Goal: Task Accomplishment & Management: Complete application form

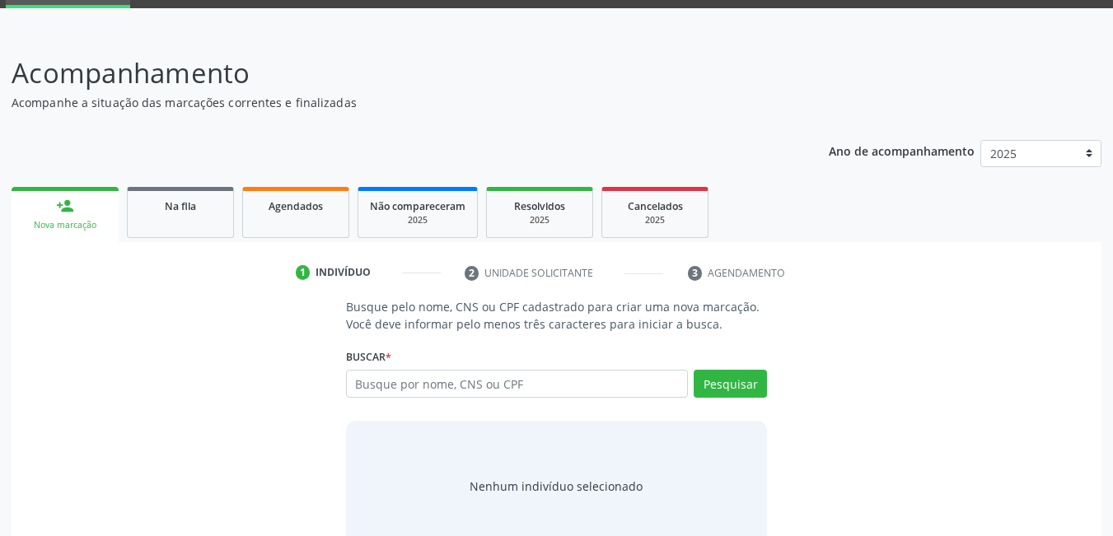
scroll to position [122, 0]
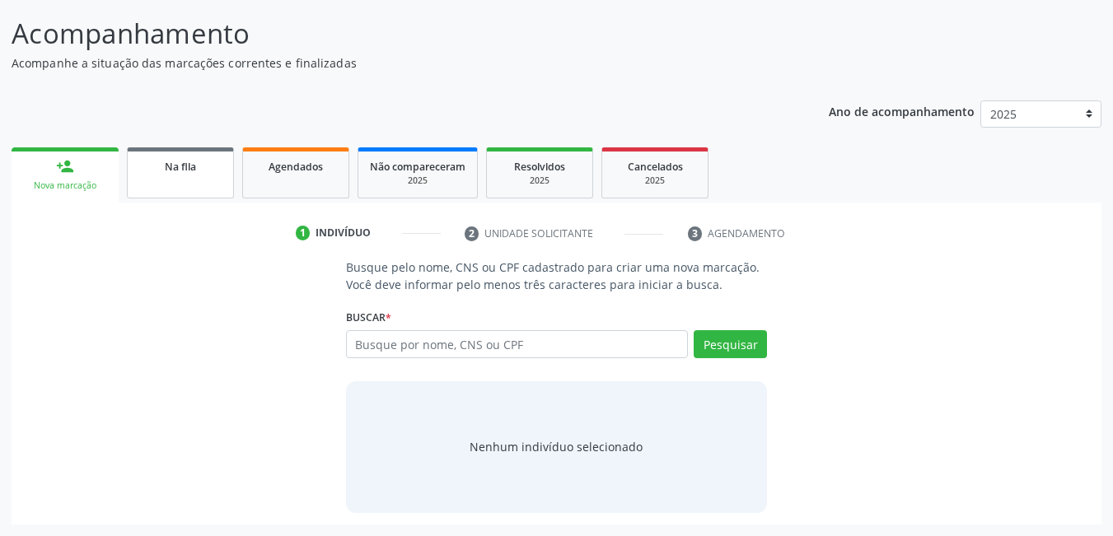
click at [189, 185] on link "Na fila" at bounding box center [180, 173] width 107 height 51
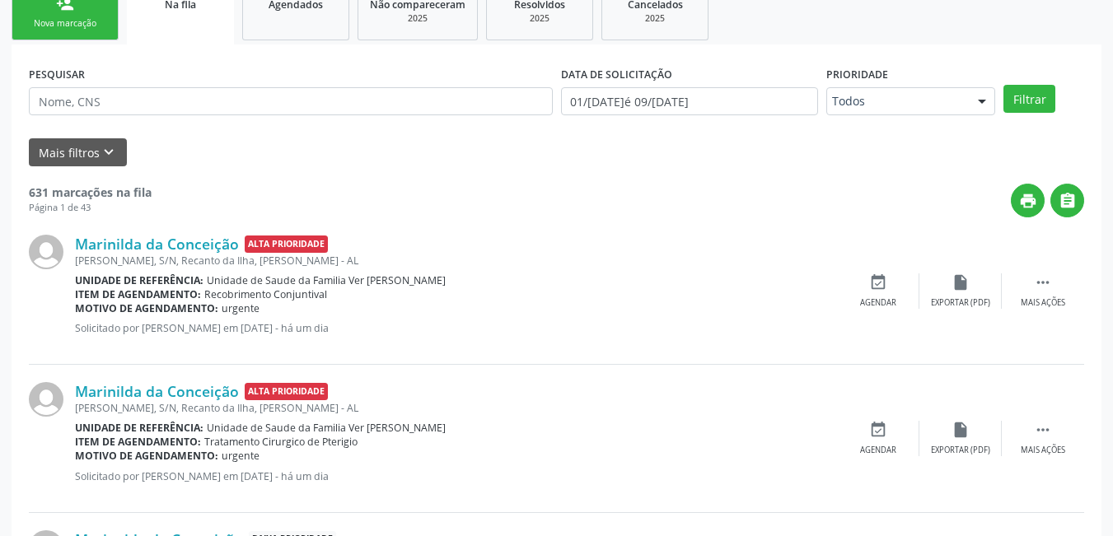
scroll to position [287, 0]
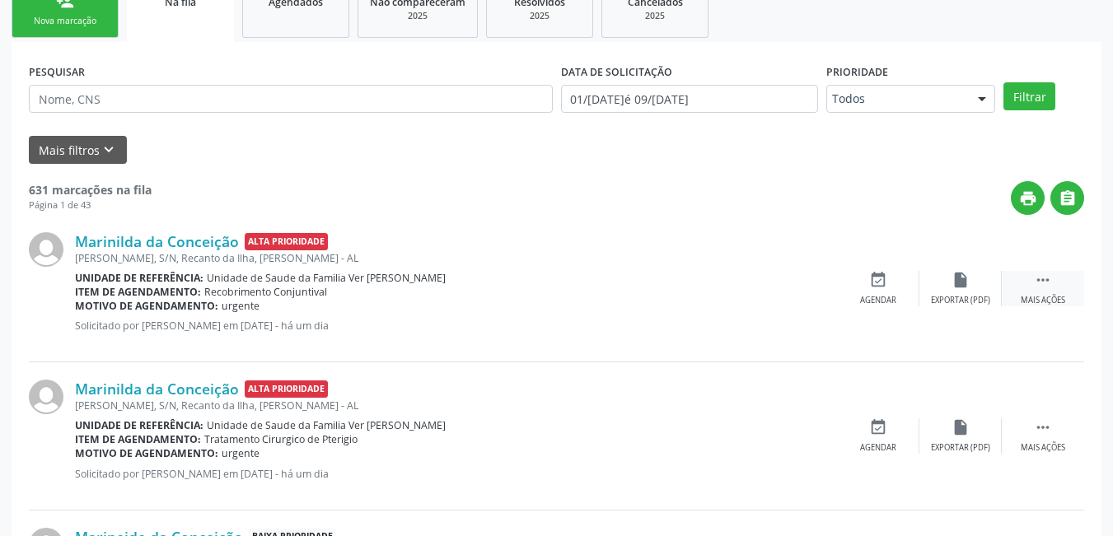
click at [1037, 290] on div " Mais ações" at bounding box center [1043, 288] width 82 height 35
click at [949, 295] on div "Editar" at bounding box center [961, 301] width 26 height 12
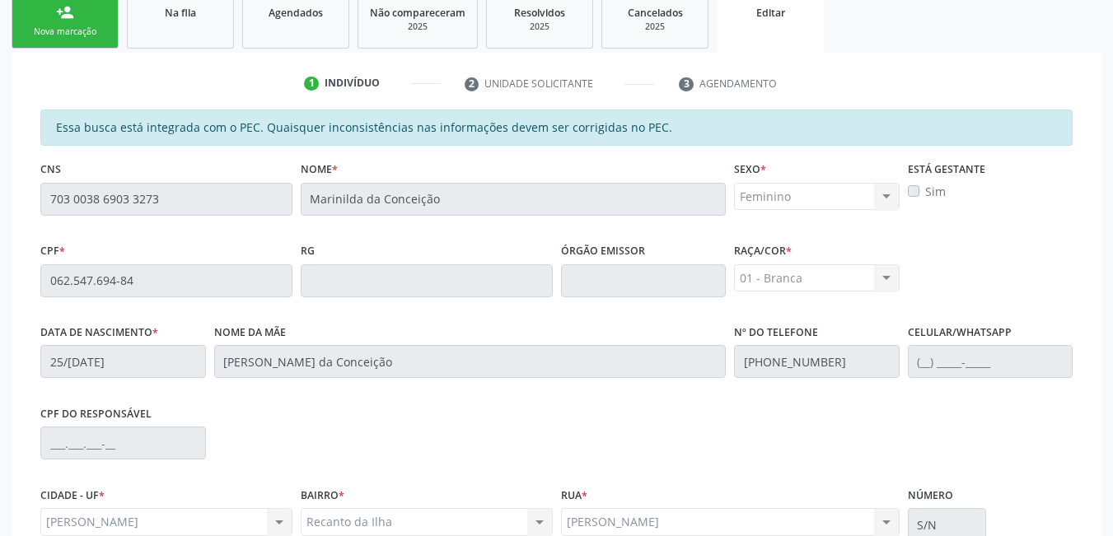
scroll to position [412, 0]
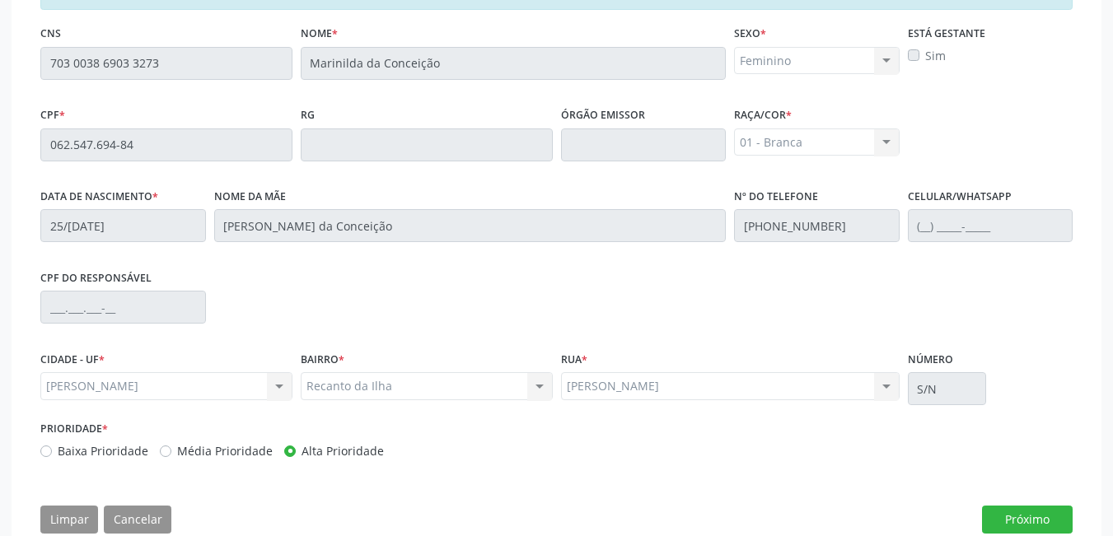
click at [52, 452] on div "Baixa Prioridade" at bounding box center [94, 451] width 108 height 17
click at [58, 452] on label "Baixa Prioridade" at bounding box center [103, 451] width 91 height 17
click at [43, 452] on input "Baixa Prioridade" at bounding box center [46, 450] width 12 height 15
radio input "true"
click at [58, 452] on label "Baixa Prioridade" at bounding box center [103, 451] width 91 height 17
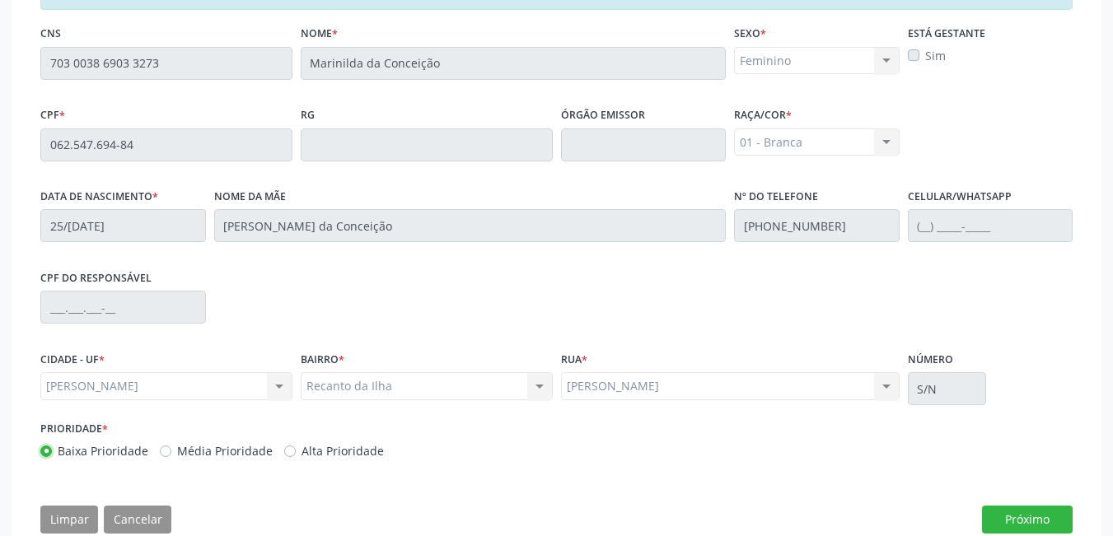
click at [43, 452] on input "Baixa Prioridade" at bounding box center [46, 450] width 12 height 15
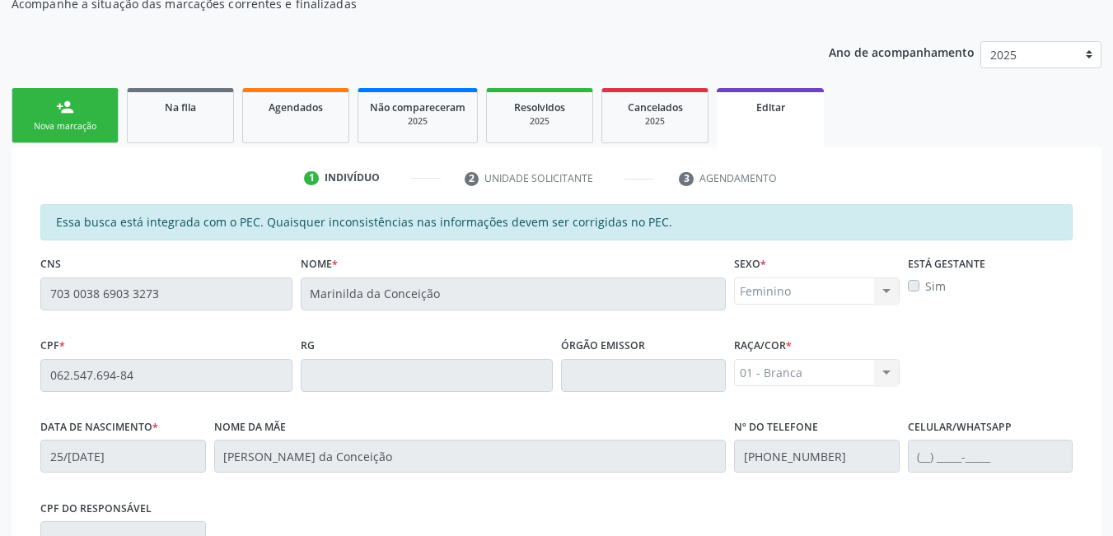
scroll to position [82, 0]
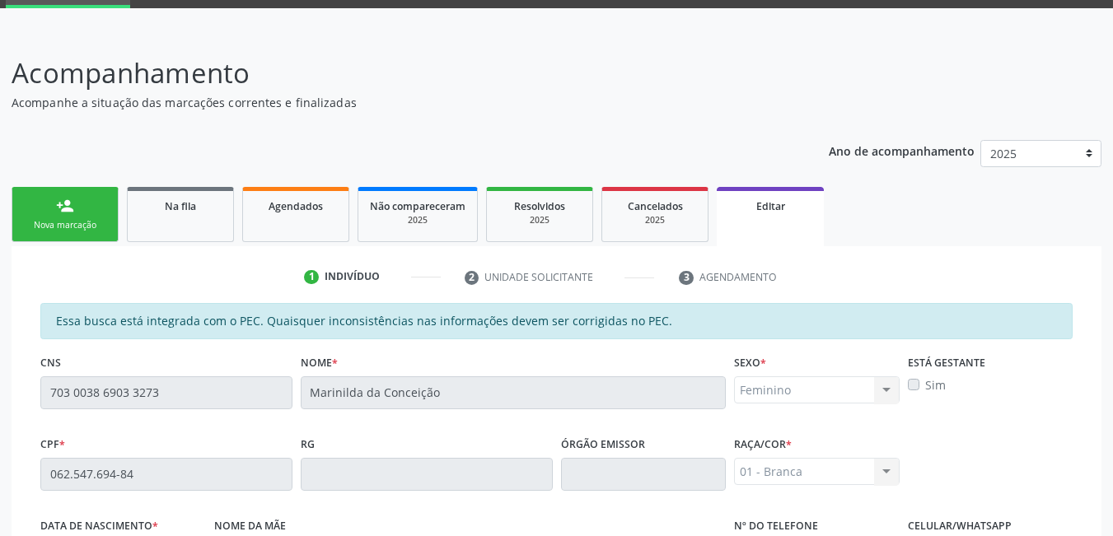
click at [95, 229] on div "Nova marcação" at bounding box center [65, 225] width 82 height 12
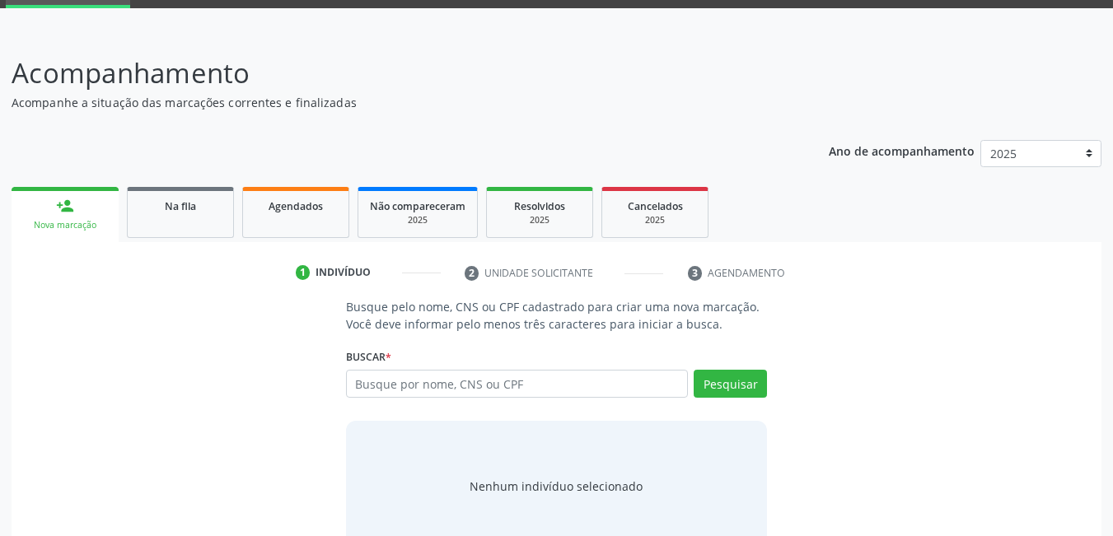
scroll to position [122, 0]
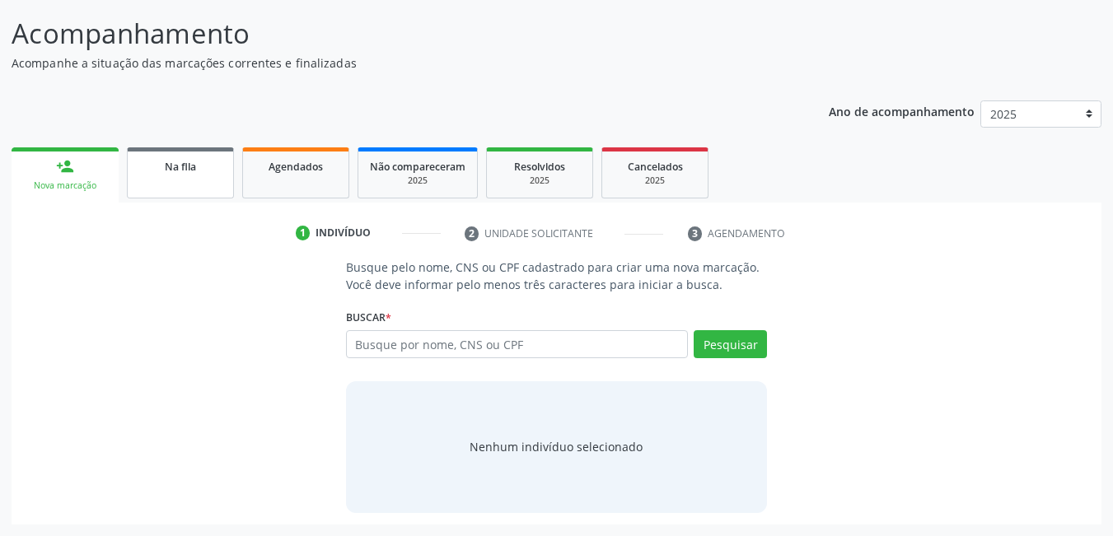
click at [204, 185] on link "Na fila" at bounding box center [180, 173] width 107 height 51
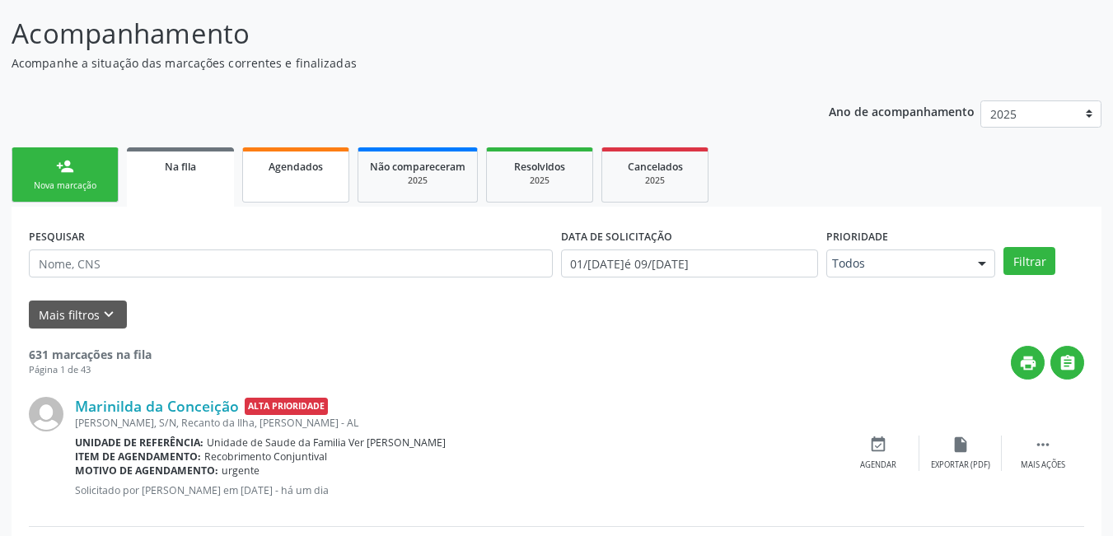
click at [307, 178] on link "Agendados" at bounding box center [295, 175] width 107 height 55
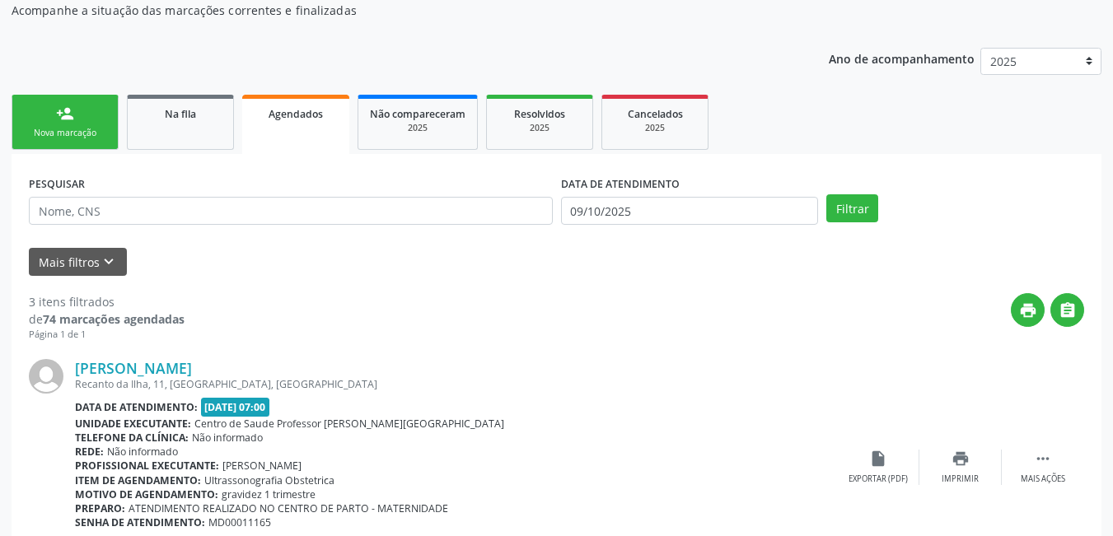
scroll to position [204, 0]
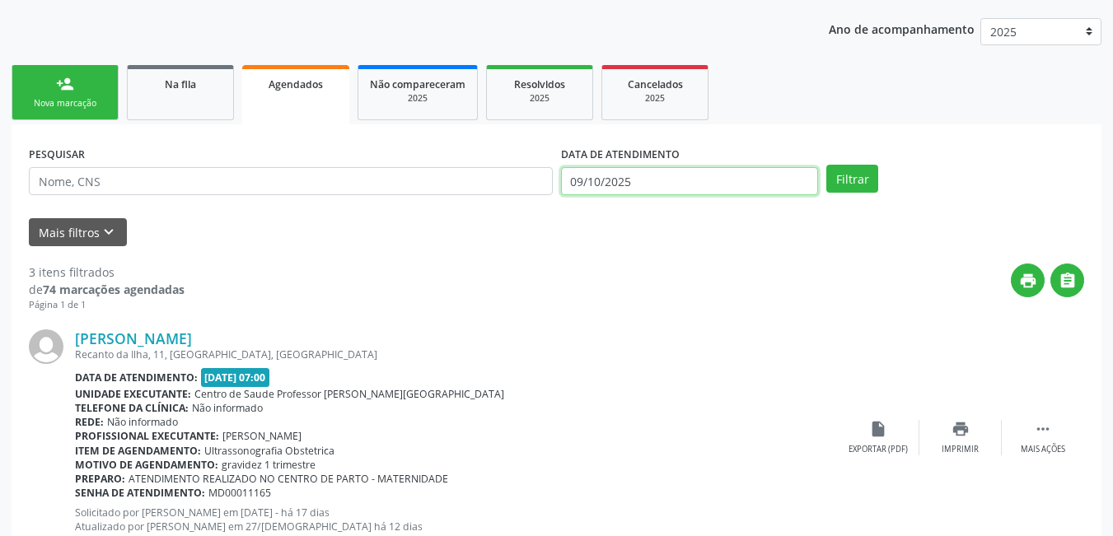
click at [700, 176] on input "09/10/2025" at bounding box center [690, 181] width 258 height 28
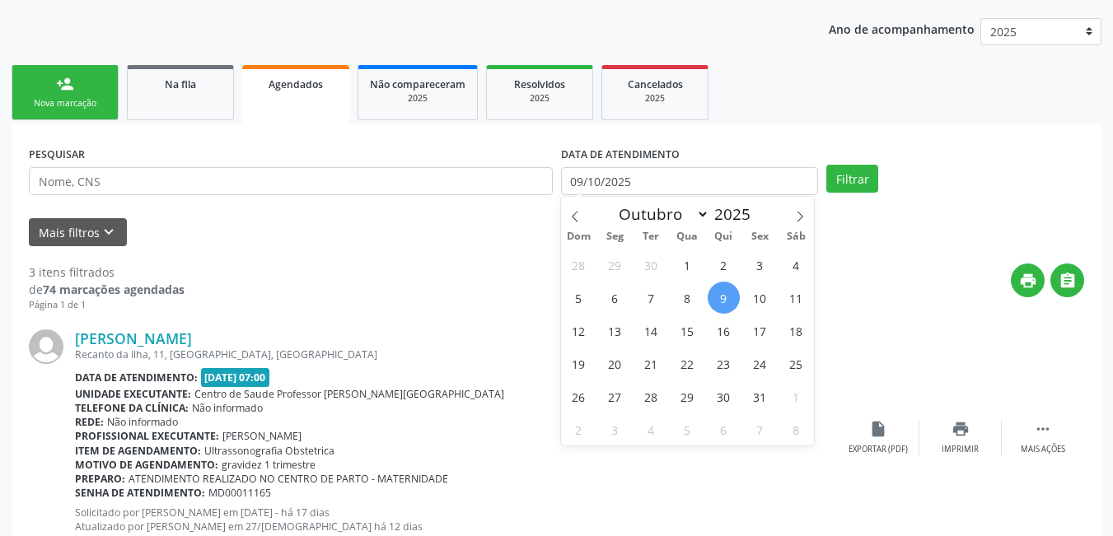
click at [722, 292] on span "9" at bounding box center [724, 298] width 32 height 32
type input "09/10/2025"
click at [803, 220] on icon at bounding box center [800, 217] width 12 height 12
select select "10"
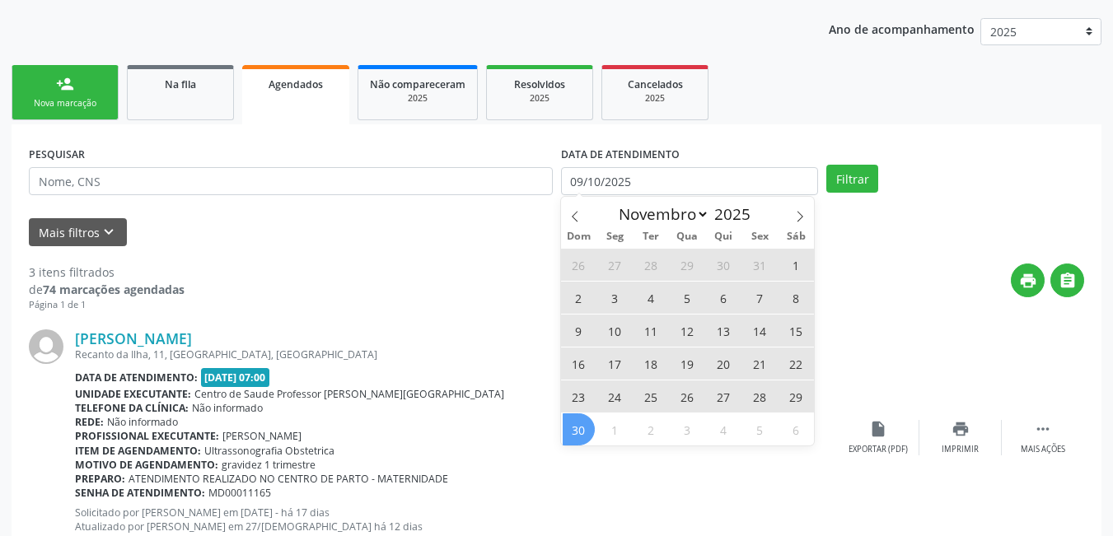
drag, startPoint x: 570, startPoint y: 428, endPoint x: 606, endPoint y: 412, distance: 38.7
click at [578, 427] on span "30" at bounding box center [579, 430] width 32 height 32
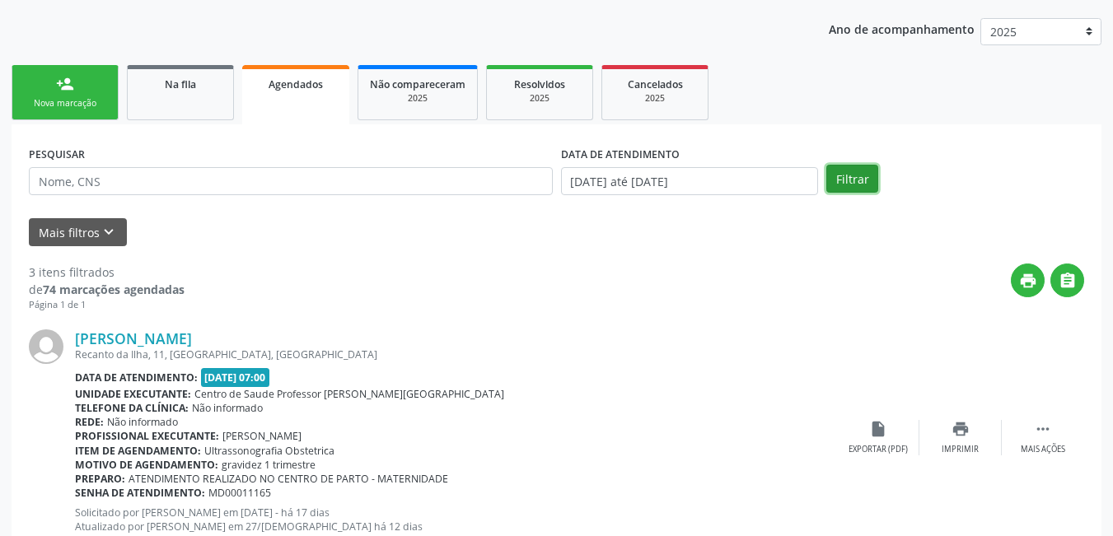
click at [855, 175] on button "Filtrar" at bounding box center [853, 179] width 52 height 28
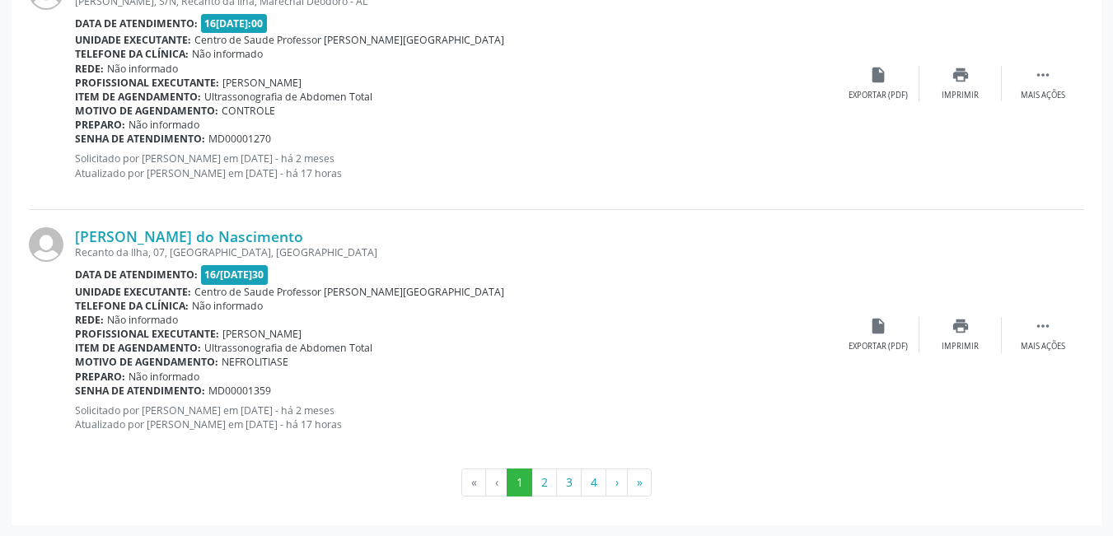
scroll to position [3848, 0]
click at [551, 487] on button "2" at bounding box center [545, 482] width 26 height 28
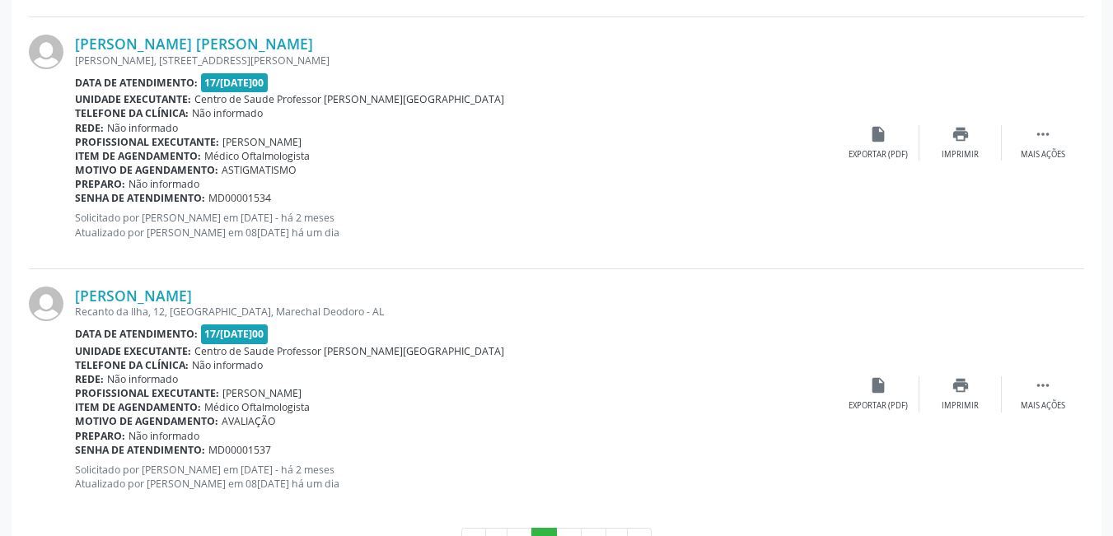
scroll to position [3831, 0]
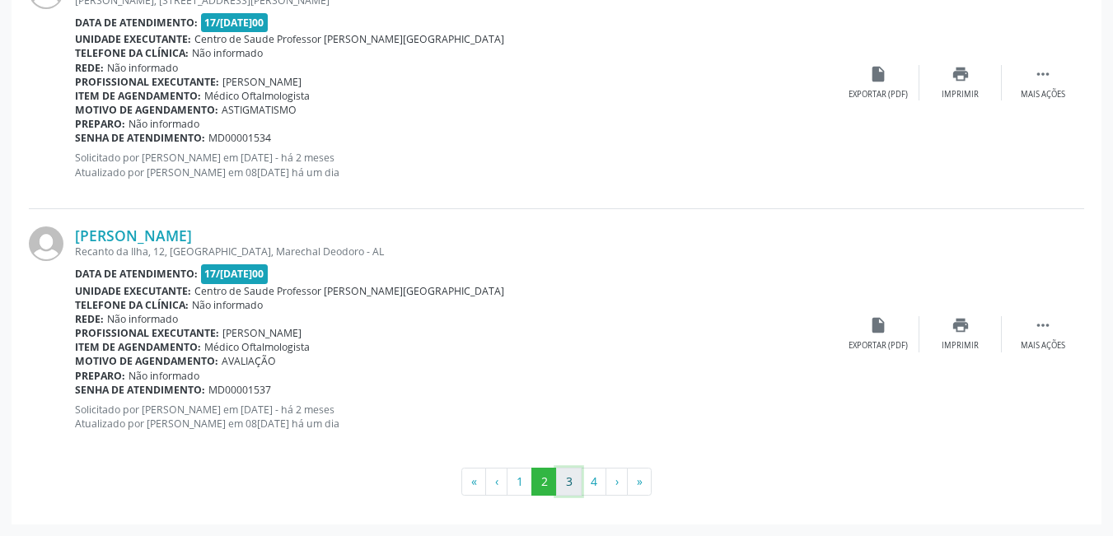
click at [571, 485] on button "3" at bounding box center [569, 482] width 26 height 28
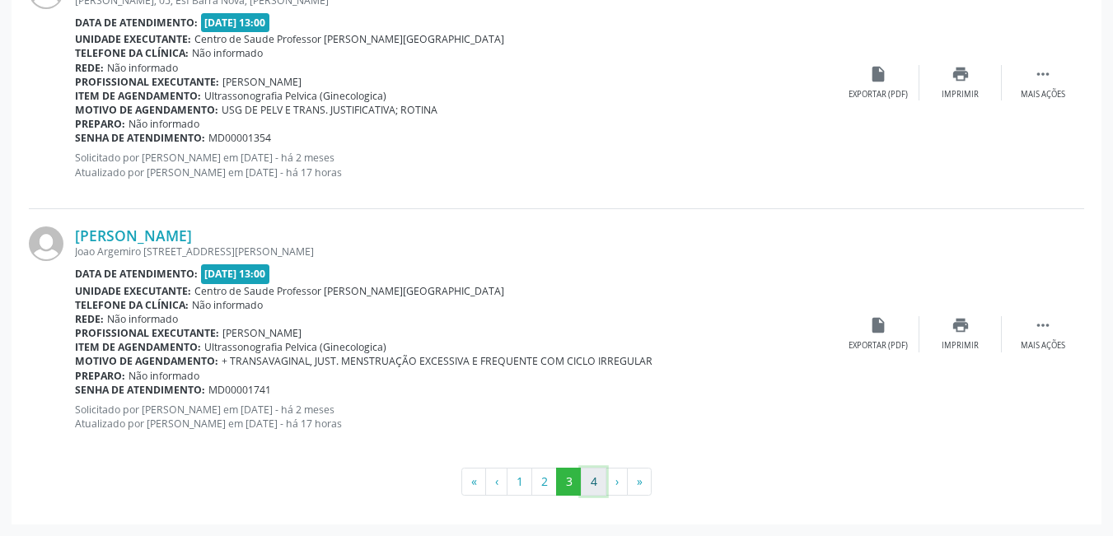
click at [592, 484] on button "4" at bounding box center [594, 482] width 26 height 28
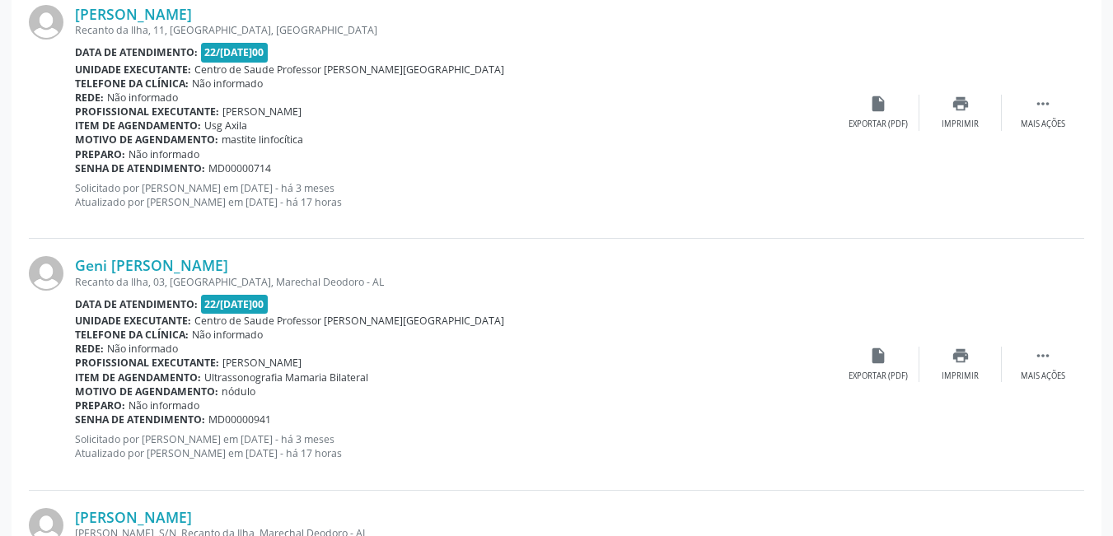
scroll to position [3648, 0]
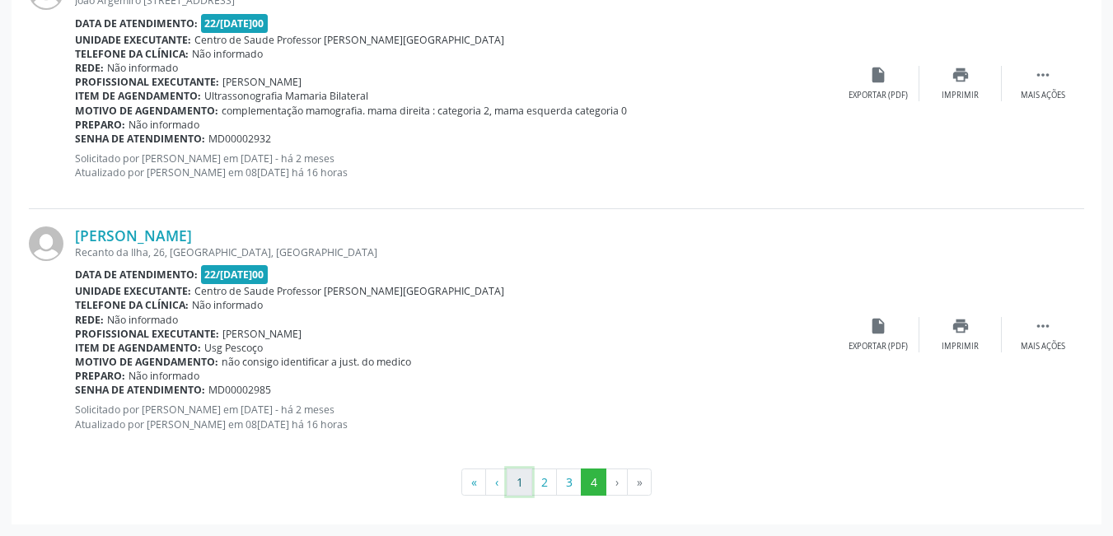
click at [518, 476] on button "1" at bounding box center [520, 483] width 26 height 28
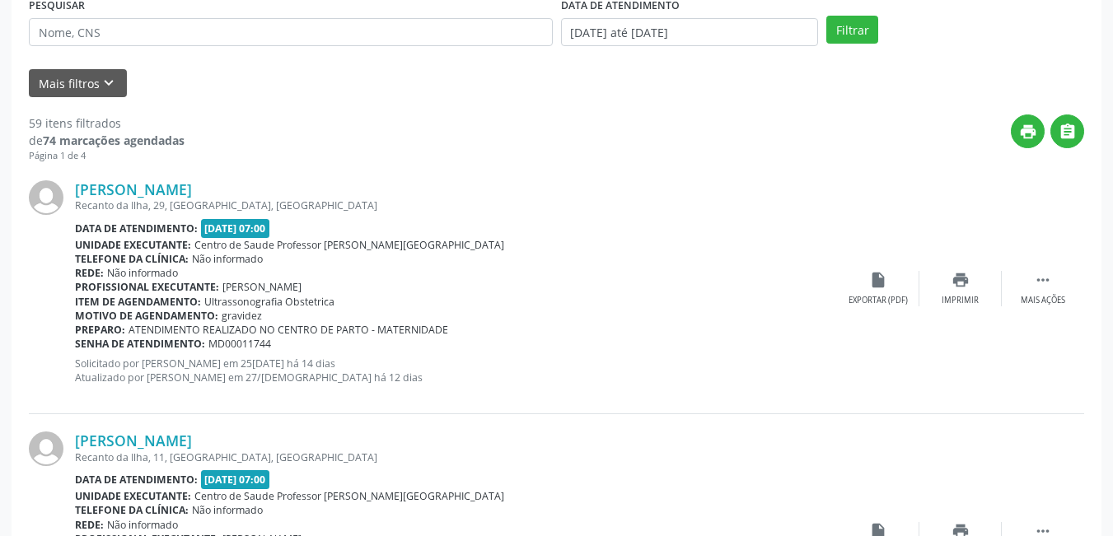
scroll to position [209, 0]
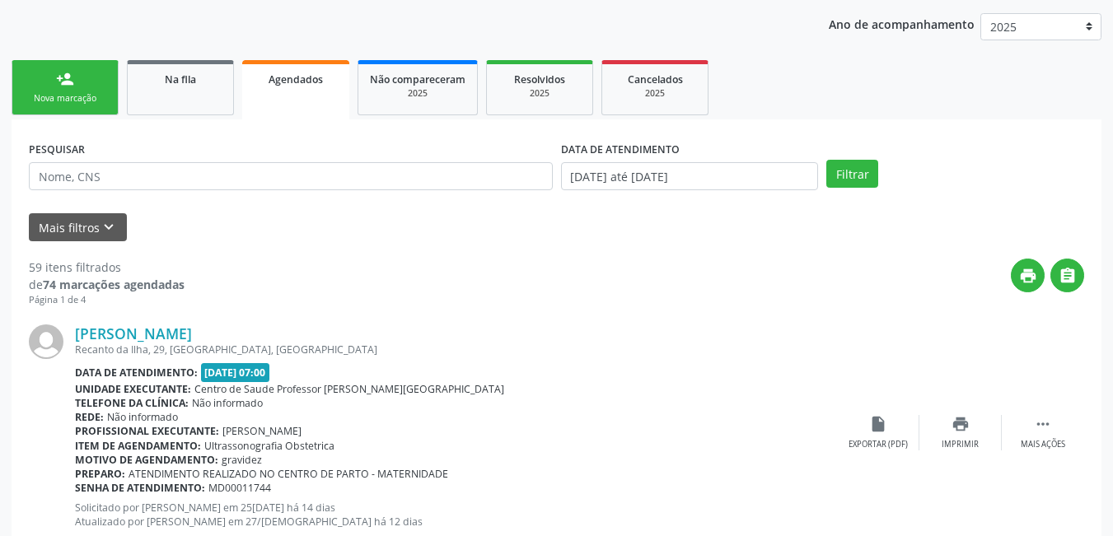
drag, startPoint x: 360, startPoint y: 342, endPoint x: 374, endPoint y: 344, distance: 14.1
click at [374, 344] on div "[PERSON_NAME] Recanto da Ilha, 29, [GEOGRAPHIC_DATA], [GEOGRAPHIC_DATA] Data de…" at bounding box center [456, 433] width 762 height 216
click at [424, 280] on div "print " at bounding box center [635, 283] width 900 height 49
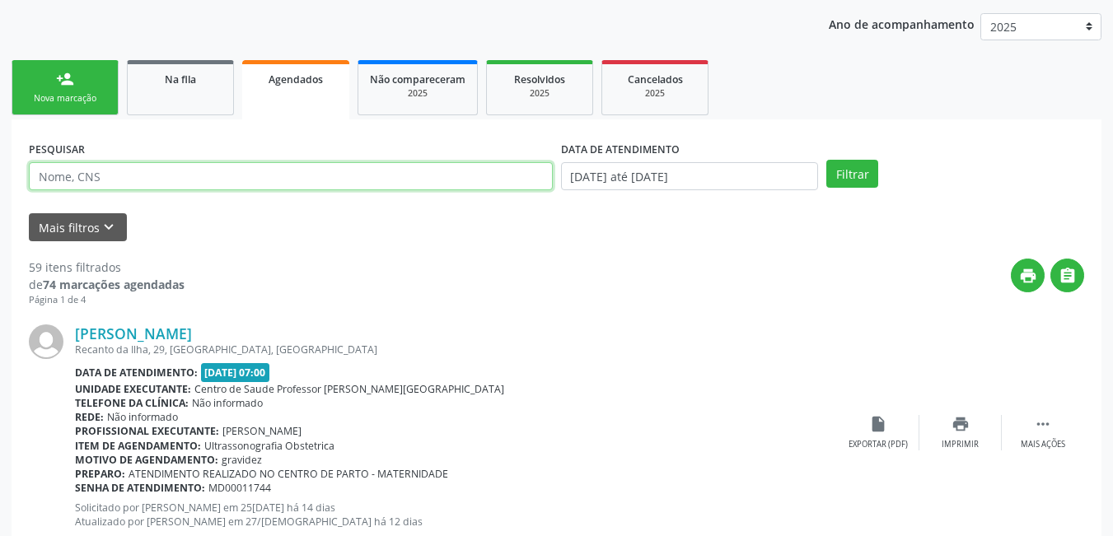
click at [218, 178] on input "text" at bounding box center [291, 176] width 524 height 28
click at [118, 185] on input "text" at bounding box center [291, 176] width 524 height 28
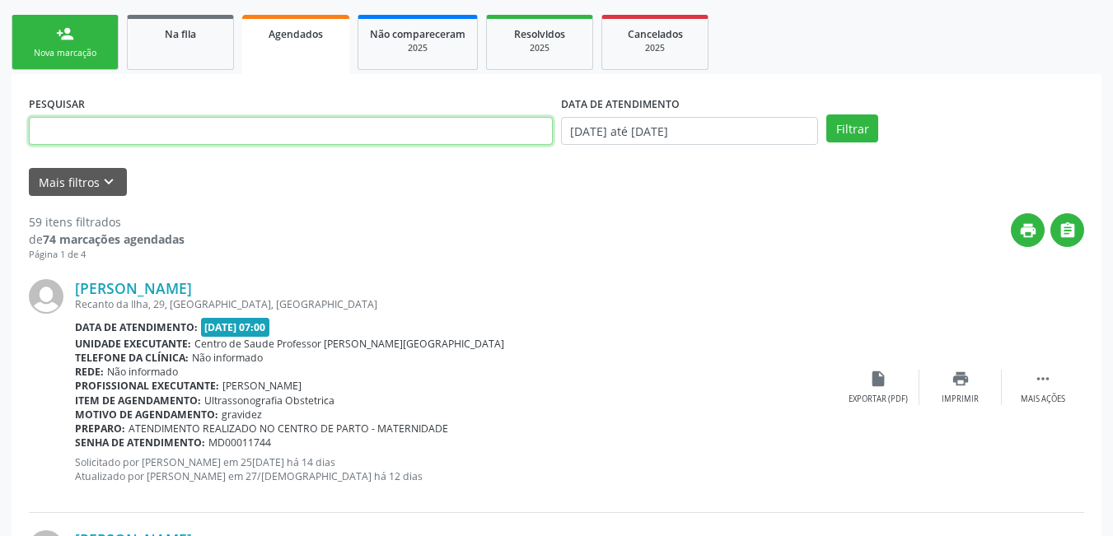
scroll to position [292, 0]
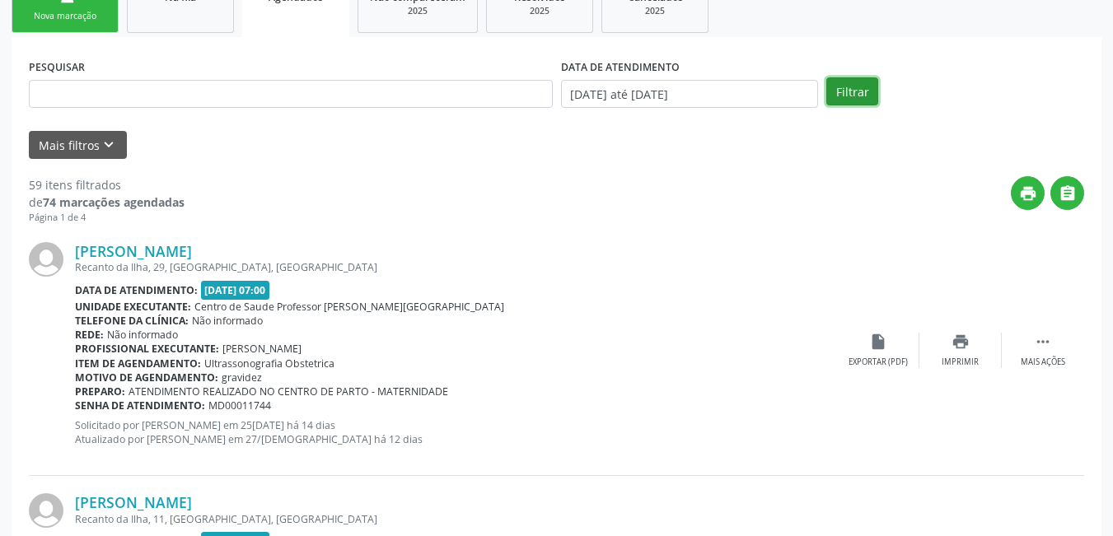
click at [869, 91] on button "Filtrar" at bounding box center [853, 91] width 52 height 28
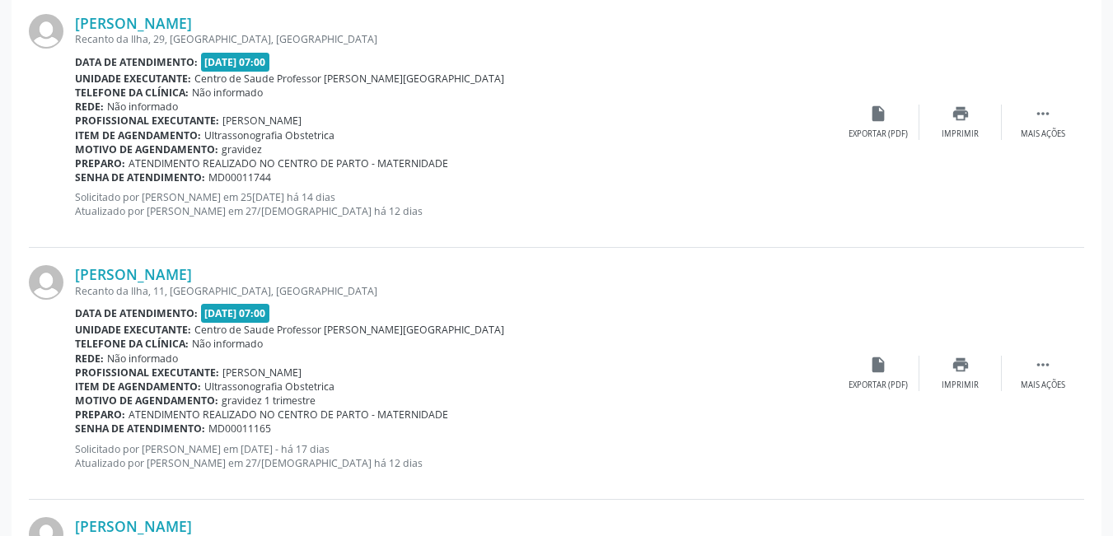
scroll to position [539, 0]
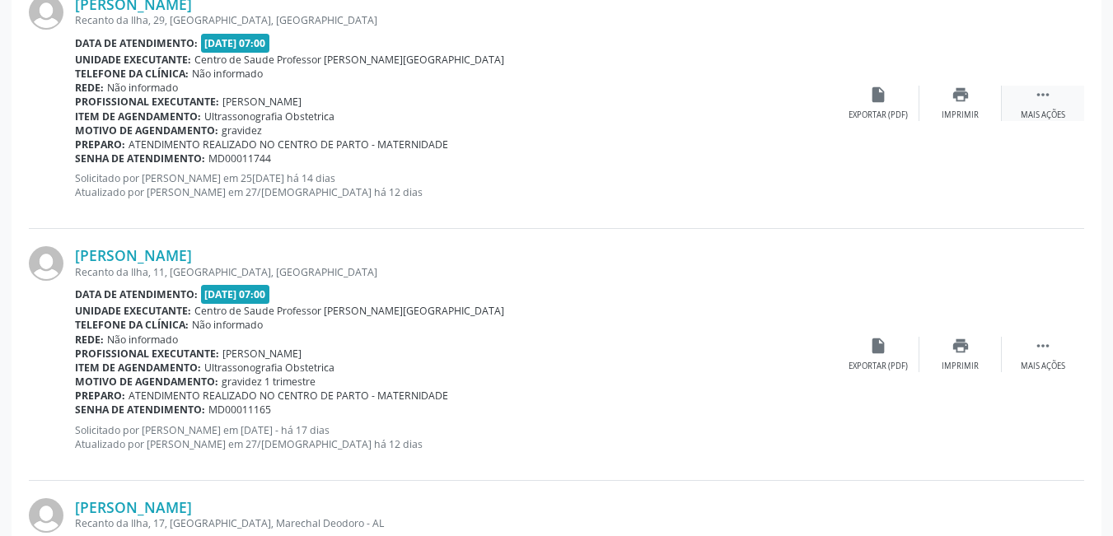
click at [1056, 101] on div " Mais ações" at bounding box center [1043, 103] width 82 height 35
click at [1054, 101] on div " Menos ações" at bounding box center [1043, 103] width 82 height 35
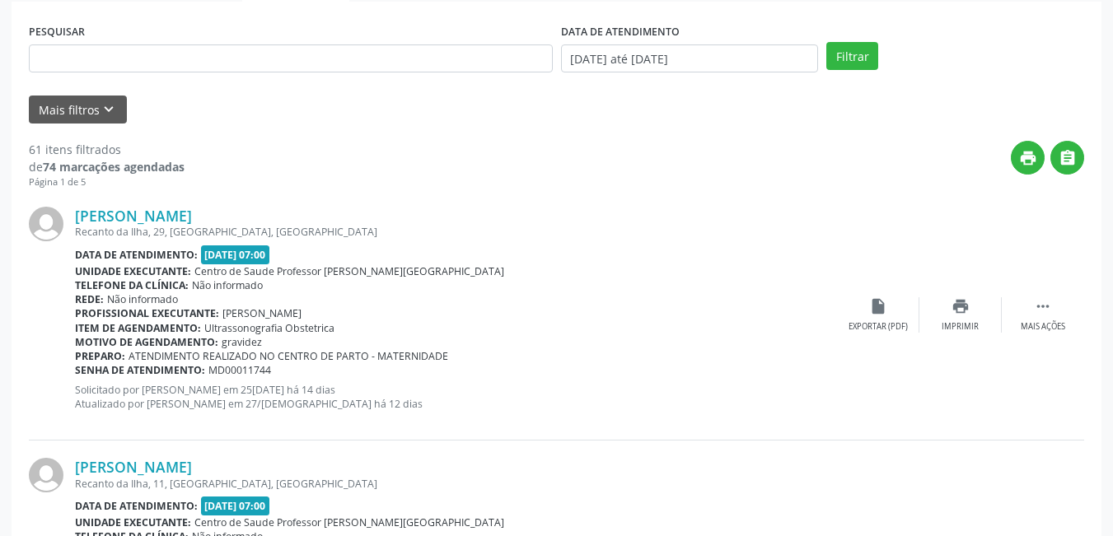
scroll to position [292, 0]
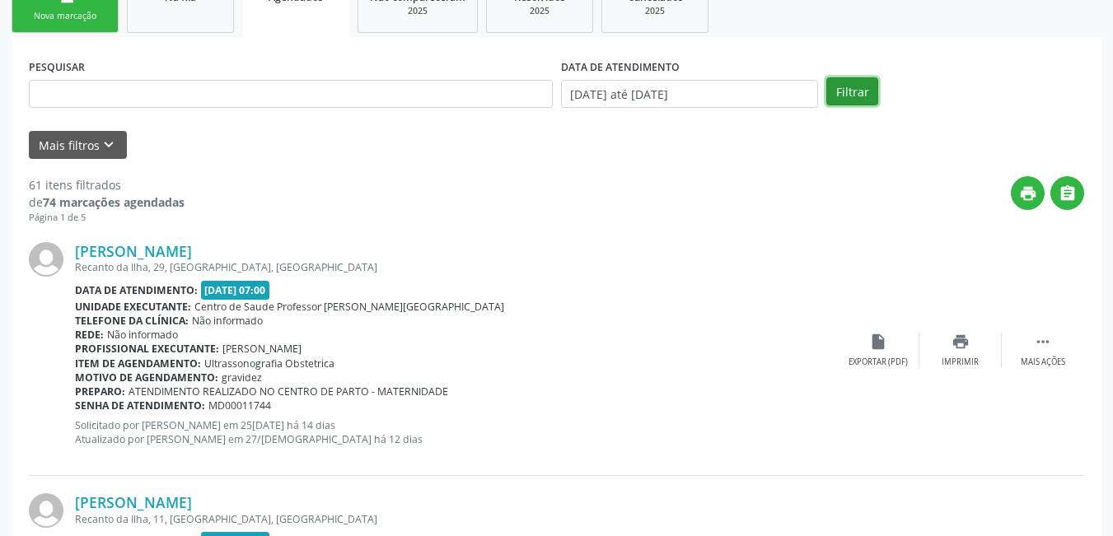
click at [846, 98] on button "Filtrar" at bounding box center [853, 91] width 52 height 28
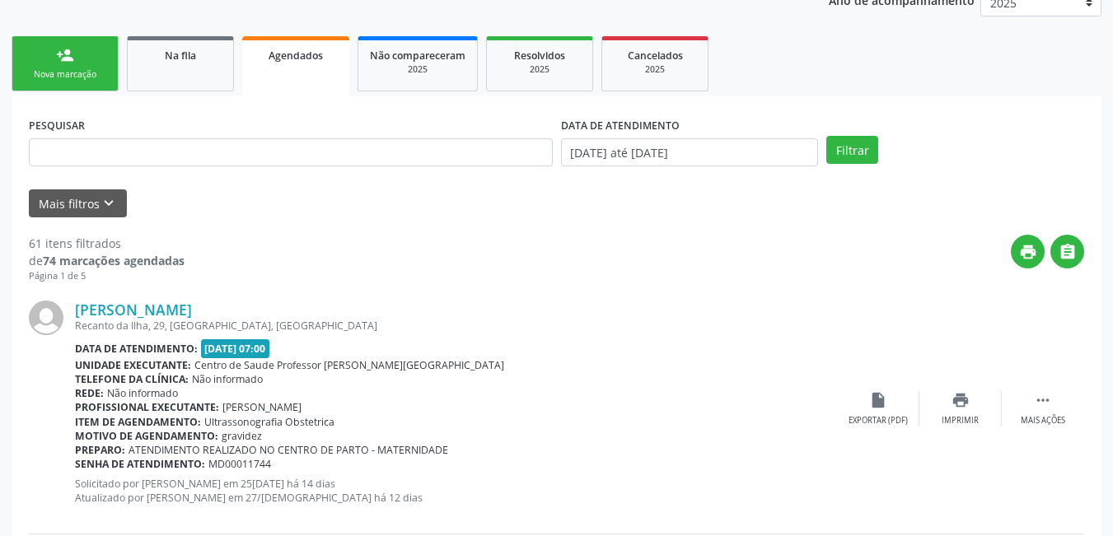
scroll to position [209, 0]
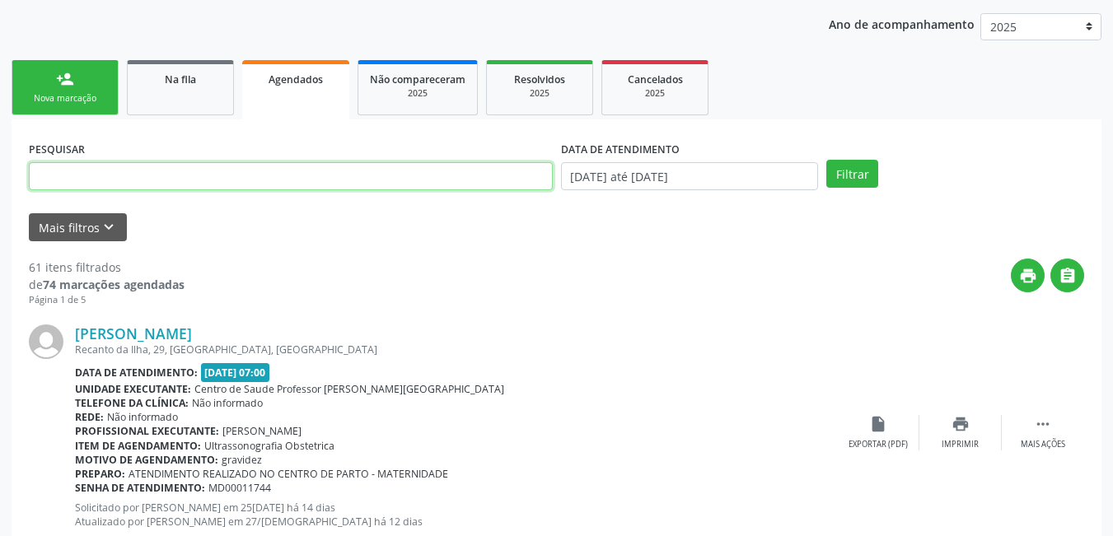
click at [165, 177] on input "text" at bounding box center [291, 176] width 524 height 28
type input "704803097831444"
click at [827, 160] on button "Filtrar" at bounding box center [853, 174] width 52 height 28
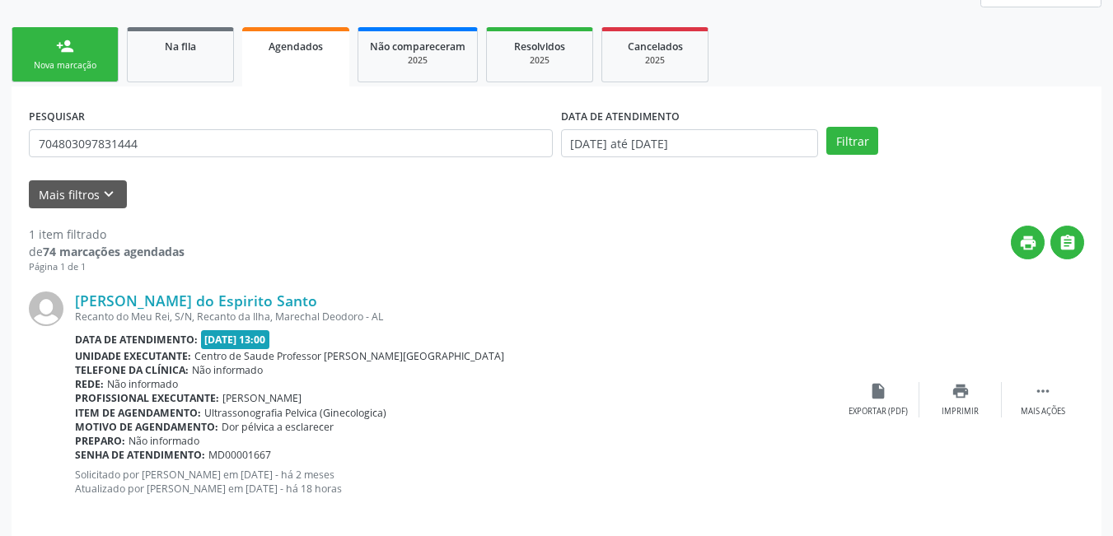
scroll to position [260, 0]
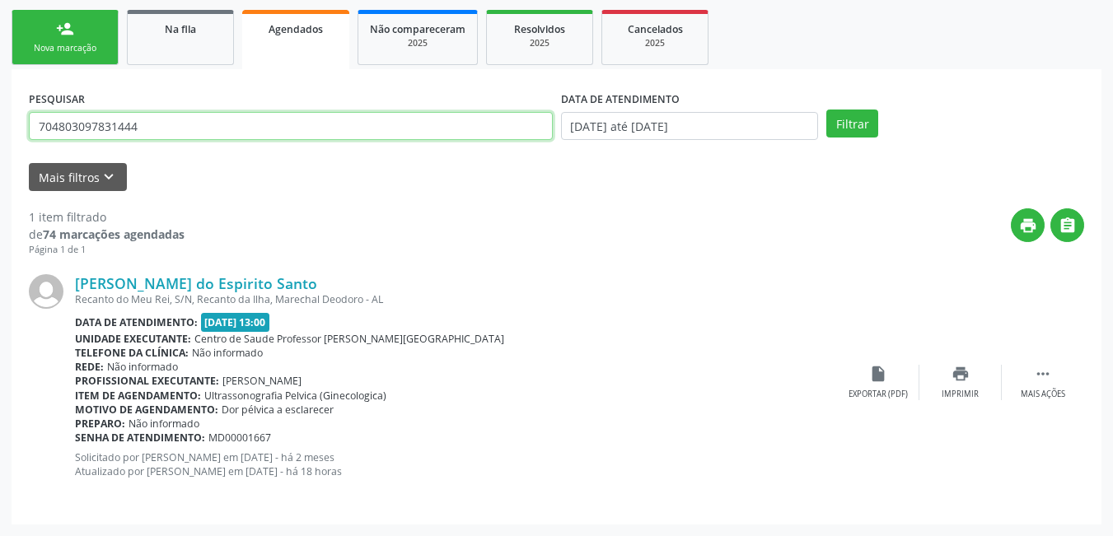
click at [272, 126] on input "704803097831444" at bounding box center [291, 126] width 524 height 28
drag, startPoint x: 138, startPoint y: 128, endPoint x: 35, endPoint y: 59, distance: 123.4
click at [3, 45] on div "Acompanhamento Acompanhe a situação das marcações correntes e finalizadas Relat…" at bounding box center [556, 195] width 1113 height 682
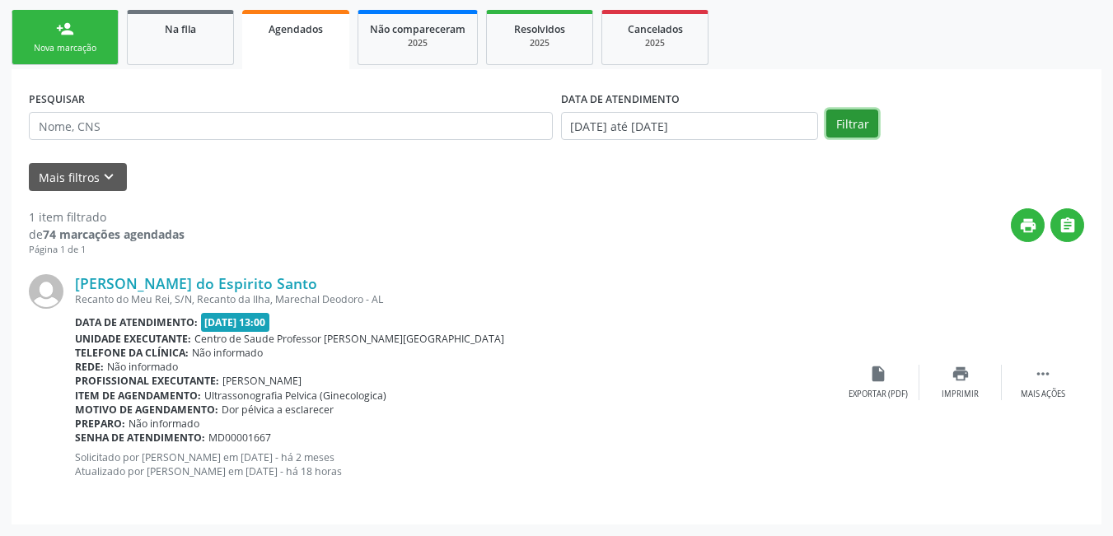
click at [859, 123] on button "Filtrar" at bounding box center [853, 124] width 52 height 28
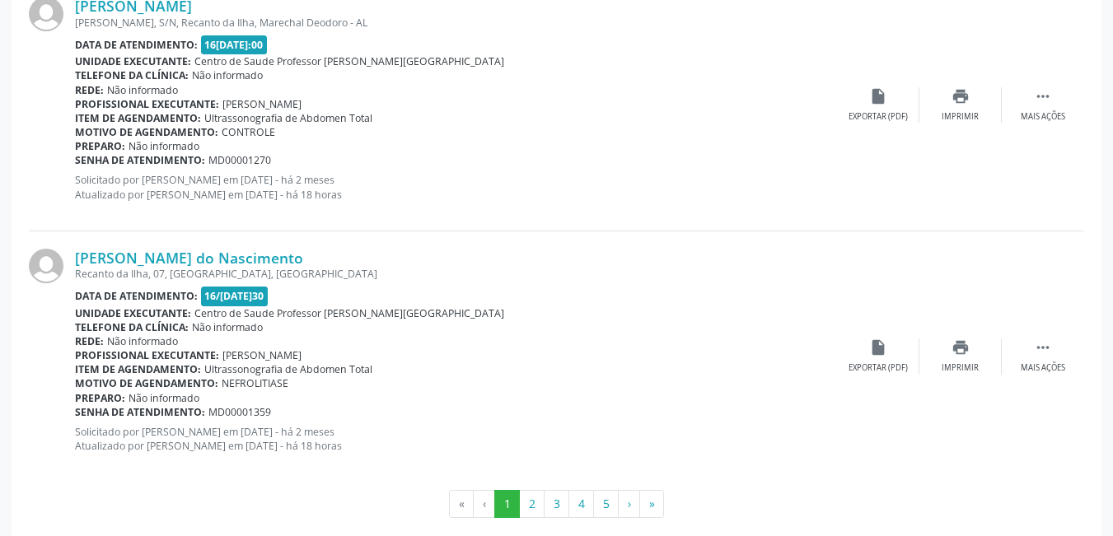
scroll to position [3848, 0]
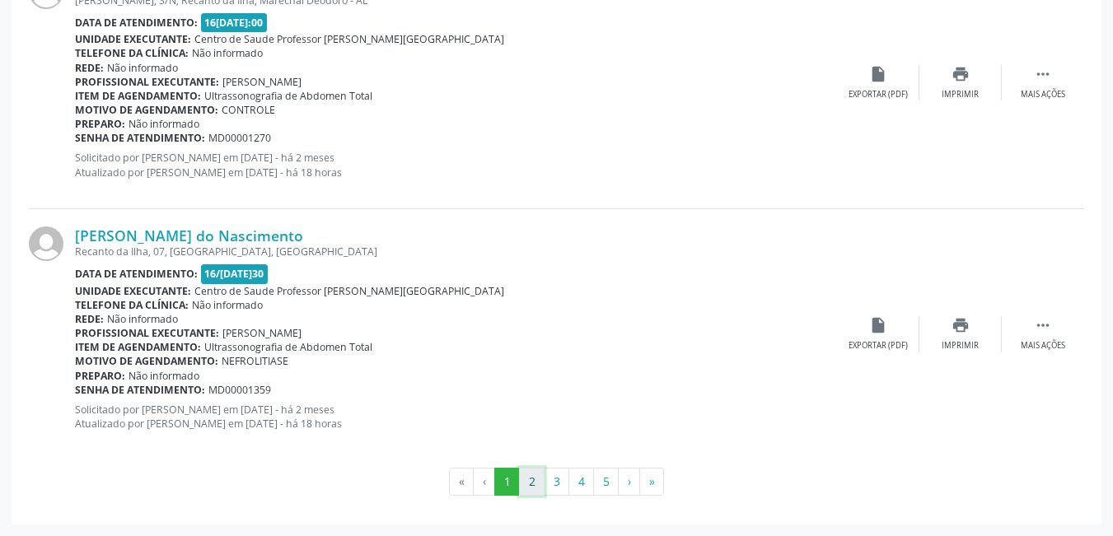
click at [532, 482] on button "2" at bounding box center [532, 482] width 26 height 28
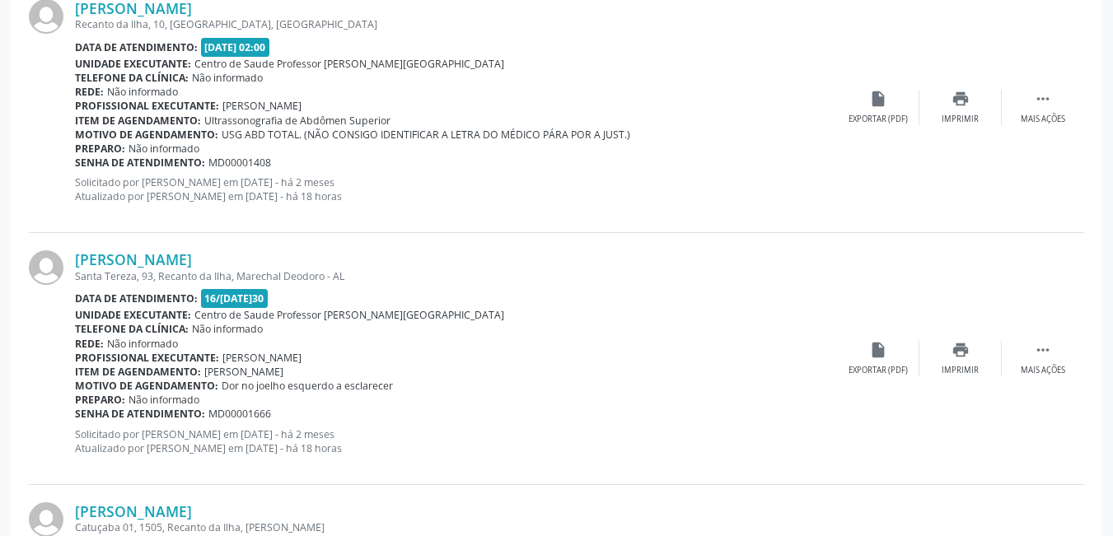
scroll to position [617, 0]
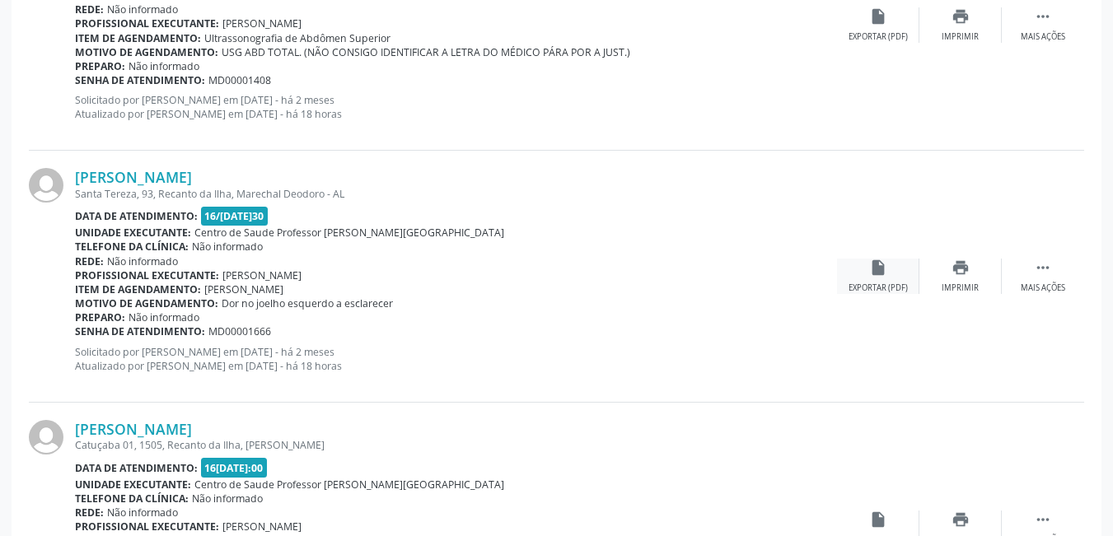
click at [869, 269] on icon "insert_drive_file" at bounding box center [878, 268] width 18 height 18
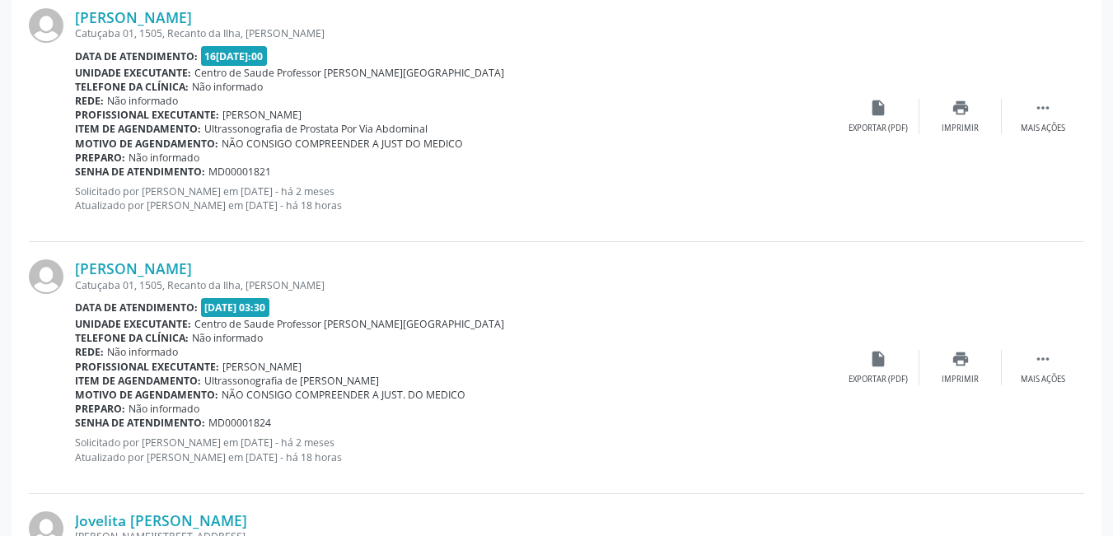
scroll to position [1112, 0]
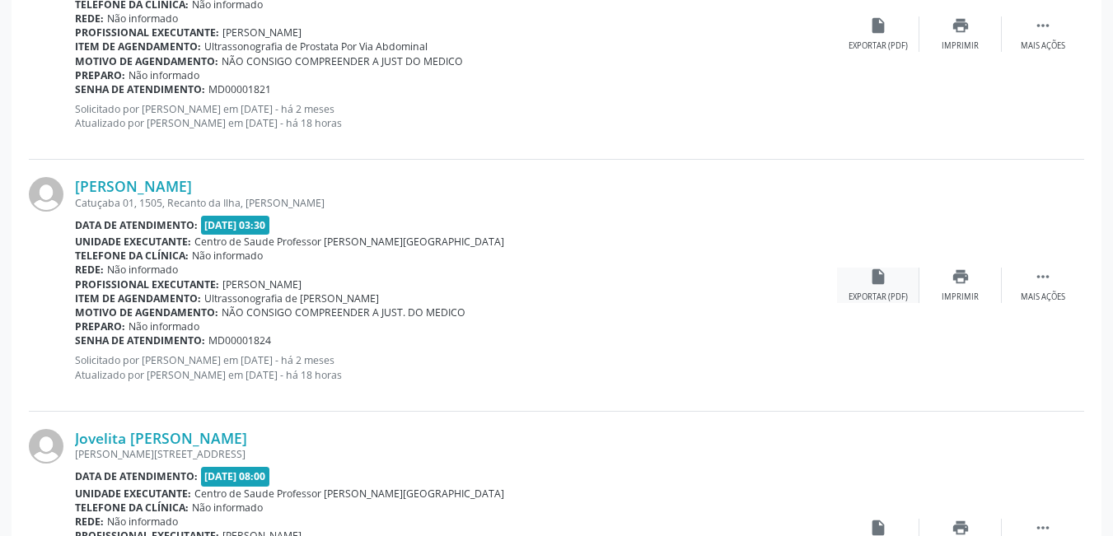
click at [879, 286] on div "insert_drive_file Exportar (PDF)" at bounding box center [878, 285] width 82 height 35
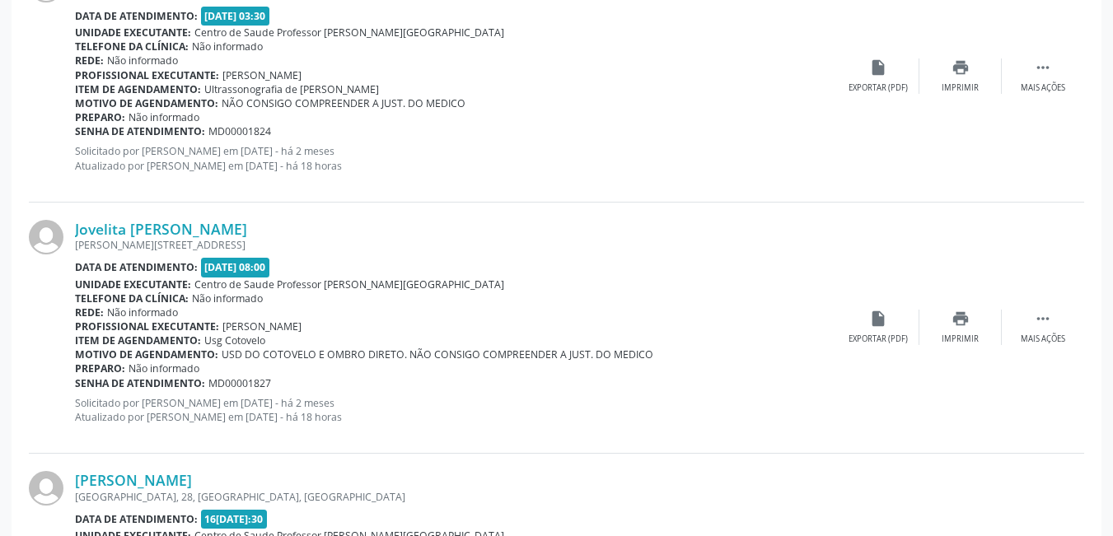
scroll to position [1359, 0]
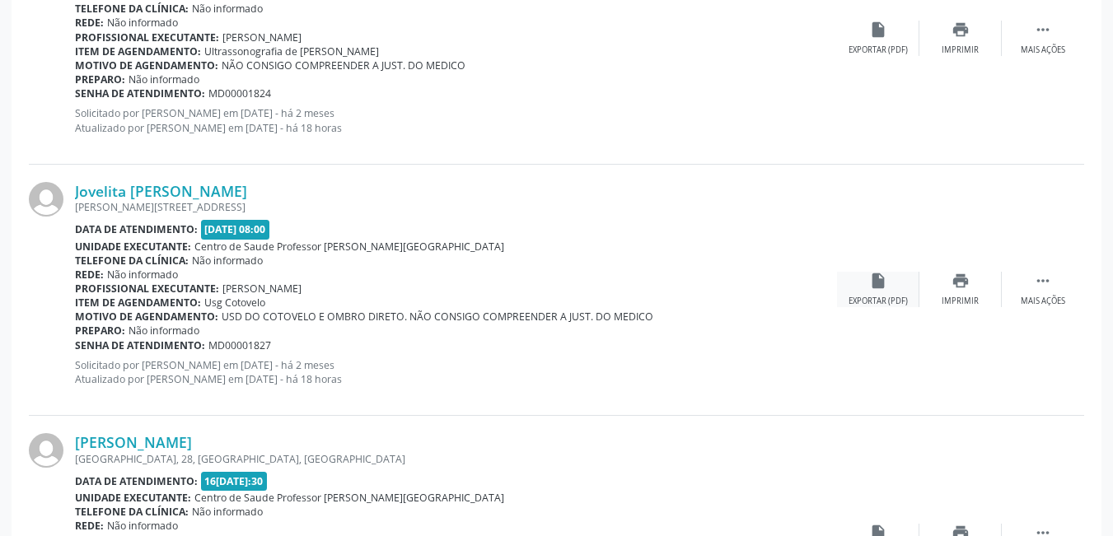
click at [872, 297] on div "Exportar (PDF)" at bounding box center [878, 302] width 59 height 12
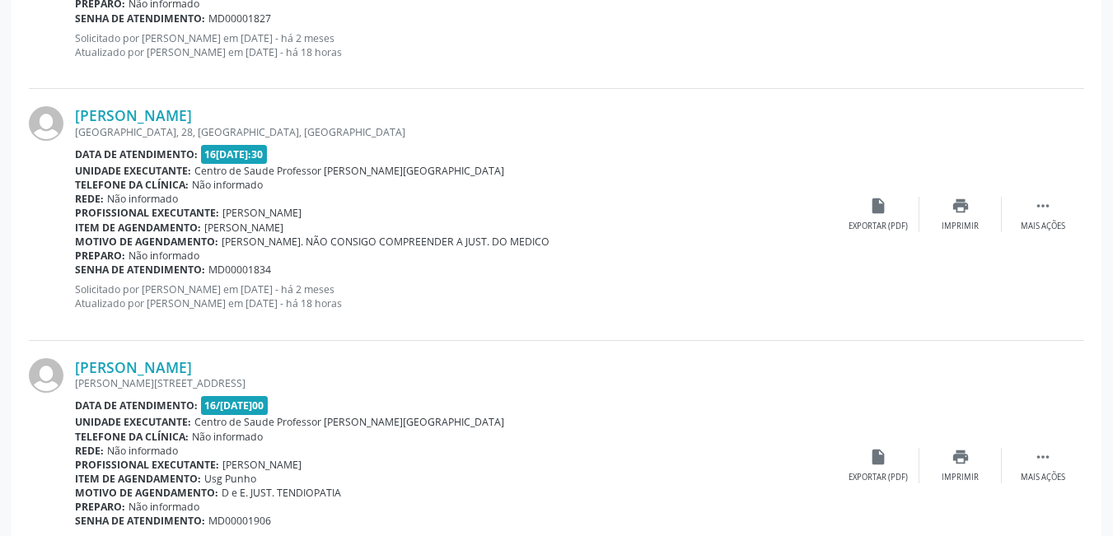
scroll to position [1688, 0]
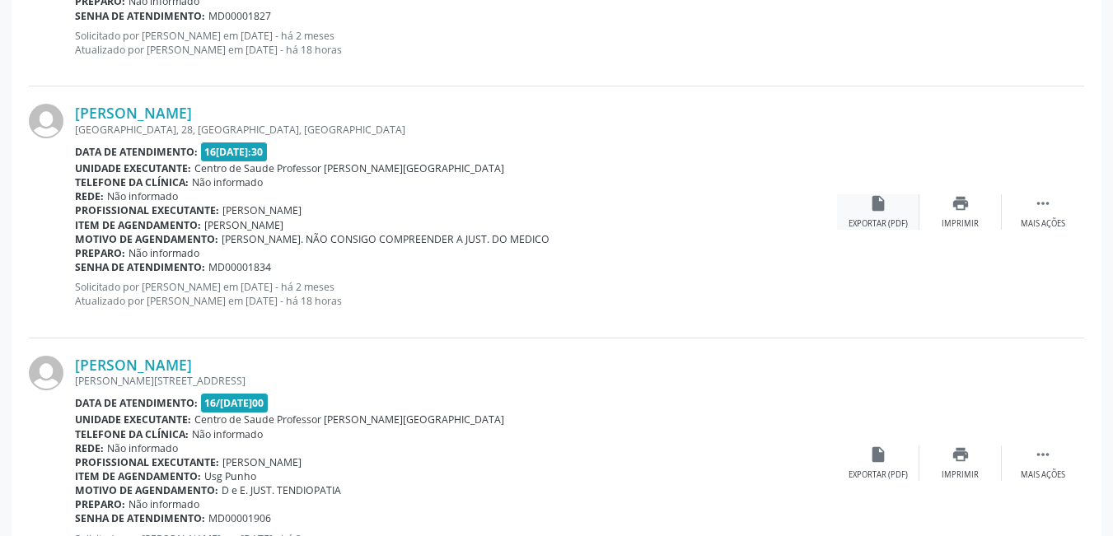
click at [872, 212] on icon "insert_drive_file" at bounding box center [878, 203] width 18 height 18
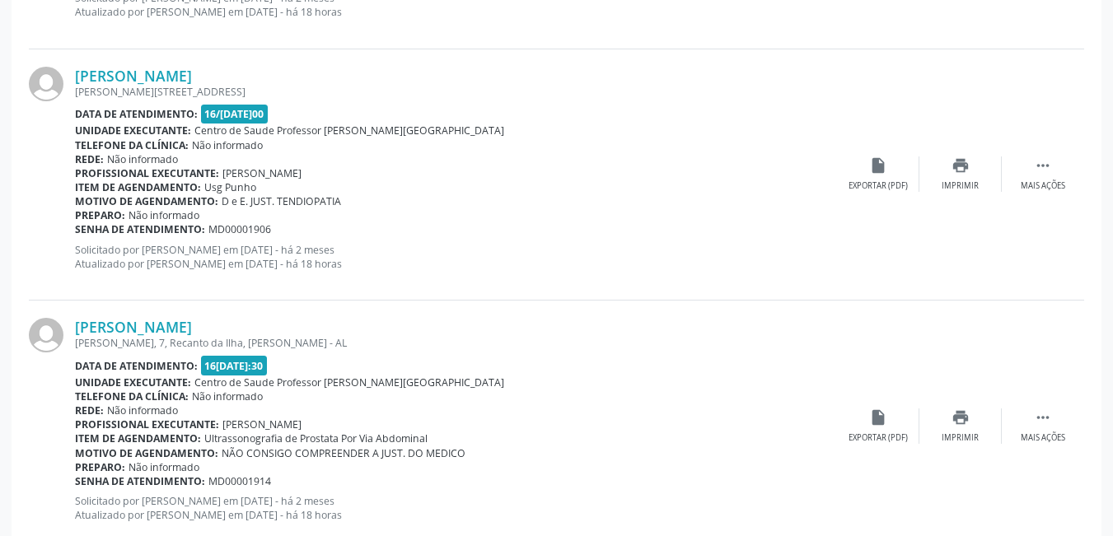
scroll to position [2018, 0]
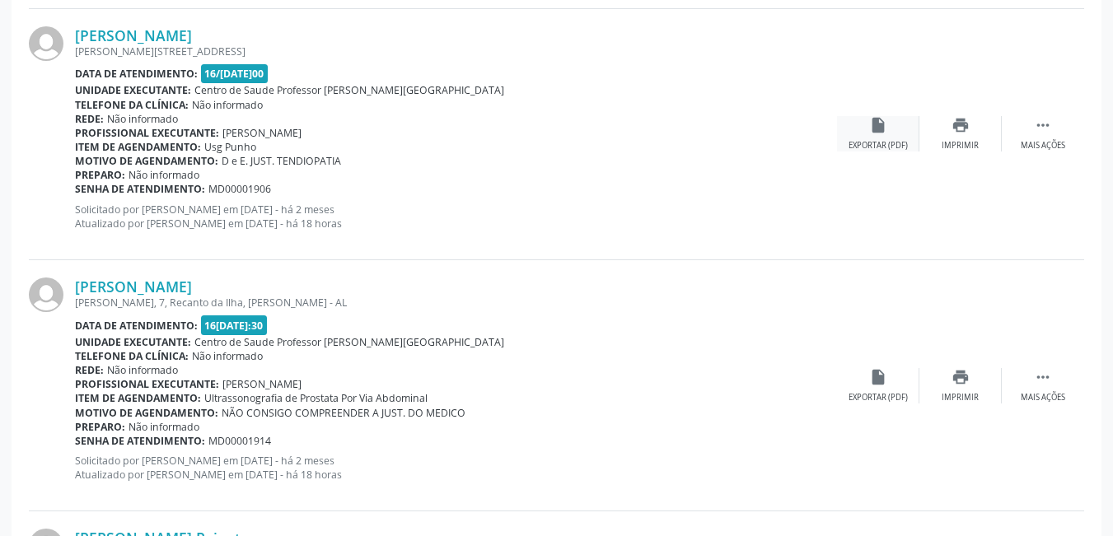
click at [870, 141] on div "Exportar (PDF)" at bounding box center [878, 146] width 59 height 12
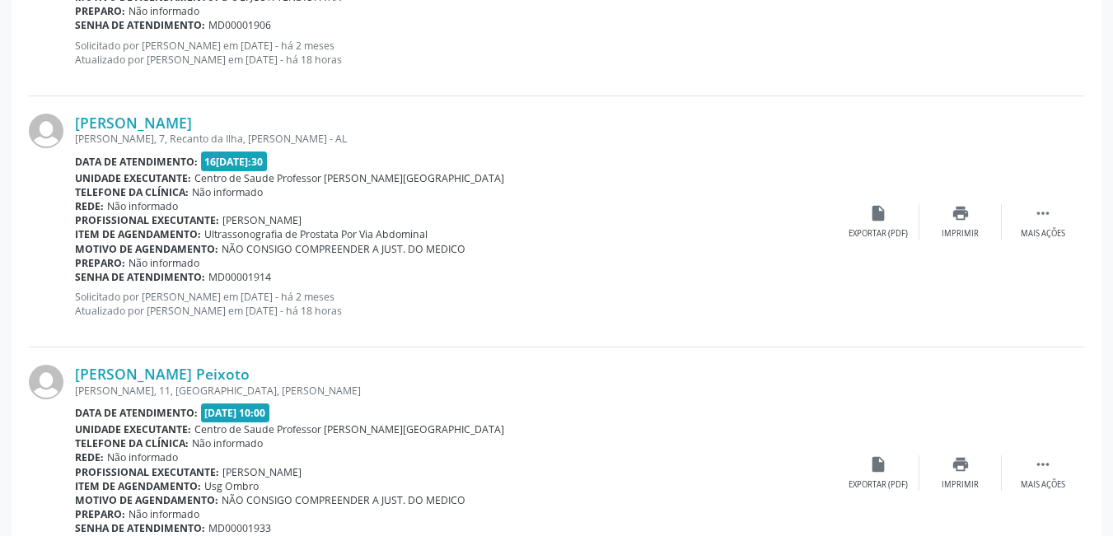
scroll to position [2183, 0]
click at [863, 220] on div "insert_drive_file Exportar (PDF)" at bounding box center [878, 221] width 82 height 35
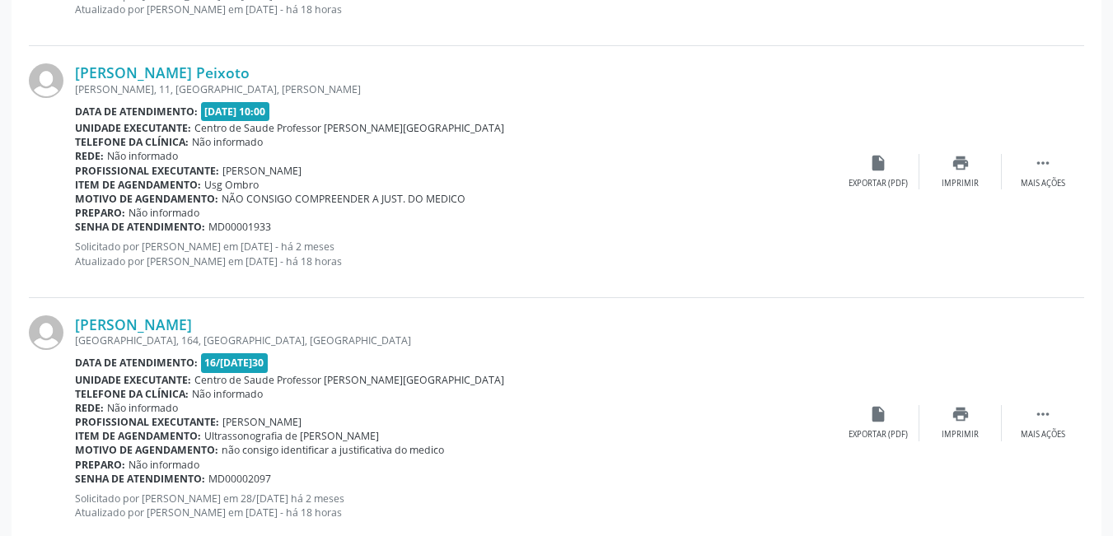
scroll to position [2513, 0]
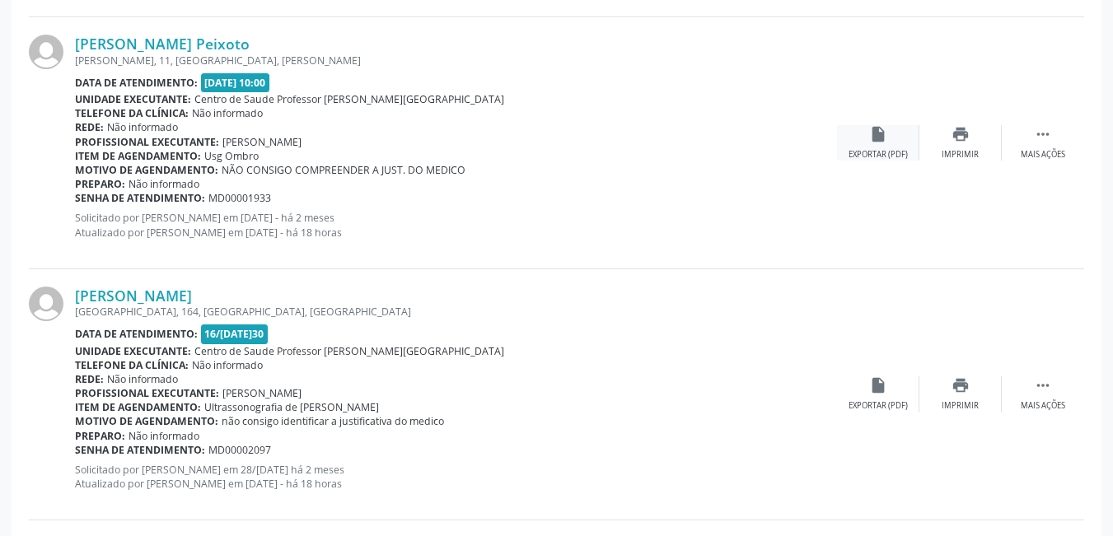
click at [855, 145] on div "insert_drive_file Exportar (PDF)" at bounding box center [878, 142] width 82 height 35
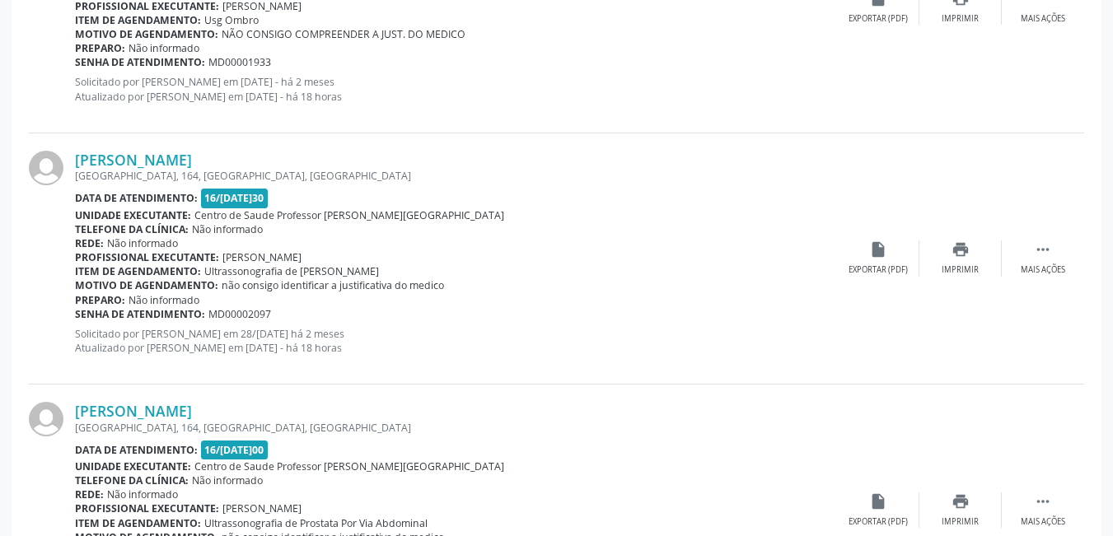
scroll to position [2677, 0]
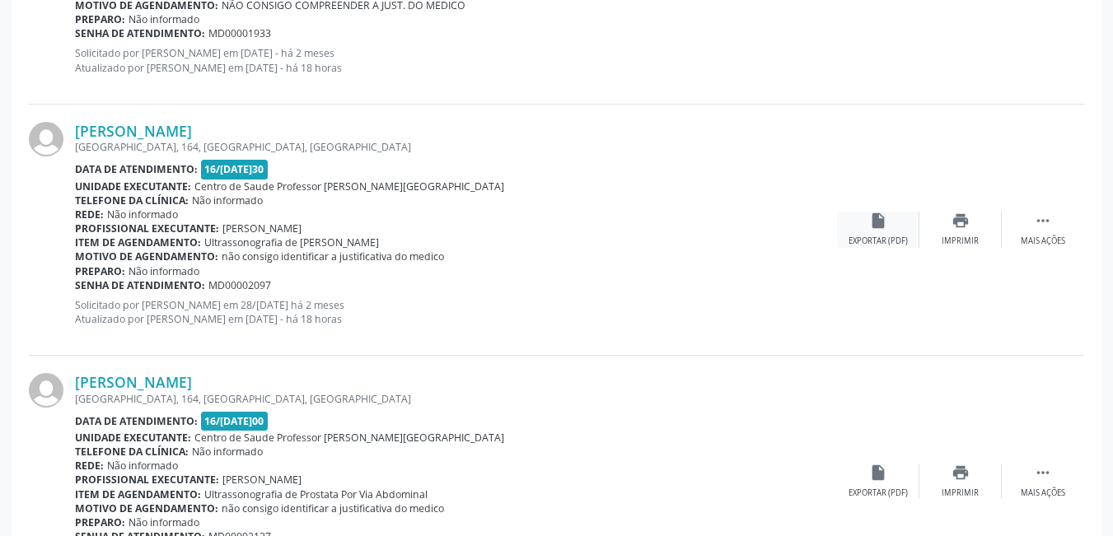
click at [864, 229] on div "insert_drive_file Exportar (PDF)" at bounding box center [878, 229] width 82 height 35
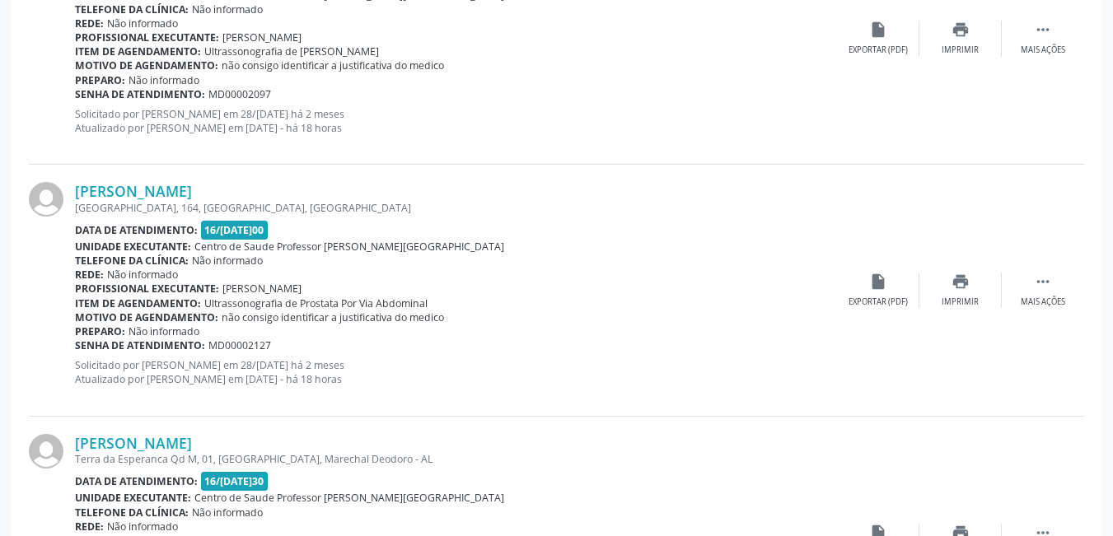
scroll to position [2842, 0]
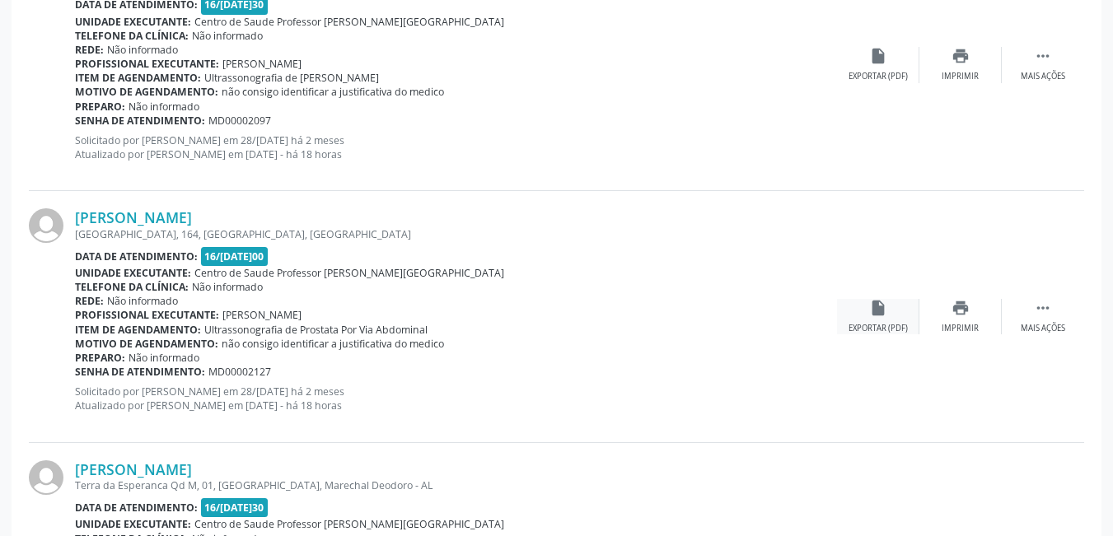
click at [883, 321] on div "insert_drive_file Exportar (PDF)" at bounding box center [878, 316] width 82 height 35
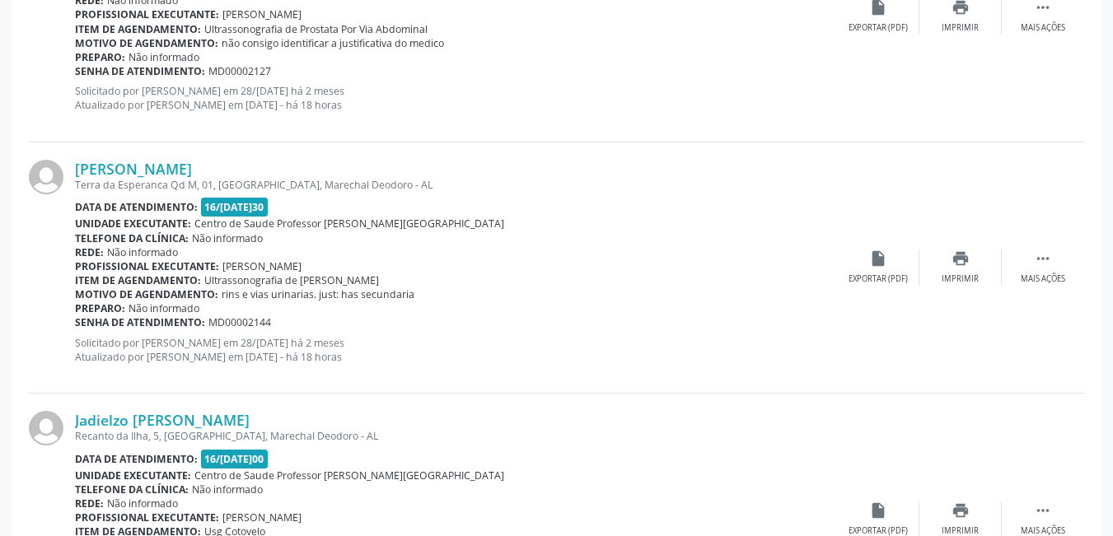
scroll to position [3172, 0]
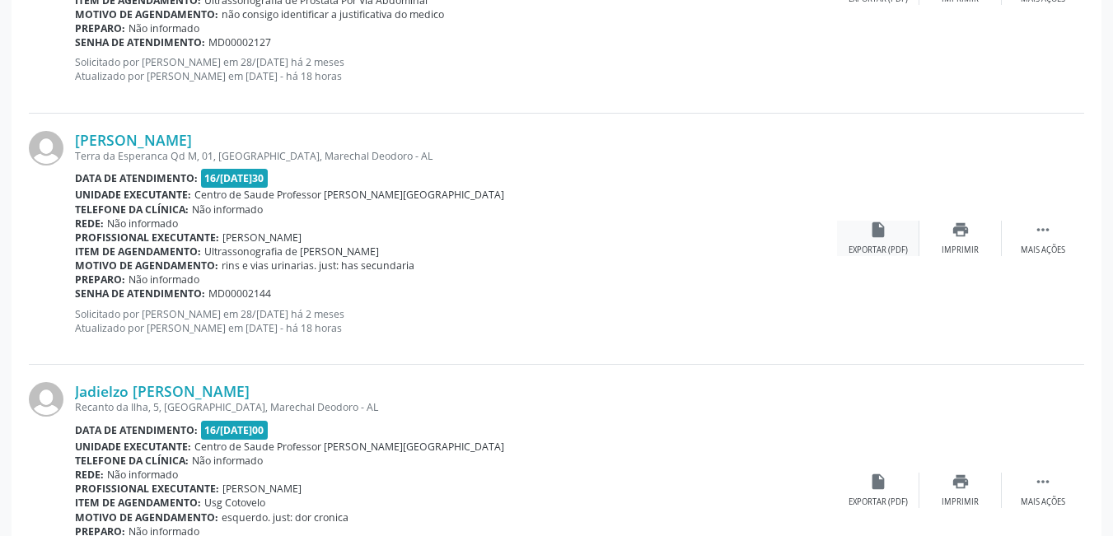
click at [864, 237] on div "insert_drive_file Exportar (PDF)" at bounding box center [878, 238] width 82 height 35
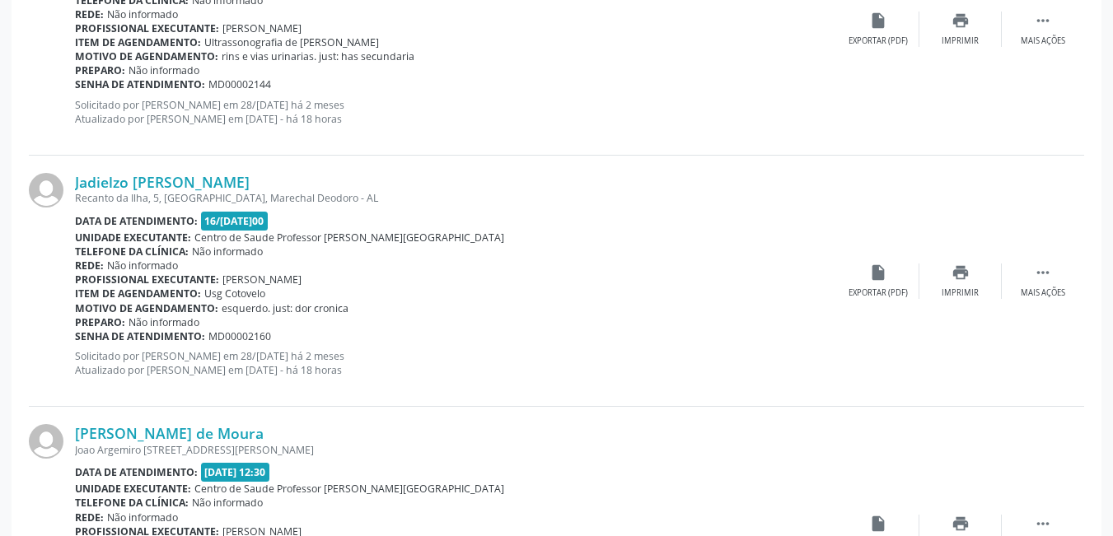
scroll to position [3419, 0]
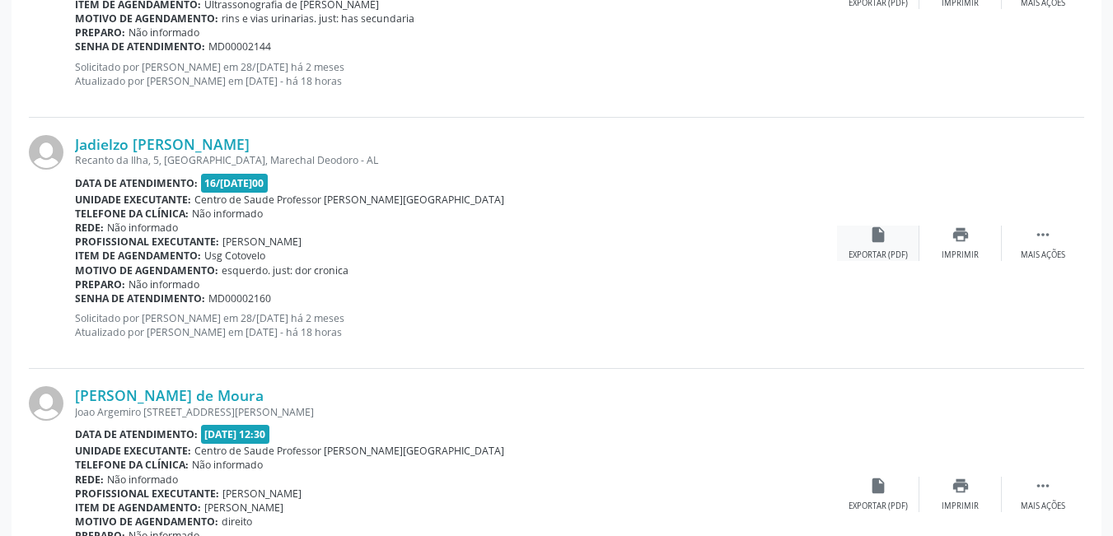
click at [870, 241] on icon "insert_drive_file" at bounding box center [878, 235] width 18 height 18
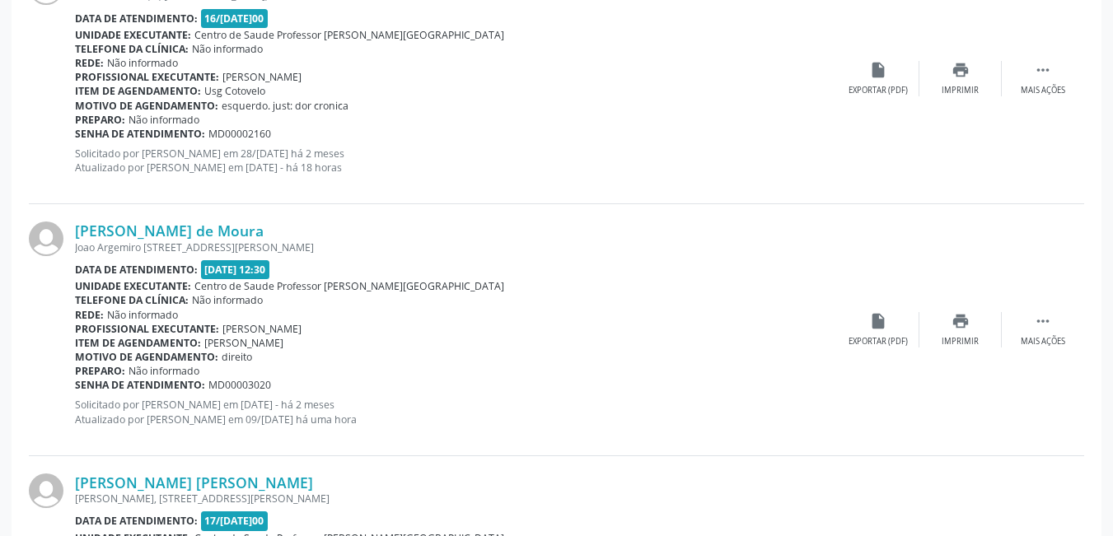
scroll to position [3666, 0]
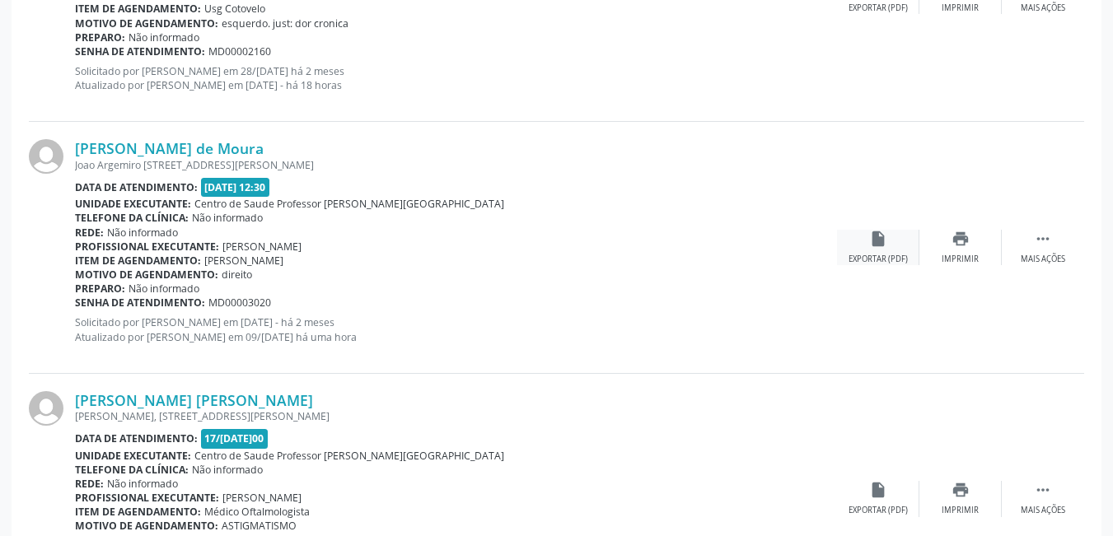
click at [879, 251] on div "insert_drive_file Exportar (PDF)" at bounding box center [878, 247] width 82 height 35
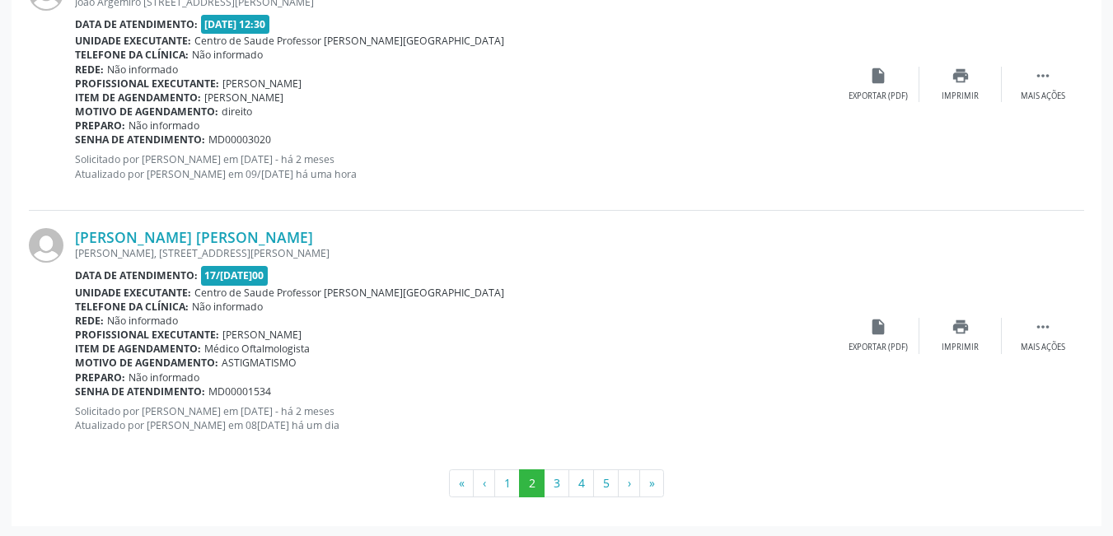
scroll to position [3831, 0]
click at [558, 485] on button "3" at bounding box center [557, 482] width 26 height 28
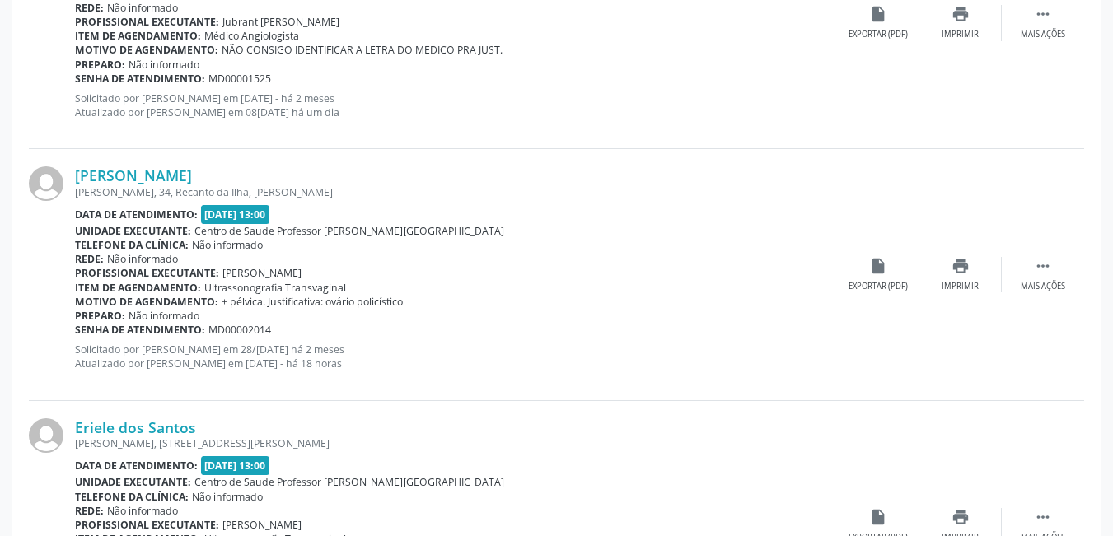
scroll to position [2925, 0]
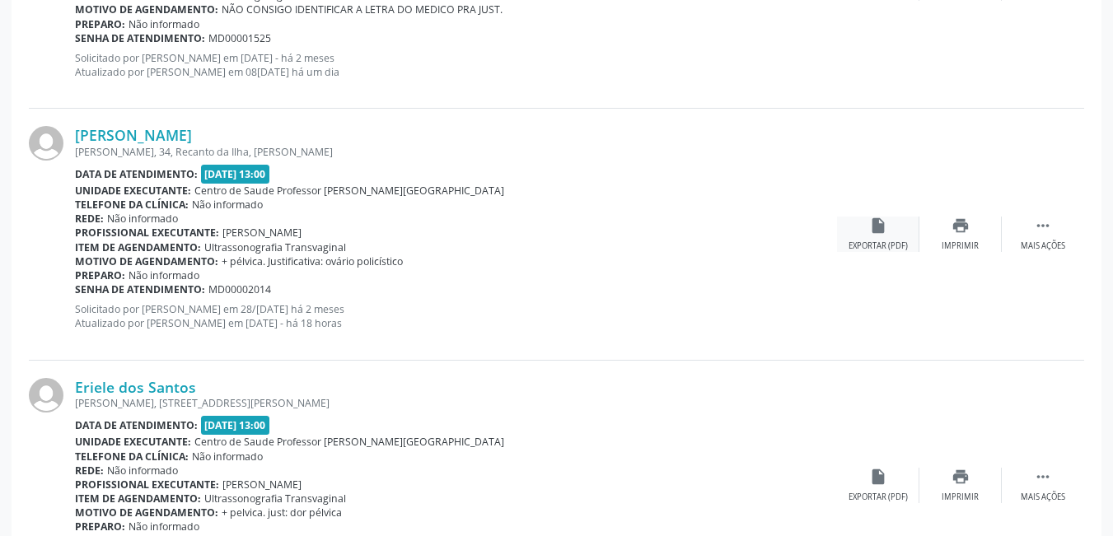
click at [869, 231] on icon "insert_drive_file" at bounding box center [878, 226] width 18 height 18
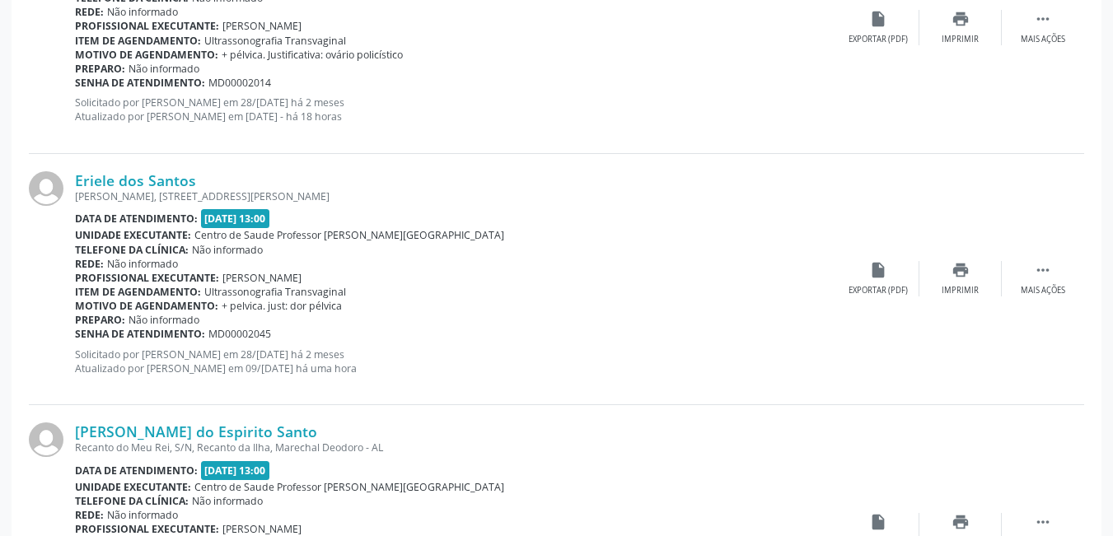
scroll to position [3172, 0]
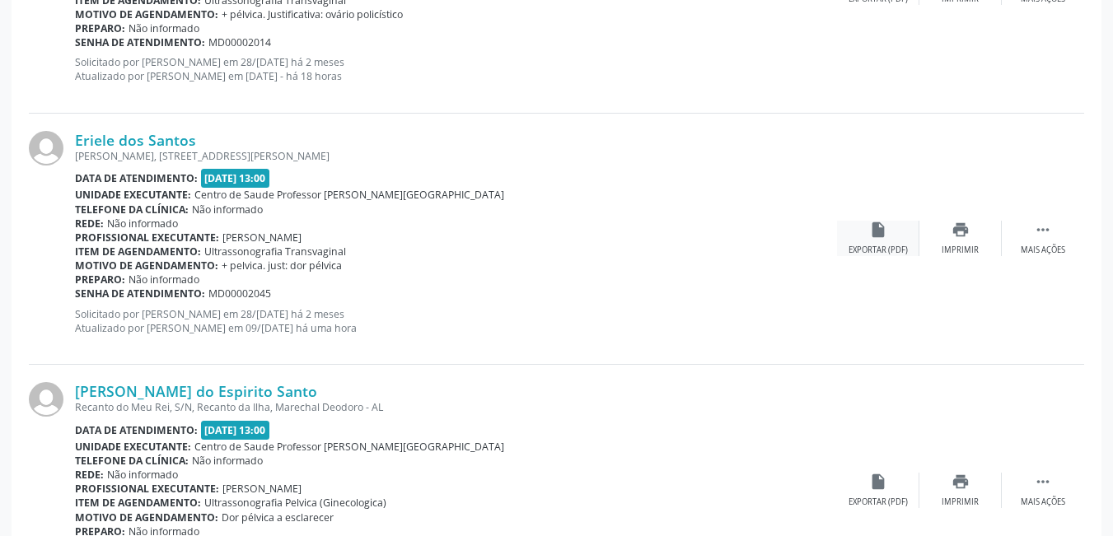
click at [865, 236] on div "insert_drive_file Exportar (PDF)" at bounding box center [878, 238] width 82 height 35
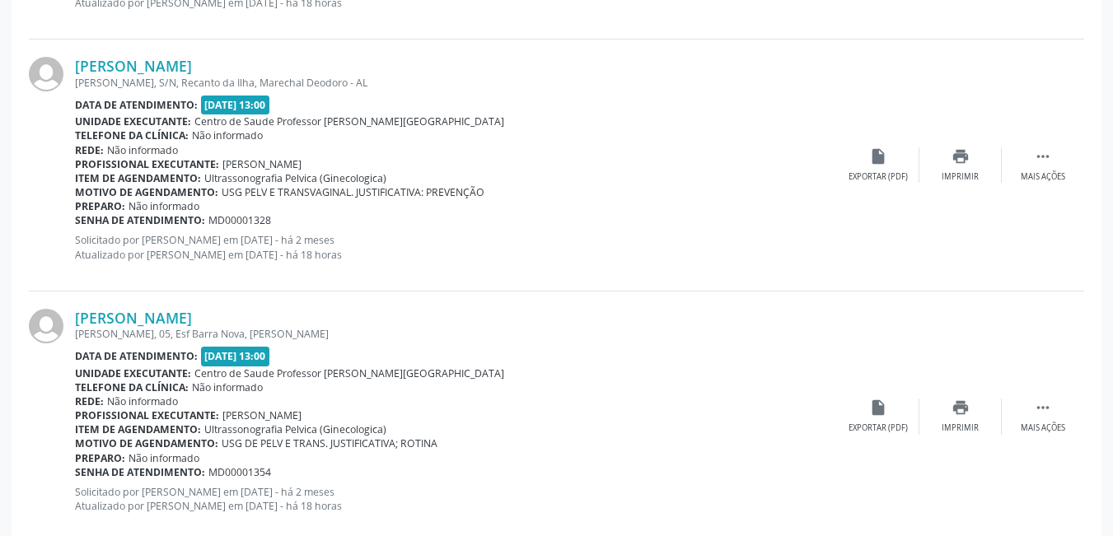
scroll to position [3831, 0]
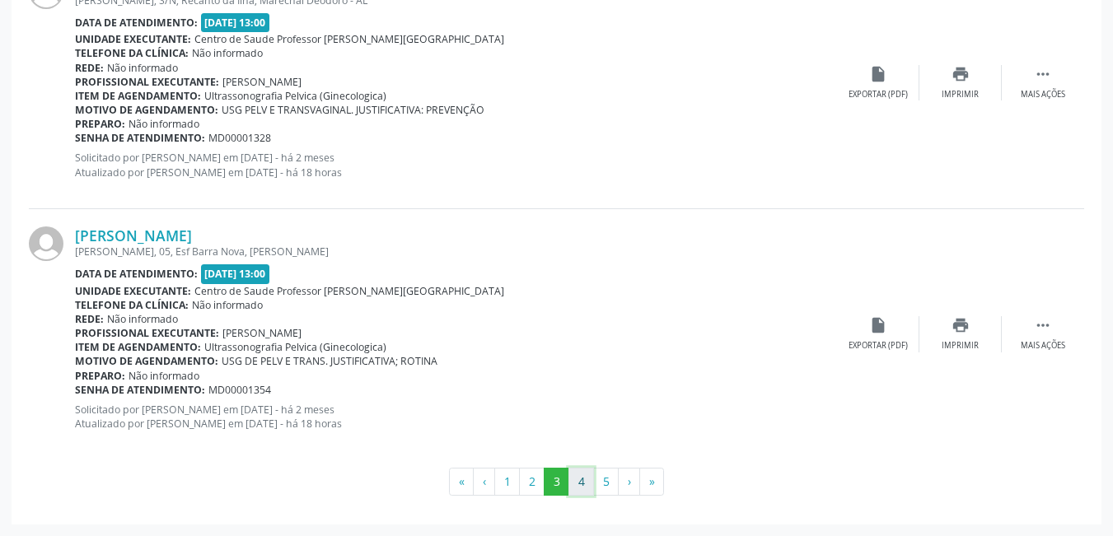
click at [585, 482] on button "4" at bounding box center [582, 482] width 26 height 28
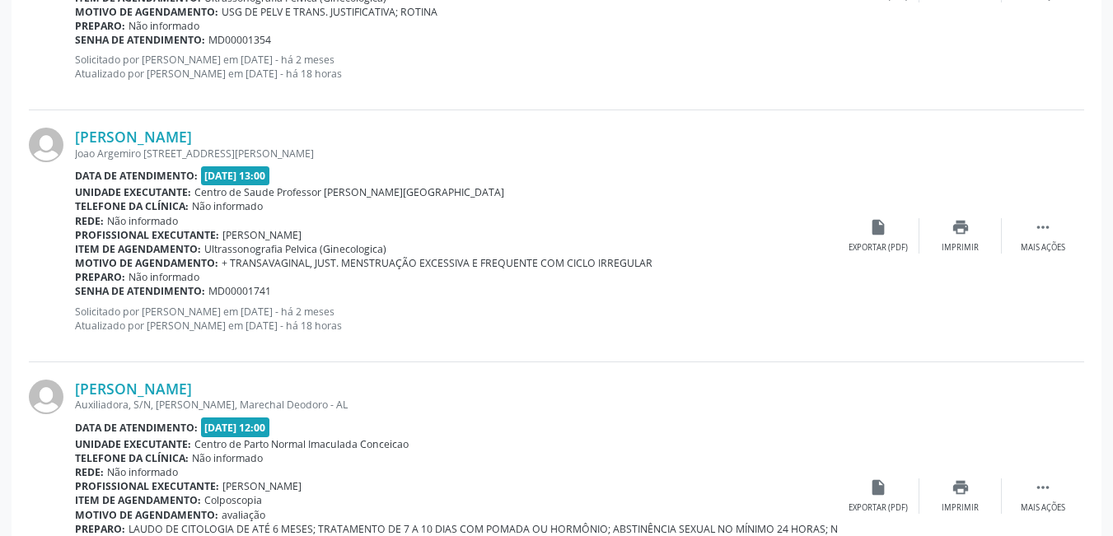
scroll to position [686, 0]
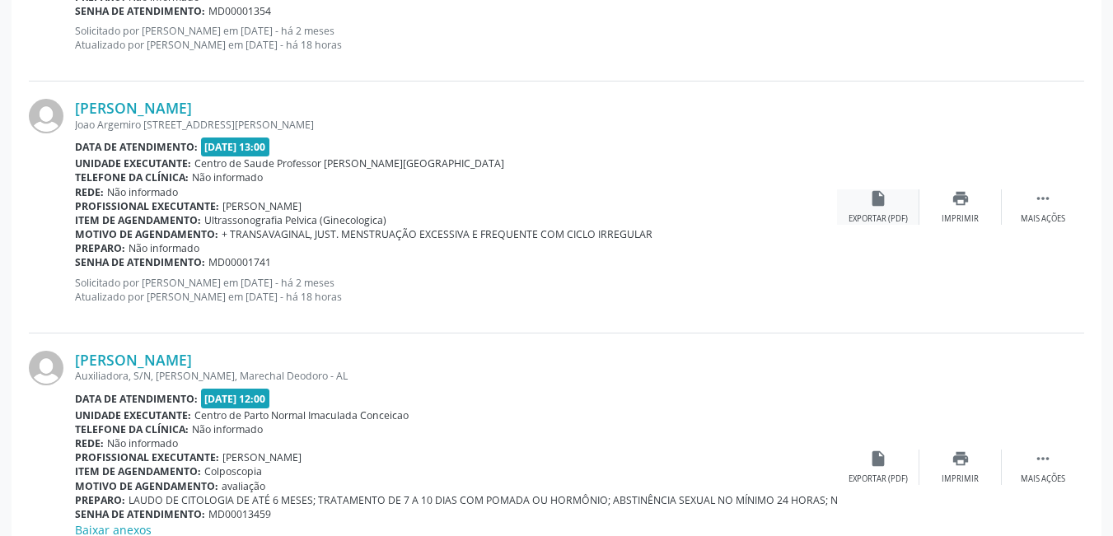
click at [871, 202] on icon "insert_drive_file" at bounding box center [878, 199] width 18 height 18
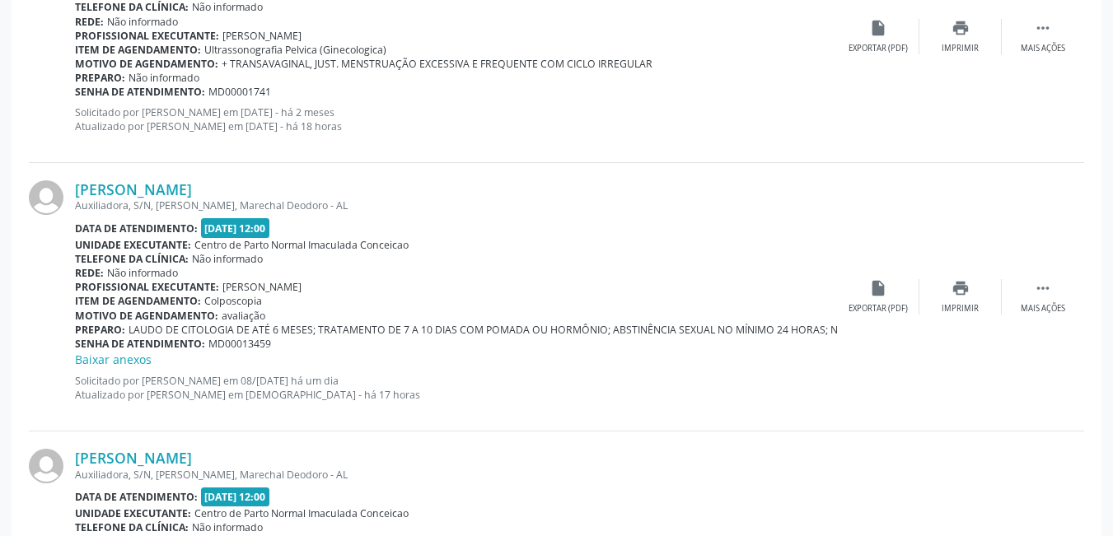
scroll to position [934, 0]
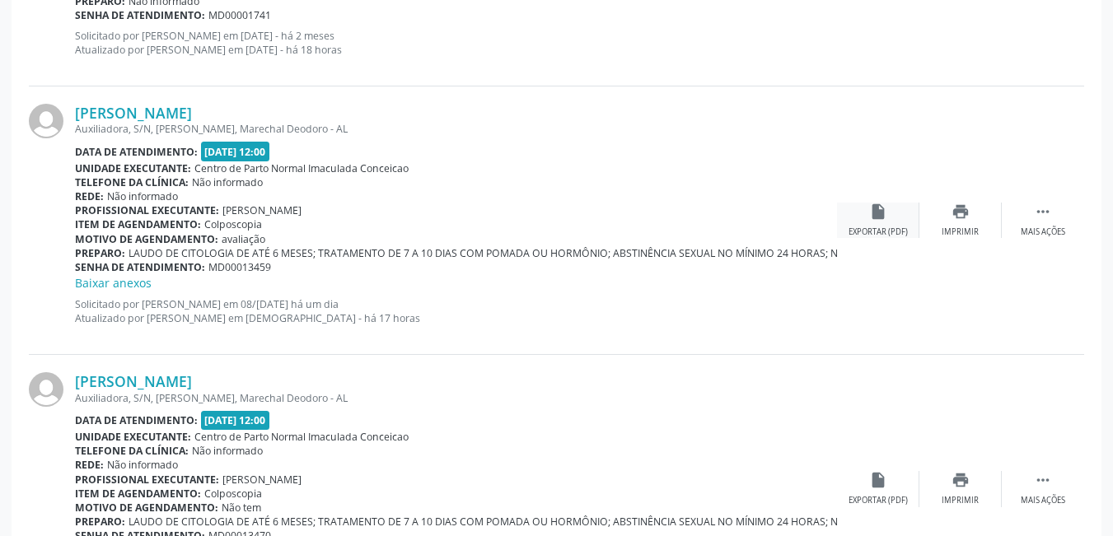
click at [882, 224] on div "insert_drive_file Exportar (PDF)" at bounding box center [878, 220] width 82 height 35
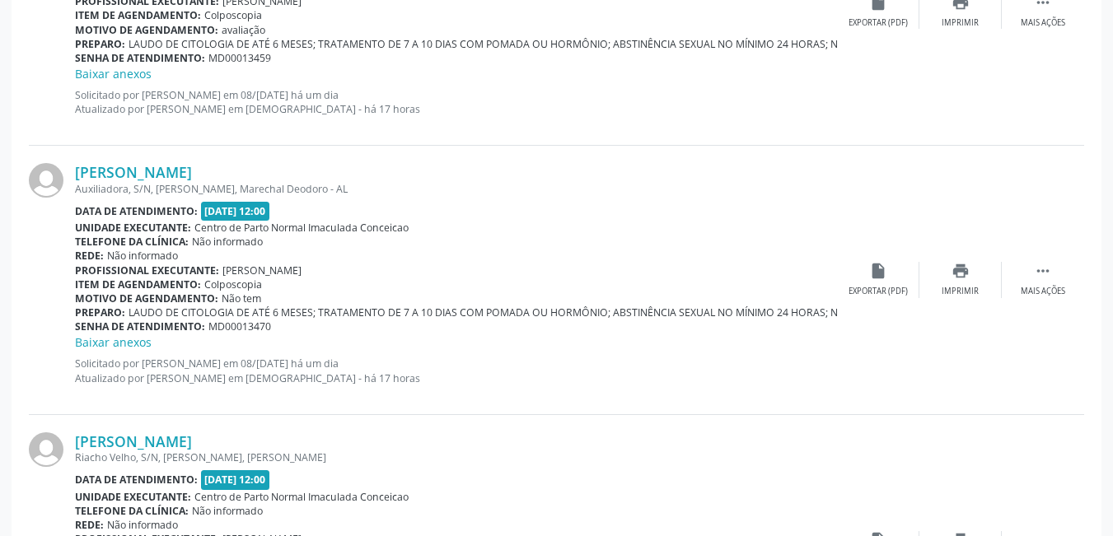
scroll to position [1181, 0]
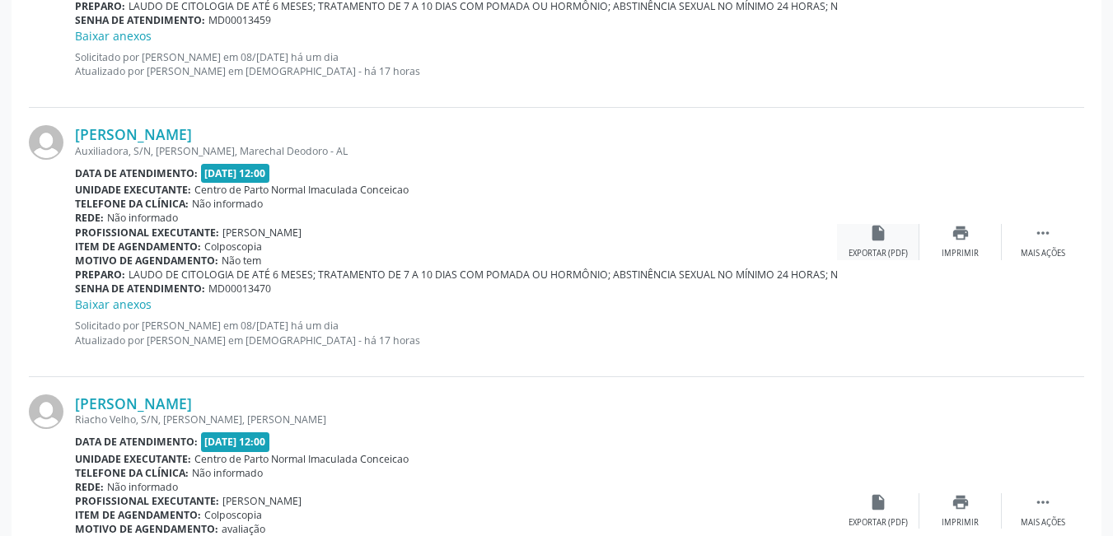
click at [874, 246] on div "insert_drive_file Exportar (PDF)" at bounding box center [878, 241] width 82 height 35
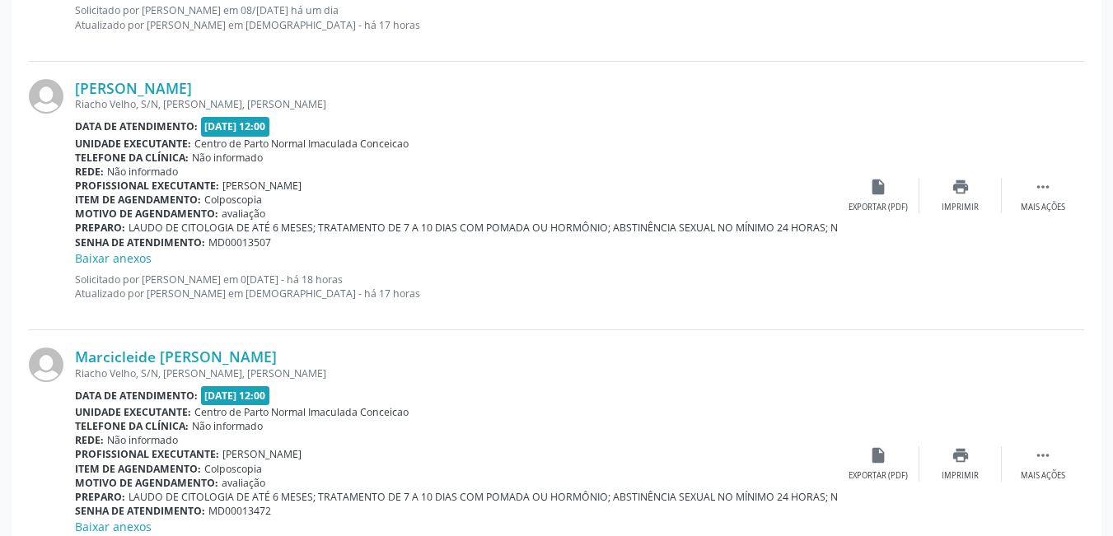
scroll to position [1510, 0]
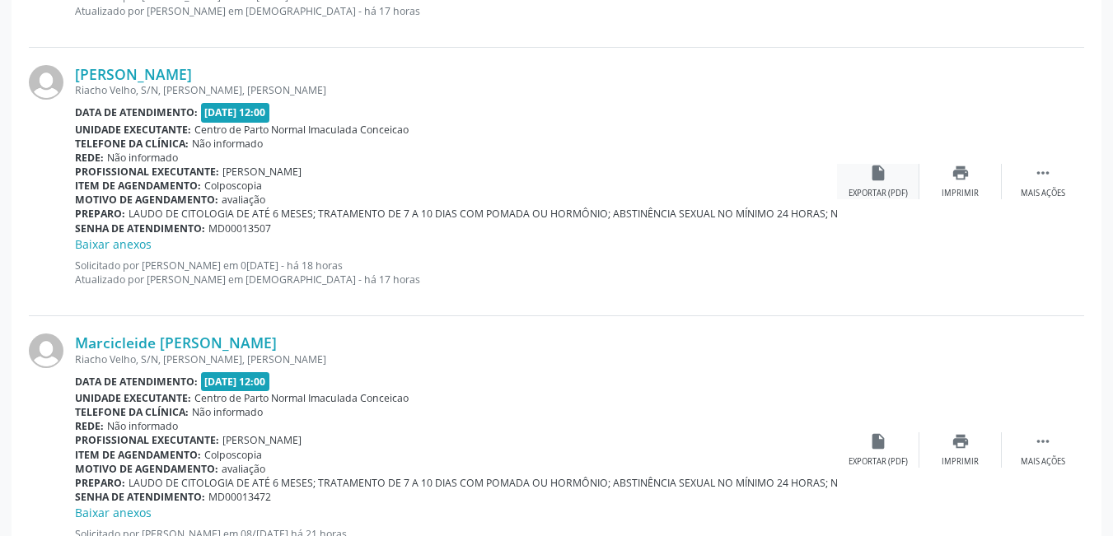
click at [873, 188] on div "Exportar (PDF)" at bounding box center [878, 194] width 59 height 12
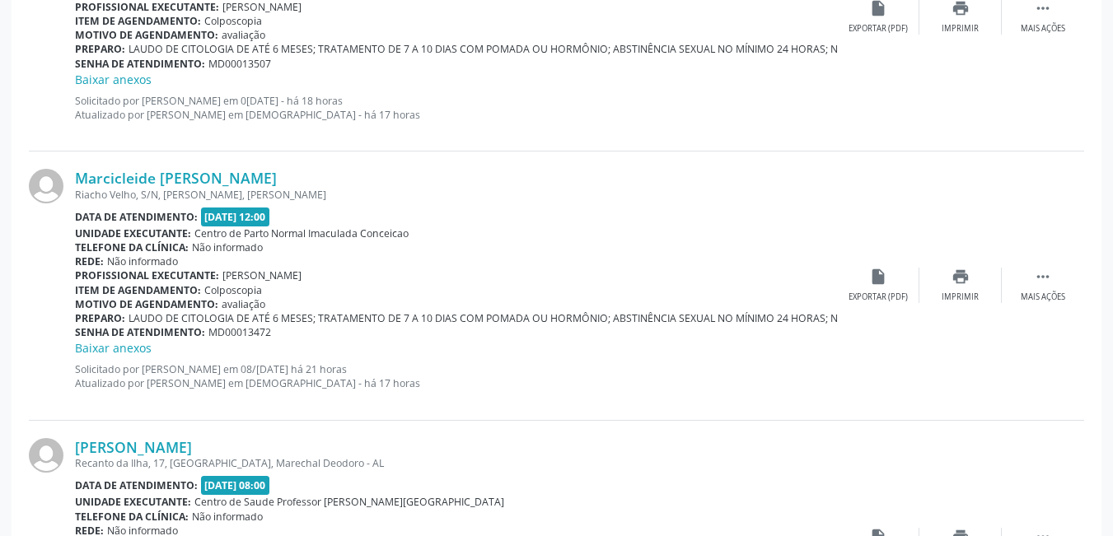
scroll to position [1758, 0]
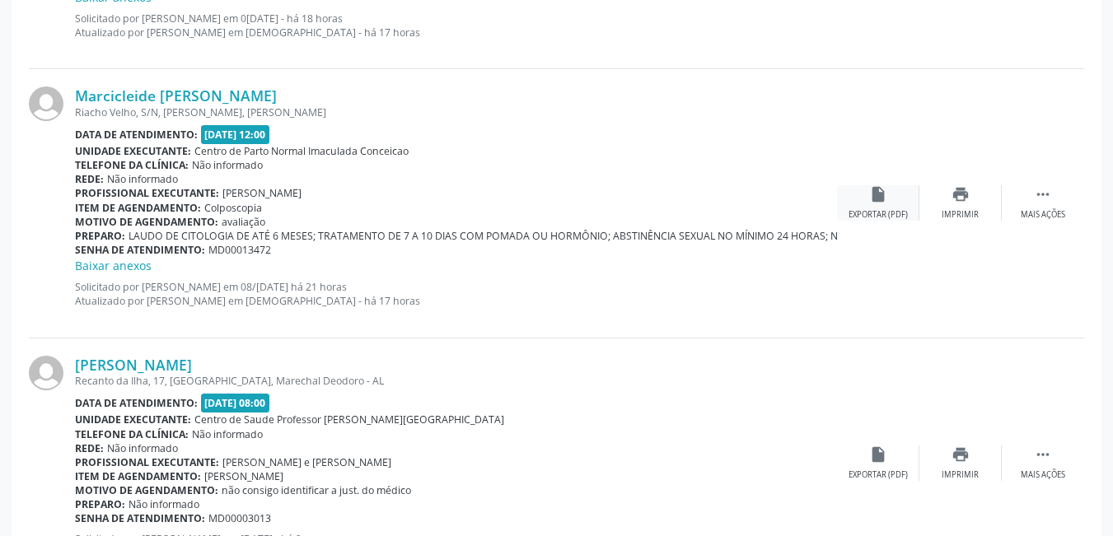
click at [869, 208] on div "insert_drive_file Exportar (PDF)" at bounding box center [878, 202] width 82 height 35
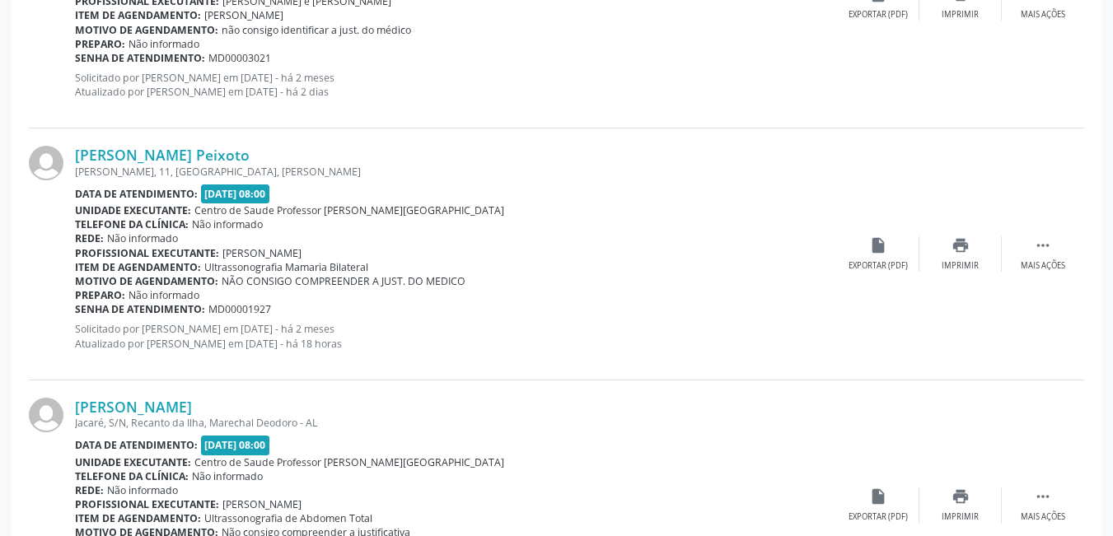
scroll to position [2499, 0]
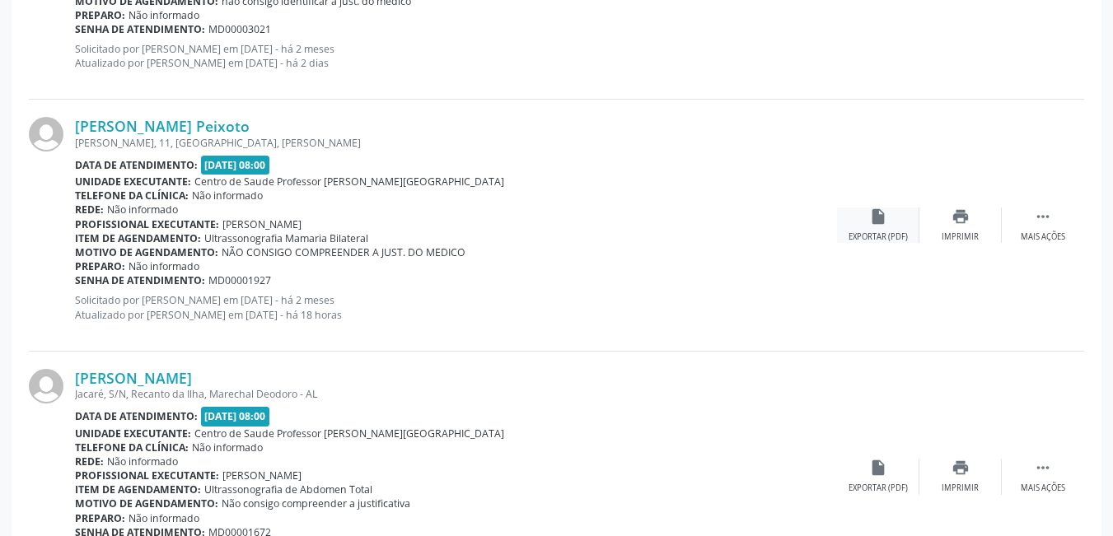
click at [877, 233] on div "Exportar (PDF)" at bounding box center [878, 238] width 59 height 12
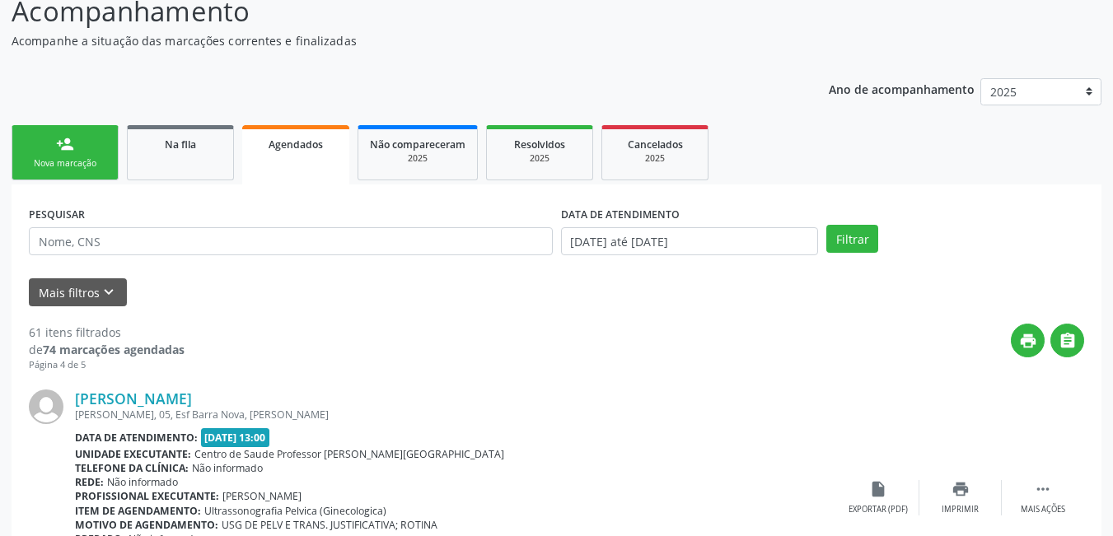
scroll to position [0, 0]
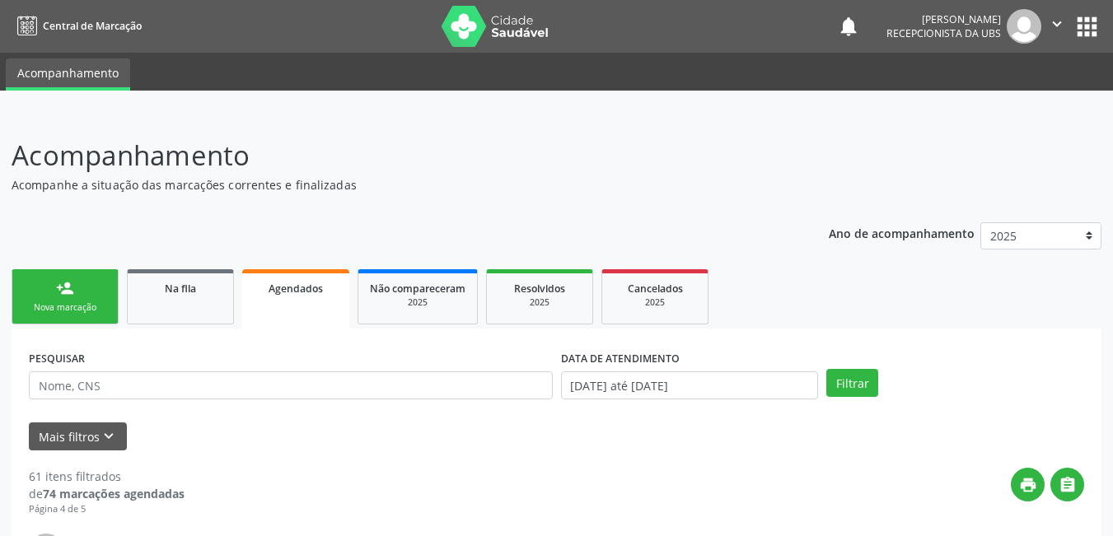
click at [60, 275] on link "person_add Nova marcação" at bounding box center [65, 296] width 107 height 55
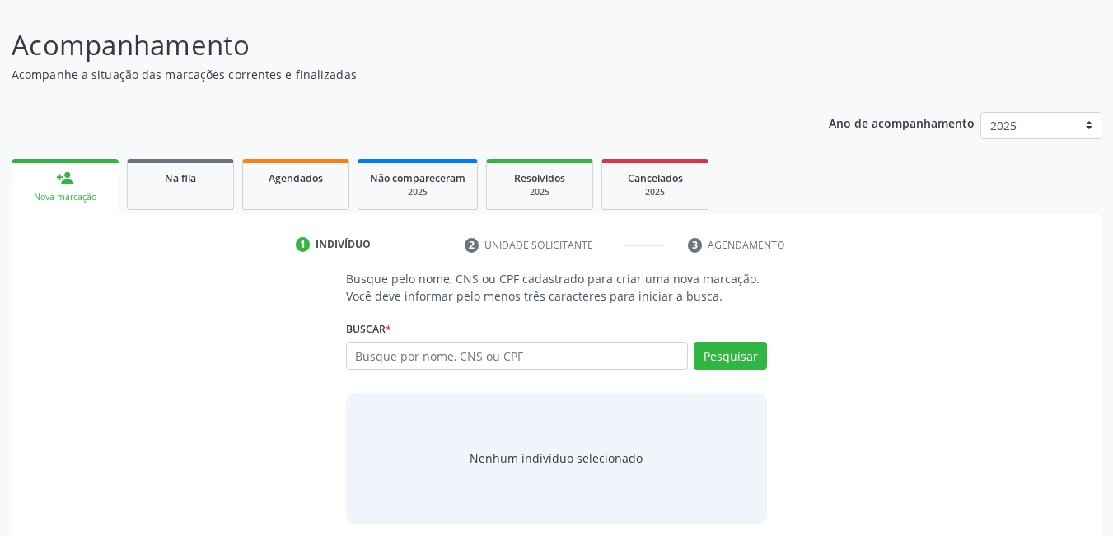
scroll to position [122, 0]
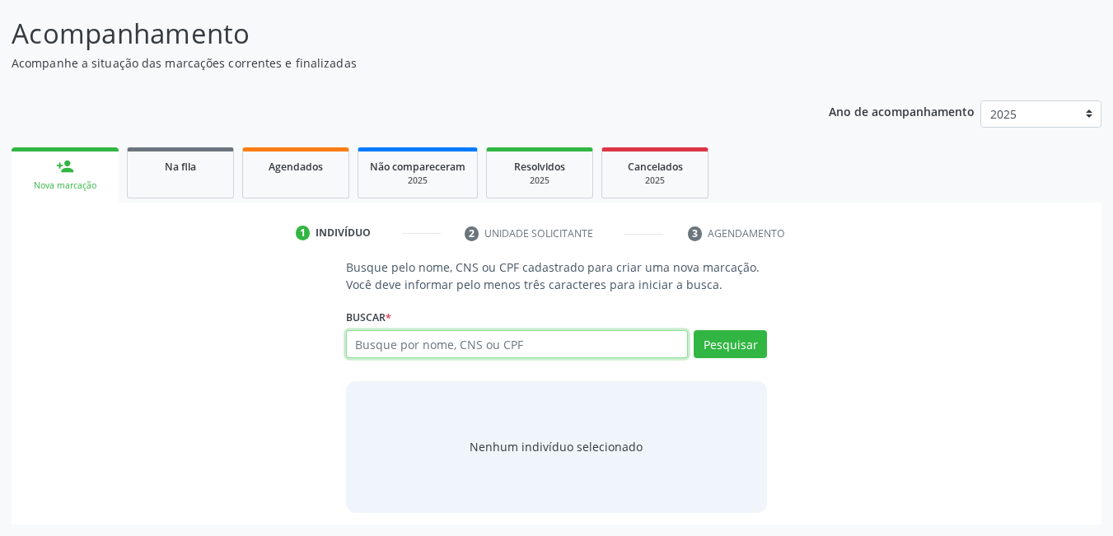
click at [453, 344] on input "text" at bounding box center [517, 344] width 343 height 28
click at [452, 346] on input "text" at bounding box center [517, 344] width 343 height 28
type input "898004212692076"
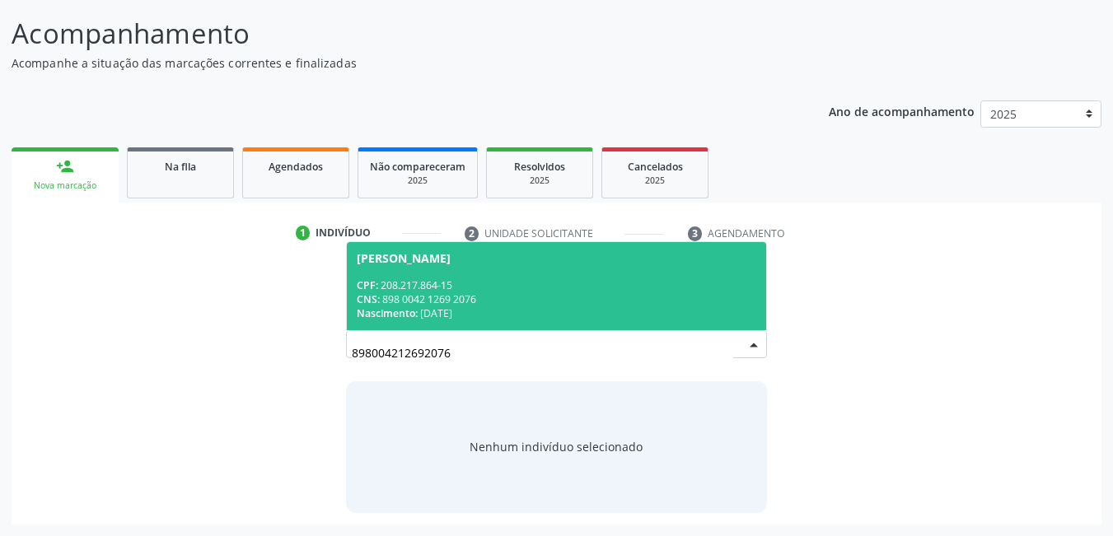
click at [456, 288] on div "CPF: 208.217.864-15" at bounding box center [557, 286] width 400 height 14
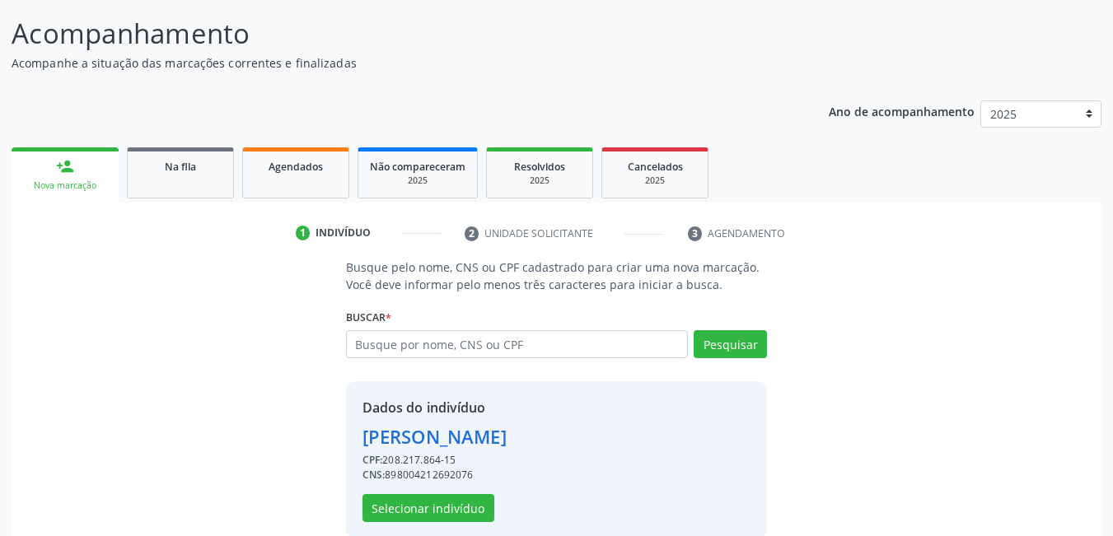
scroll to position [148, 0]
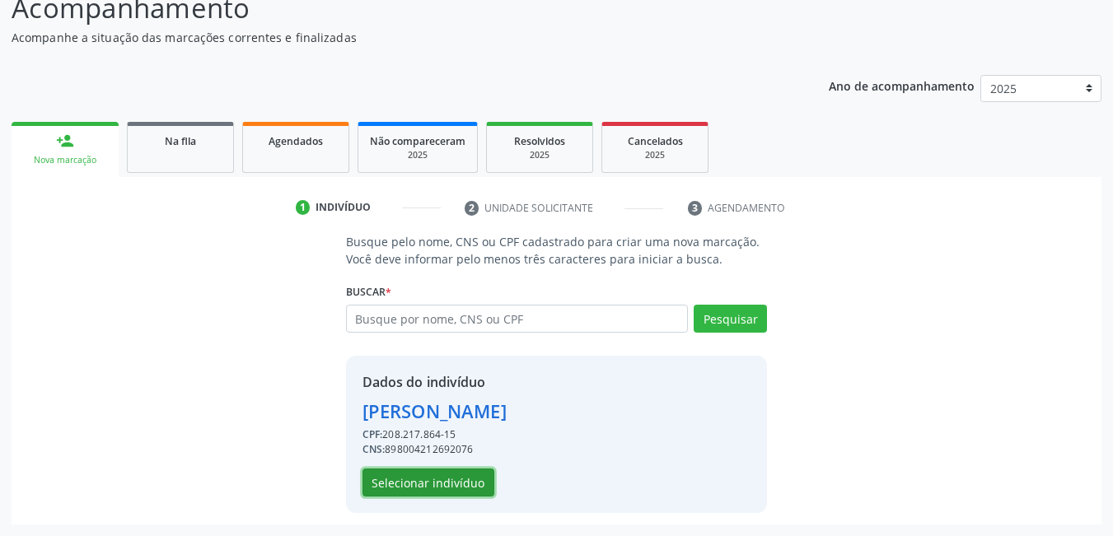
click at [479, 472] on button "Selecionar indivíduo" at bounding box center [429, 483] width 132 height 28
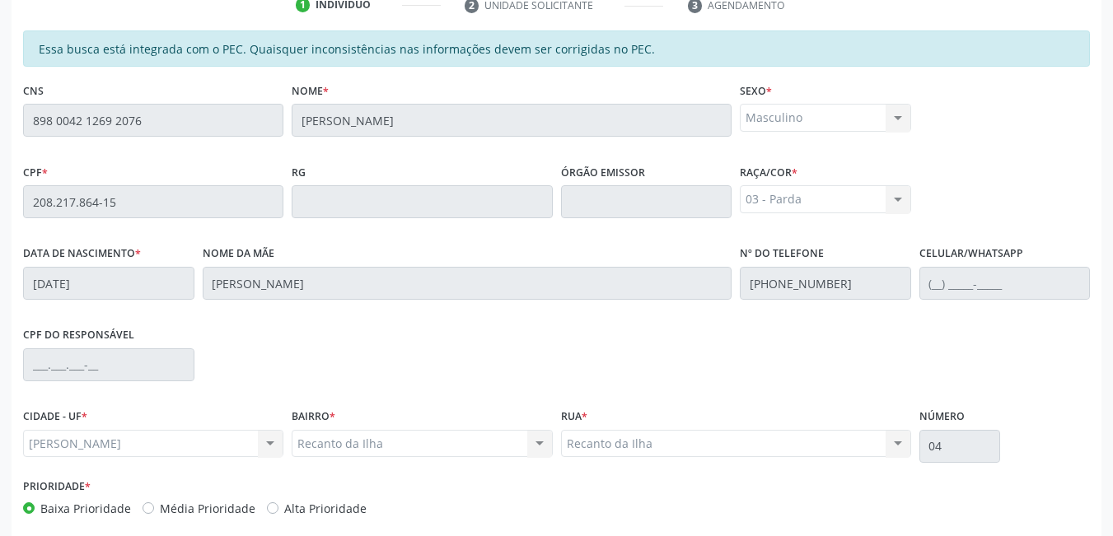
scroll to position [428, 0]
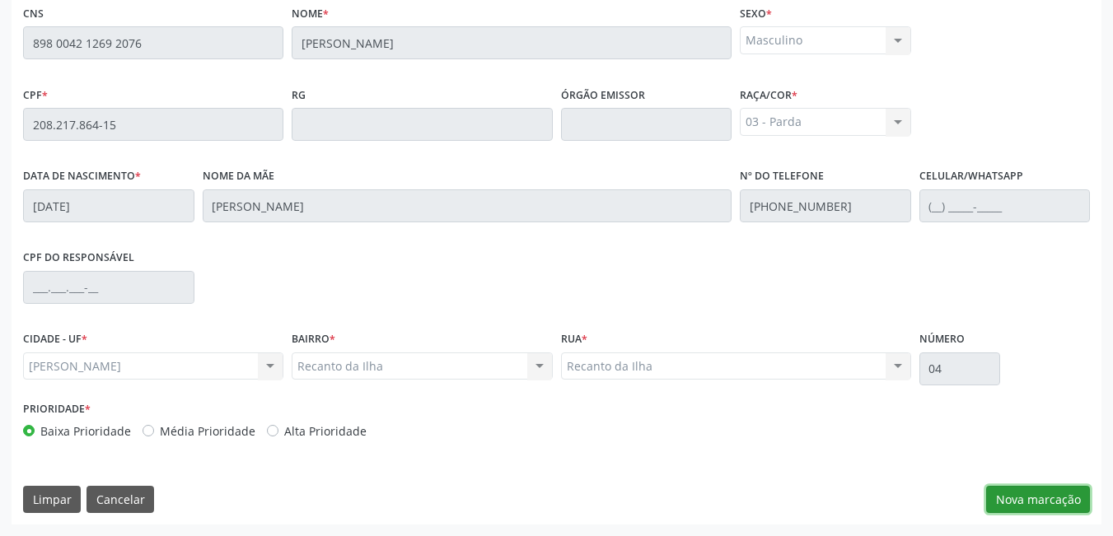
click at [1031, 497] on button "Nova marcação" at bounding box center [1038, 500] width 104 height 28
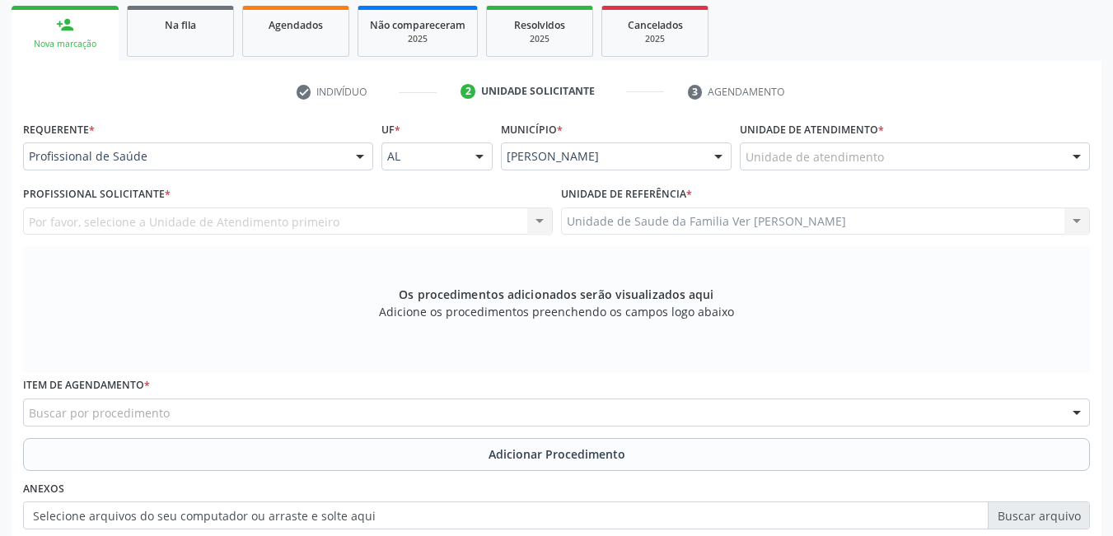
scroll to position [263, 0]
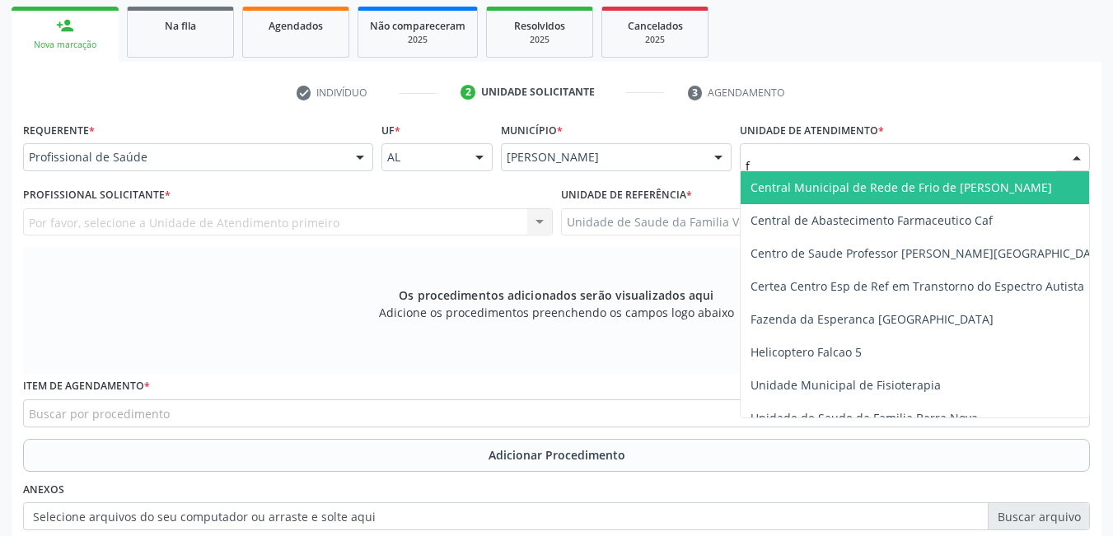
type input "fl"
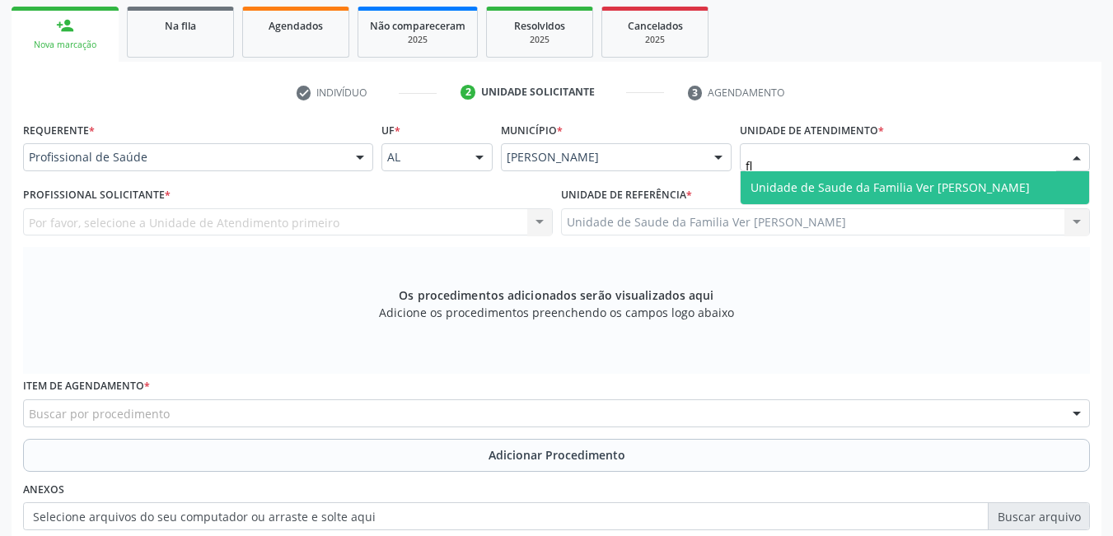
click at [815, 186] on span "Unidade de Saude da Familia Ver [PERSON_NAME]" at bounding box center [890, 188] width 279 height 16
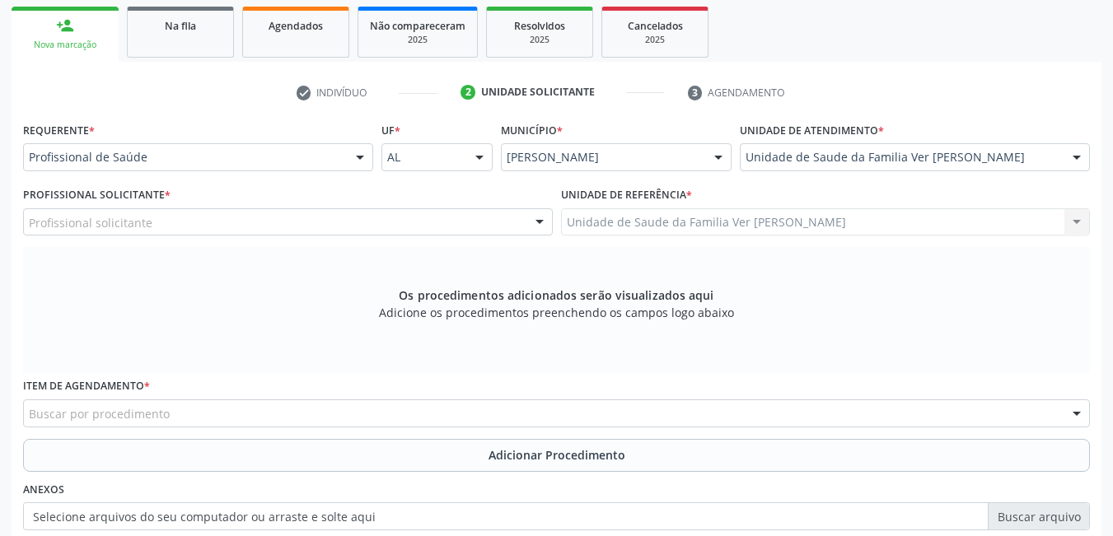
click at [231, 218] on div "Profissional solicitante" at bounding box center [288, 222] width 530 height 28
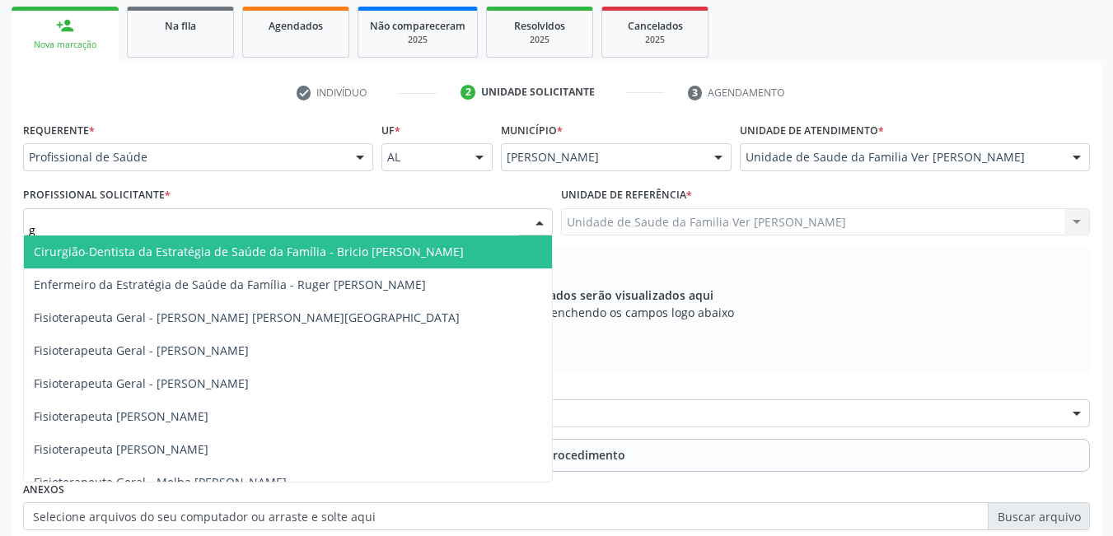
type input "gu"
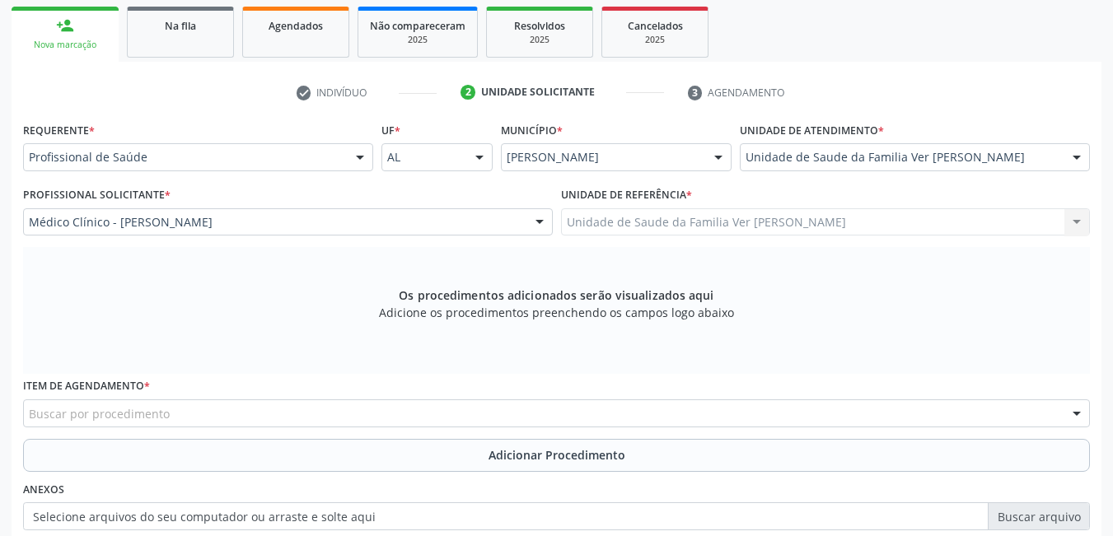
click at [175, 419] on div "Buscar por procedimento" at bounding box center [556, 414] width 1067 height 28
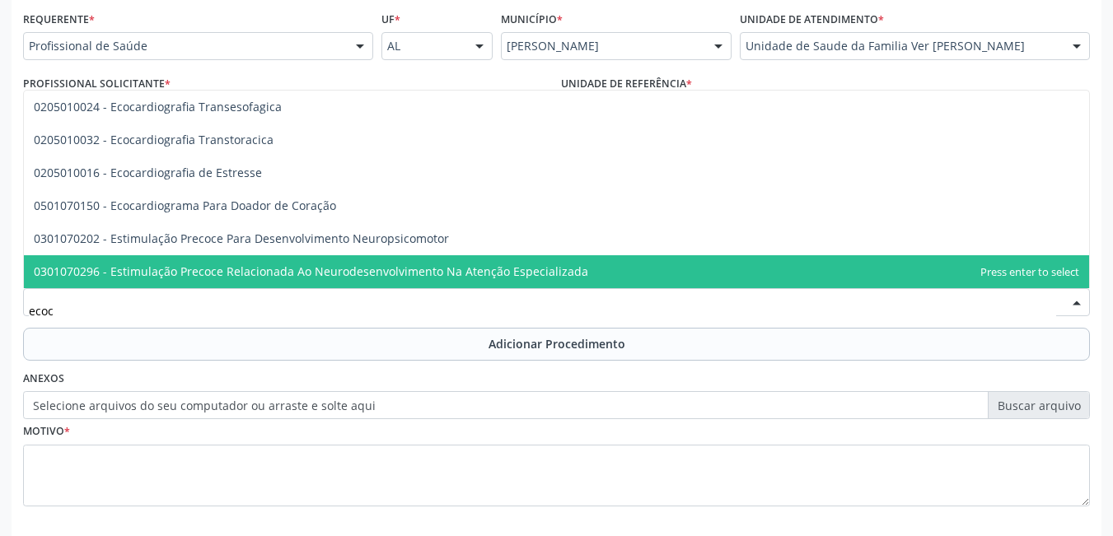
scroll to position [345, 0]
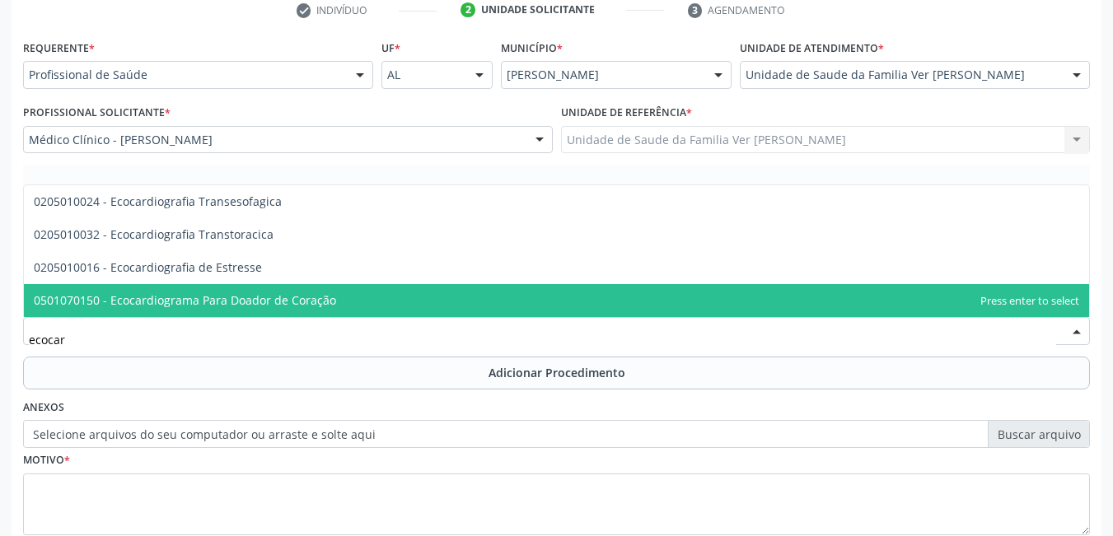
click at [174, 350] on input "ecocar" at bounding box center [543, 339] width 1028 height 33
type input "e"
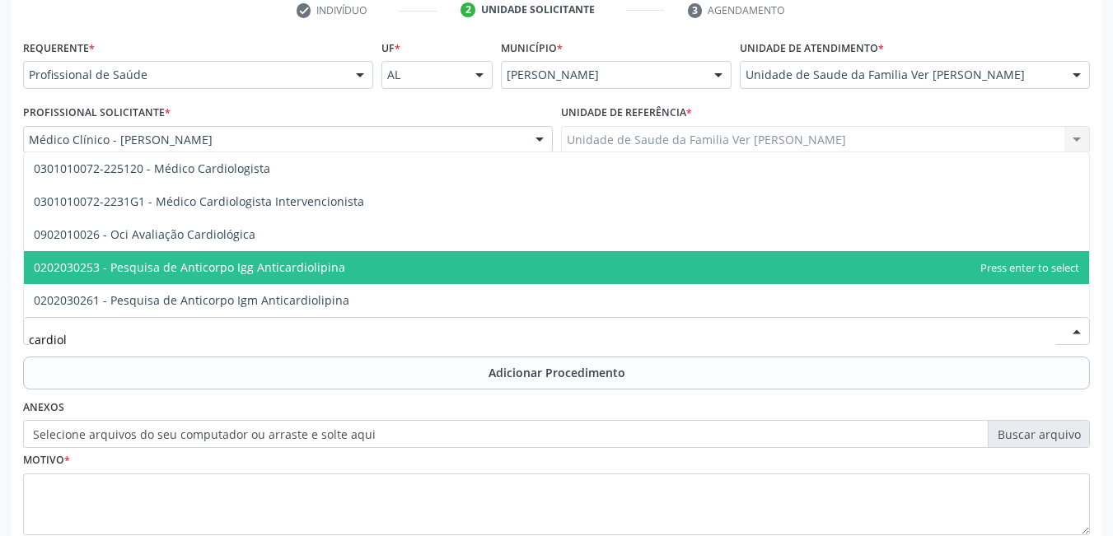
type input "cardiolo"
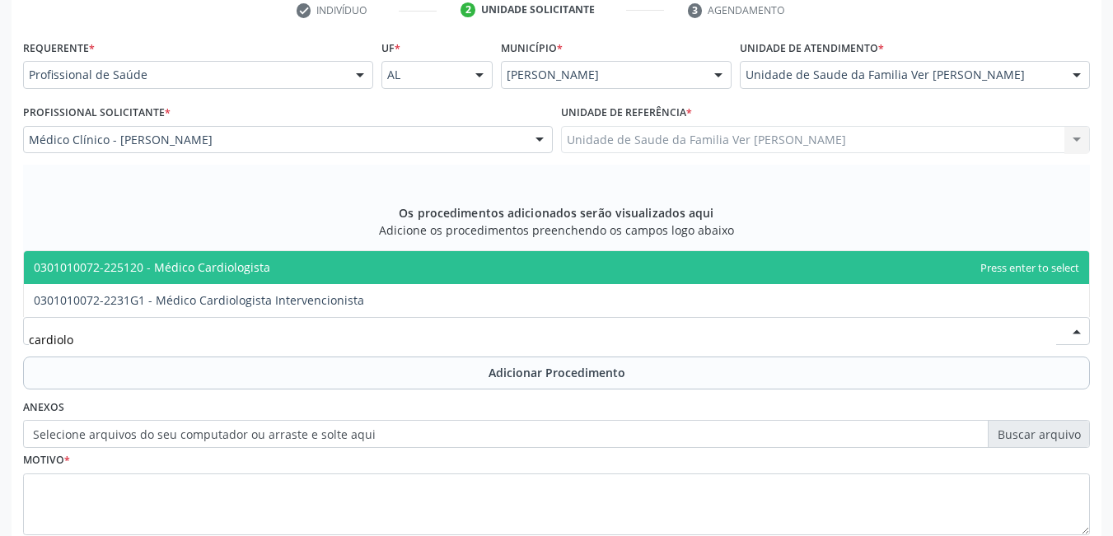
click at [344, 277] on span "0301010072-225120 - Médico Cardiologista" at bounding box center [557, 267] width 1066 height 33
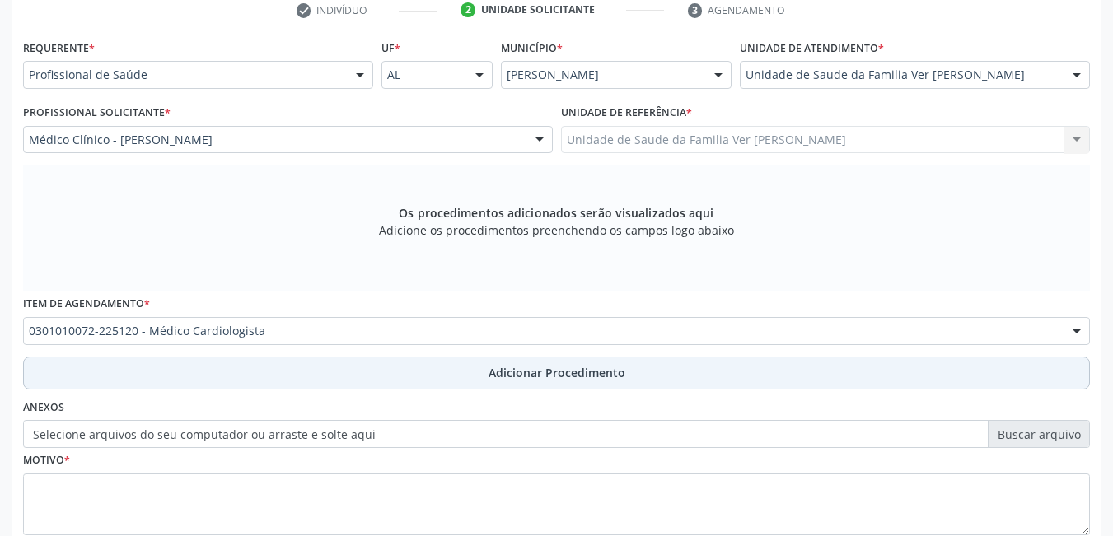
click at [340, 369] on button "Adicionar Procedimento" at bounding box center [556, 373] width 1067 height 33
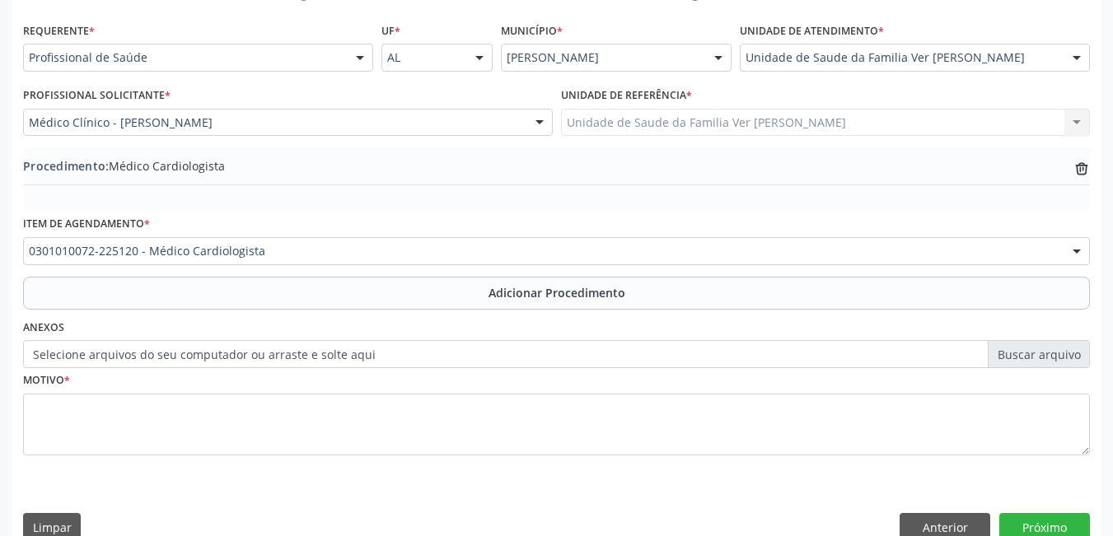
scroll to position [391, 0]
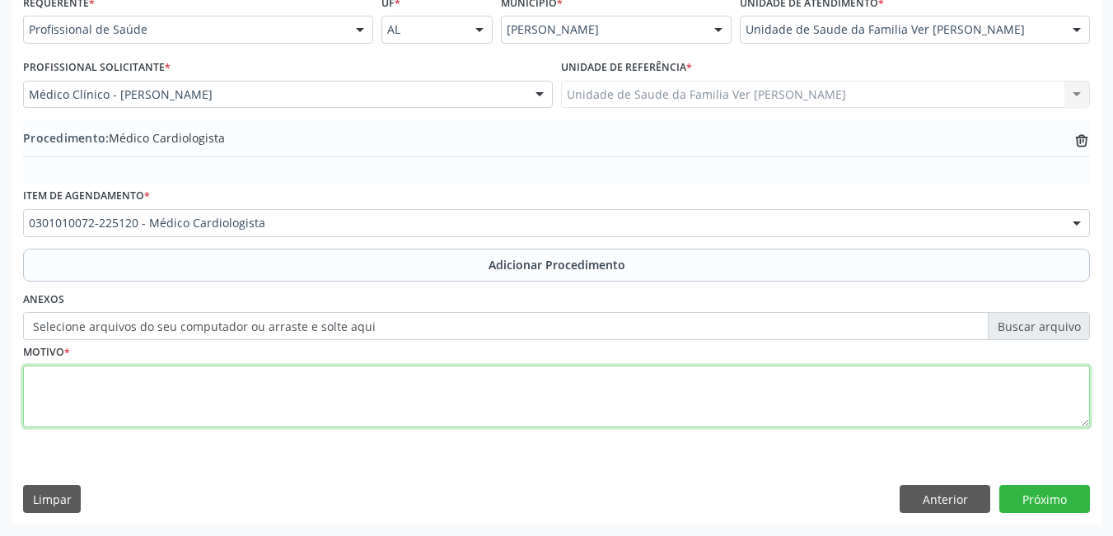
click at [287, 398] on textarea at bounding box center [556, 397] width 1067 height 63
type textarea "não entende a justificativa"
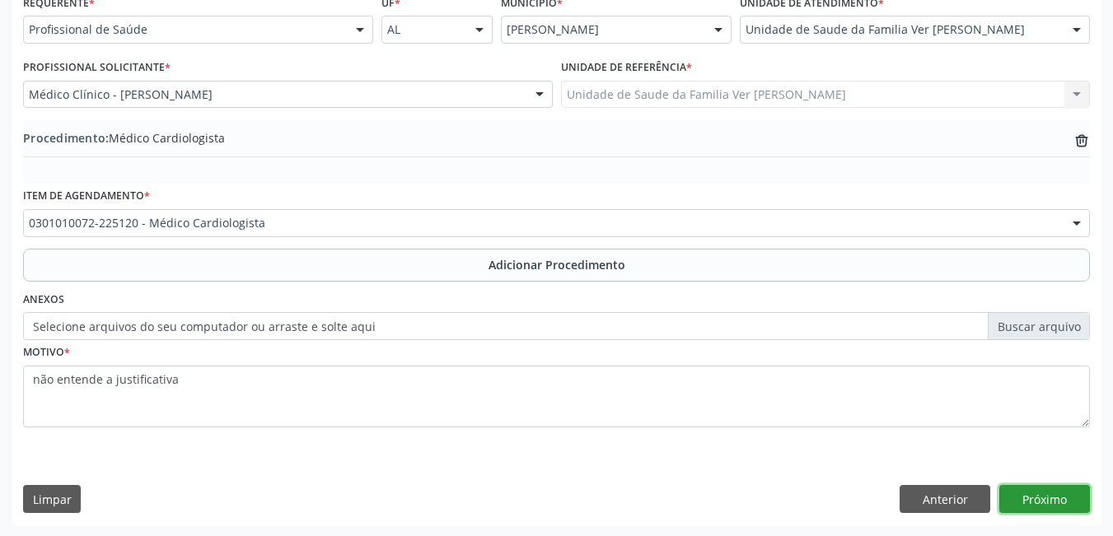
click at [1042, 505] on button "Próximo" at bounding box center [1045, 499] width 91 height 28
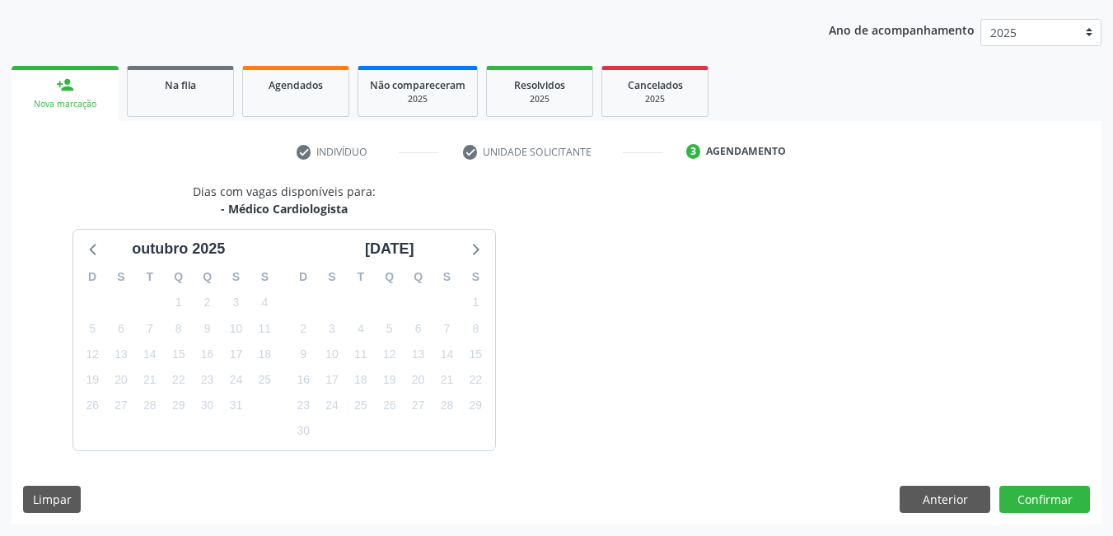
scroll to position [252, 0]
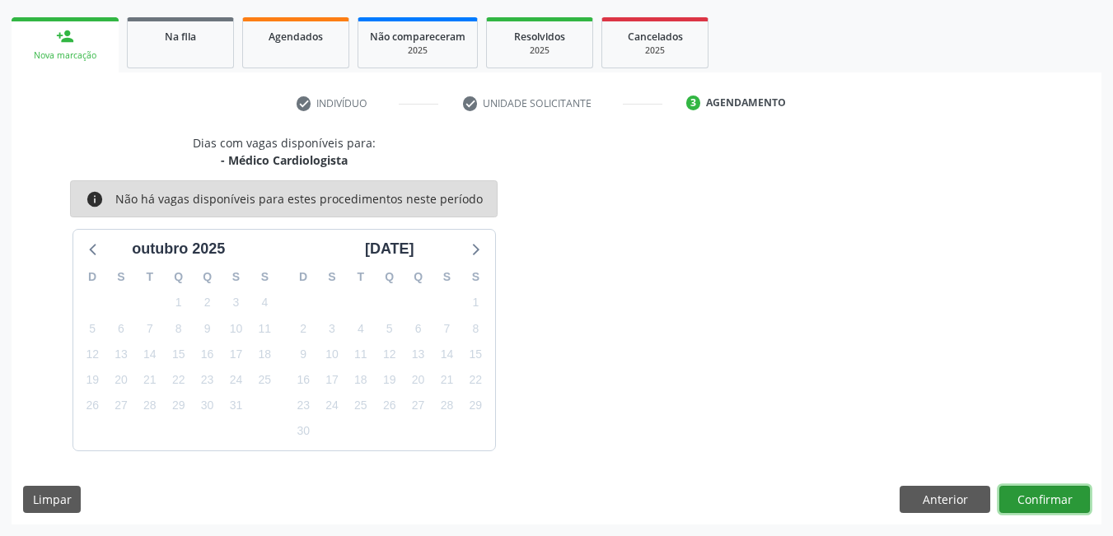
click at [1052, 494] on button "Confirmar" at bounding box center [1045, 500] width 91 height 28
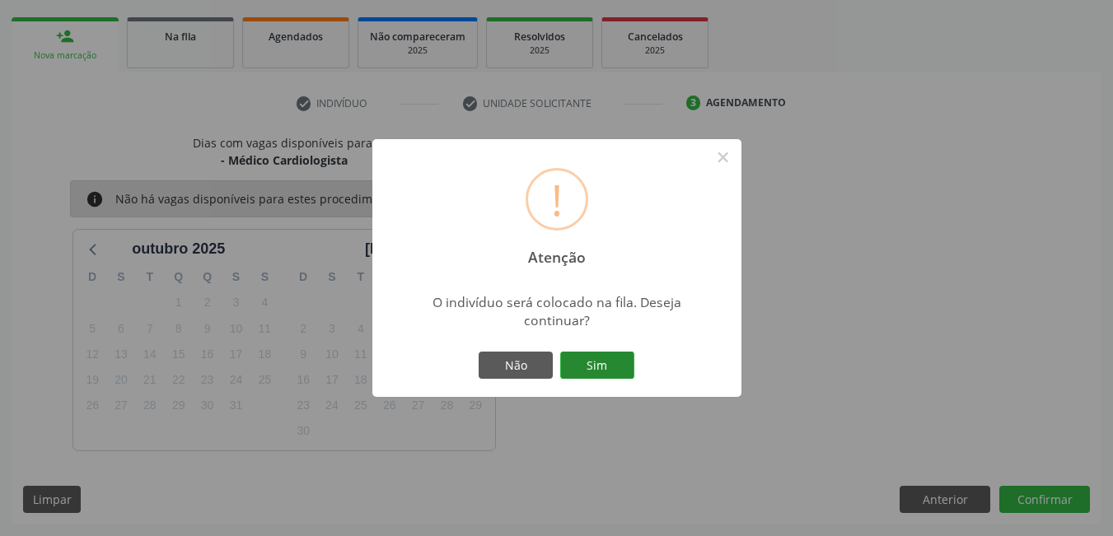
click at [585, 363] on button "Sim" at bounding box center [597, 366] width 74 height 28
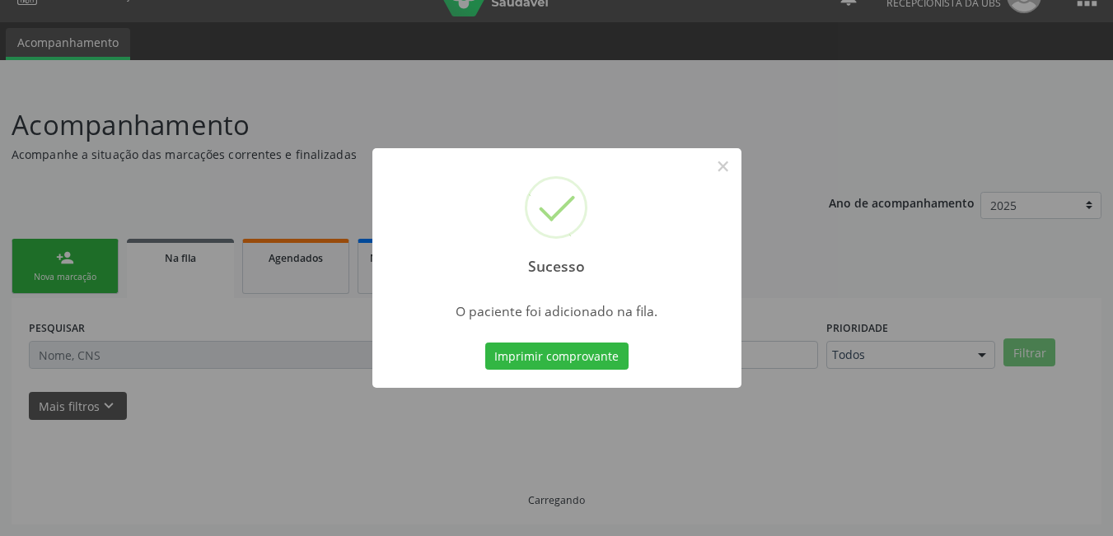
scroll to position [30, 0]
click at [567, 350] on button "Imprimir comprovante" at bounding box center [556, 357] width 143 height 28
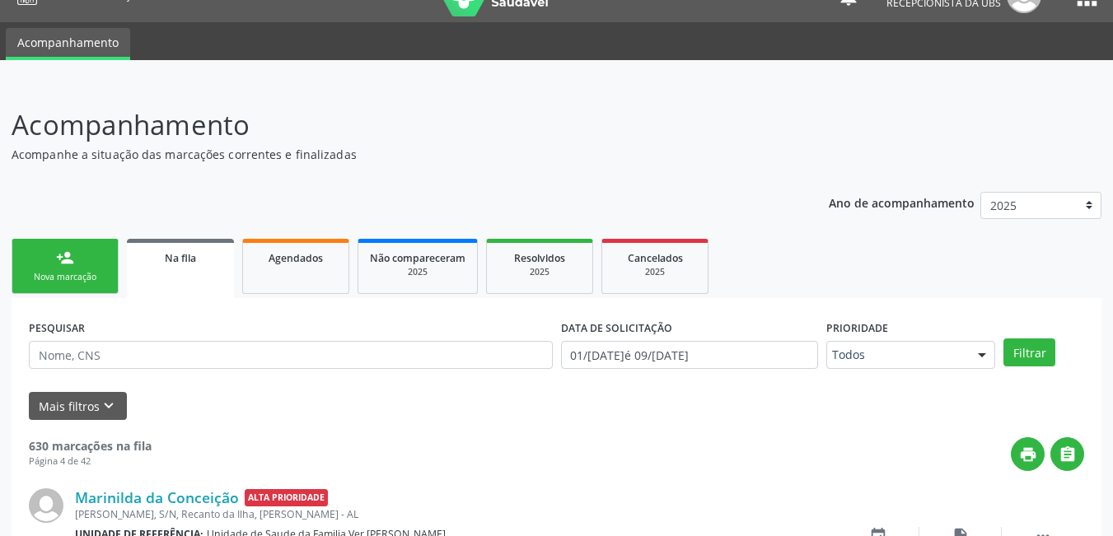
click at [77, 283] on div "Nova marcação" at bounding box center [65, 277] width 82 height 12
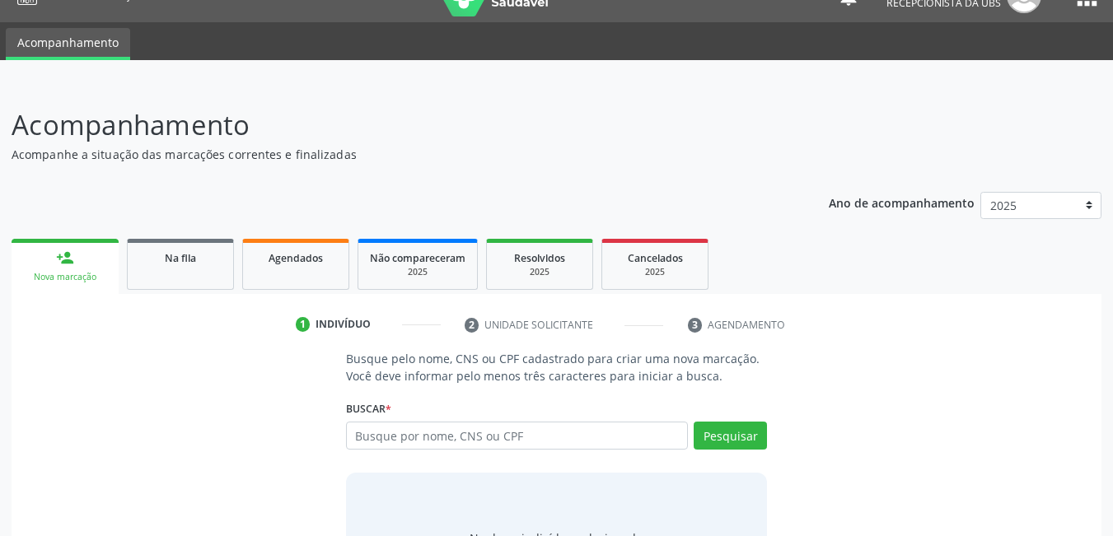
scroll to position [113, 0]
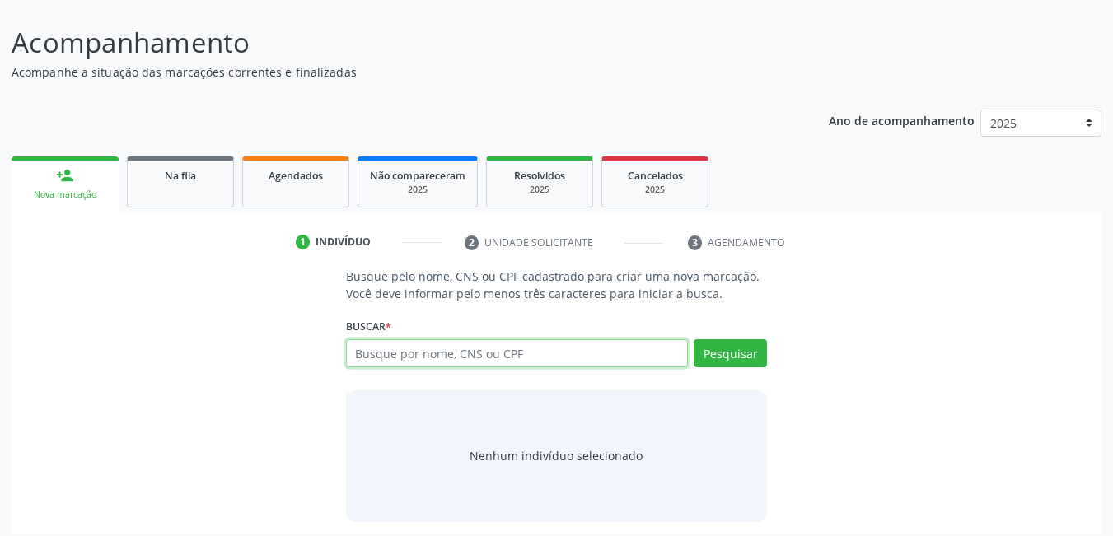
click at [424, 356] on input "text" at bounding box center [517, 354] width 343 height 28
type input "14151683429"
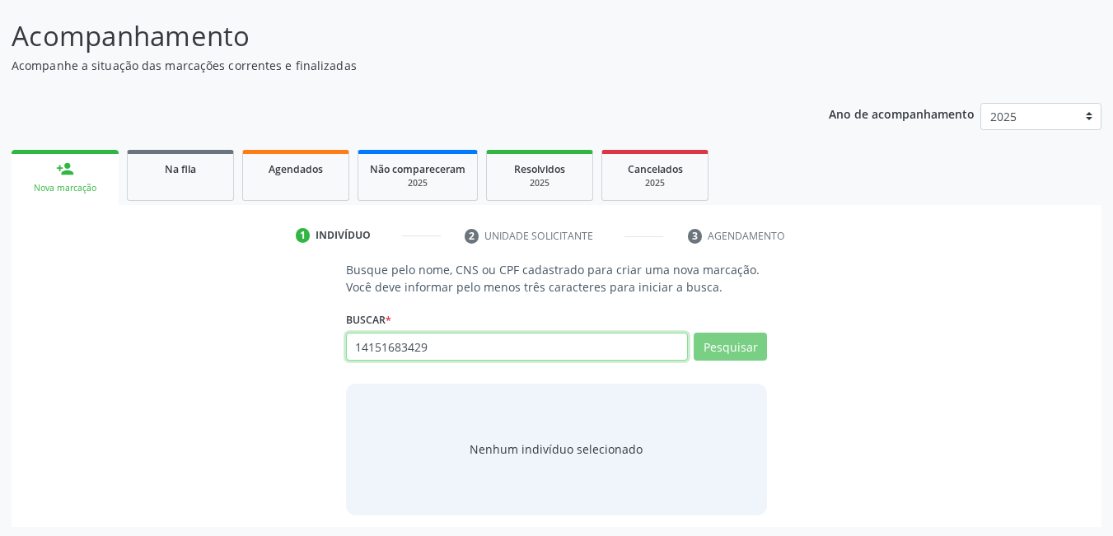
scroll to position [122, 0]
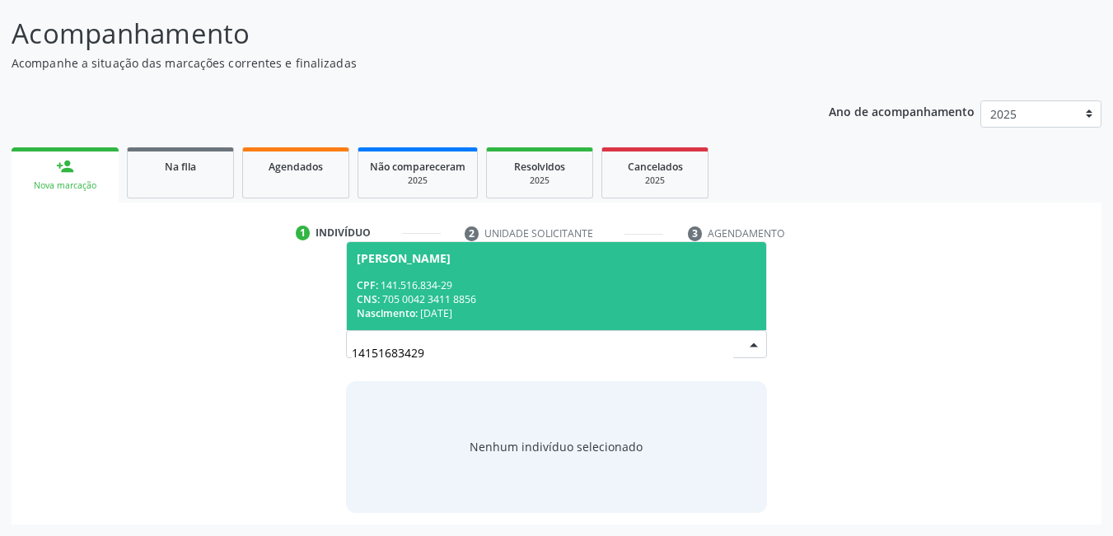
click at [483, 294] on div "CNS: 705 0042 3411 8856" at bounding box center [557, 300] width 400 height 14
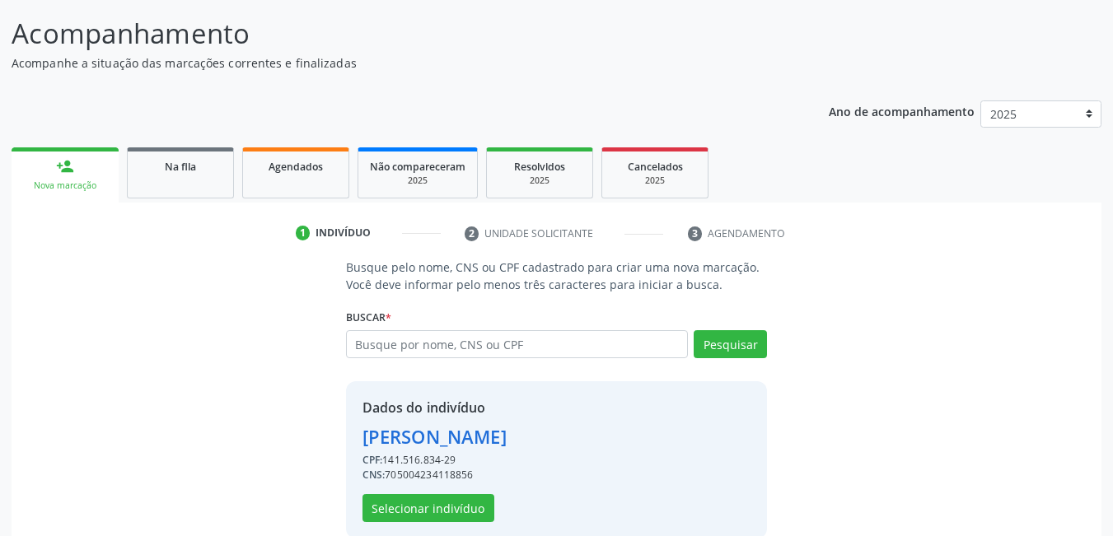
scroll to position [148, 0]
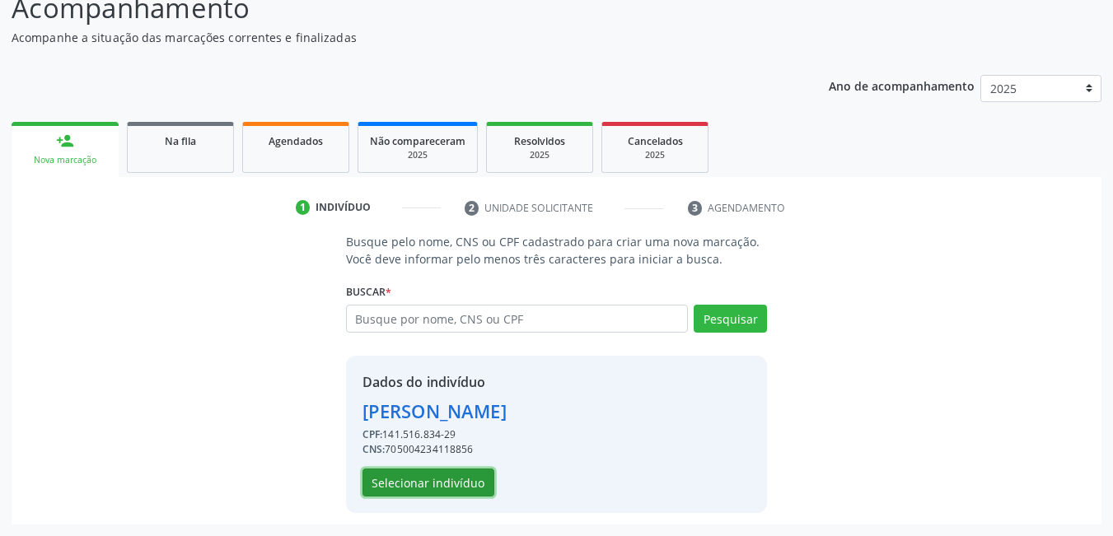
click at [457, 490] on button "Selecionar indivíduo" at bounding box center [429, 483] width 132 height 28
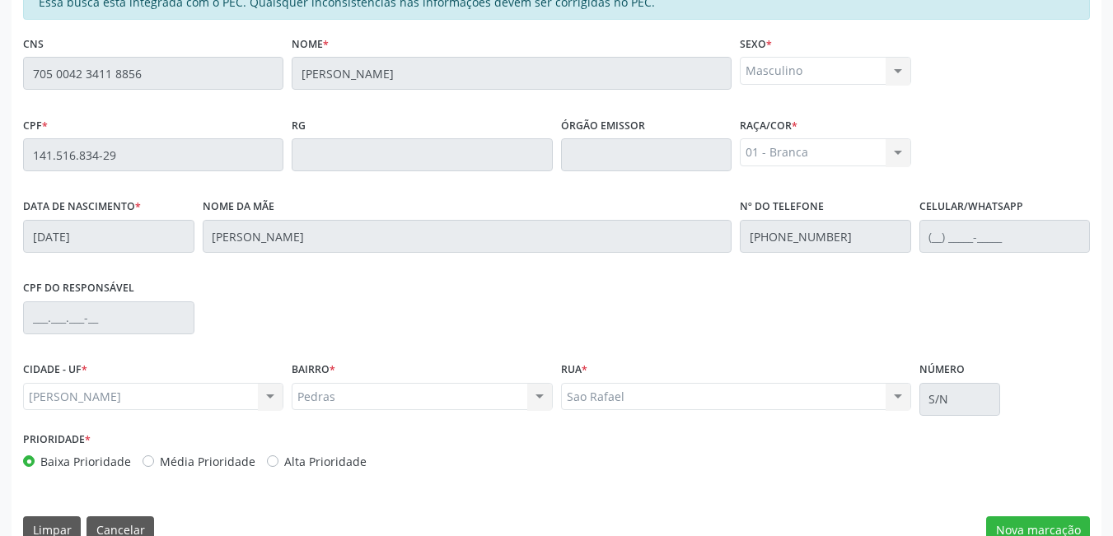
scroll to position [428, 0]
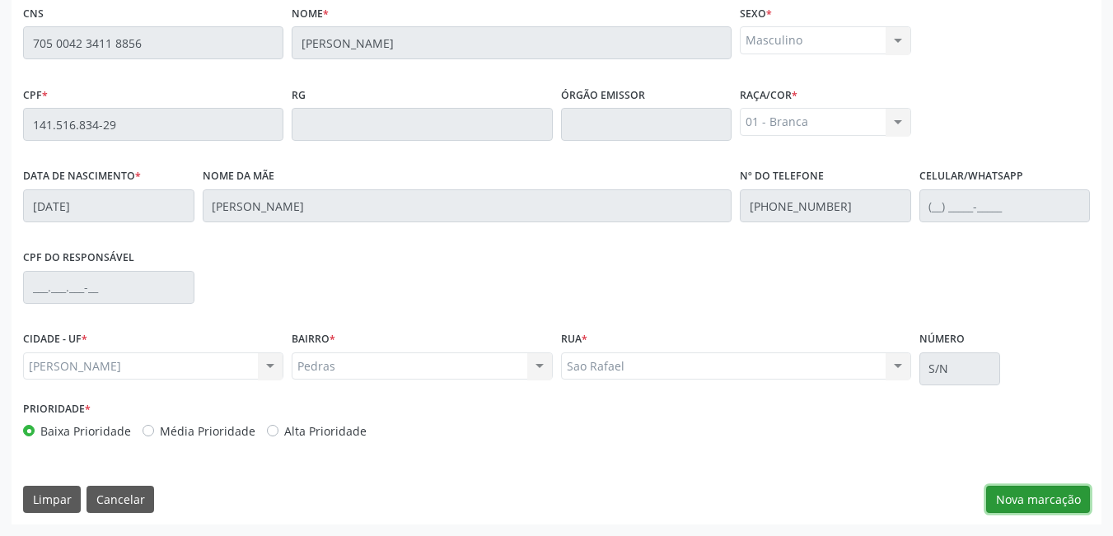
click at [1061, 504] on button "Nova marcação" at bounding box center [1038, 500] width 104 height 28
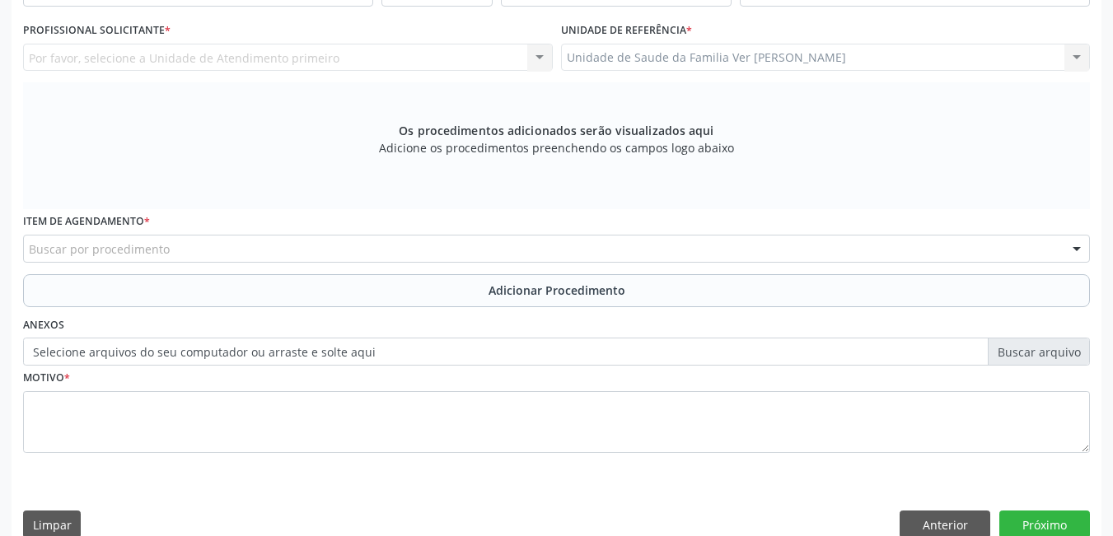
click at [220, 237] on div "Buscar por procedimento" at bounding box center [556, 249] width 1067 height 28
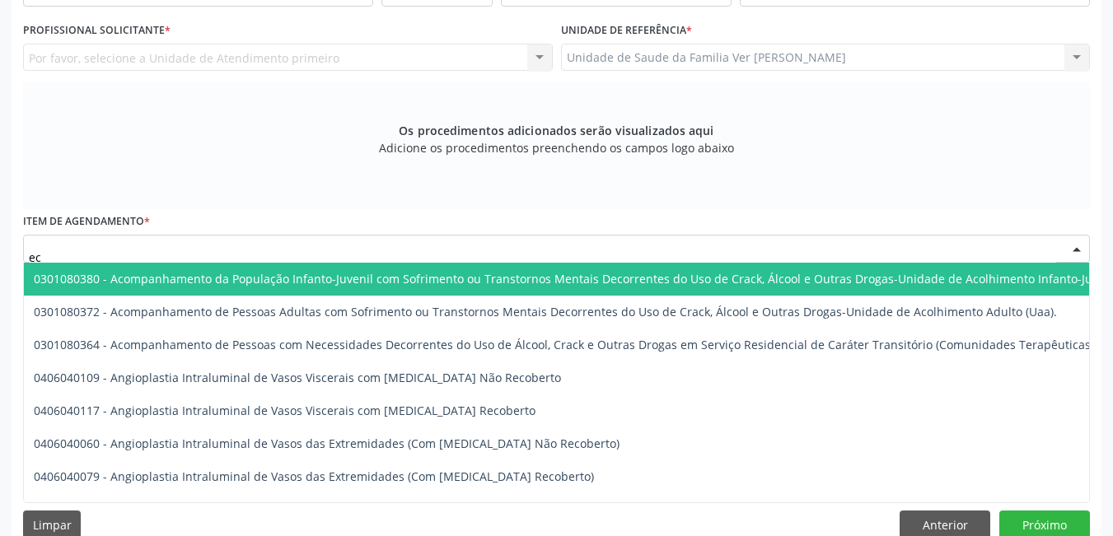
type input "e"
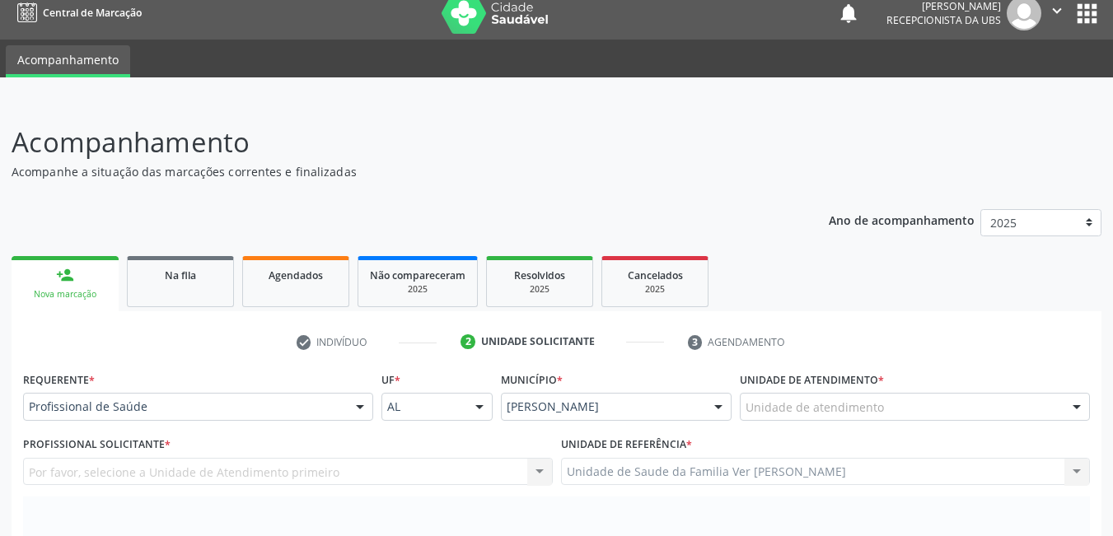
scroll to position [0, 0]
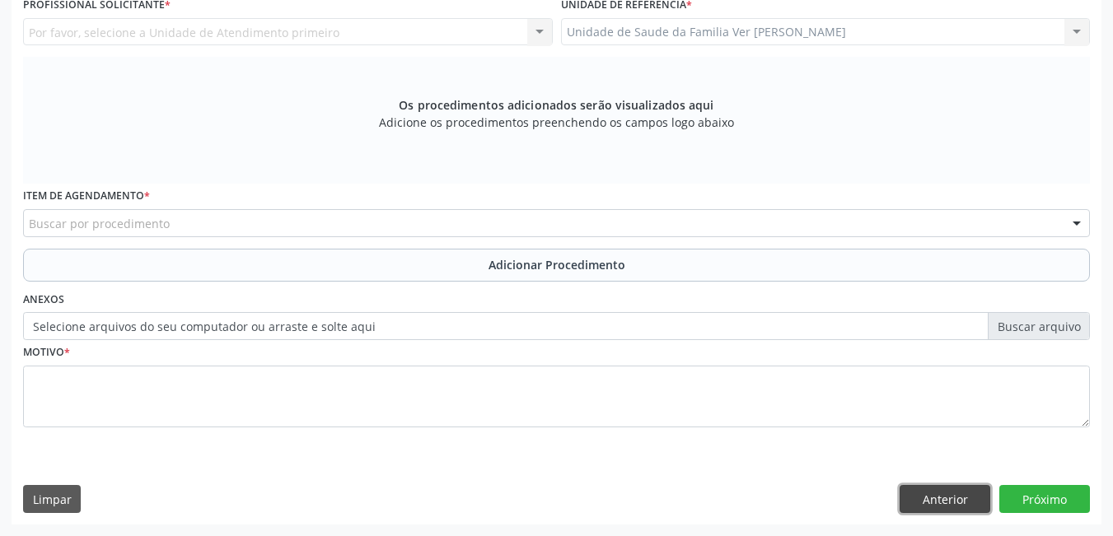
click at [939, 507] on button "Anterior" at bounding box center [945, 499] width 91 height 28
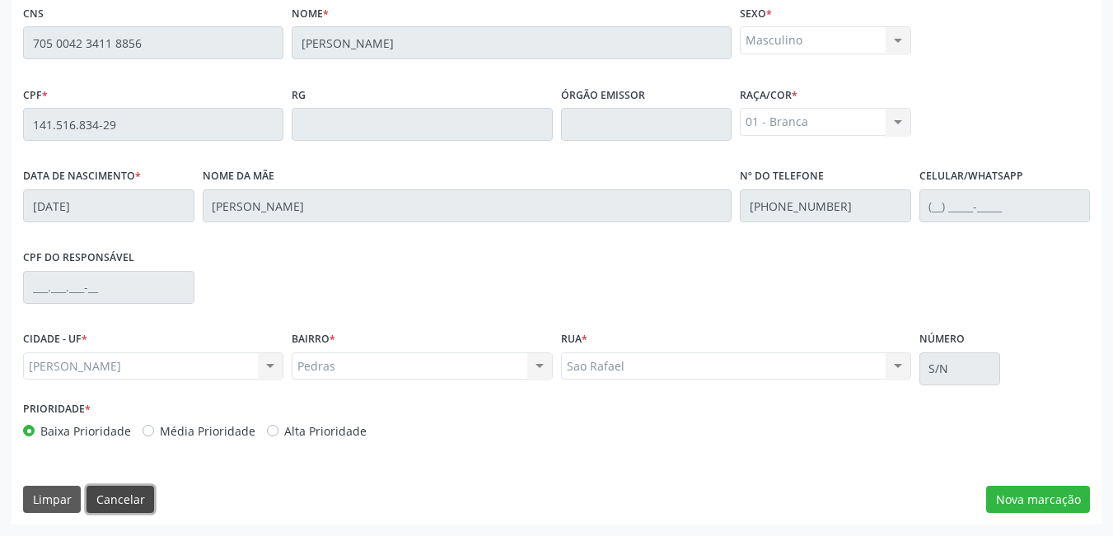
click at [126, 499] on button "Cancelar" at bounding box center [121, 500] width 68 height 28
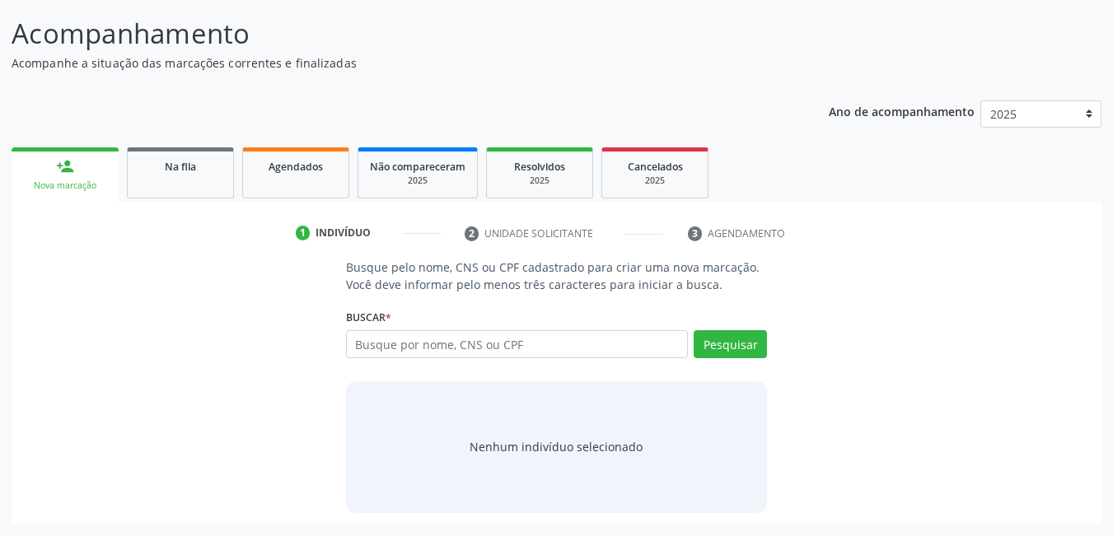
scroll to position [122, 0]
click at [441, 348] on input "text" at bounding box center [517, 344] width 343 height 28
click at [438, 349] on input "text" at bounding box center [517, 344] width 343 height 28
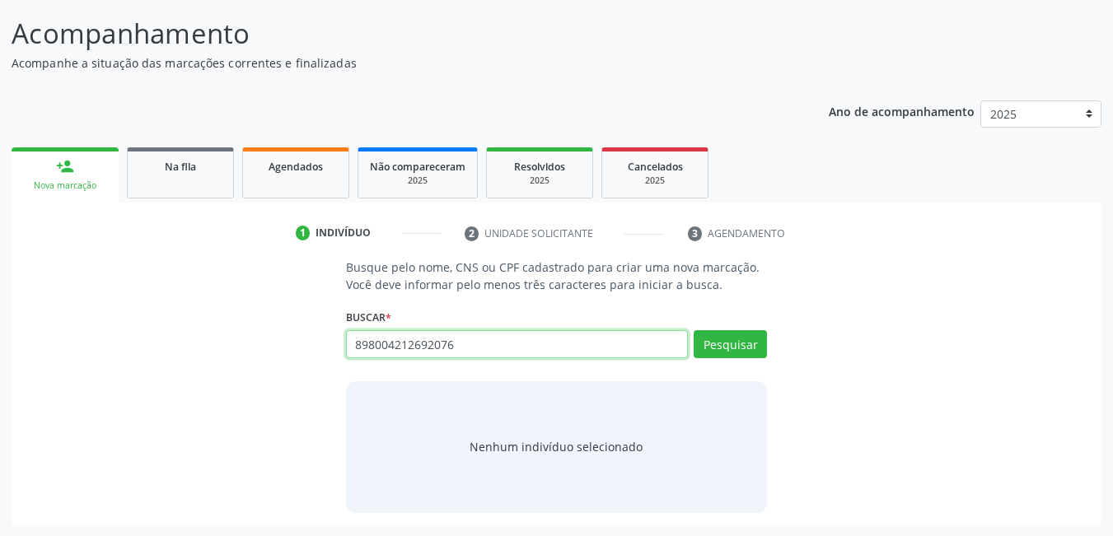
type input "898004212692076"
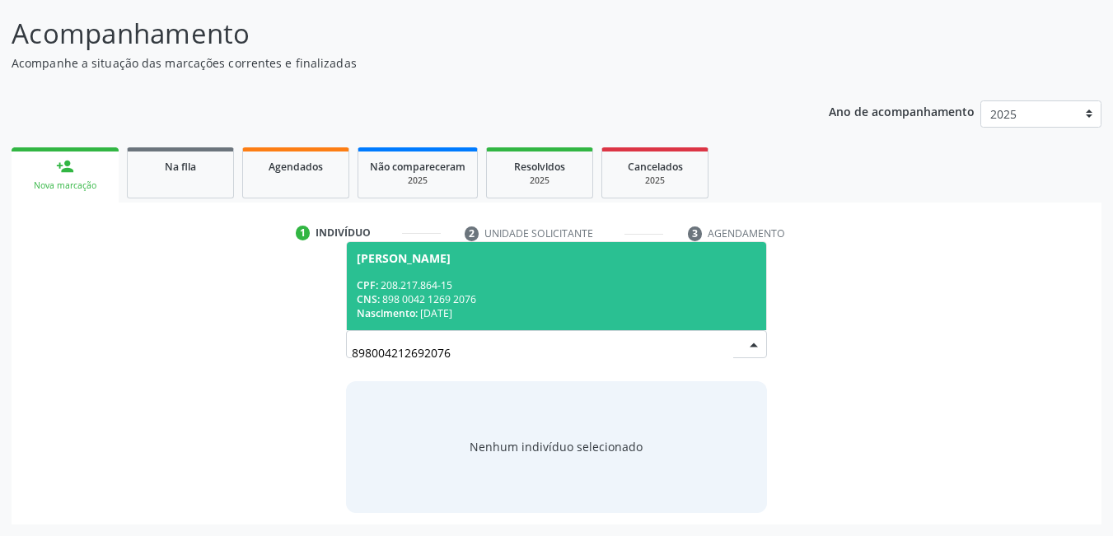
click at [485, 302] on div "CNS: 898 0042 1269 2076" at bounding box center [557, 300] width 400 height 14
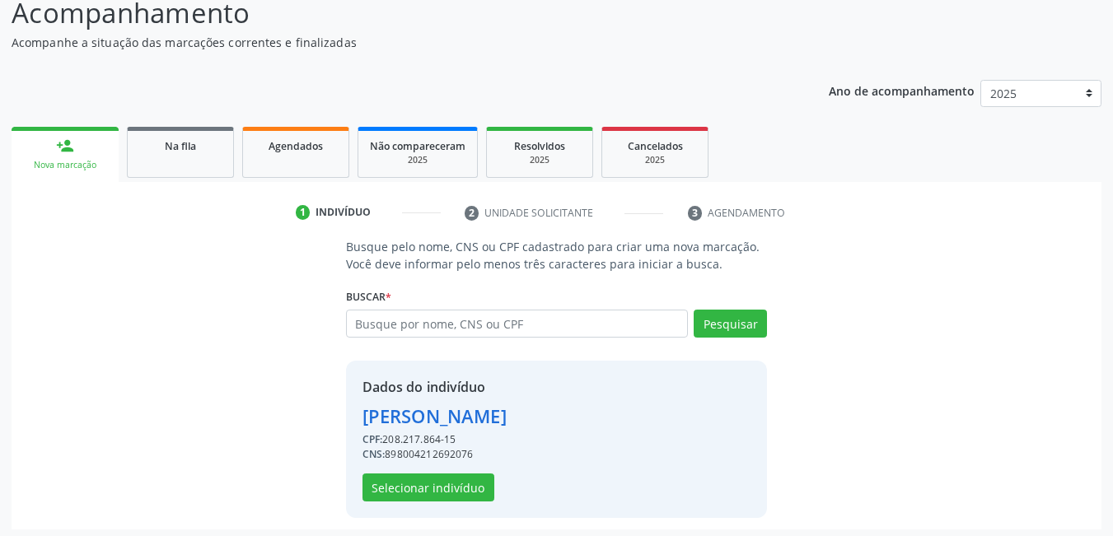
scroll to position [148, 0]
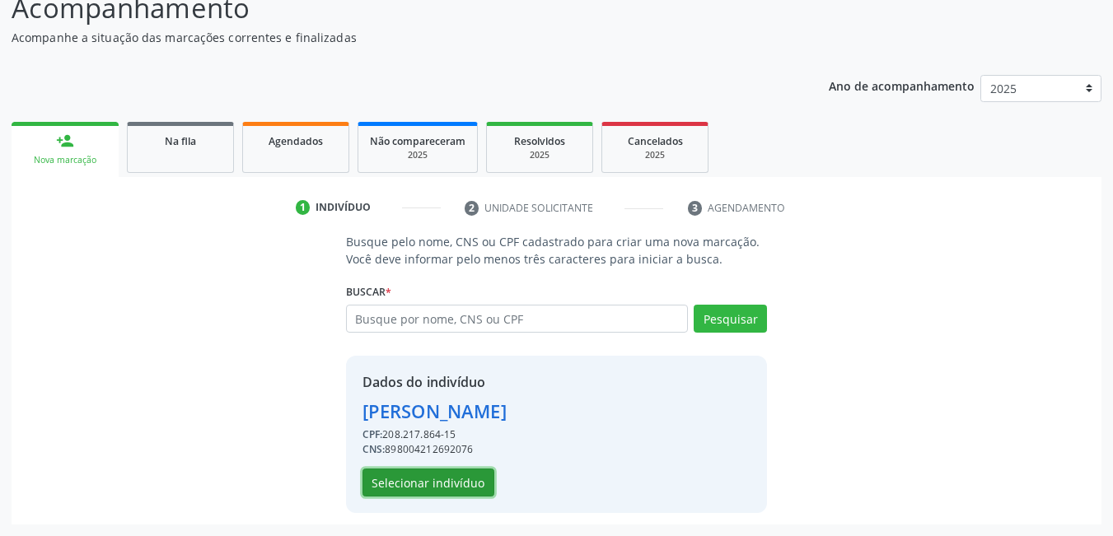
click at [445, 480] on button "Selecionar indivíduo" at bounding box center [429, 483] width 132 height 28
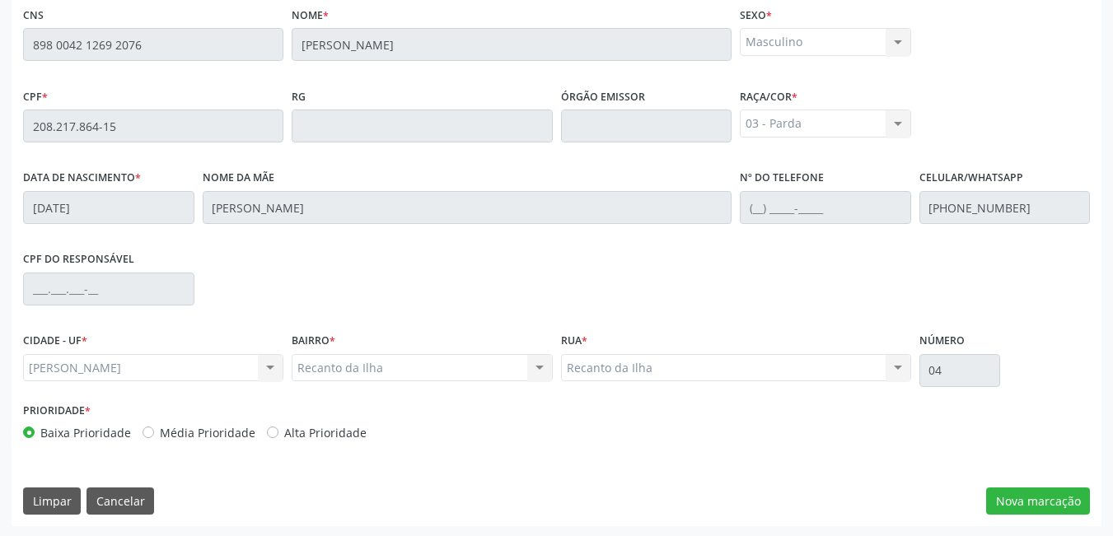
scroll to position [428, 0]
click at [1055, 492] on button "Nova marcação" at bounding box center [1038, 500] width 104 height 28
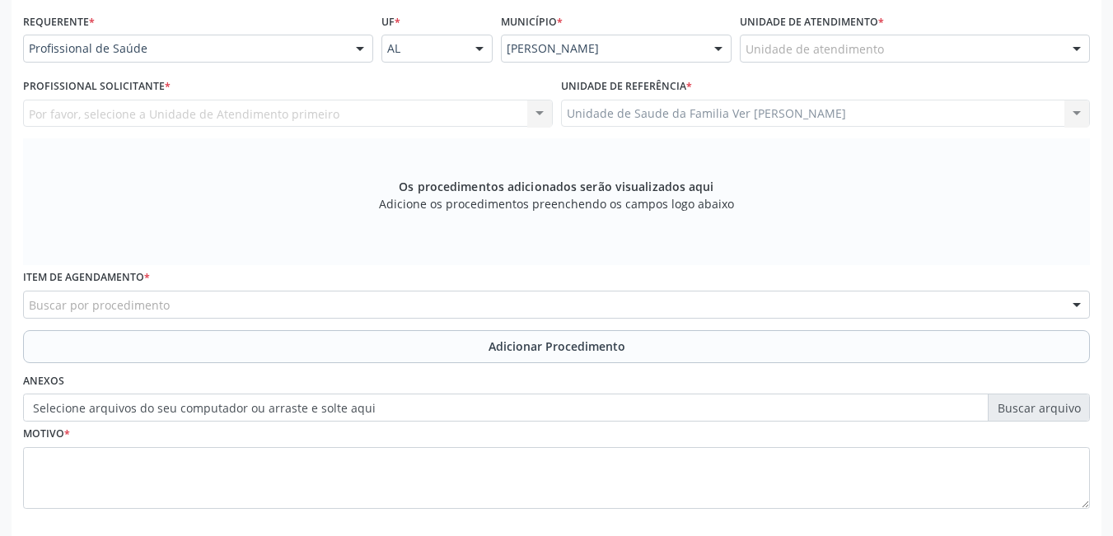
scroll to position [345, 0]
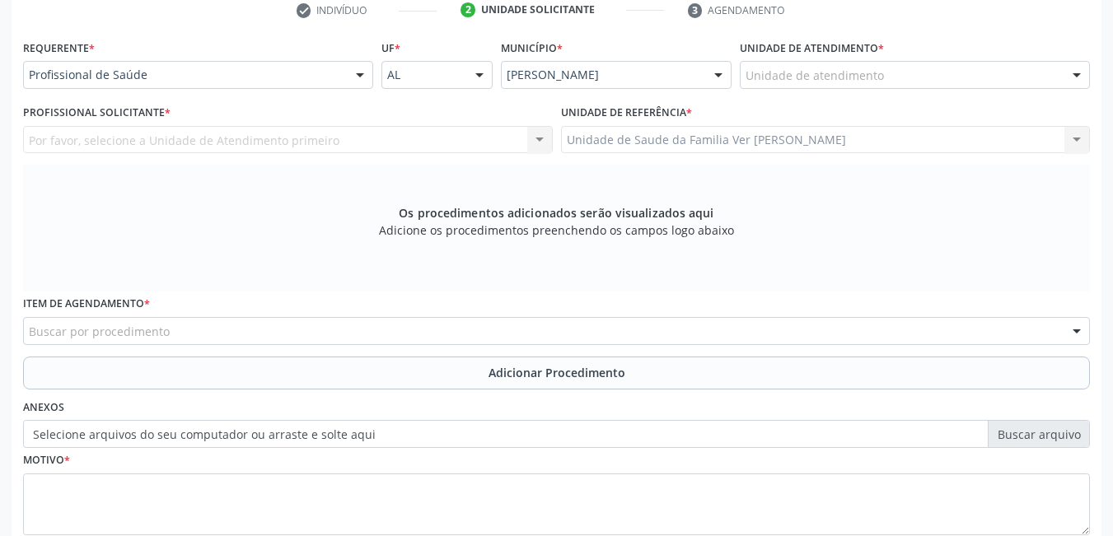
click at [913, 68] on div "Unidade de atendimento" at bounding box center [915, 75] width 350 height 28
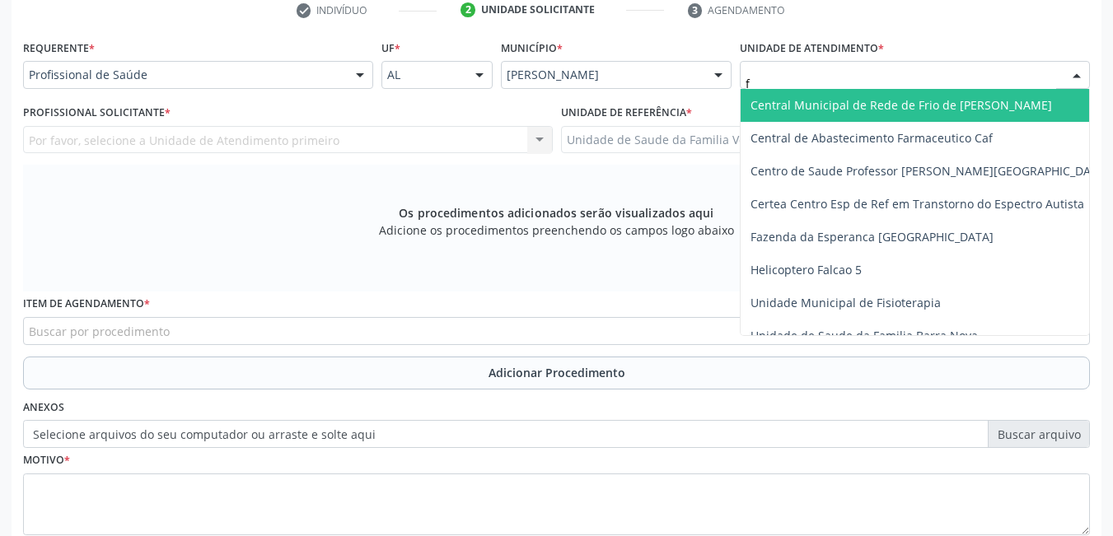
type input "fl"
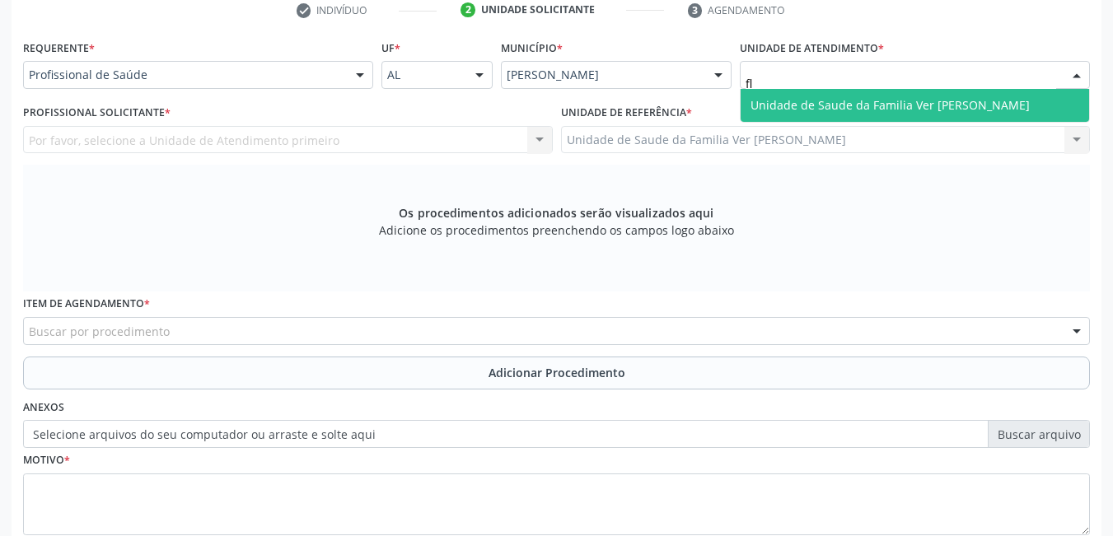
click at [866, 99] on span "Unidade de Saude da Familia Ver [PERSON_NAME]" at bounding box center [890, 105] width 279 height 16
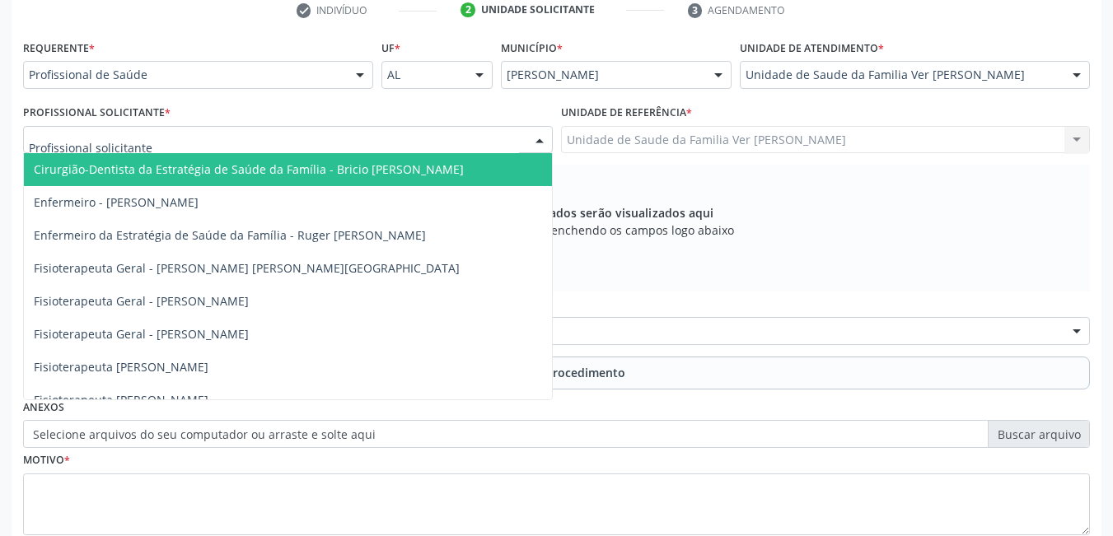
click at [278, 141] on div at bounding box center [288, 140] width 530 height 28
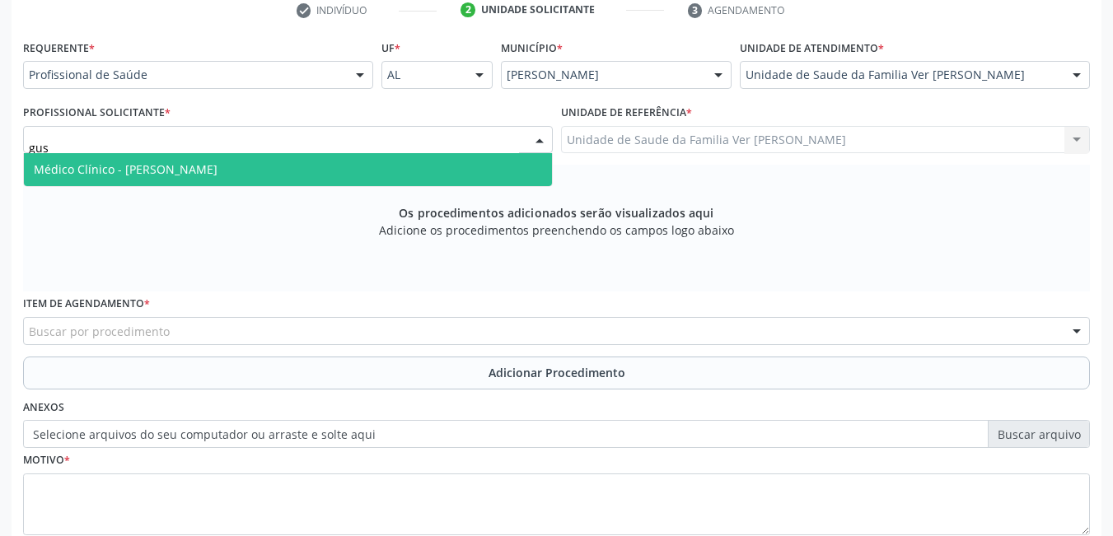
type input "gust"
click at [218, 162] on span "Médico Clínico - [PERSON_NAME]" at bounding box center [126, 170] width 184 height 16
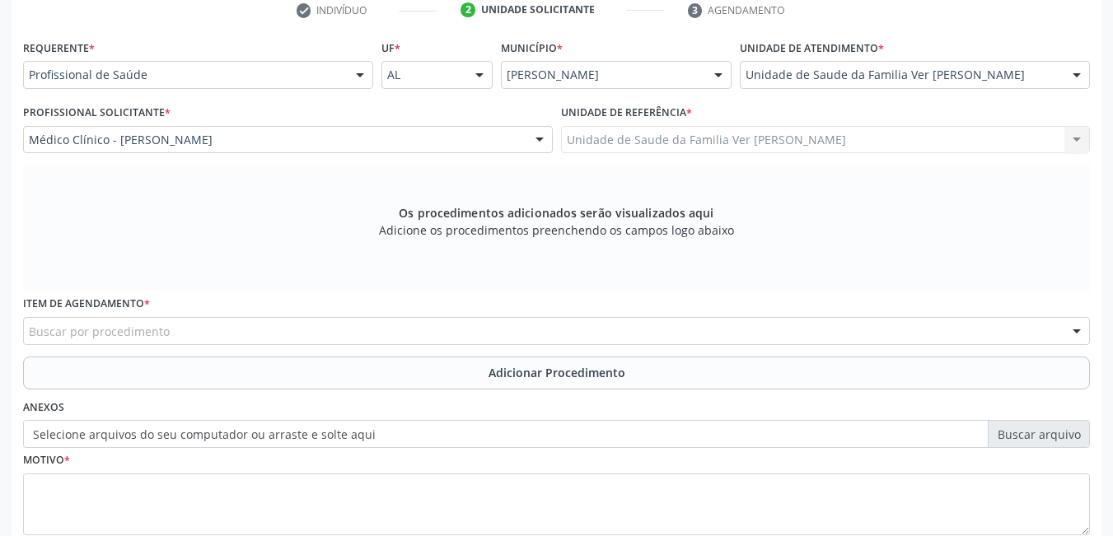
click at [232, 334] on div "Buscar por procedimento" at bounding box center [556, 331] width 1067 height 28
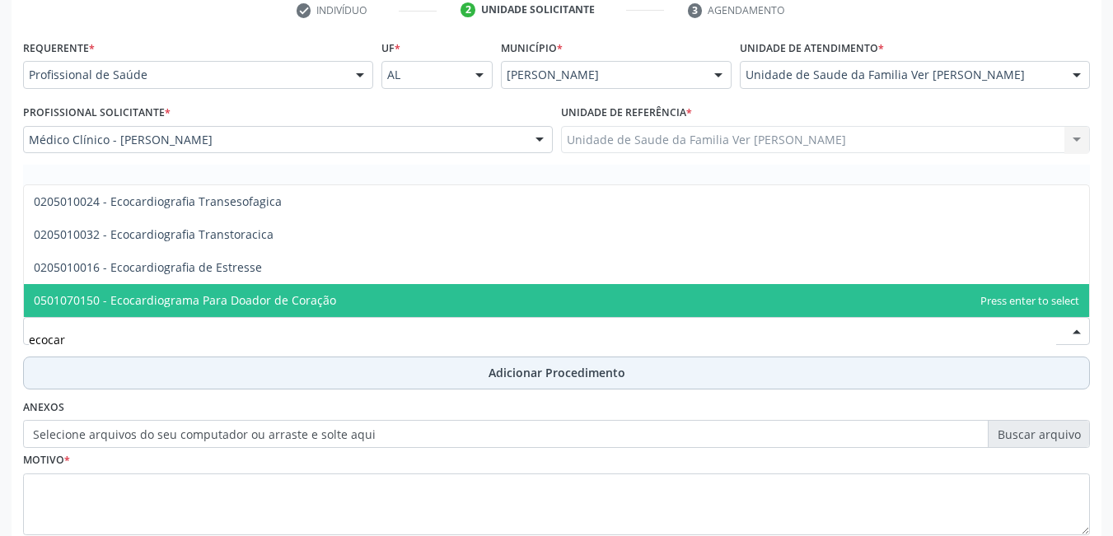
type input "ecocard"
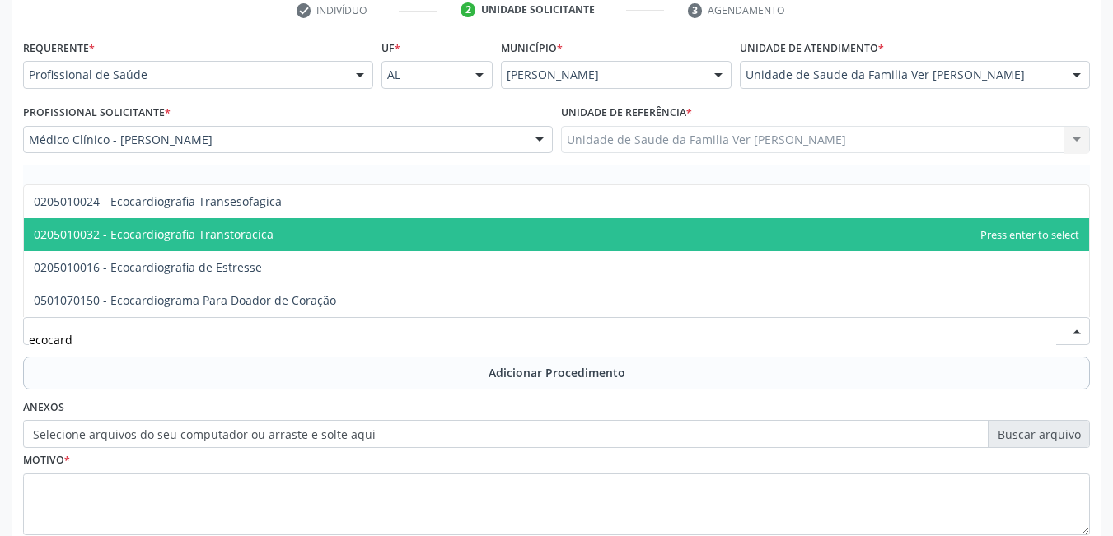
click at [303, 233] on span "0205010032 - Ecocardiografia Transtoracica" at bounding box center [557, 234] width 1066 height 33
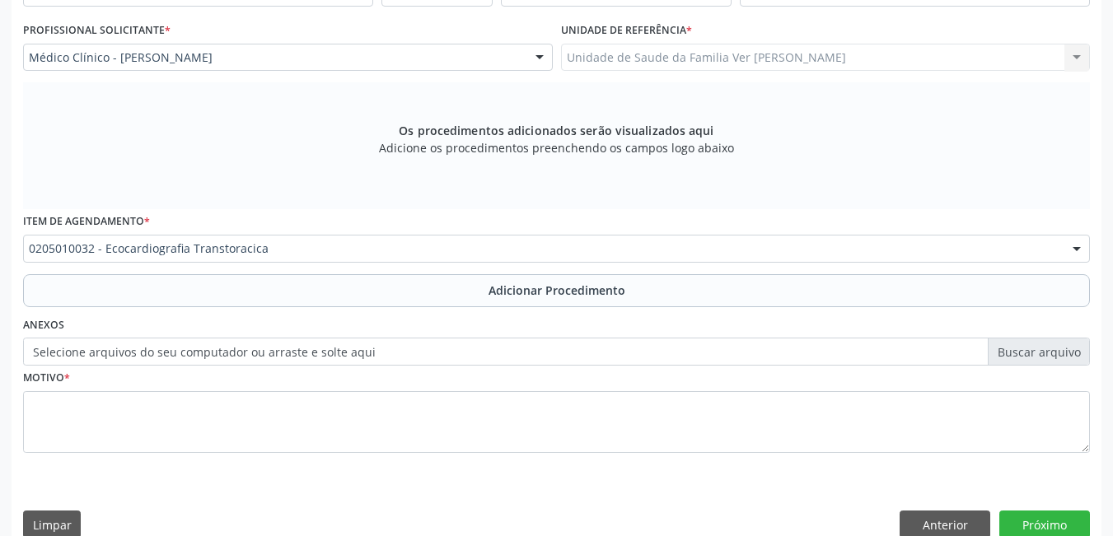
click at [321, 291] on button "Adicionar Procedimento" at bounding box center [556, 290] width 1067 height 33
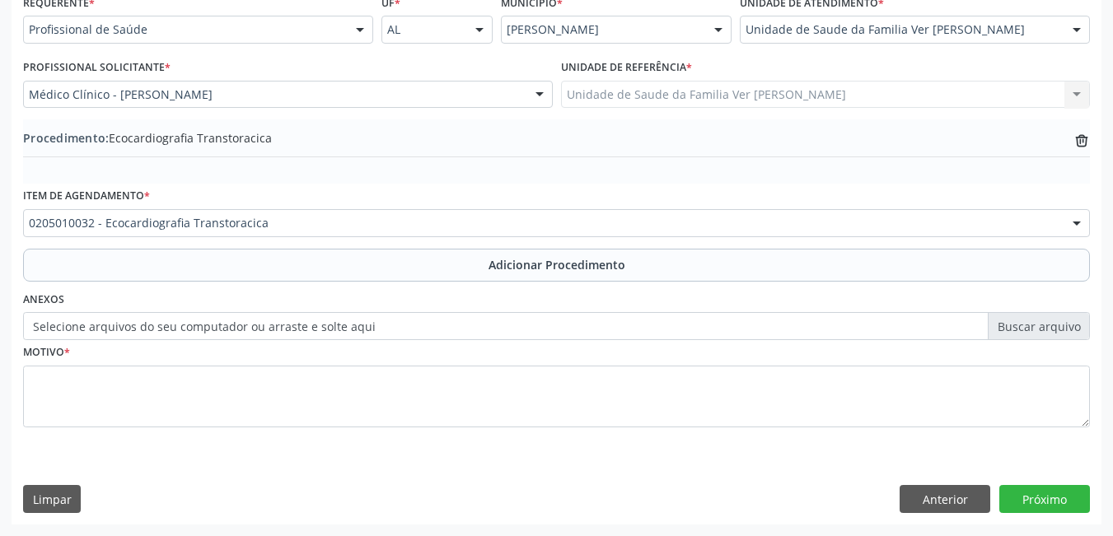
scroll to position [391, 0]
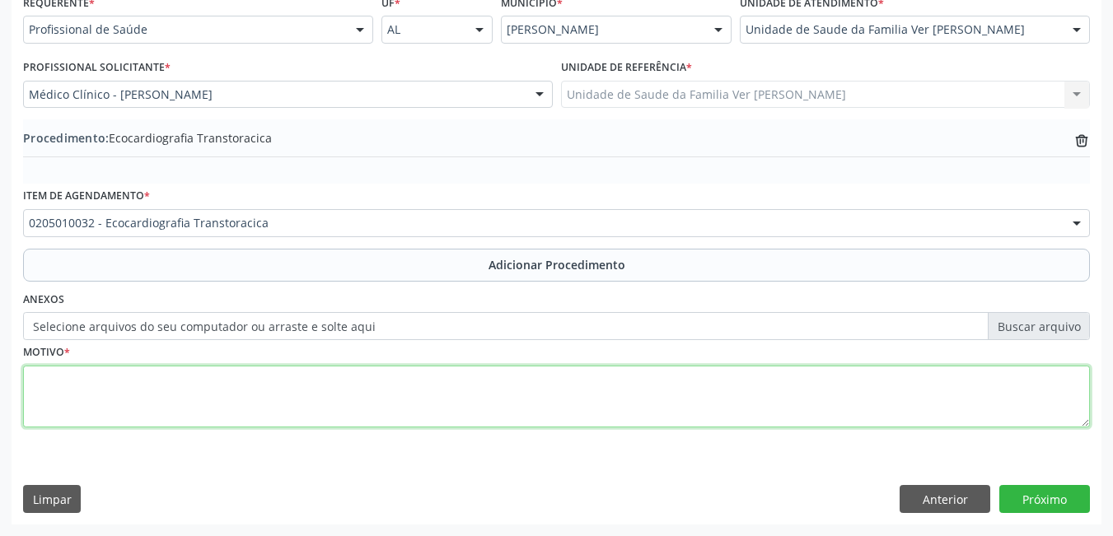
click at [285, 398] on textarea at bounding box center [556, 397] width 1067 height 63
type textarea "não enetdne a justificativa"
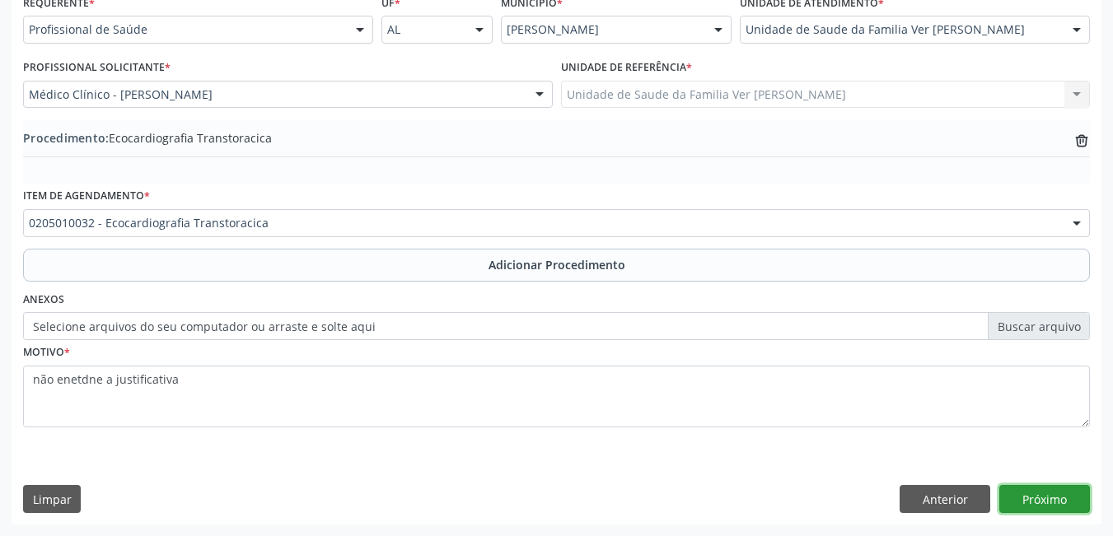
click at [1062, 497] on button "Próximo" at bounding box center [1045, 499] width 91 height 28
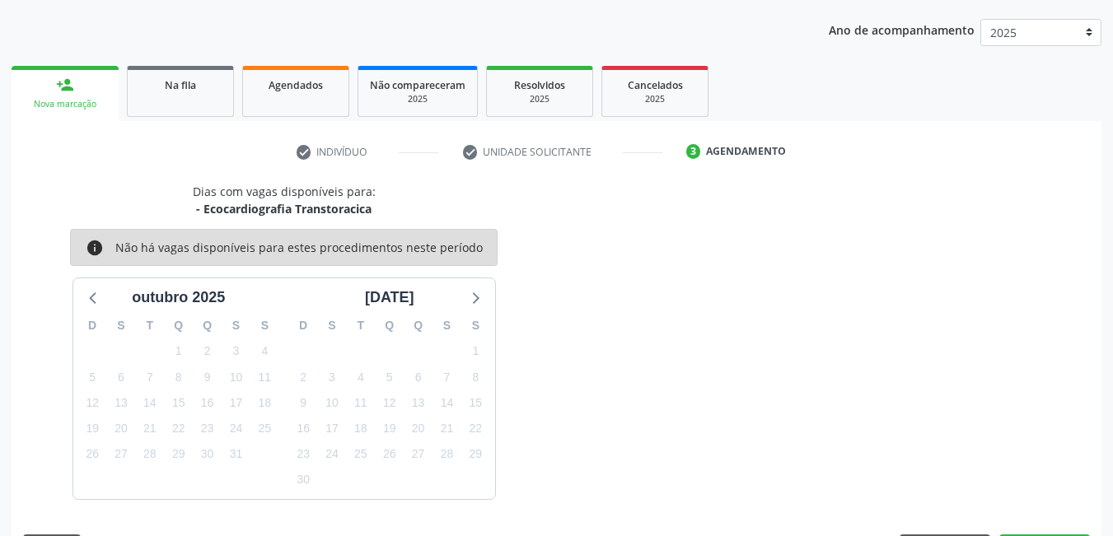
scroll to position [252, 0]
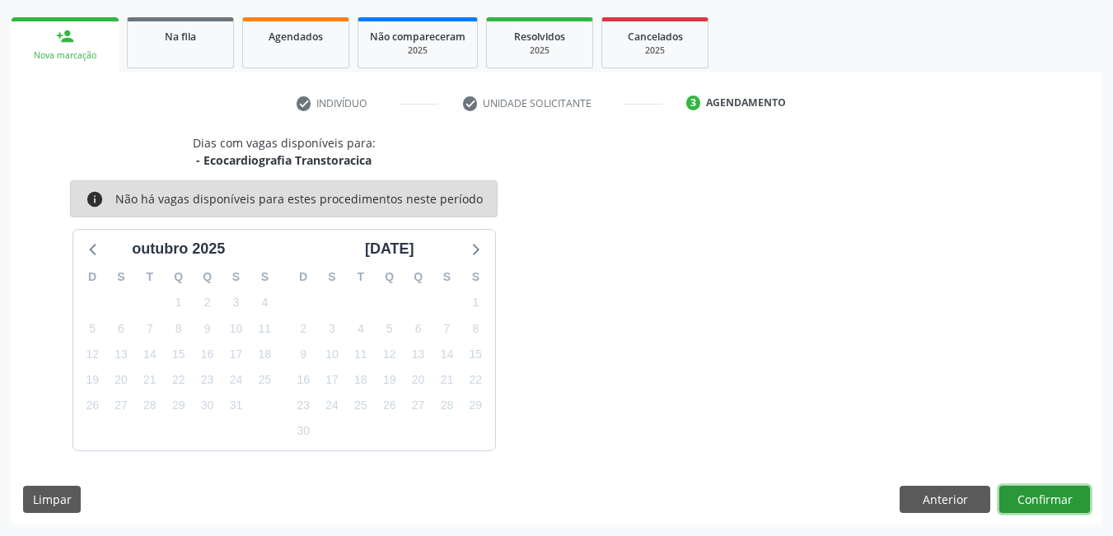
click at [1033, 500] on button "Confirmar" at bounding box center [1045, 500] width 91 height 28
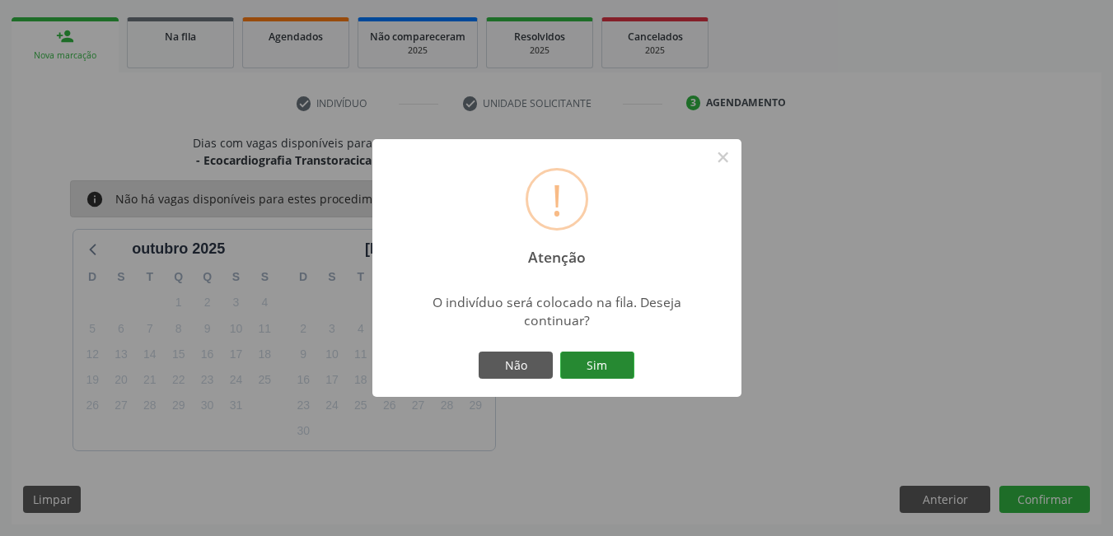
click at [583, 363] on button "Sim" at bounding box center [597, 366] width 74 height 28
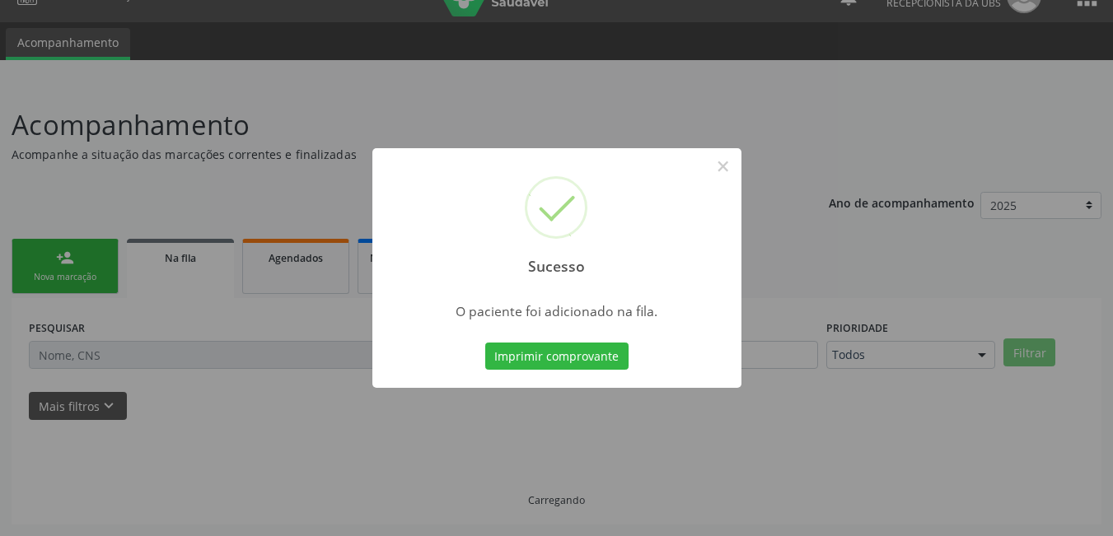
scroll to position [30, 0]
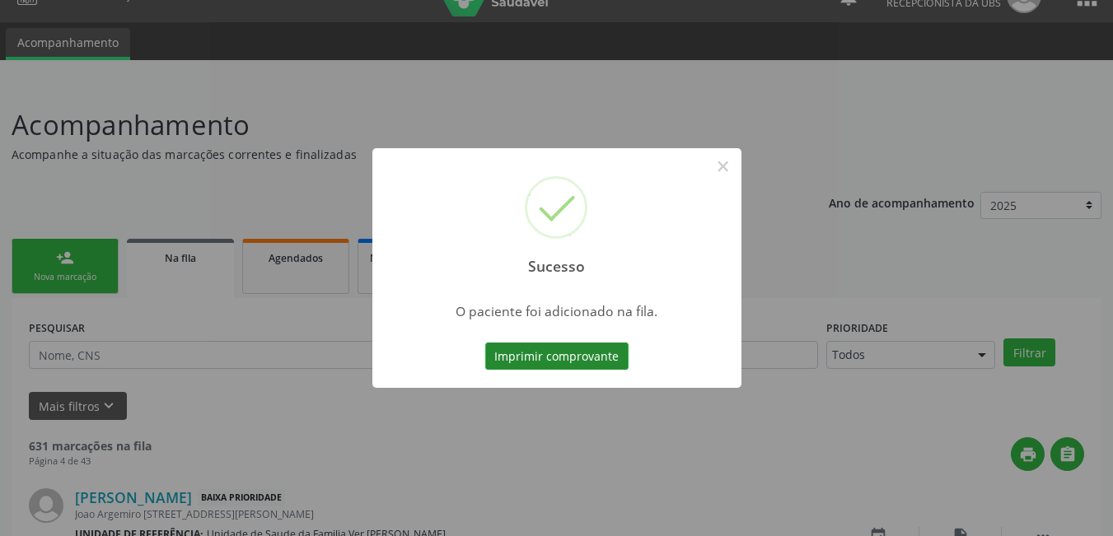
click at [599, 352] on button "Imprimir comprovante" at bounding box center [556, 357] width 143 height 28
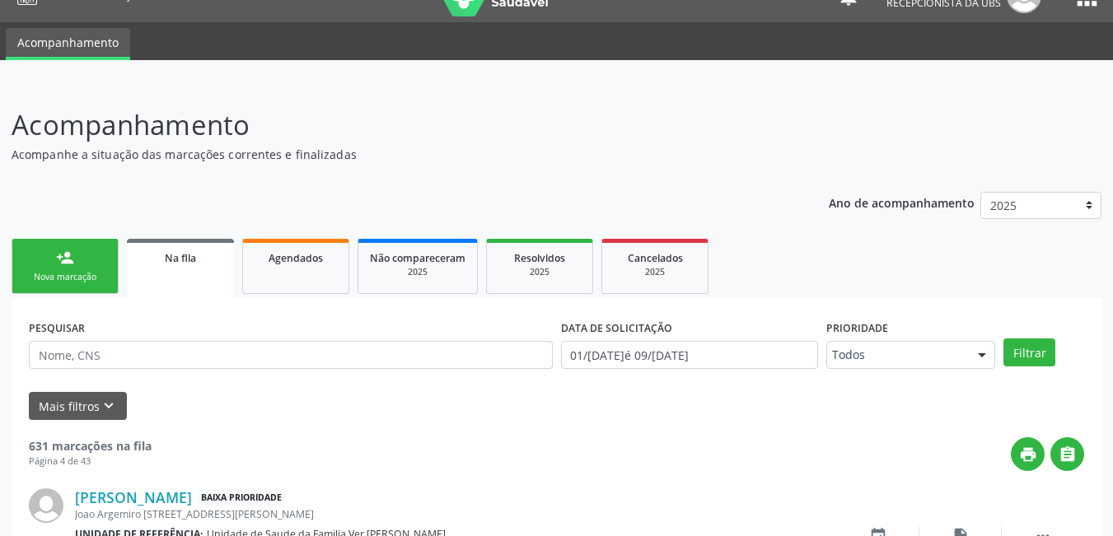
click at [299, 239] on link "Agendados" at bounding box center [295, 266] width 107 height 55
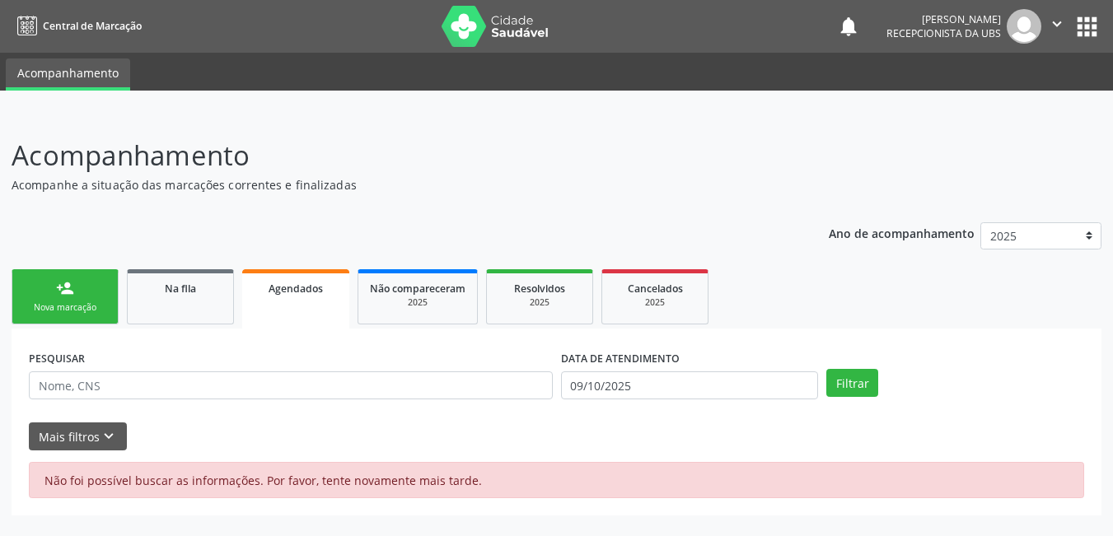
scroll to position [0, 0]
click at [316, 304] on link "Agendados" at bounding box center [295, 298] width 107 height 59
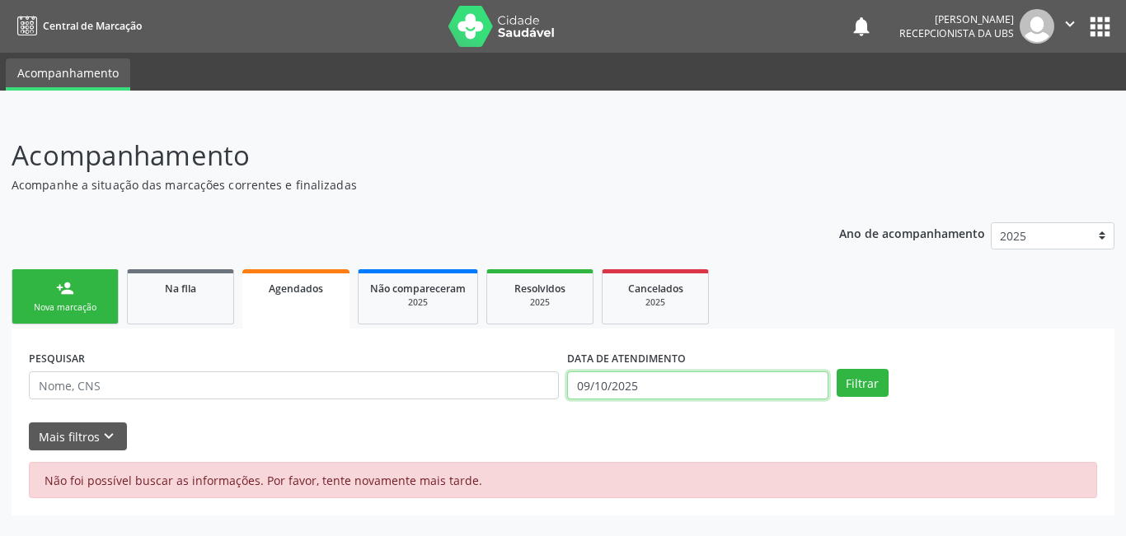
click at [608, 393] on input "09/10/2025" at bounding box center [697, 386] width 261 height 28
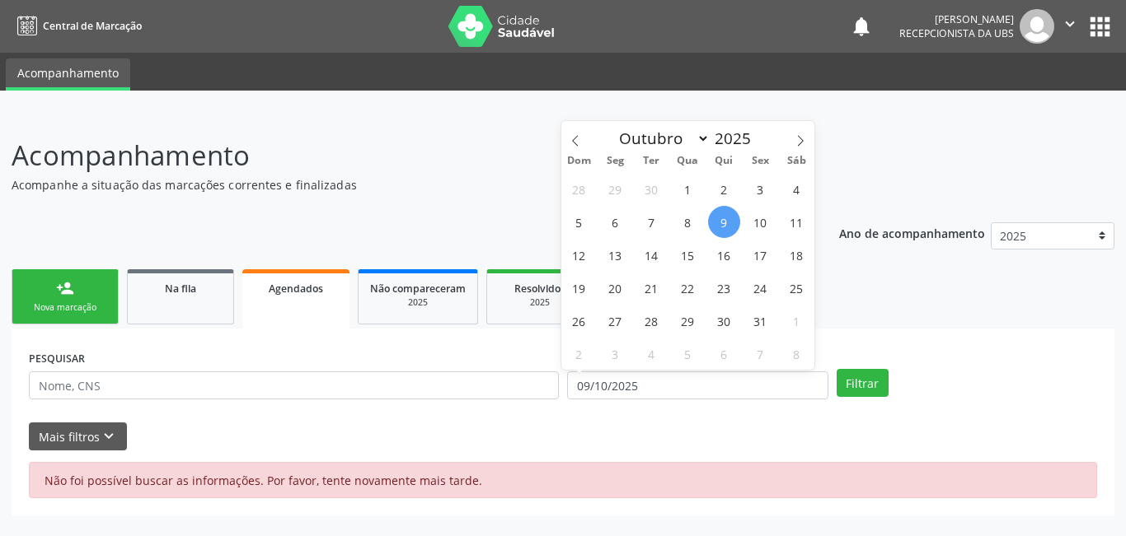
click at [728, 224] on span "9" at bounding box center [724, 222] width 32 height 32
type input "09/10/2025"
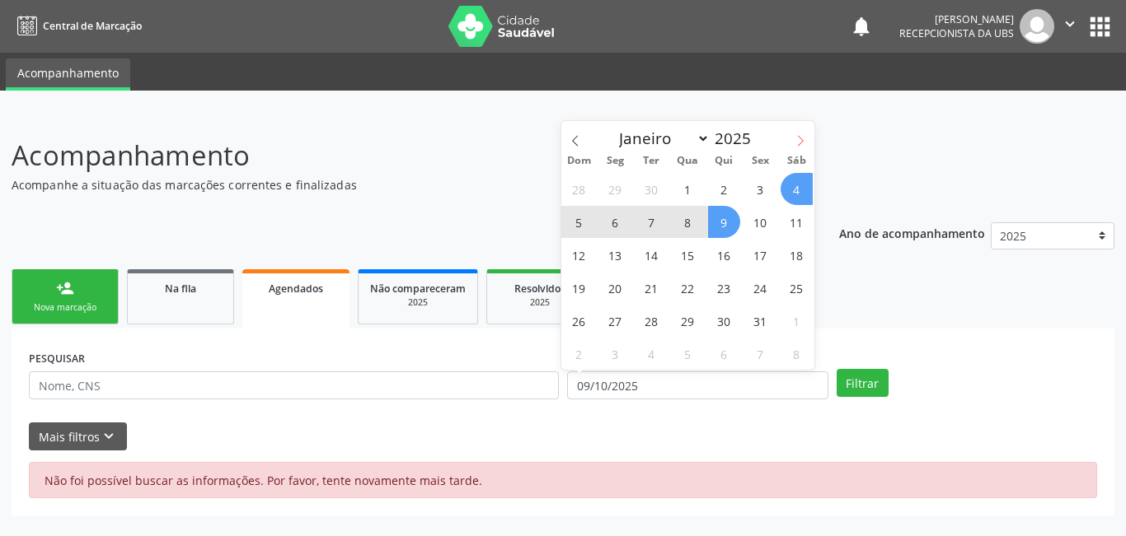
click at [807, 133] on span at bounding box center [800, 135] width 28 height 28
select select "10"
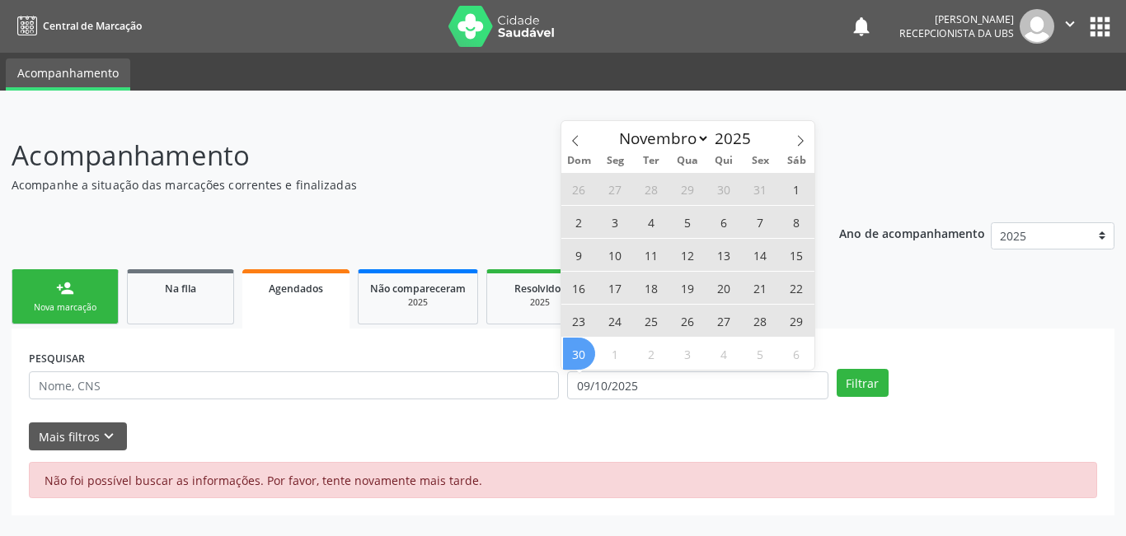
click at [574, 363] on span "30" at bounding box center [579, 354] width 32 height 32
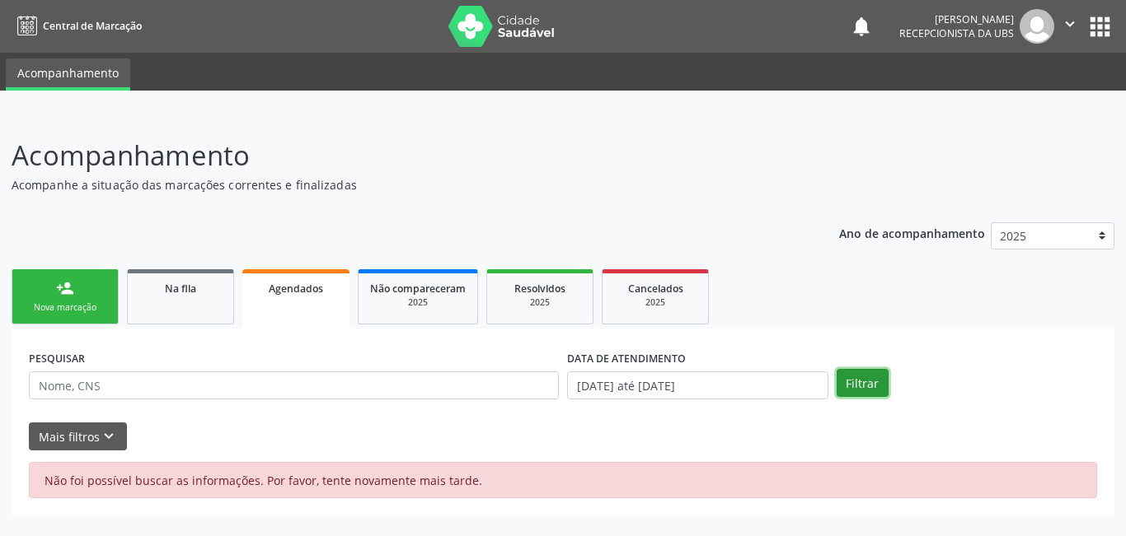
click at [844, 385] on button "Filtrar" at bounding box center [862, 383] width 52 height 28
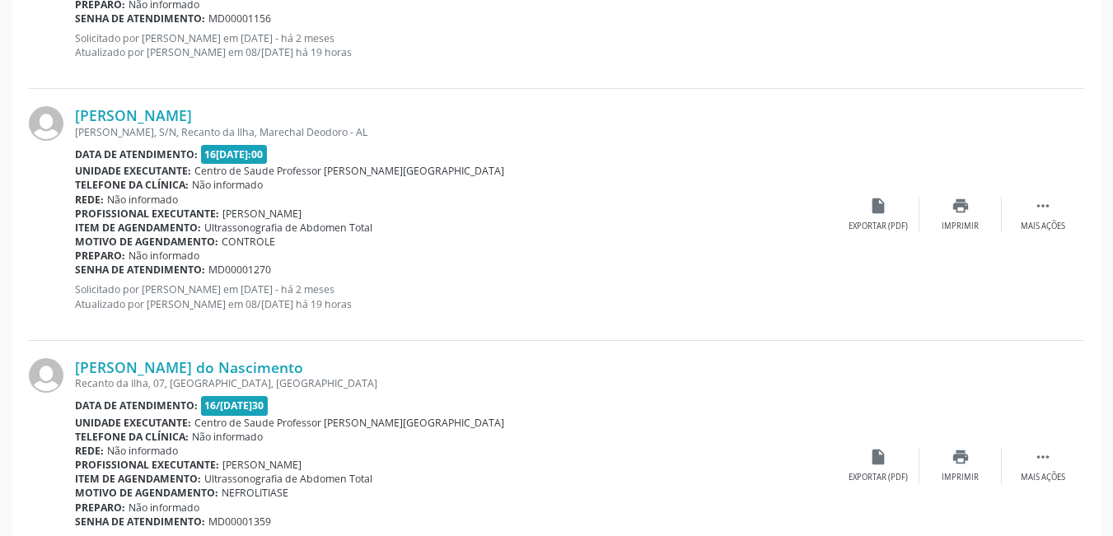
scroll to position [3848, 0]
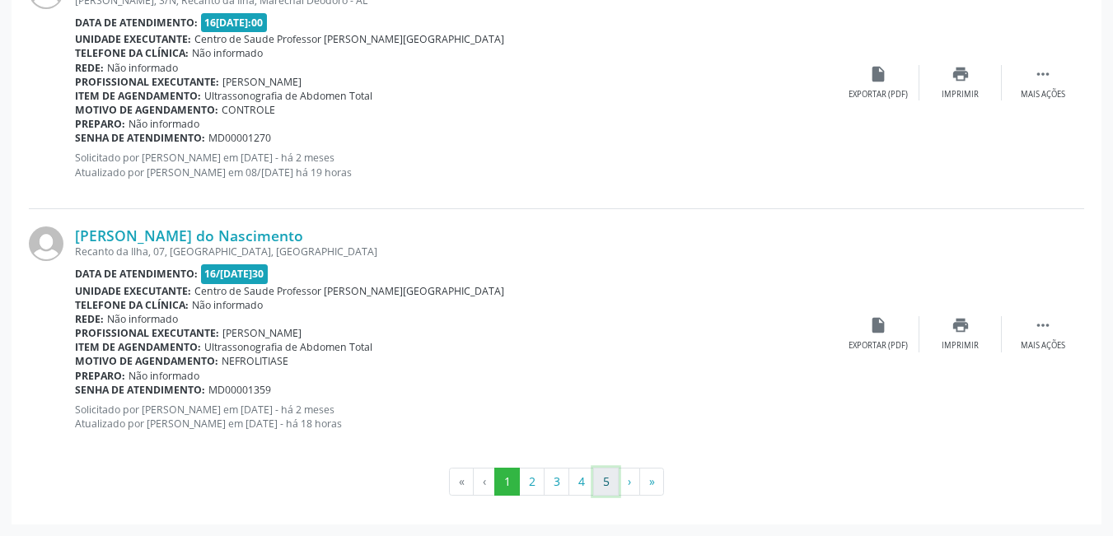
click at [603, 485] on button "5" at bounding box center [606, 482] width 26 height 28
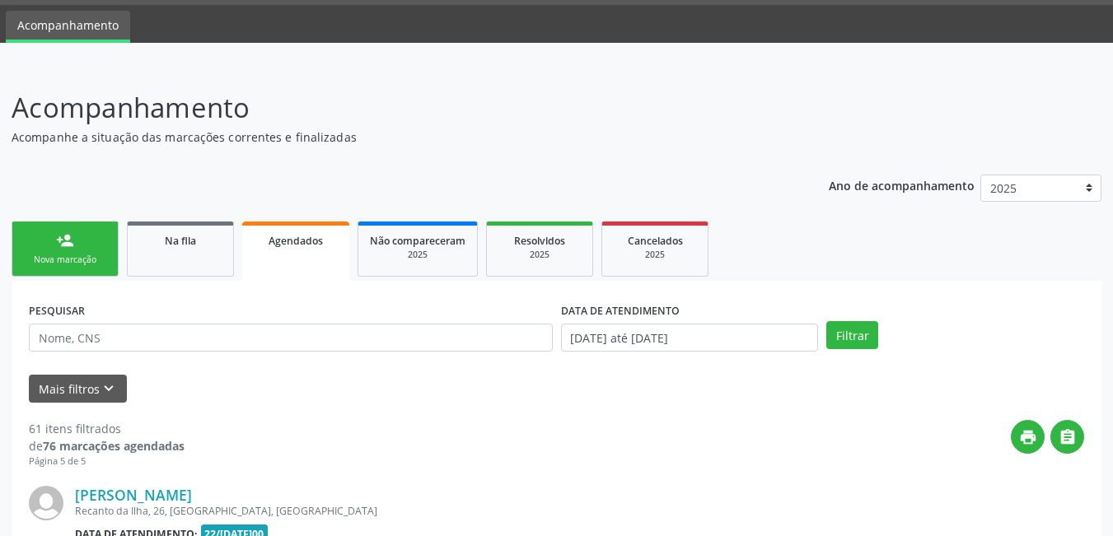
scroll to position [307, 0]
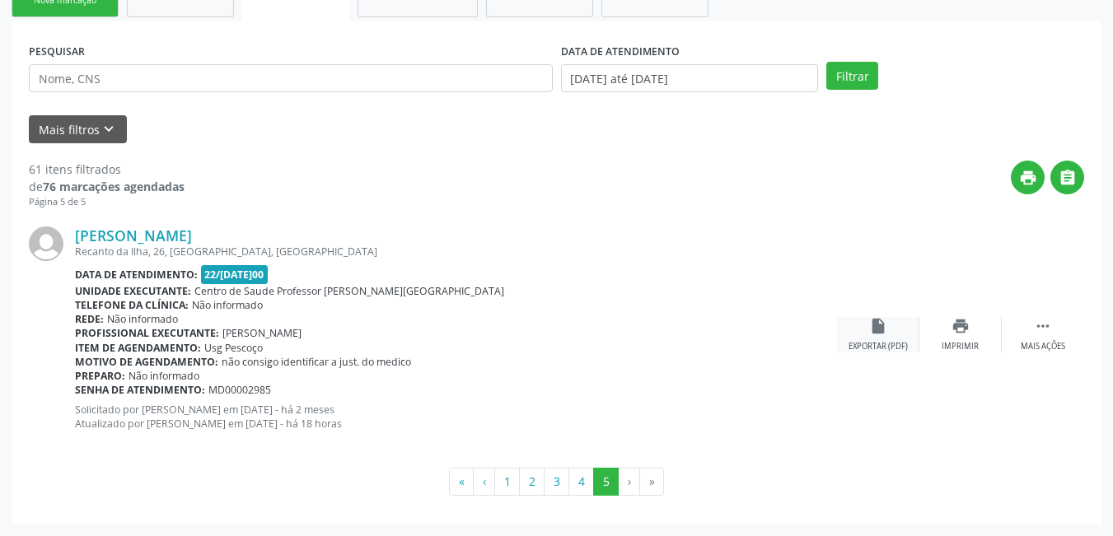
click at [862, 331] on div "insert_drive_file Exportar (PDF)" at bounding box center [878, 334] width 82 height 35
click at [340, 81] on input "text" at bounding box center [291, 78] width 524 height 28
type input "silvana"
click at [827, 62] on button "Filtrar" at bounding box center [853, 76] width 52 height 28
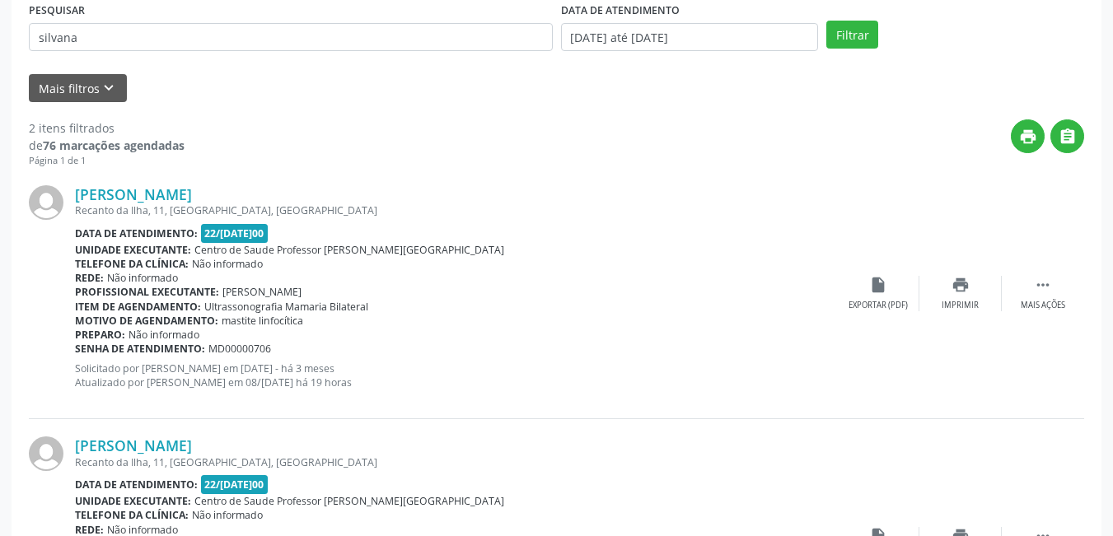
scroll to position [347, 0]
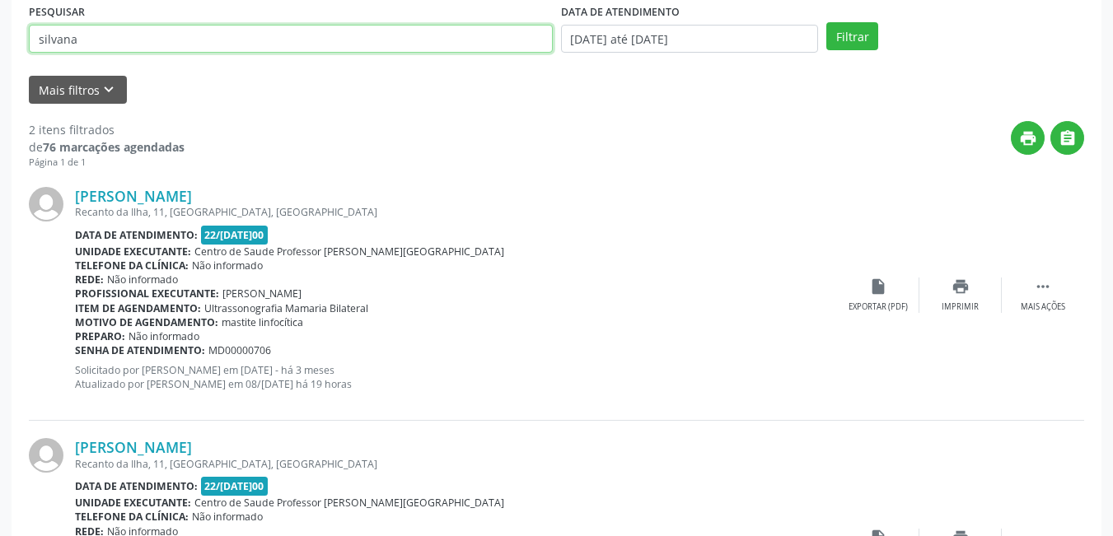
drag, startPoint x: 88, startPoint y: 40, endPoint x: 30, endPoint y: 45, distance: 57.9
click at [30, 45] on input "silvana" at bounding box center [291, 39] width 524 height 28
click at [60, 43] on input "text" at bounding box center [291, 39] width 524 height 28
type input "helio"
click at [827, 22] on button "Filtrar" at bounding box center [853, 36] width 52 height 28
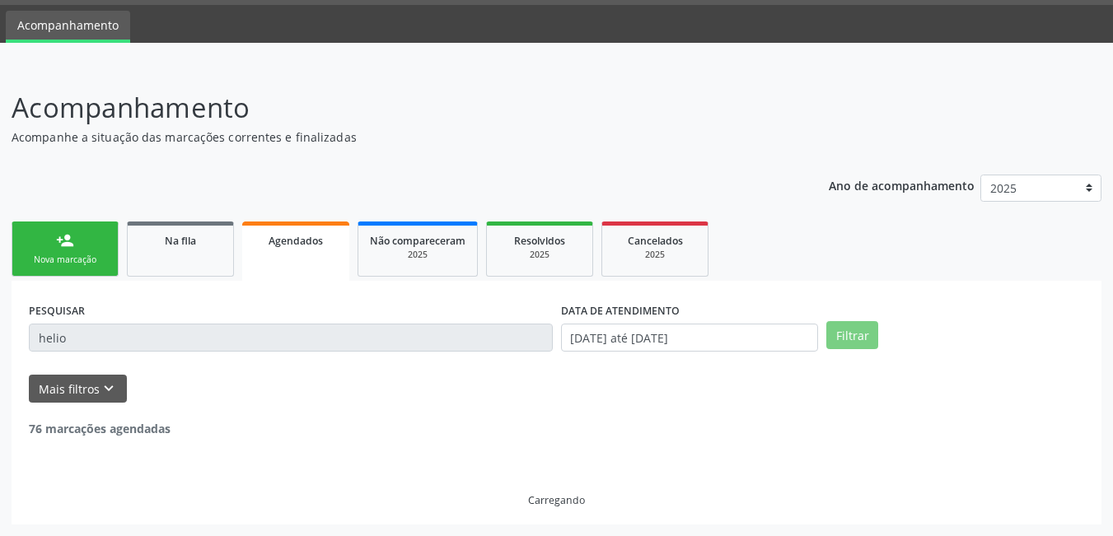
scroll to position [260, 0]
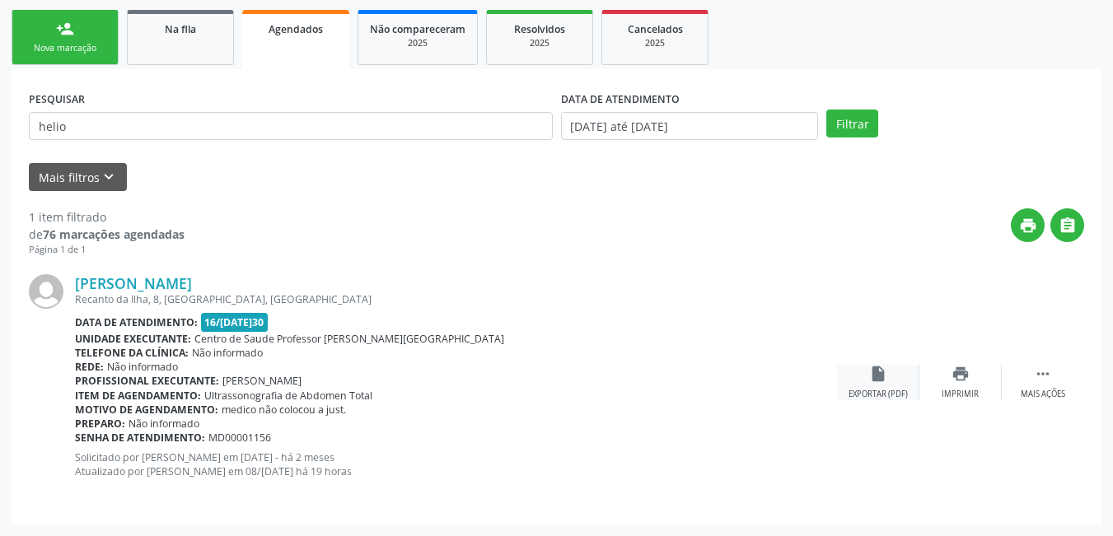
click at [867, 375] on div "insert_drive_file Exportar (PDF)" at bounding box center [878, 382] width 82 height 35
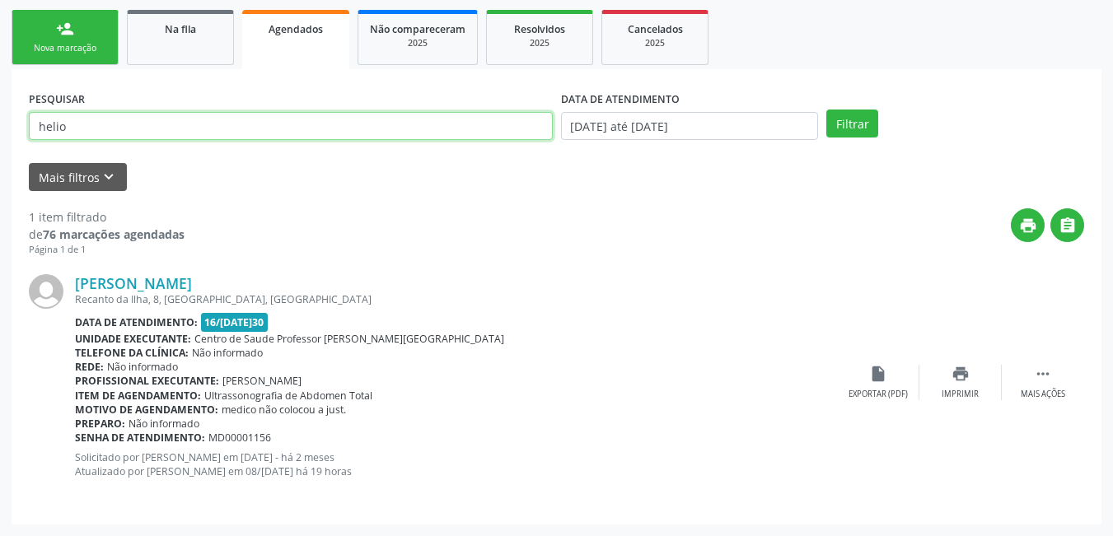
drag, startPoint x: 205, startPoint y: 130, endPoint x: 0, endPoint y: 107, distance: 206.5
click at [0, 107] on div "Acompanhamento Acompanhe a situação das marcações correntes e finalizadas Relat…" at bounding box center [556, 195] width 1113 height 682
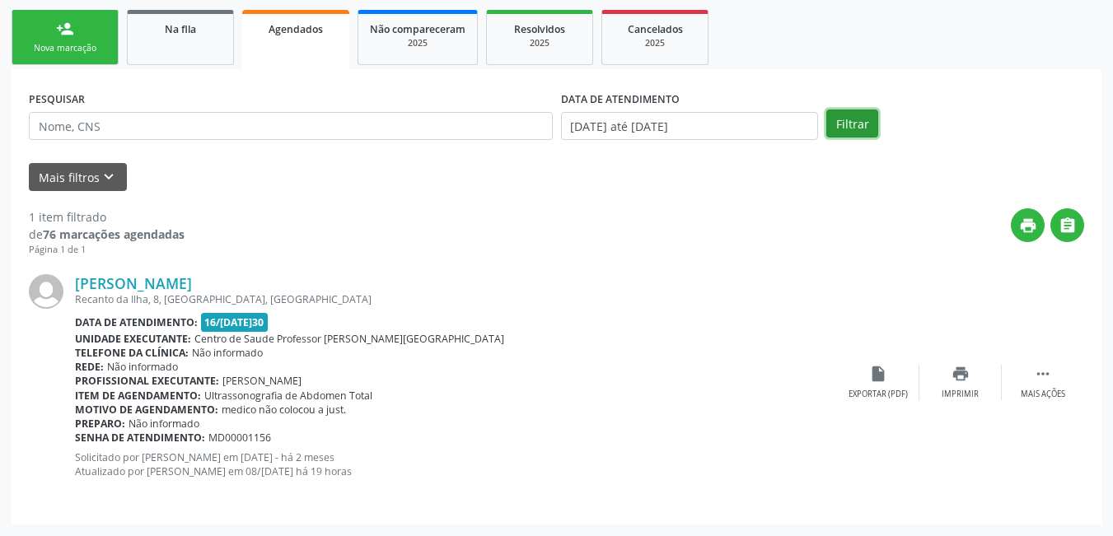
click at [853, 122] on button "Filtrar" at bounding box center [853, 124] width 52 height 28
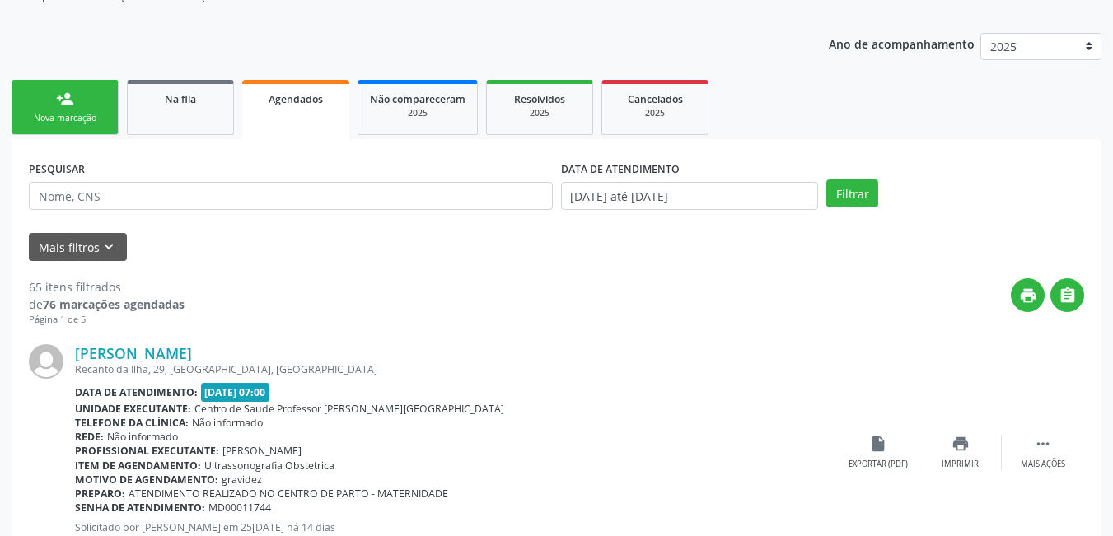
scroll to position [177, 0]
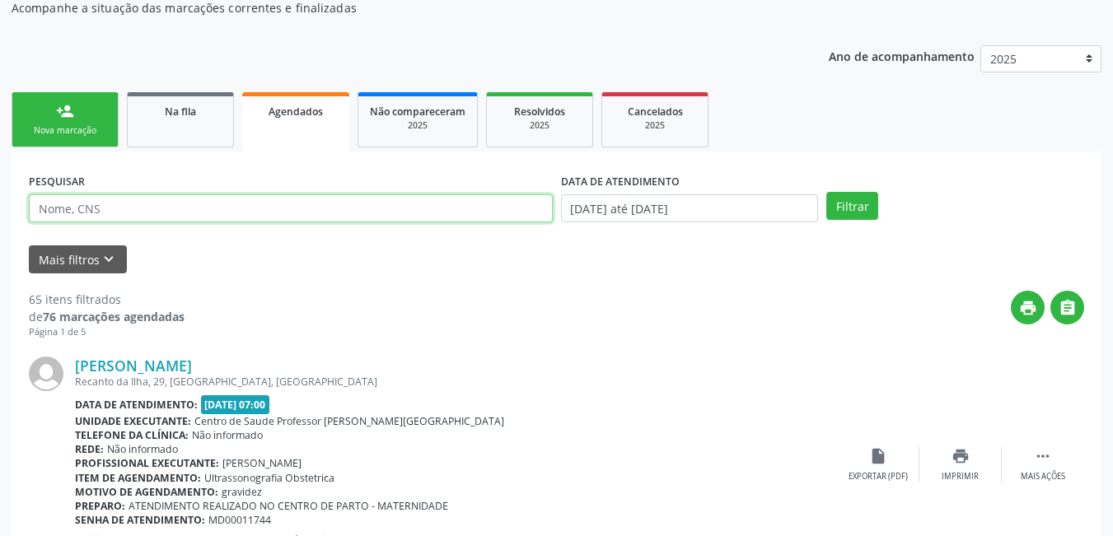
click at [137, 212] on input "text" at bounding box center [291, 208] width 524 height 28
click at [827, 192] on button "Filtrar" at bounding box center [853, 206] width 52 height 28
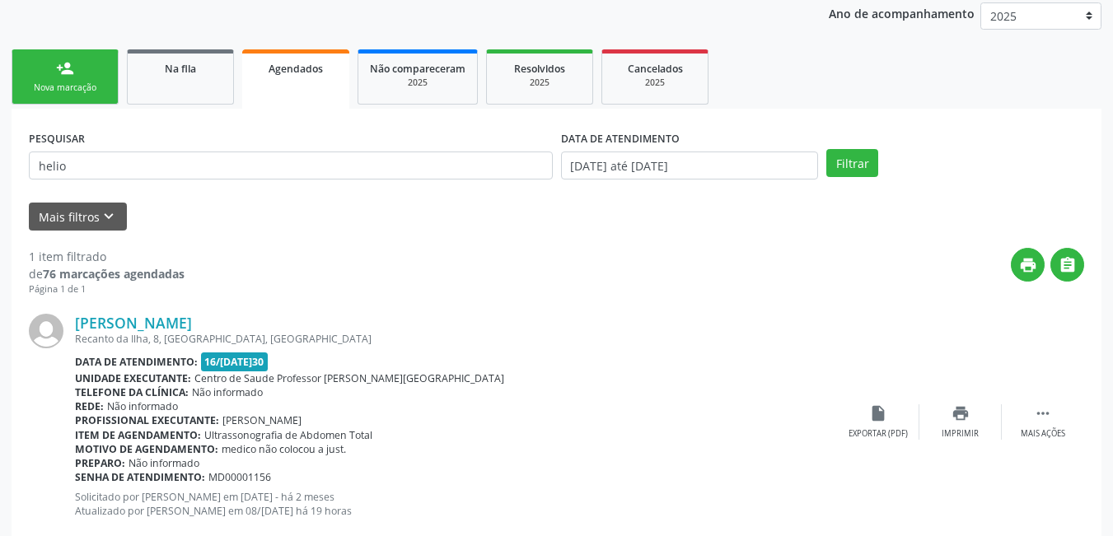
scroll to position [260, 0]
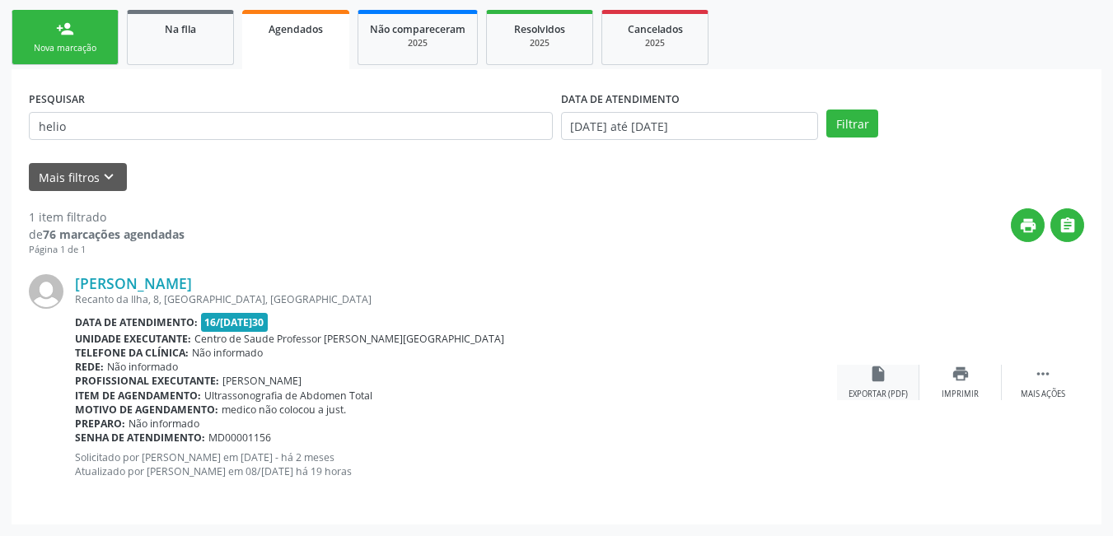
click at [884, 391] on div "Exportar (PDF)" at bounding box center [878, 395] width 59 height 12
click at [892, 380] on div "insert_drive_file Exportar (PDF)" at bounding box center [878, 382] width 82 height 35
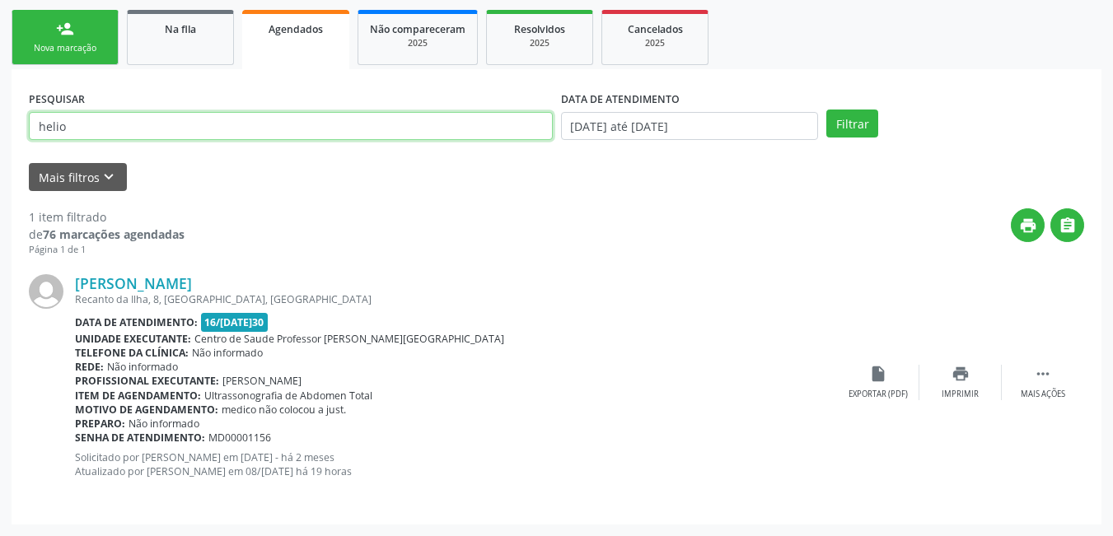
click at [300, 125] on input "helio" at bounding box center [291, 126] width 524 height 28
type input "h"
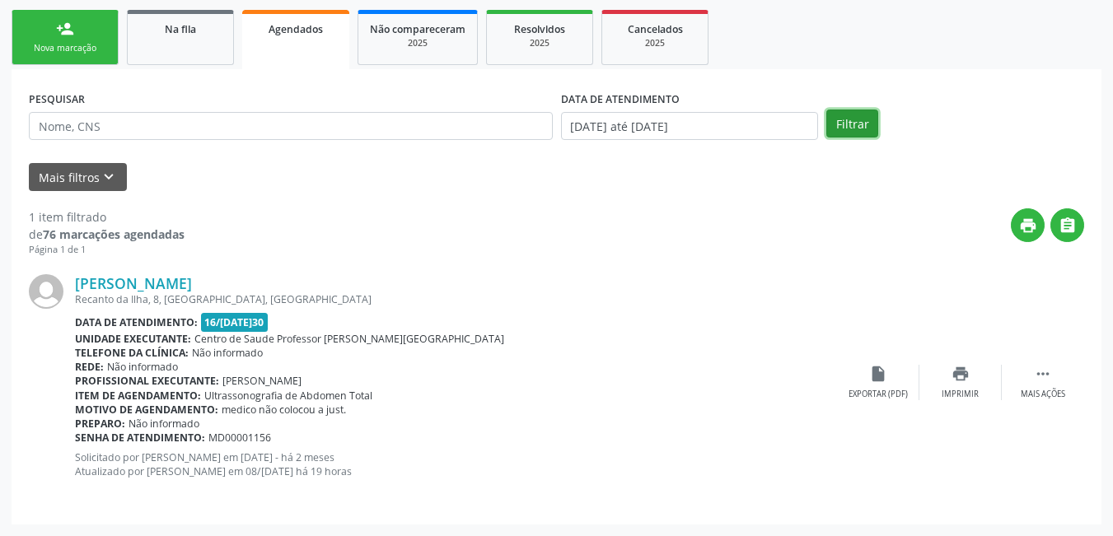
click at [855, 112] on button "Filtrar" at bounding box center [853, 124] width 52 height 28
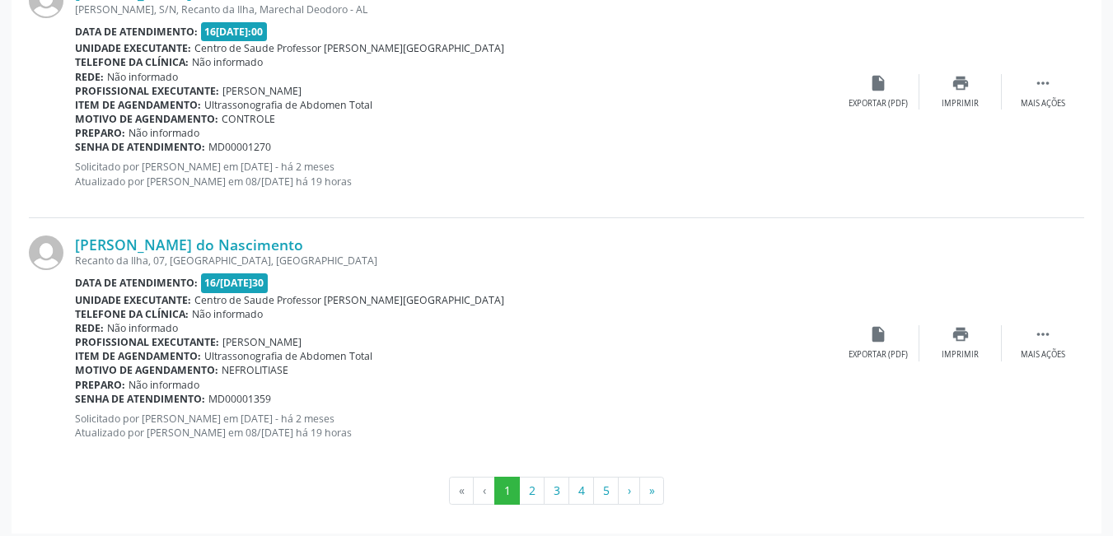
scroll to position [3848, 0]
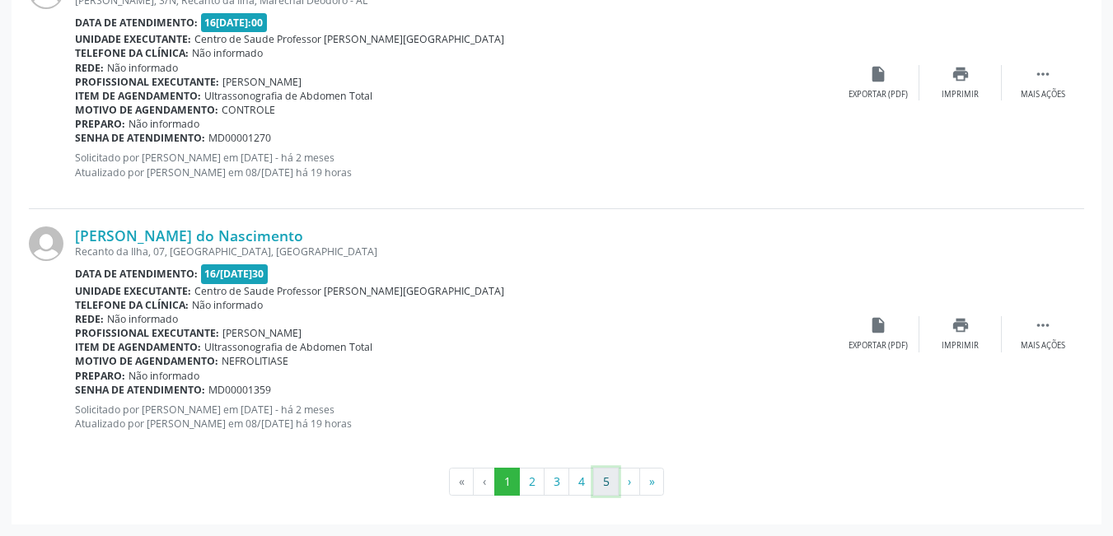
click at [605, 487] on button "5" at bounding box center [606, 482] width 26 height 28
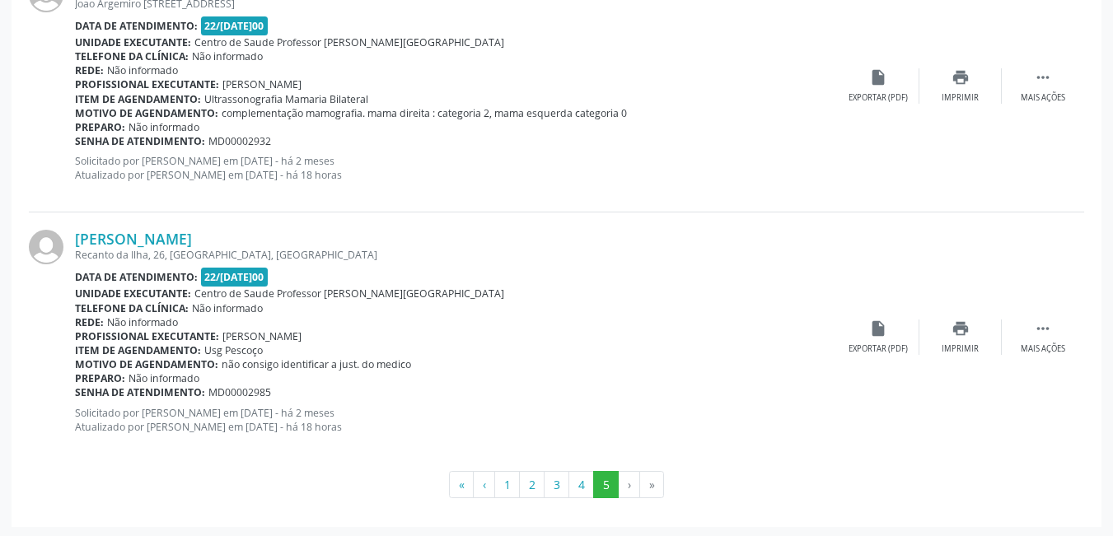
scroll to position [1817, 0]
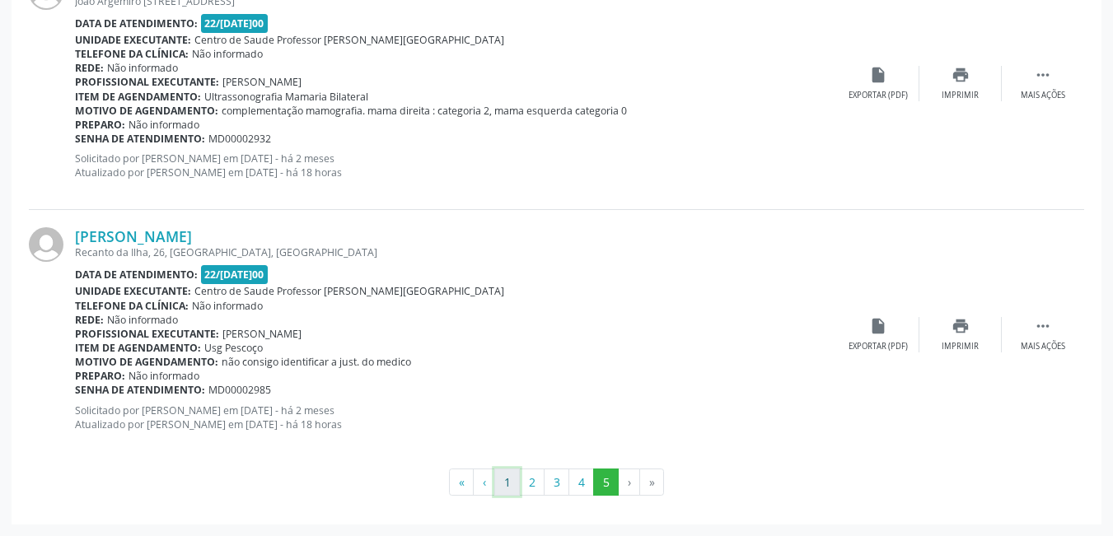
click at [512, 489] on button "1" at bounding box center [507, 483] width 26 height 28
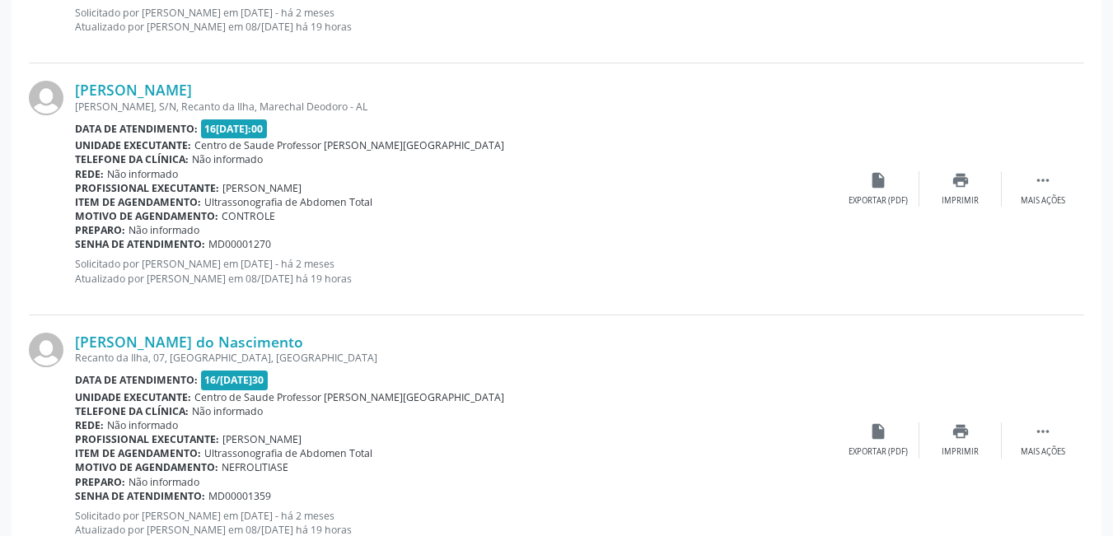
scroll to position [3848, 0]
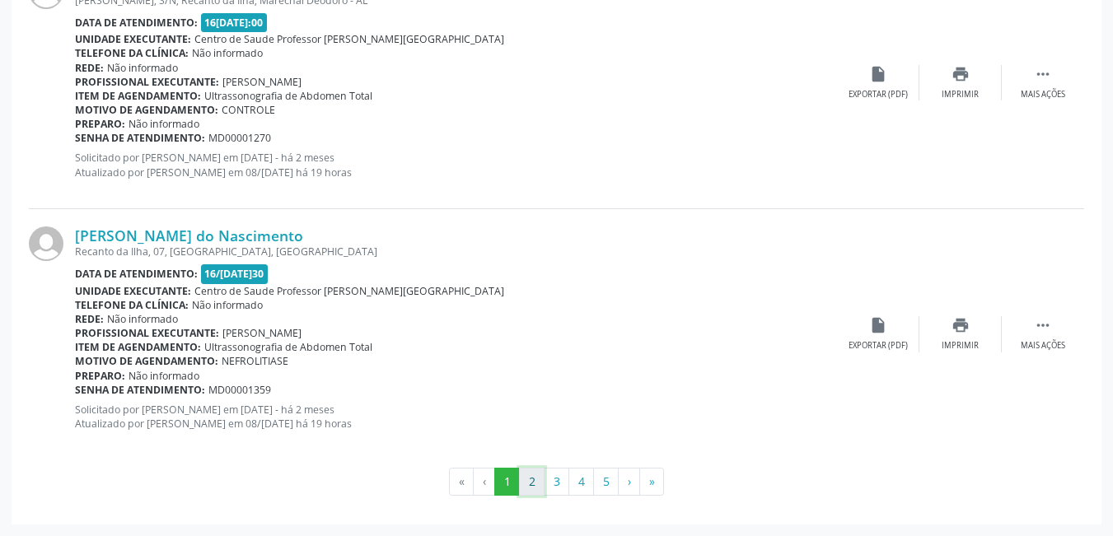
click at [539, 482] on button "2" at bounding box center [532, 482] width 26 height 28
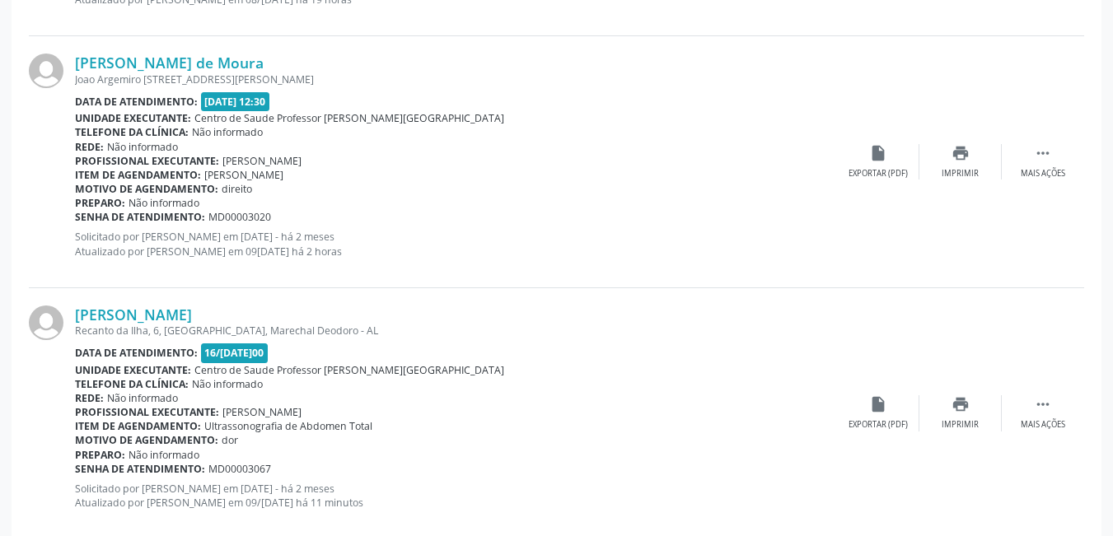
scroll to position [3831, 0]
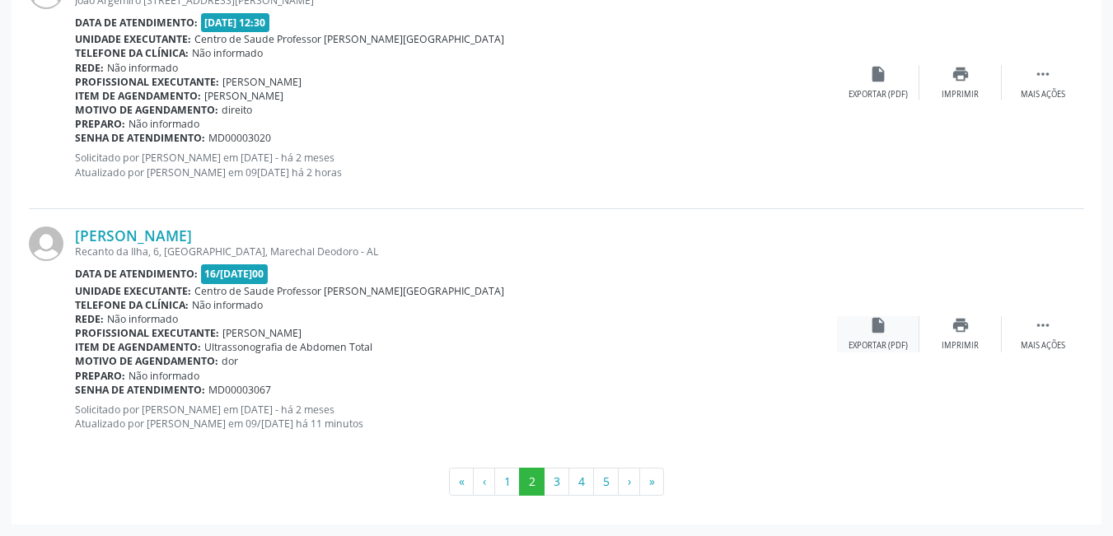
click at [888, 336] on div "insert_drive_file Exportar (PDF)" at bounding box center [878, 333] width 82 height 35
click at [559, 485] on button "3" at bounding box center [557, 482] width 26 height 28
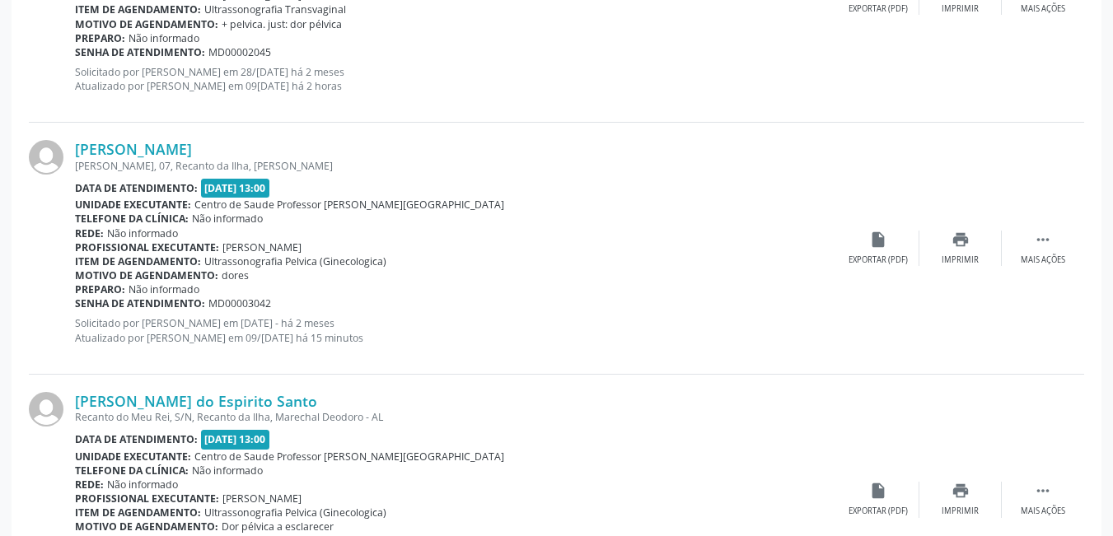
scroll to position [3666, 0]
click at [866, 257] on div "Exportar (PDF)" at bounding box center [878, 260] width 59 height 12
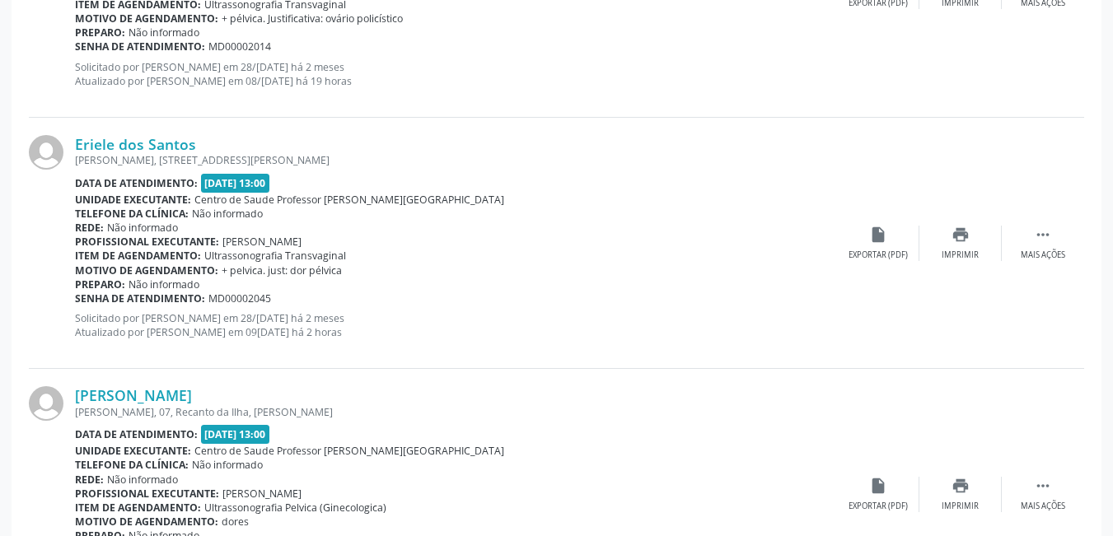
scroll to position [3337, 0]
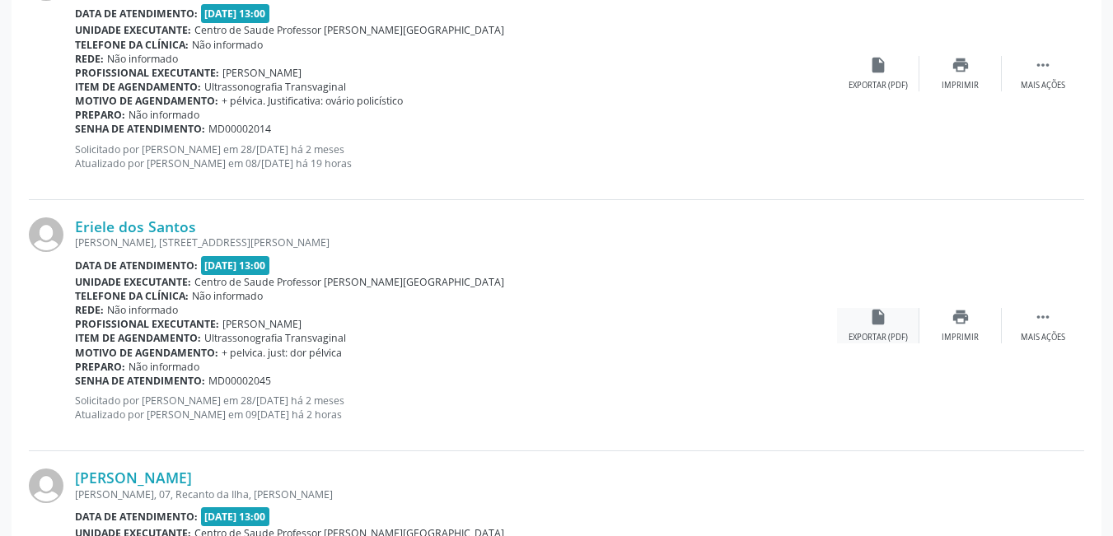
click at [857, 318] on div "insert_drive_file Exportar (PDF)" at bounding box center [878, 325] width 82 height 35
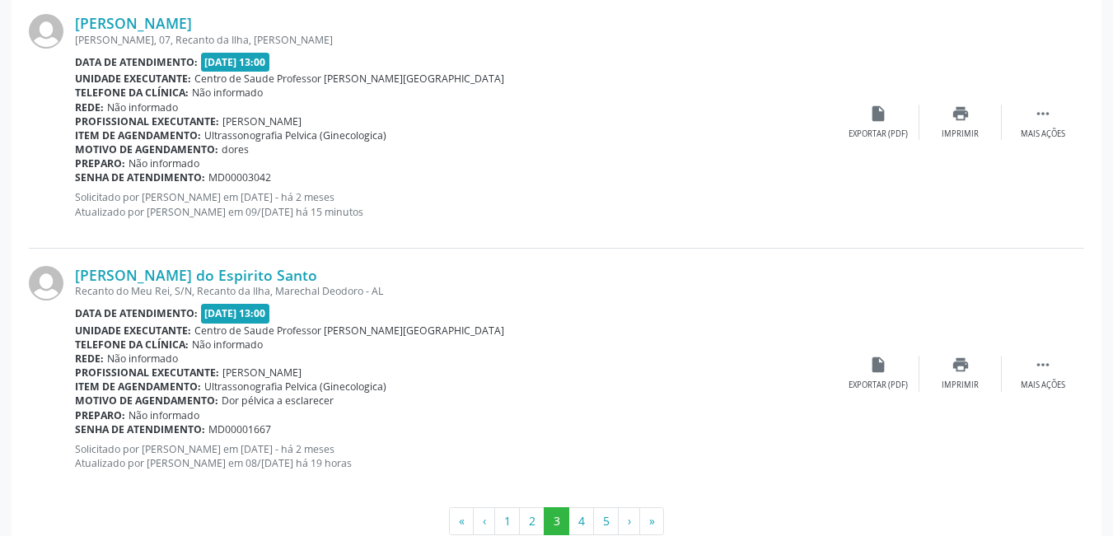
scroll to position [3831, 0]
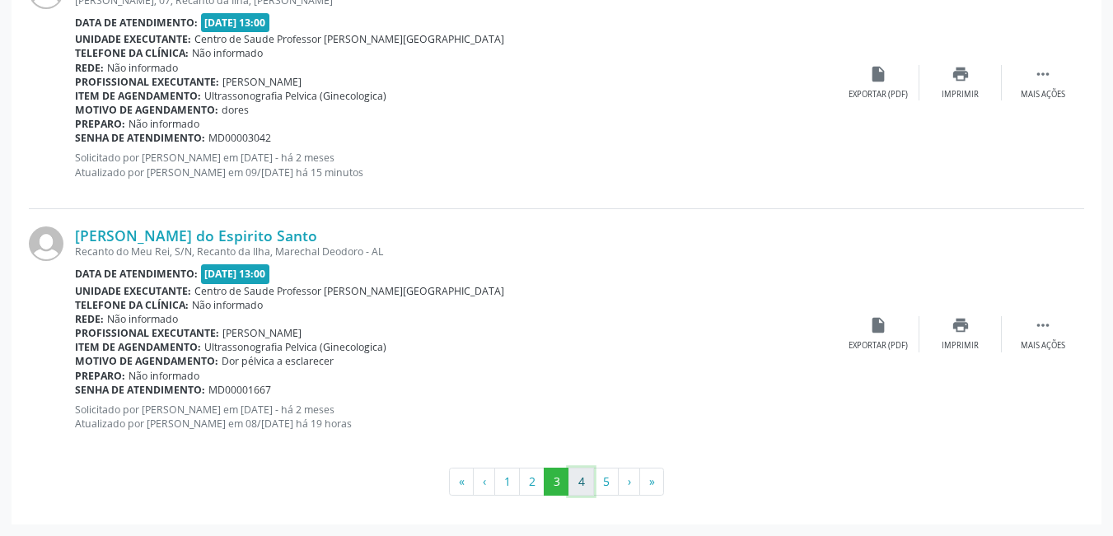
click at [578, 483] on button "4" at bounding box center [582, 482] width 26 height 28
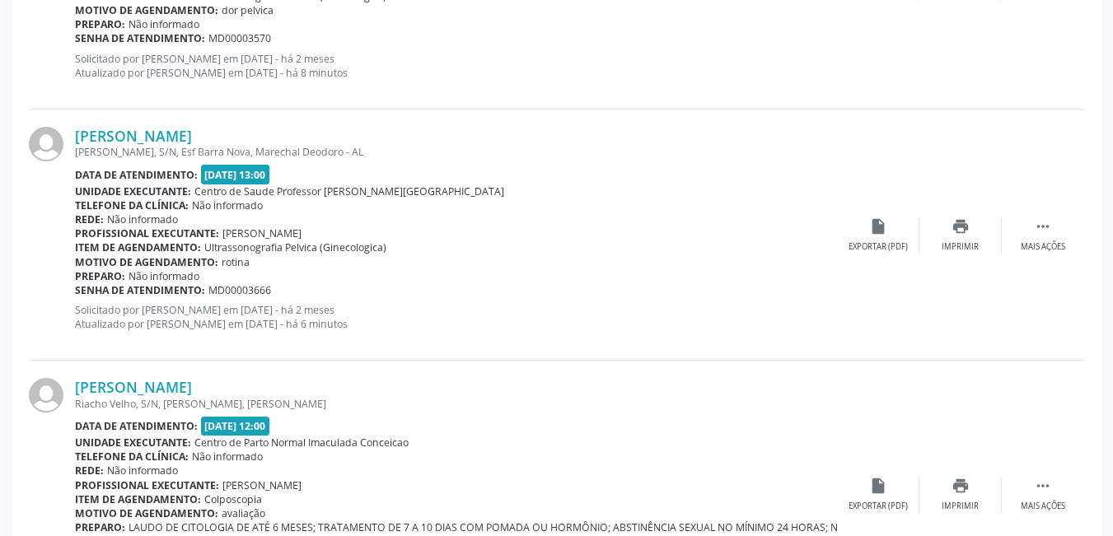
scroll to position [2170, 0]
click at [865, 236] on div "insert_drive_file Exportar (PDF)" at bounding box center [878, 234] width 82 height 35
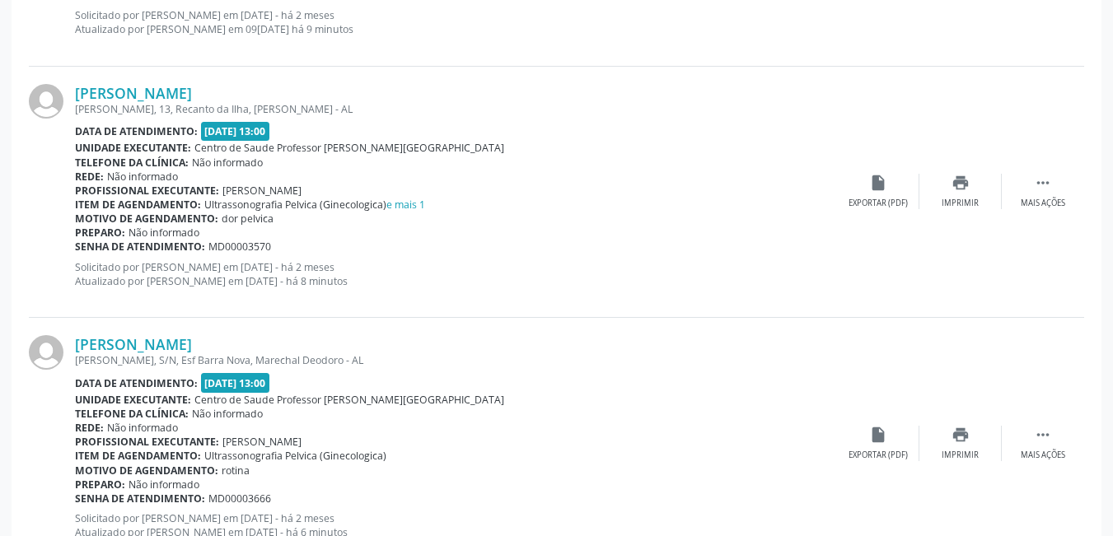
scroll to position [1923, 0]
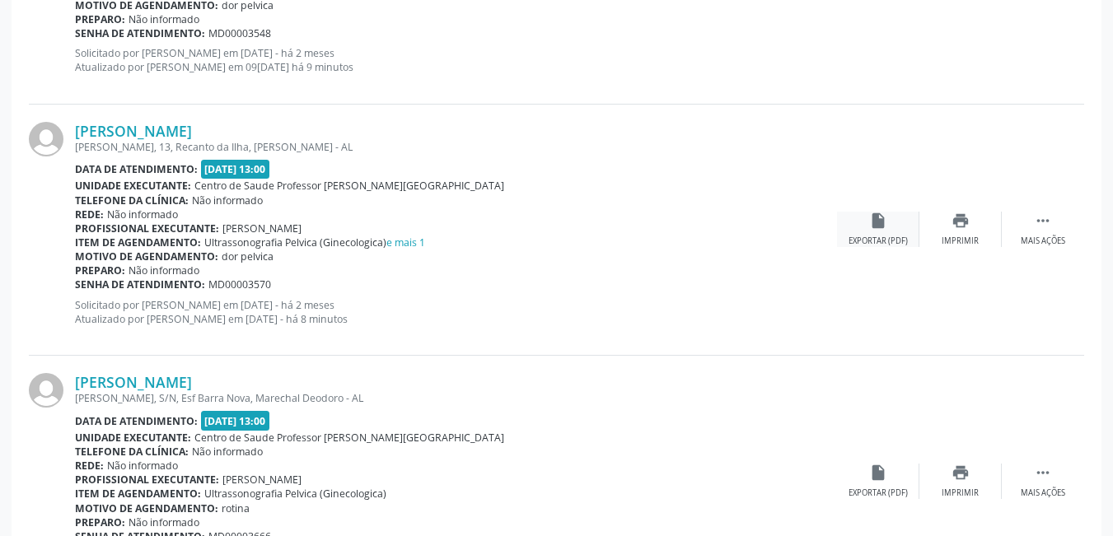
click at [875, 232] on div "insert_drive_file Exportar (PDF)" at bounding box center [878, 229] width 82 height 35
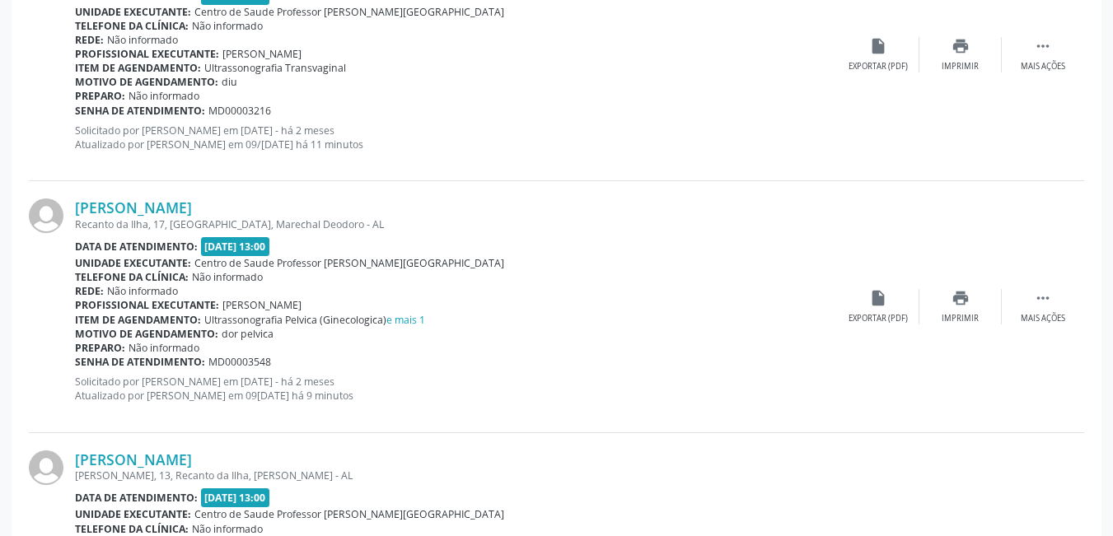
scroll to position [1593, 0]
click at [880, 316] on div "Exportar (PDF)" at bounding box center [878, 320] width 59 height 12
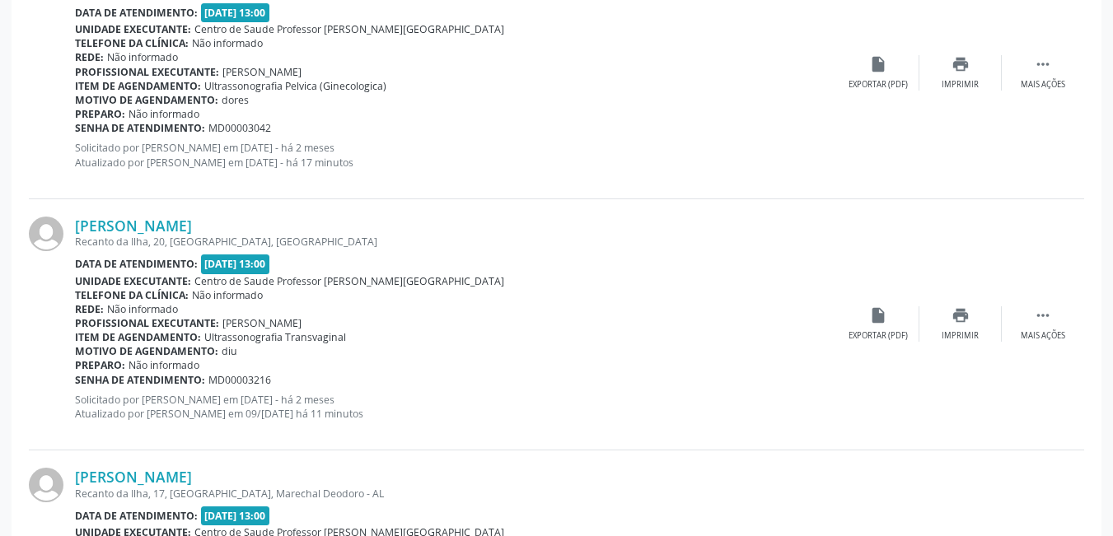
scroll to position [1263, 0]
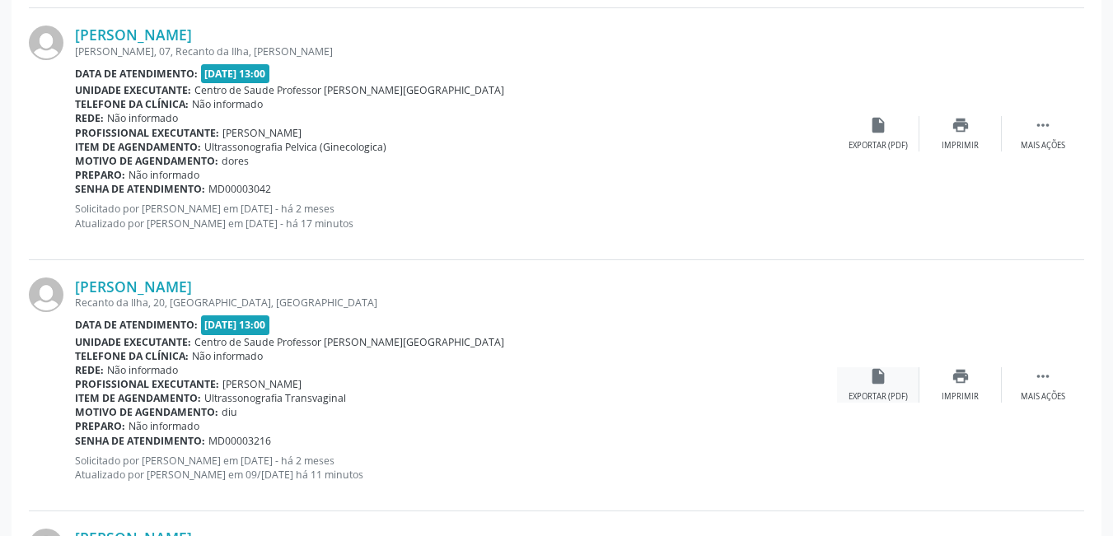
click at [872, 388] on div "insert_drive_file Exportar (PDF)" at bounding box center [878, 385] width 82 height 35
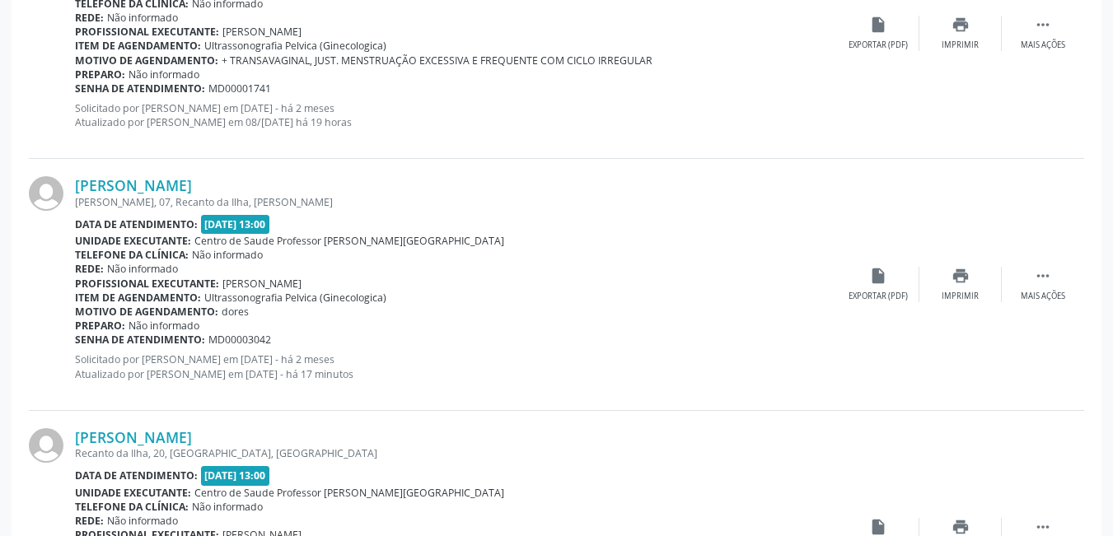
scroll to position [1098, 0]
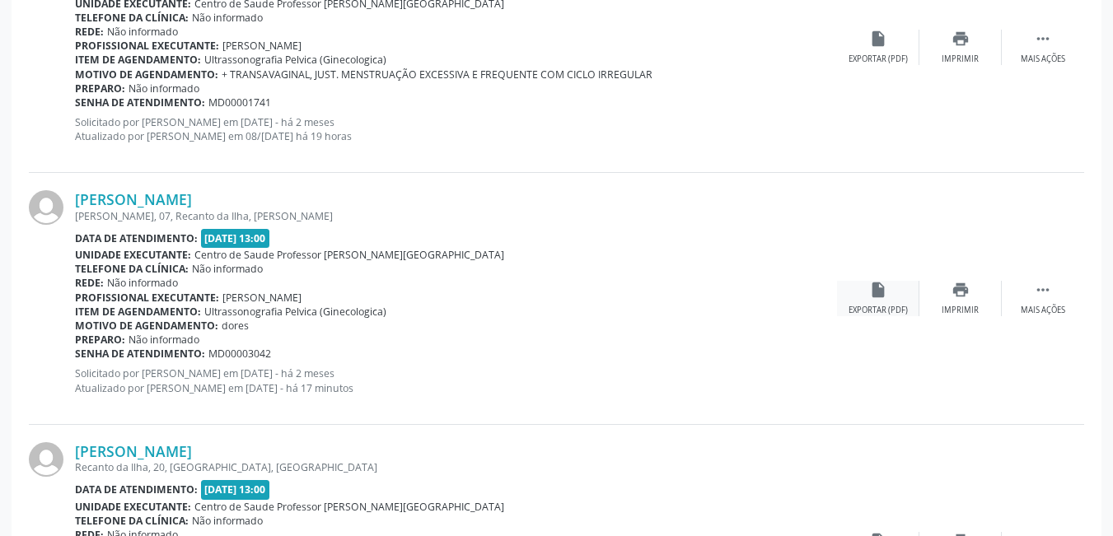
click at [880, 306] on div "Exportar (PDF)" at bounding box center [878, 311] width 59 height 12
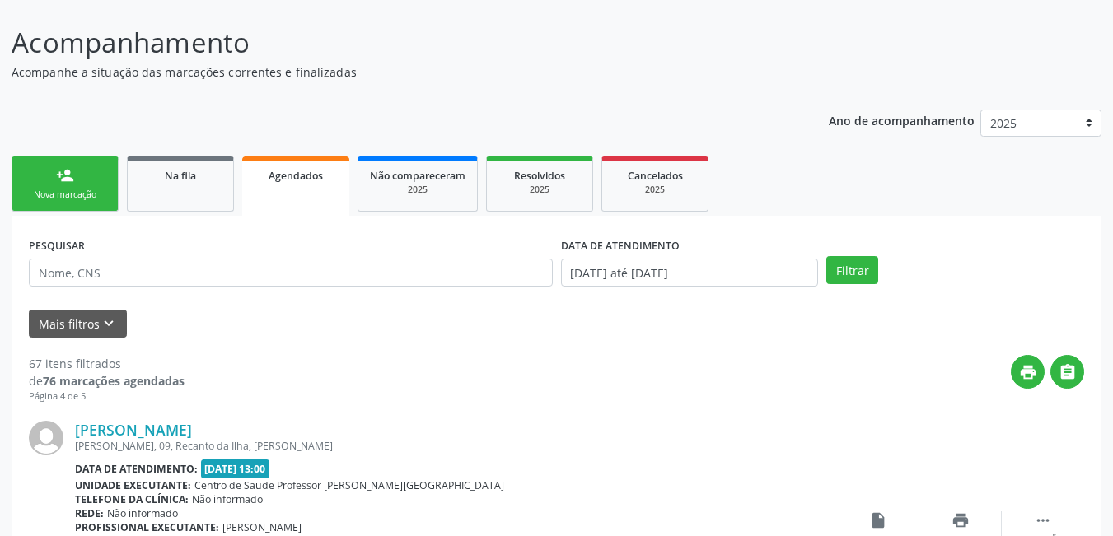
scroll to position [110, 0]
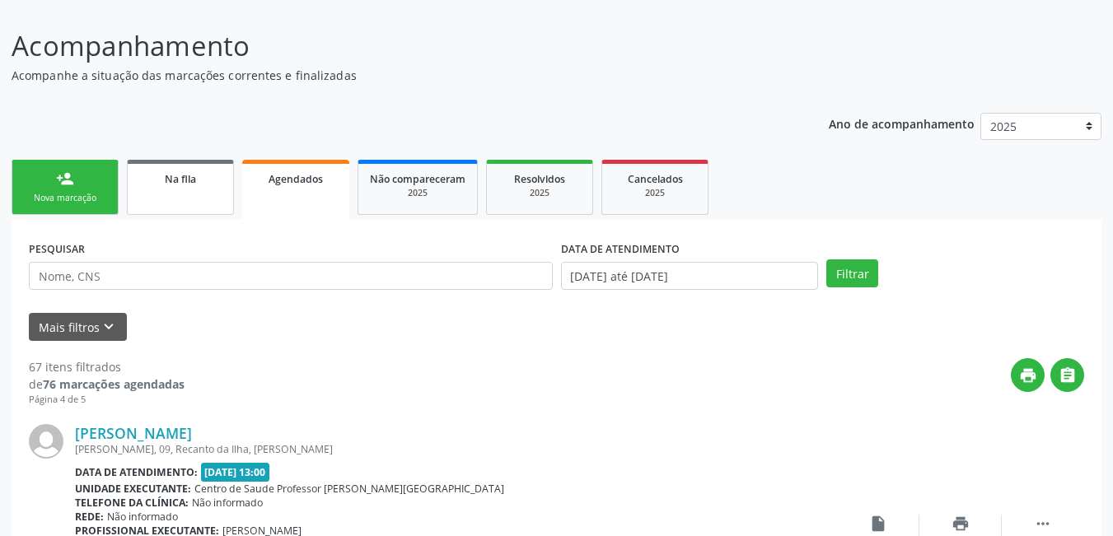
click at [208, 185] on div "Na fila" at bounding box center [180, 178] width 82 height 17
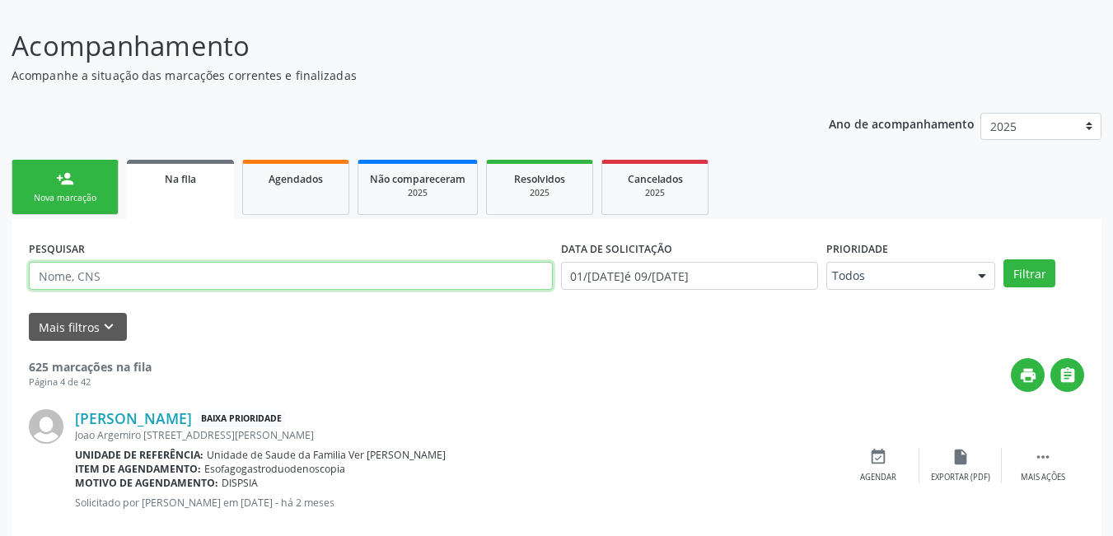
click at [197, 275] on input "text" at bounding box center [291, 276] width 524 height 28
type input "sanderson"
click at [1004, 260] on button "Filtrar" at bounding box center [1030, 274] width 52 height 28
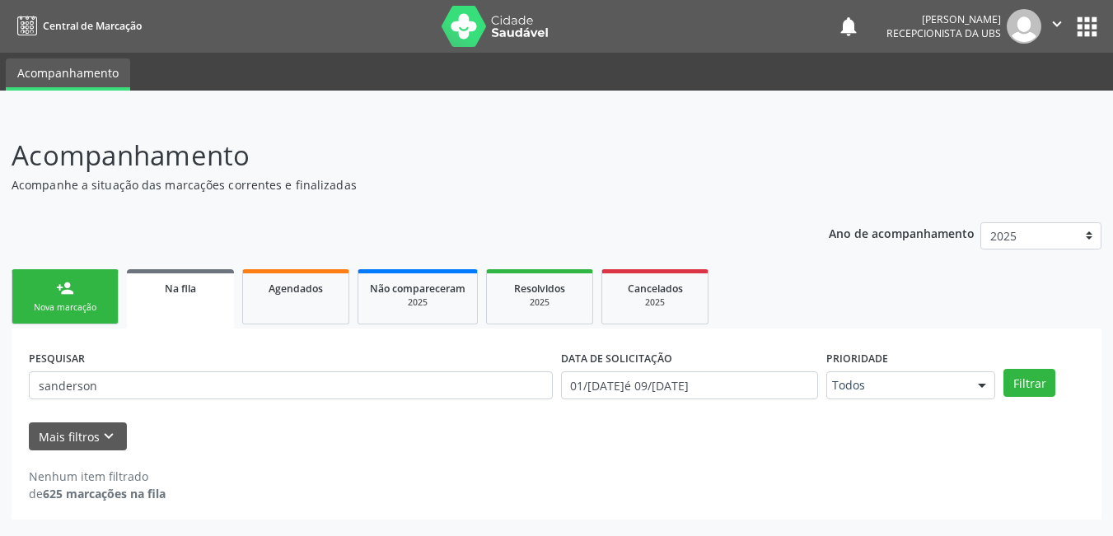
scroll to position [0, 0]
click at [293, 303] on link "Agendados" at bounding box center [295, 296] width 107 height 55
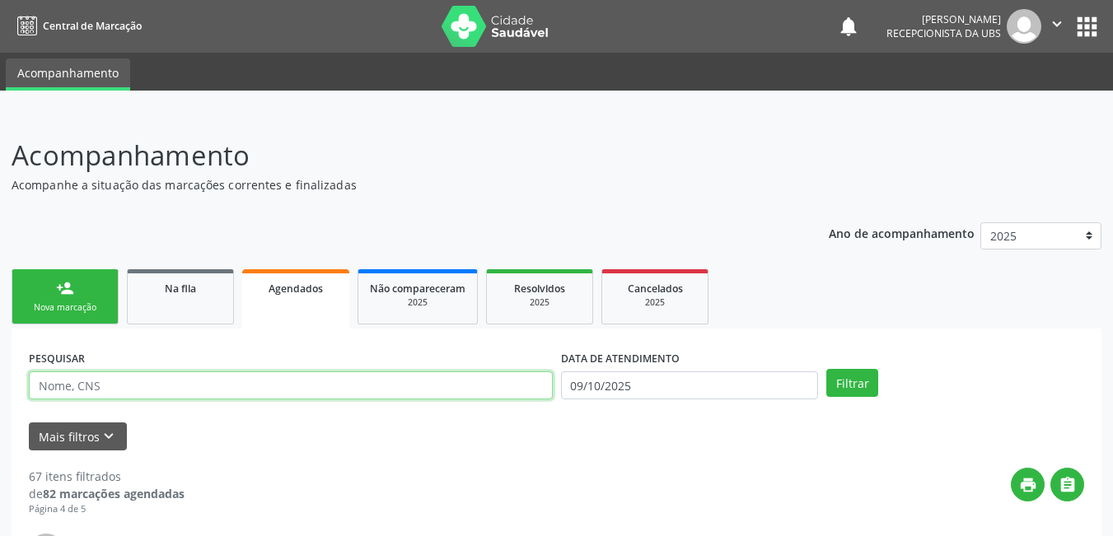
click at [155, 384] on input "text" at bounding box center [291, 386] width 524 height 28
type input "sanderson"
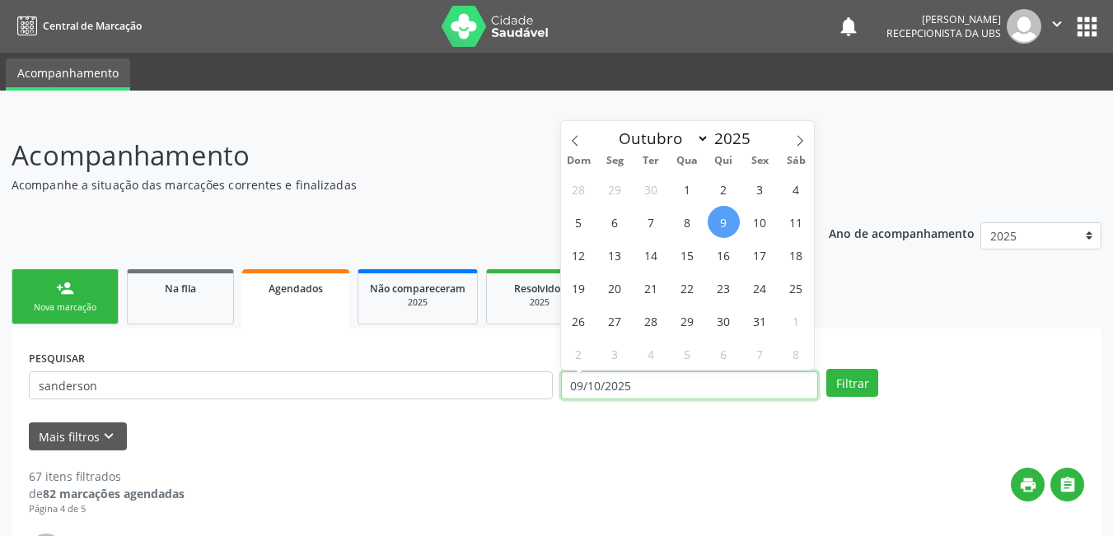
drag, startPoint x: 740, startPoint y: 379, endPoint x: 712, endPoint y: 382, distance: 28.1
click at [738, 379] on input "09/10/2025" at bounding box center [690, 386] width 258 height 28
click at [728, 224] on span "9" at bounding box center [724, 222] width 32 height 32
type input "09/10/2025"
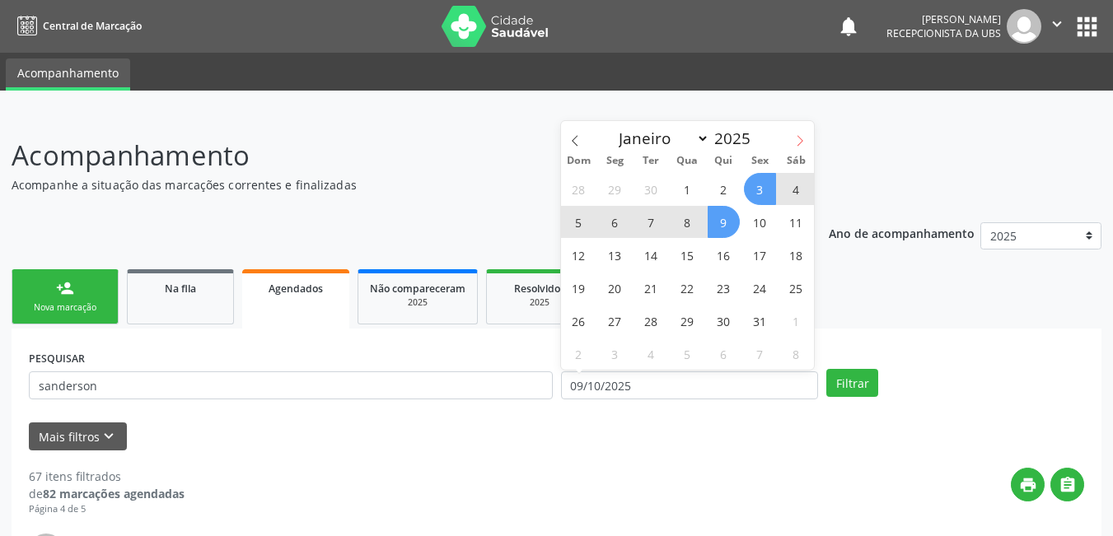
click at [805, 129] on span at bounding box center [800, 135] width 28 height 28
select select "10"
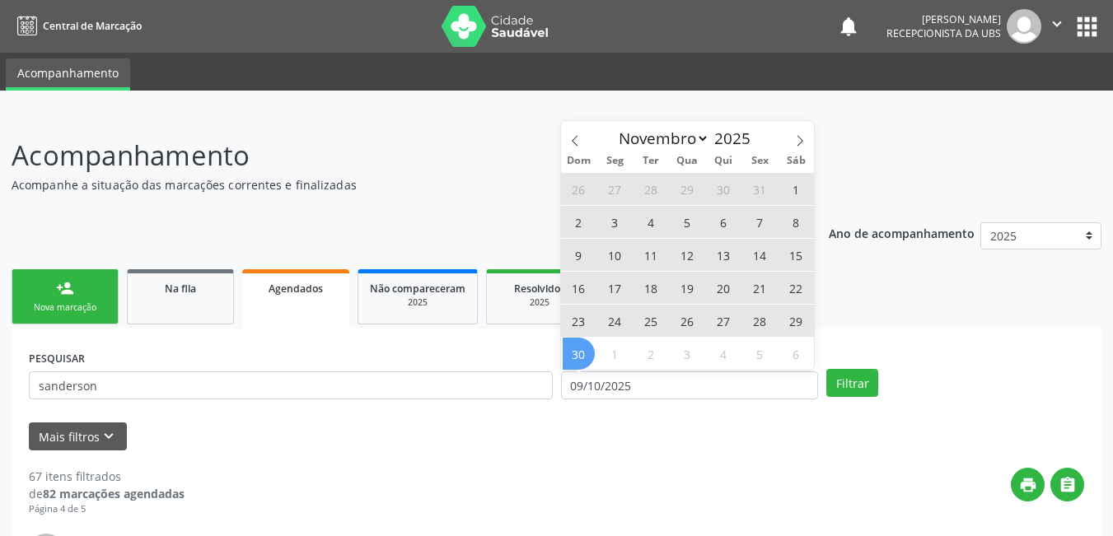
click at [579, 365] on span "30" at bounding box center [579, 354] width 32 height 32
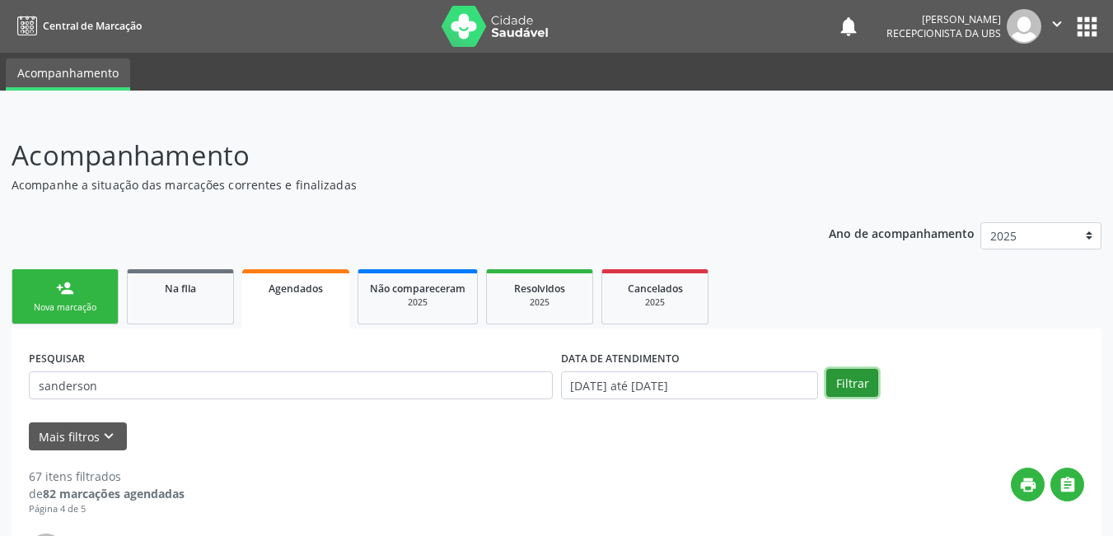
click at [849, 394] on button "Filtrar" at bounding box center [853, 383] width 52 height 28
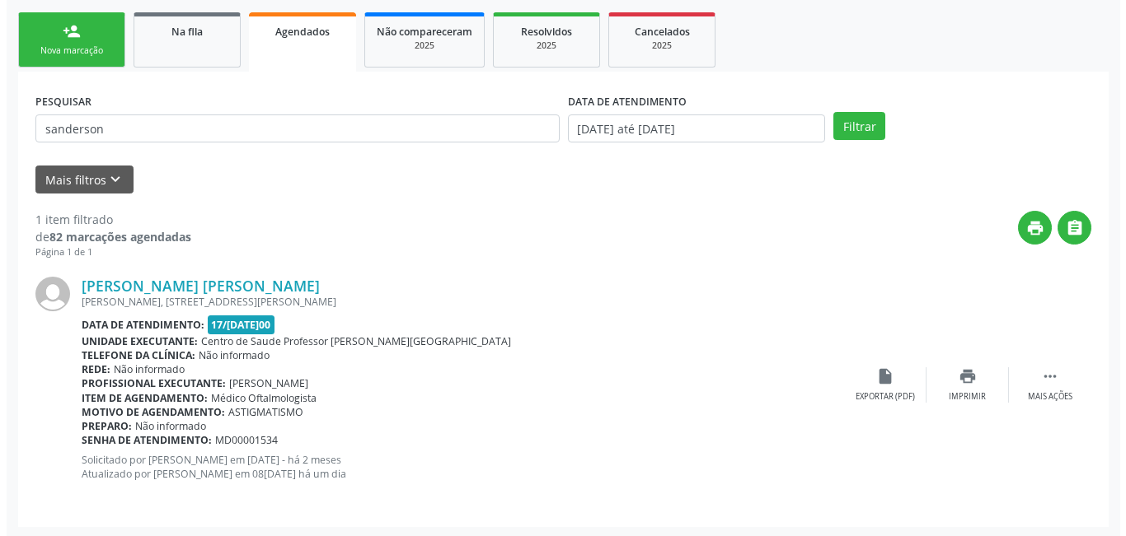
scroll to position [260, 0]
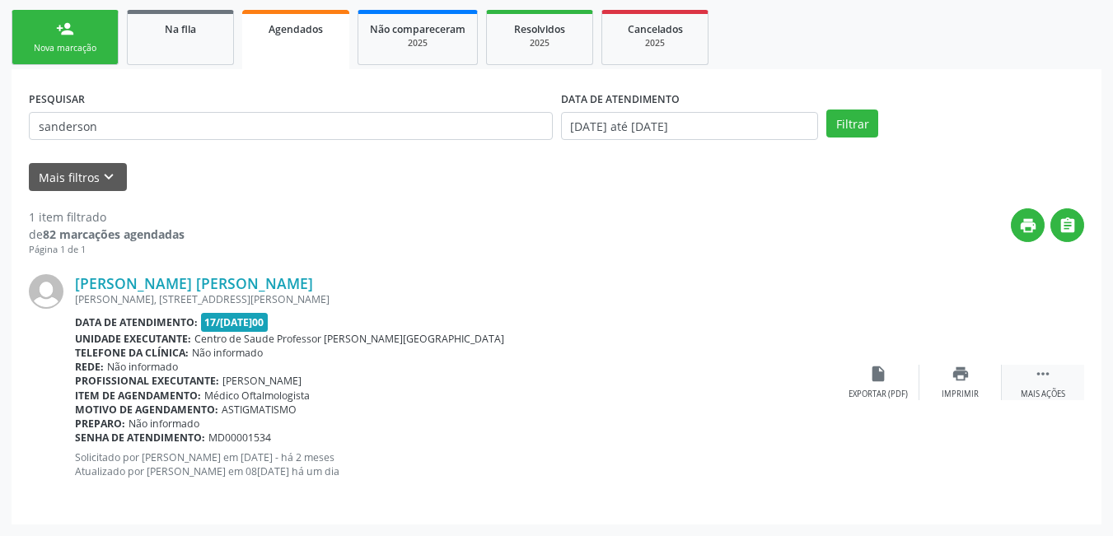
click at [1044, 386] on div " Mais ações" at bounding box center [1043, 382] width 82 height 35
click at [883, 389] on div "Cancelar" at bounding box center [878, 395] width 39 height 12
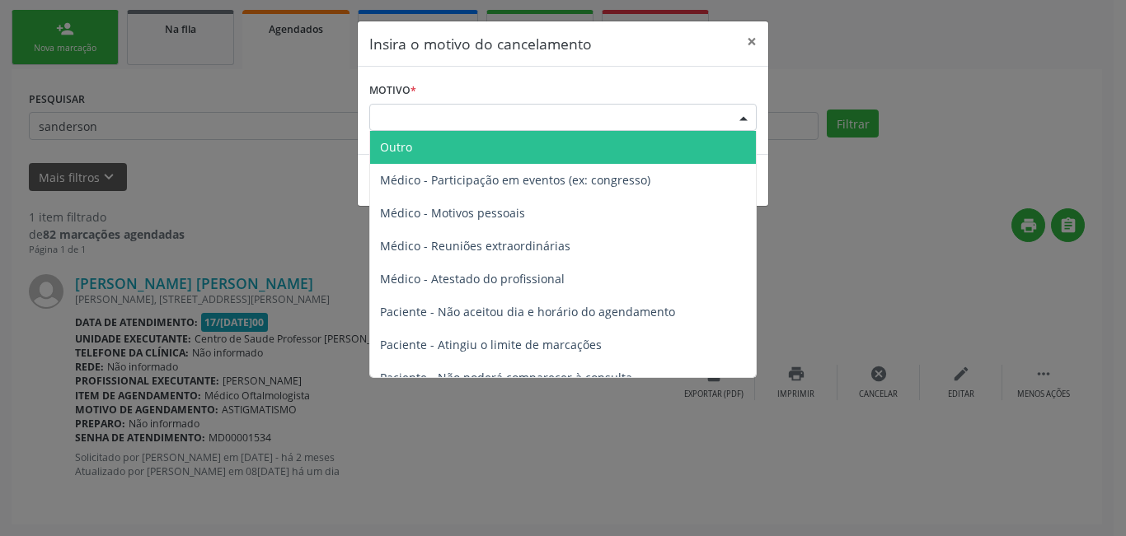
click at [501, 115] on div "Escolha o motivo" at bounding box center [562, 118] width 387 height 28
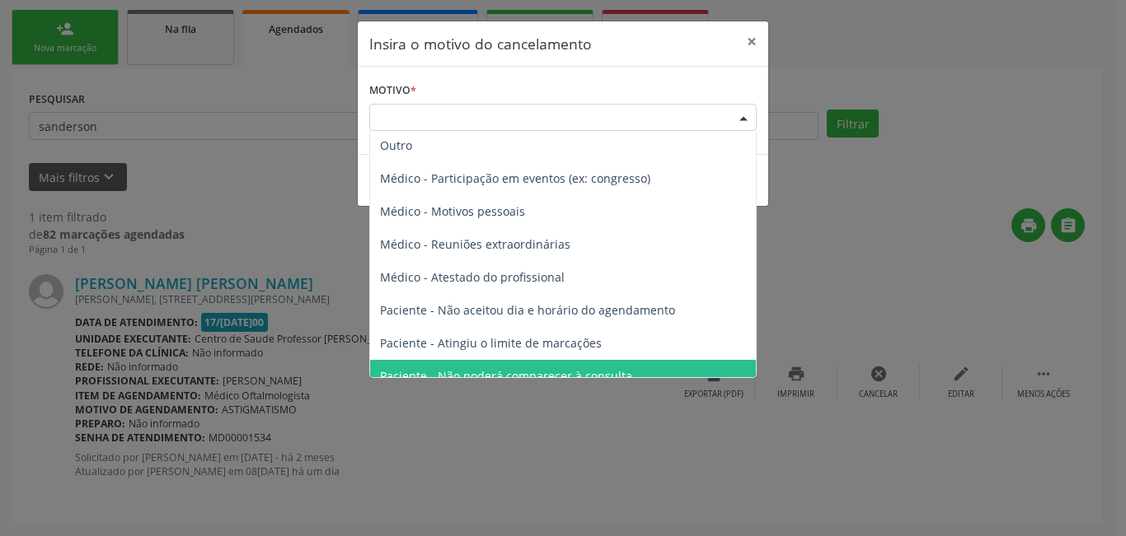
scroll to position [0, 0]
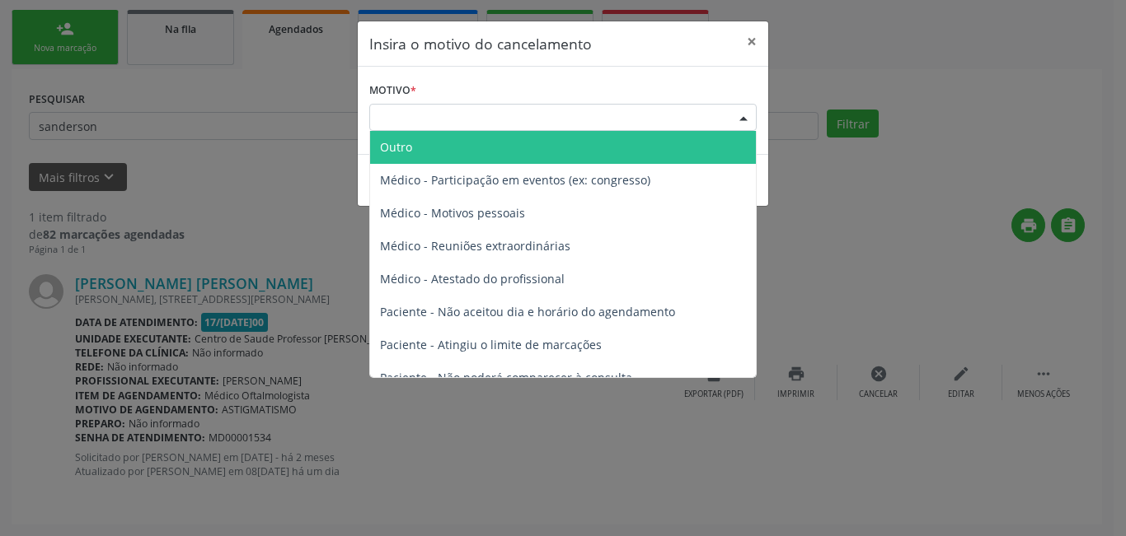
click at [532, 149] on span "Outro" at bounding box center [563, 147] width 386 height 33
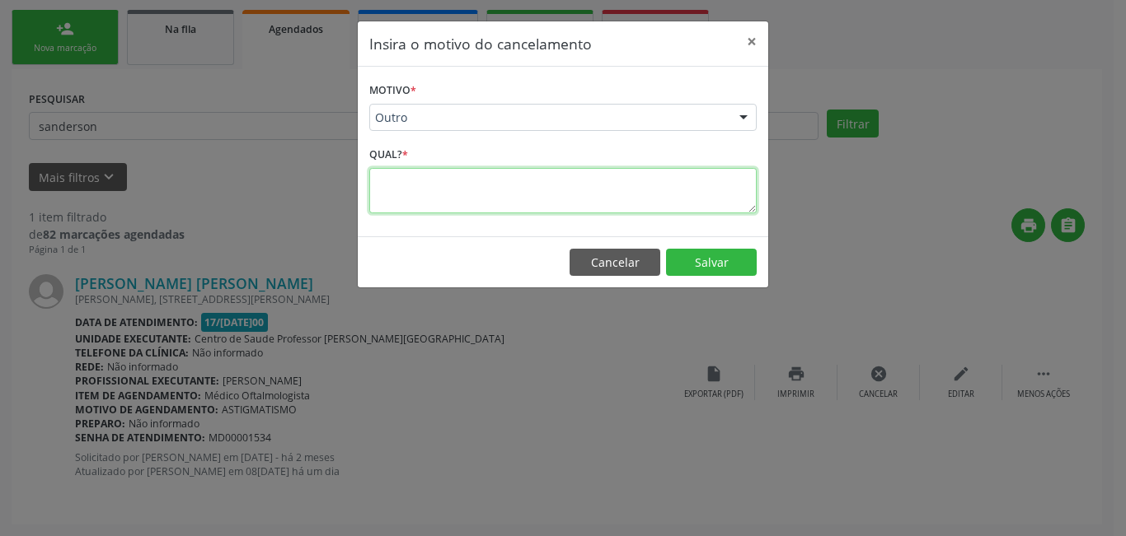
click at [504, 187] on textarea at bounding box center [562, 190] width 387 height 45
type textarea "j"
type textarea "paciente fez particular"
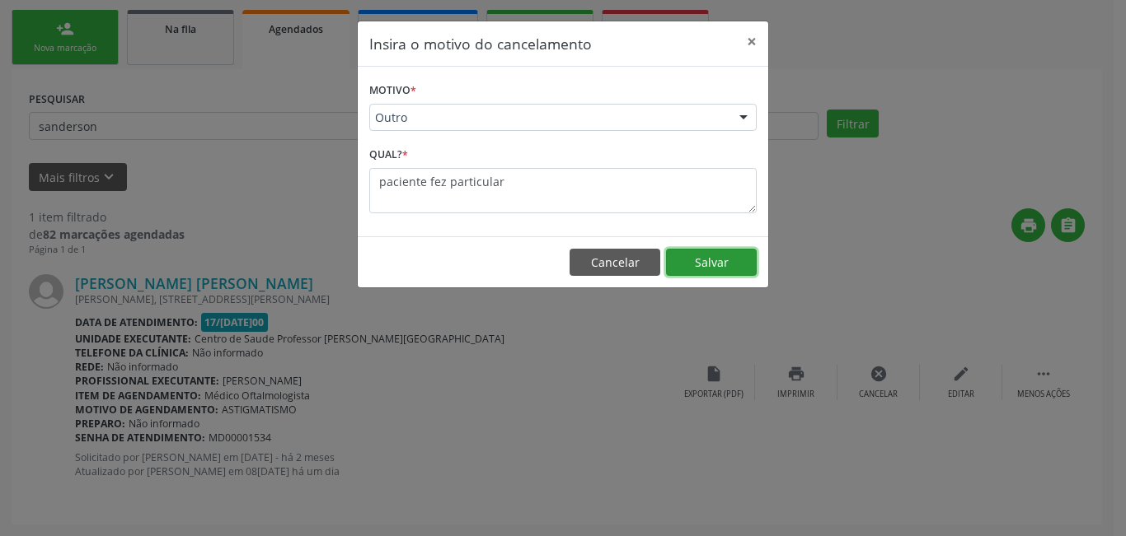
click at [702, 257] on button "Salvar" at bounding box center [711, 263] width 91 height 28
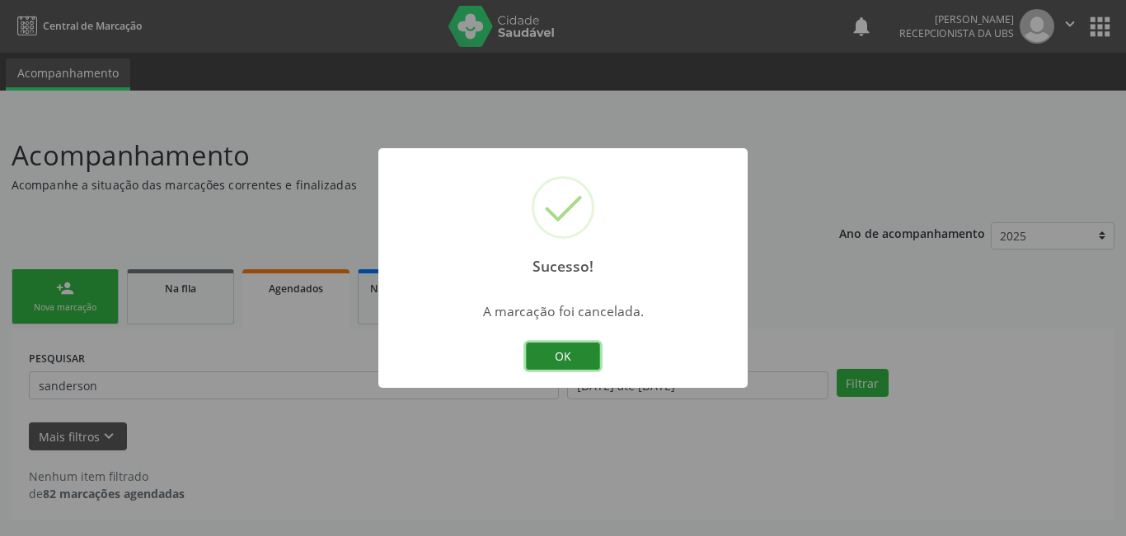
click at [575, 354] on button "OK" at bounding box center [563, 357] width 74 height 28
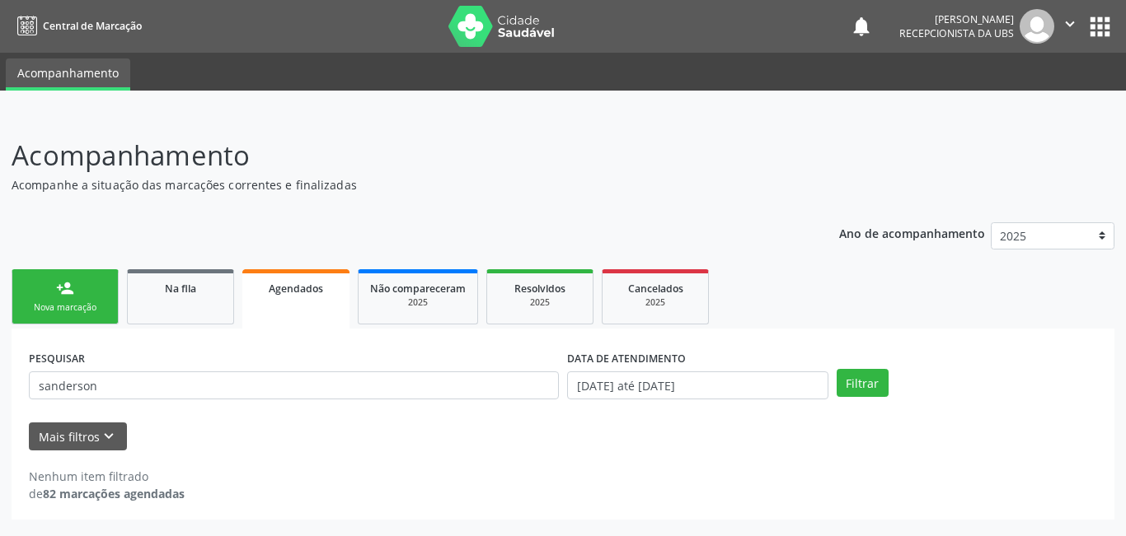
click at [309, 305] on link "Agendados" at bounding box center [295, 298] width 107 height 59
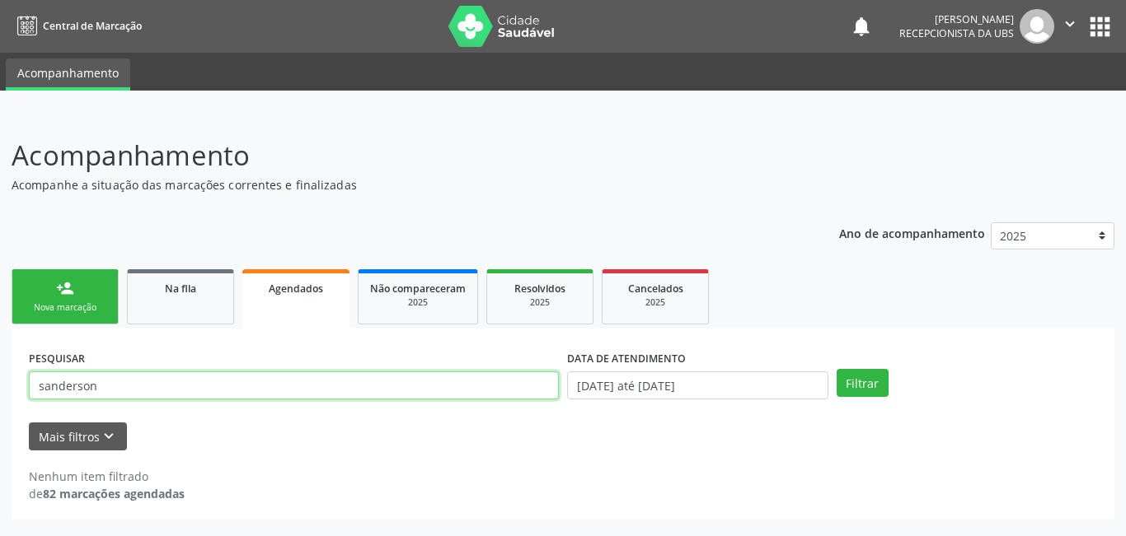
drag, startPoint x: 77, startPoint y: 385, endPoint x: 109, endPoint y: 385, distance: 32.1
click at [109, 385] on input "sanderson" at bounding box center [294, 386] width 530 height 28
click at [109, 384] on input "sanderson" at bounding box center [294, 386] width 530 height 28
drag, startPoint x: 109, startPoint y: 384, endPoint x: 0, endPoint y: 382, distance: 108.8
click at [0, 382] on div "Acompanhamento Acompanhe a situação das marcações correntes e finalizadas Relat…" at bounding box center [563, 325] width 1126 height 423
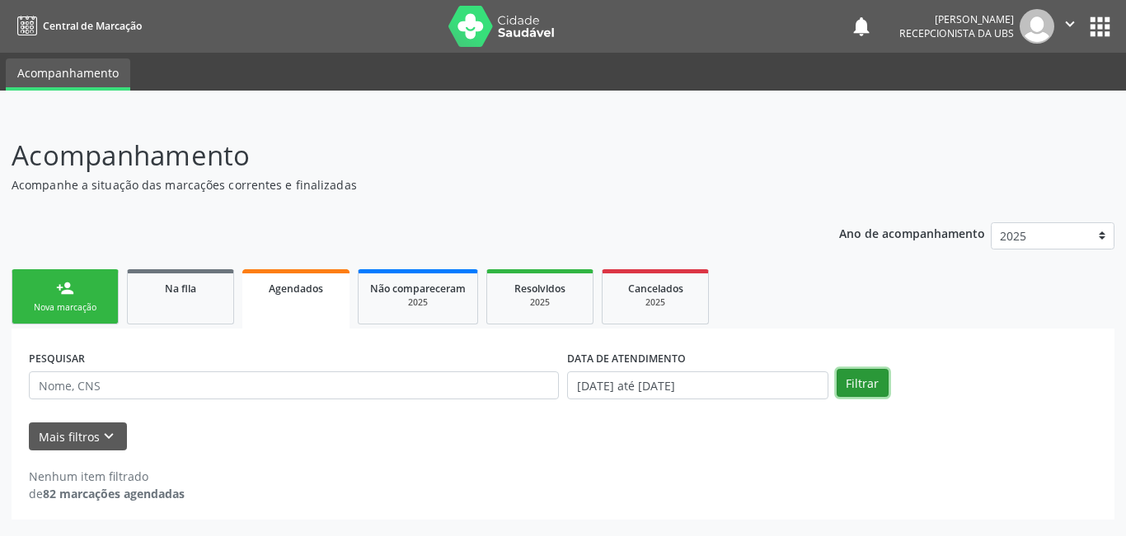
click at [864, 381] on button "Filtrar" at bounding box center [862, 383] width 52 height 28
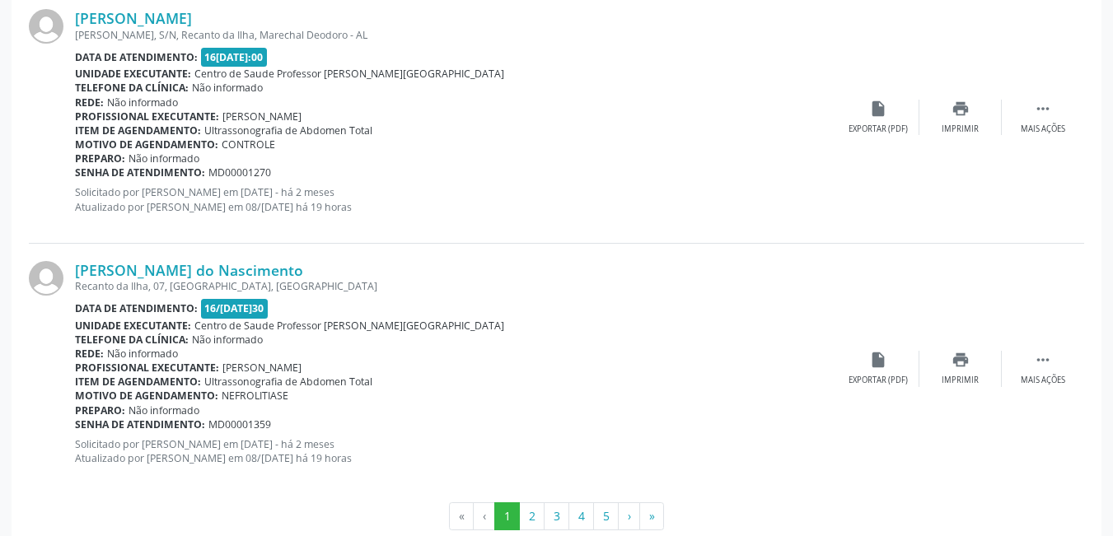
scroll to position [3848, 0]
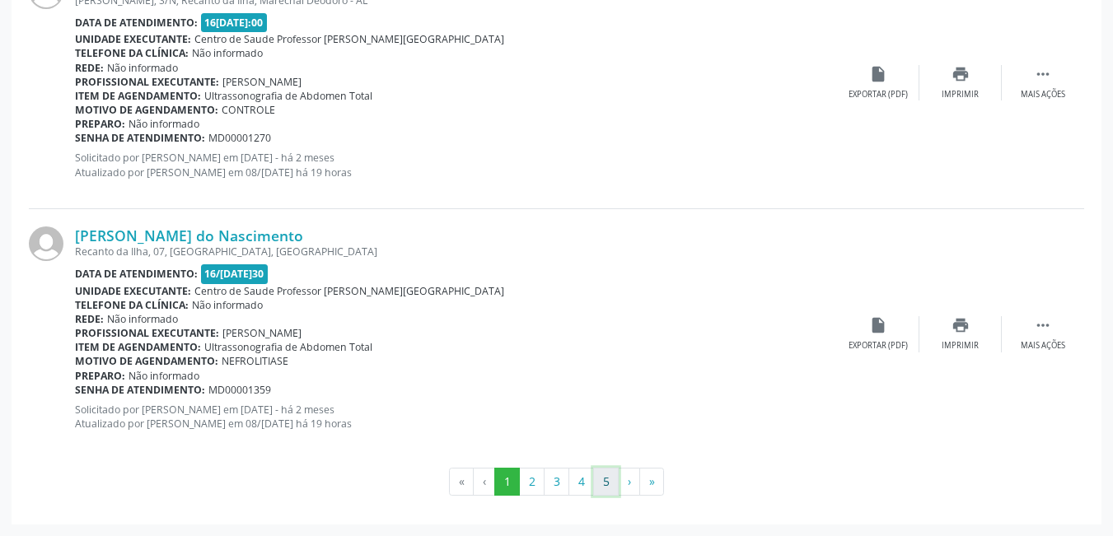
click at [608, 477] on button "5" at bounding box center [606, 482] width 26 height 28
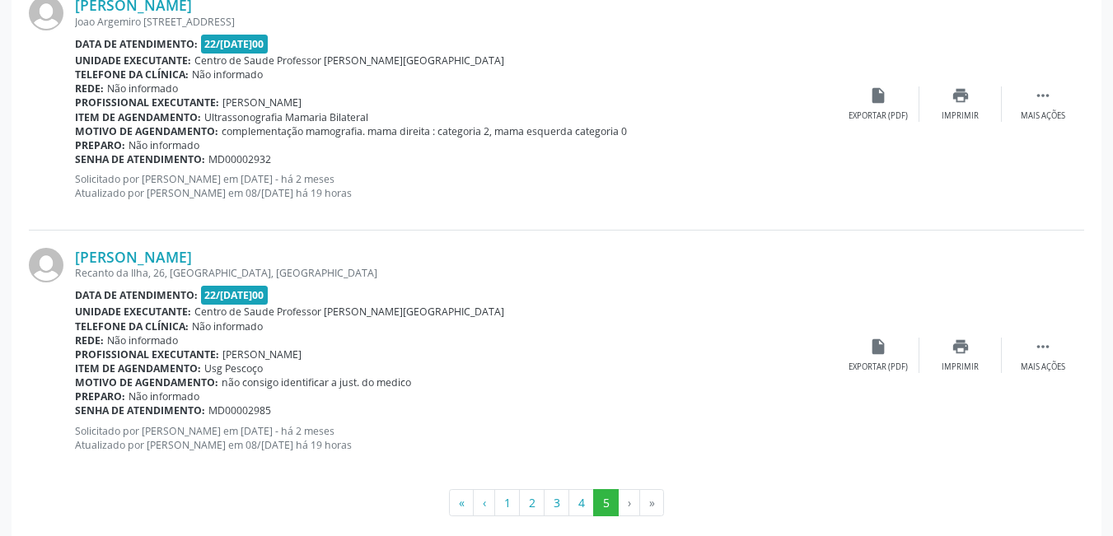
scroll to position [1817, 0]
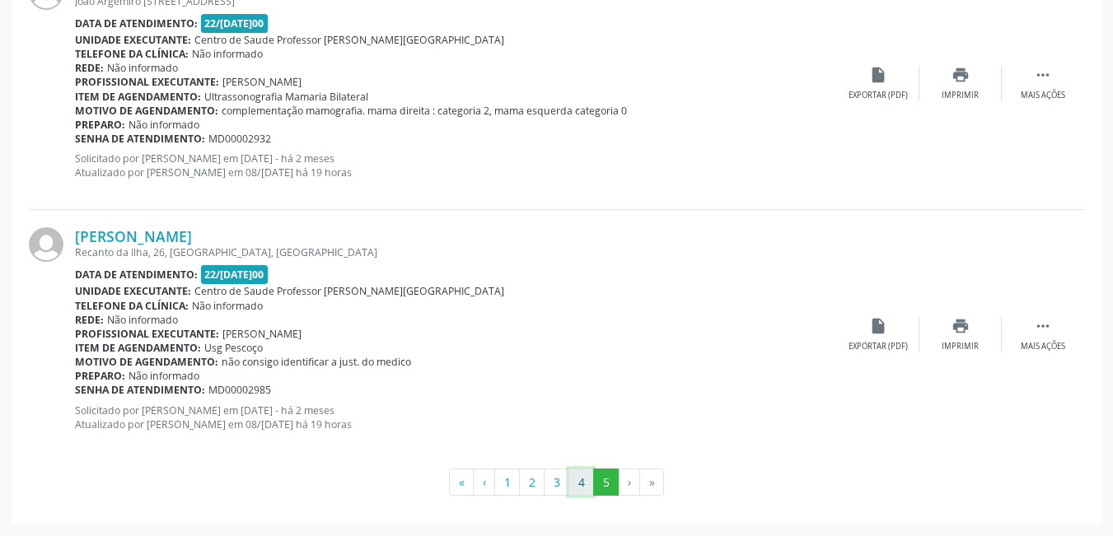
click at [588, 486] on button "4" at bounding box center [582, 483] width 26 height 28
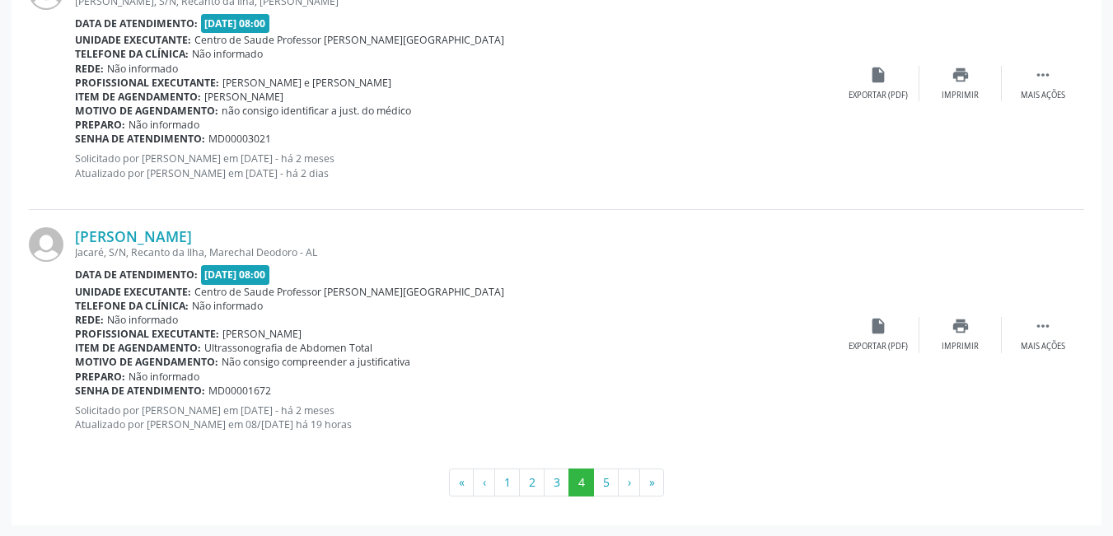
scroll to position [3900, 0]
click at [554, 491] on button "3" at bounding box center [557, 482] width 26 height 28
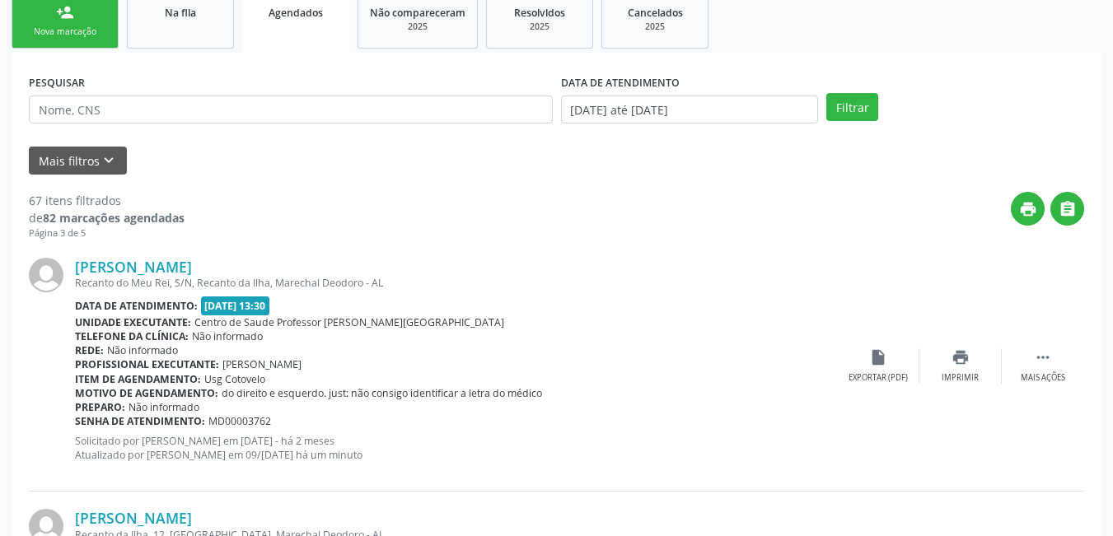
scroll to position [3831, 0]
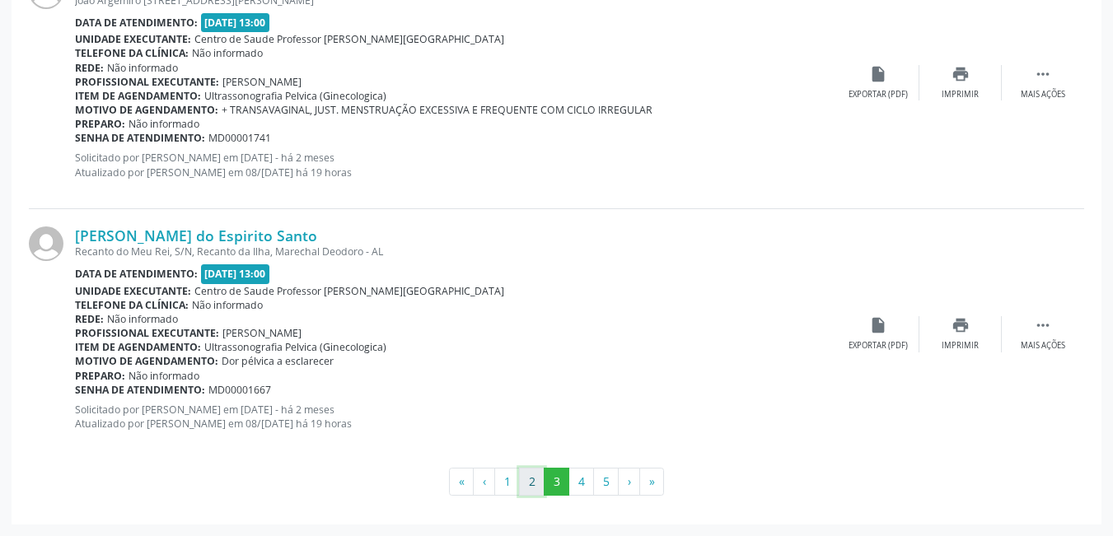
click at [537, 476] on button "2" at bounding box center [532, 482] width 26 height 28
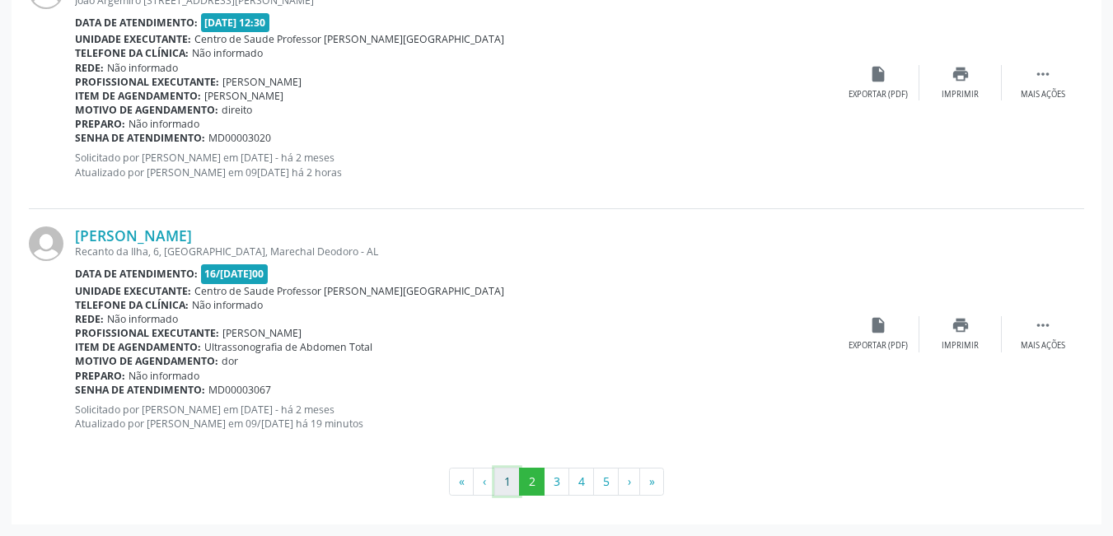
click at [504, 479] on button "1" at bounding box center [507, 482] width 26 height 28
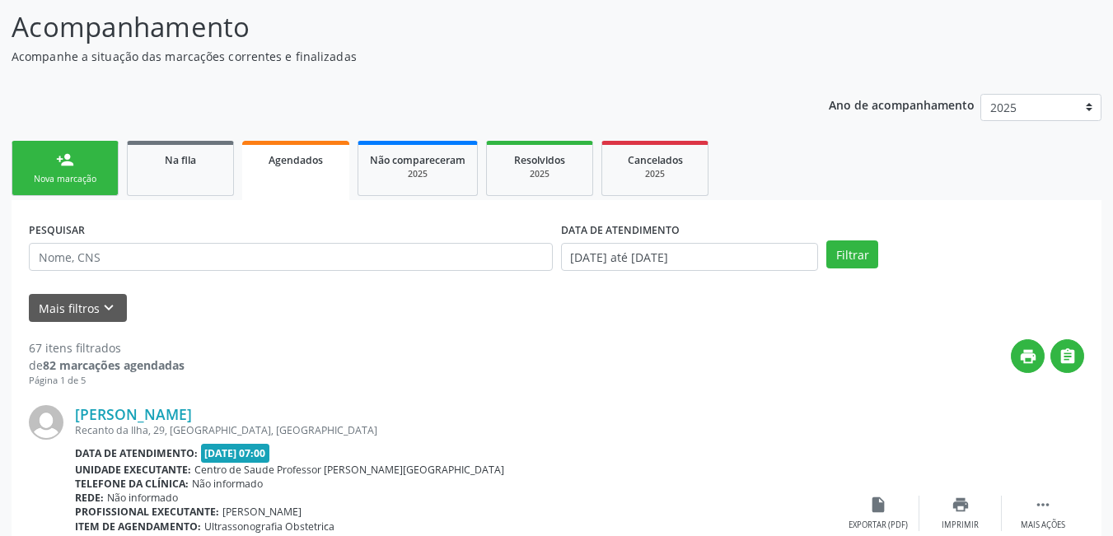
scroll to position [0, 0]
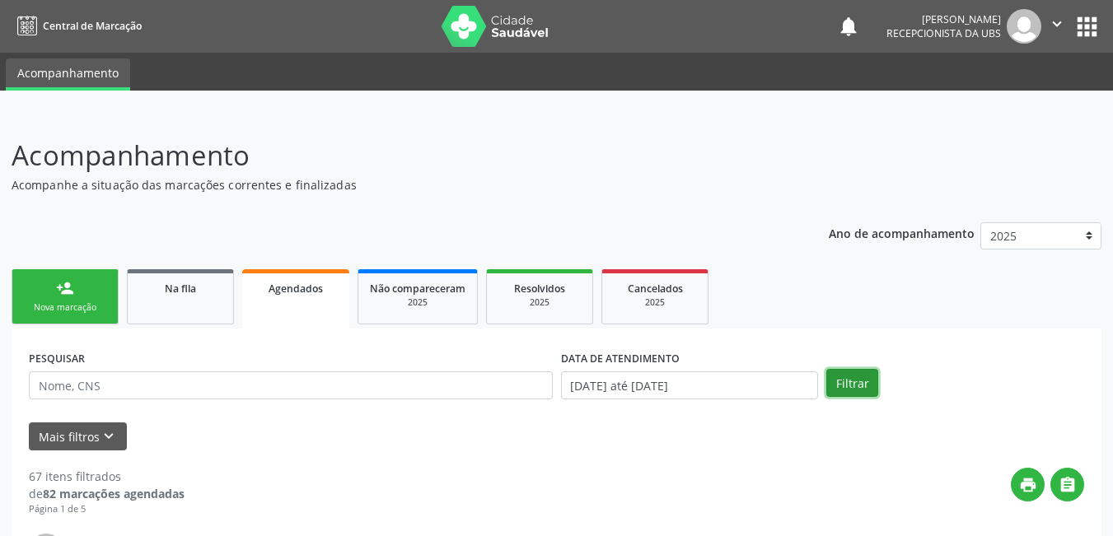
click at [863, 393] on button "Filtrar" at bounding box center [853, 383] width 52 height 28
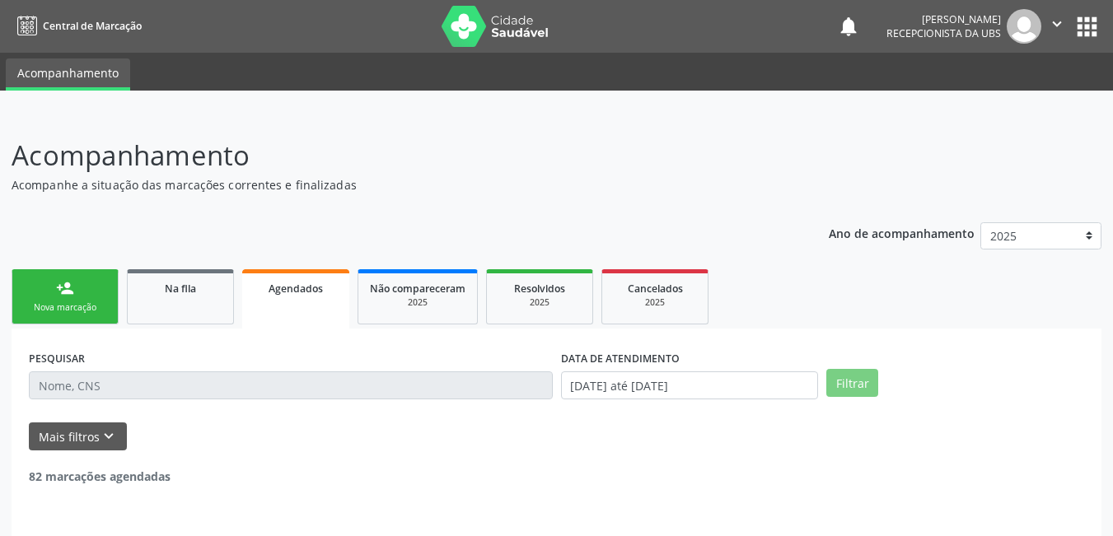
scroll to position [48, 0]
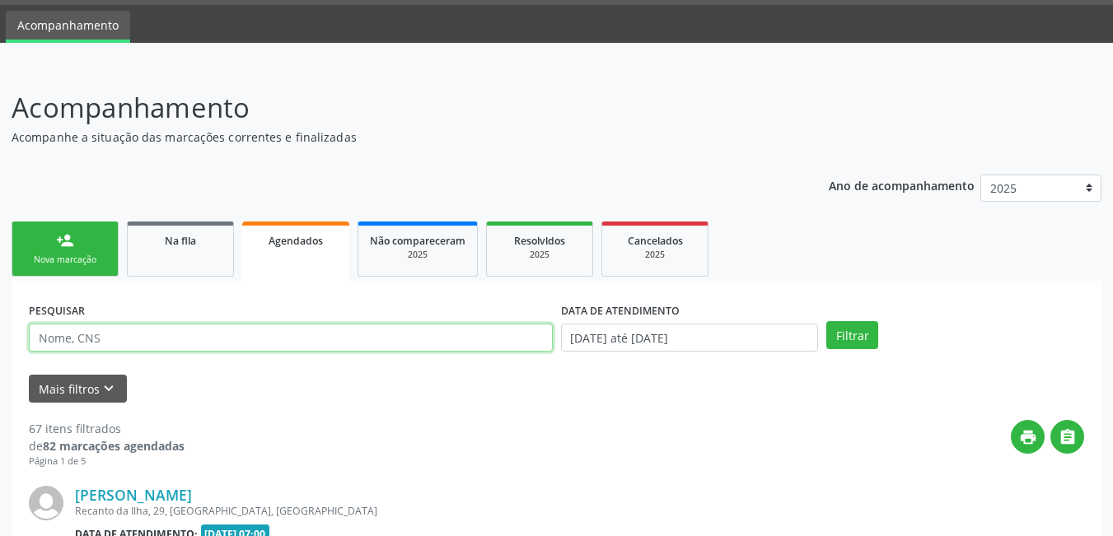
click at [200, 344] on input "text" at bounding box center [291, 338] width 524 height 28
type input "helio"
click at [827, 321] on button "Filtrar" at bounding box center [853, 335] width 52 height 28
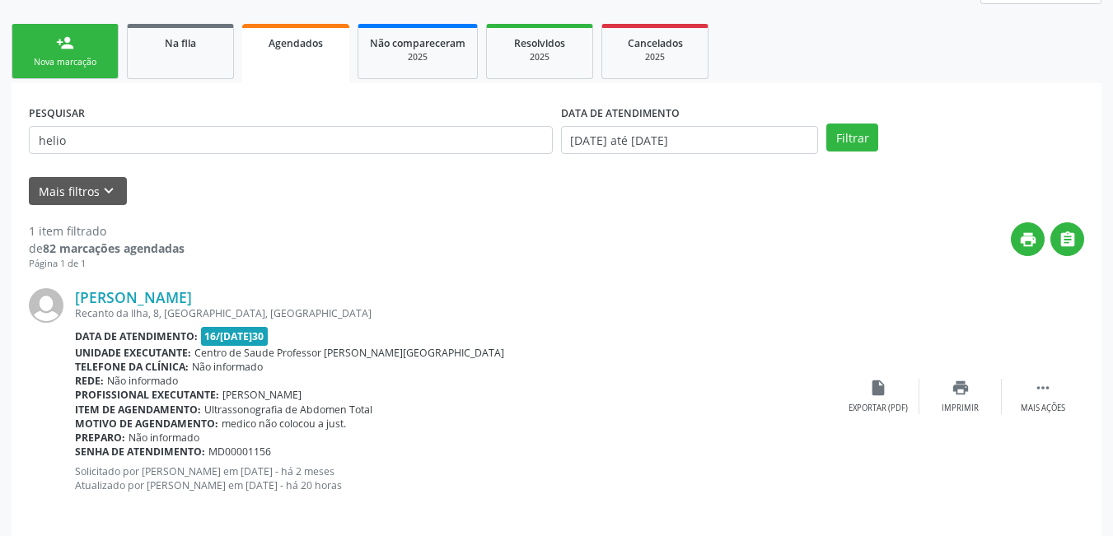
scroll to position [260, 0]
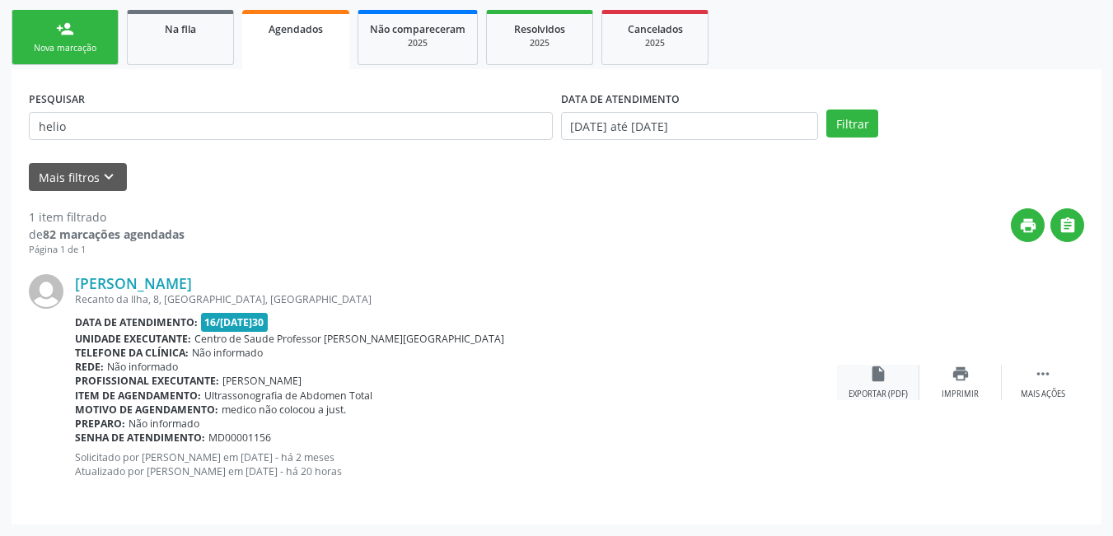
click at [882, 386] on div "insert_drive_file Exportar (PDF)" at bounding box center [878, 382] width 82 height 35
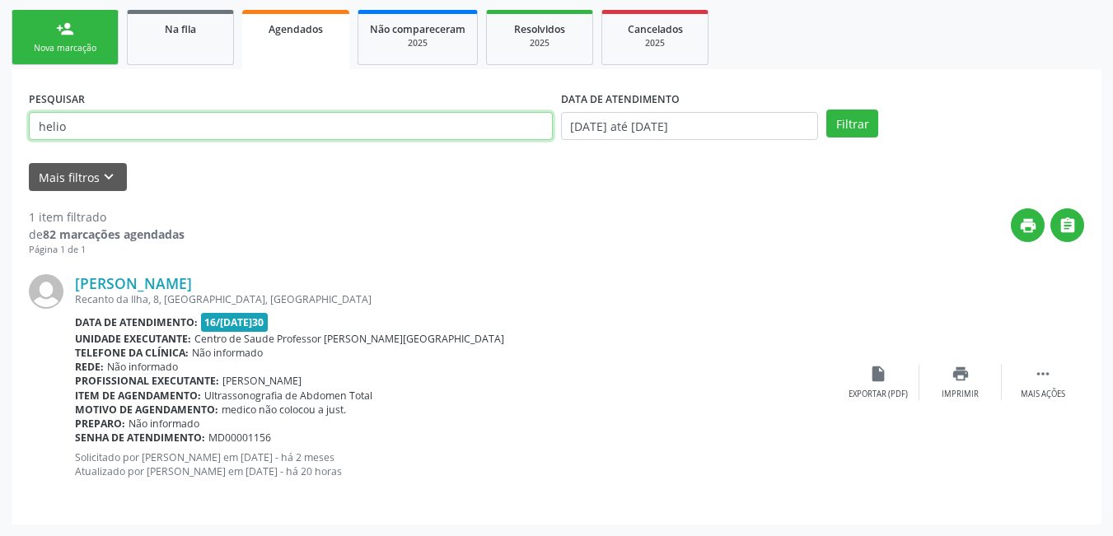
drag, startPoint x: 80, startPoint y: 118, endPoint x: 0, endPoint y: 112, distance: 80.1
click at [0, 113] on div "Acompanhamento Acompanhe a situação das marcações correntes e finalizadas Relat…" at bounding box center [556, 195] width 1113 height 682
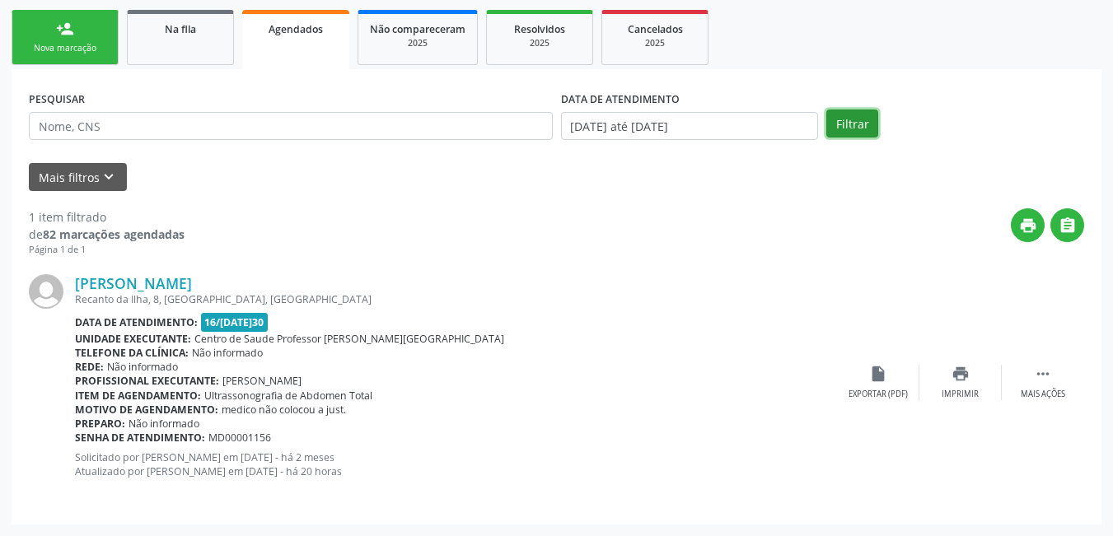
click at [850, 135] on button "Filtrar" at bounding box center [853, 124] width 52 height 28
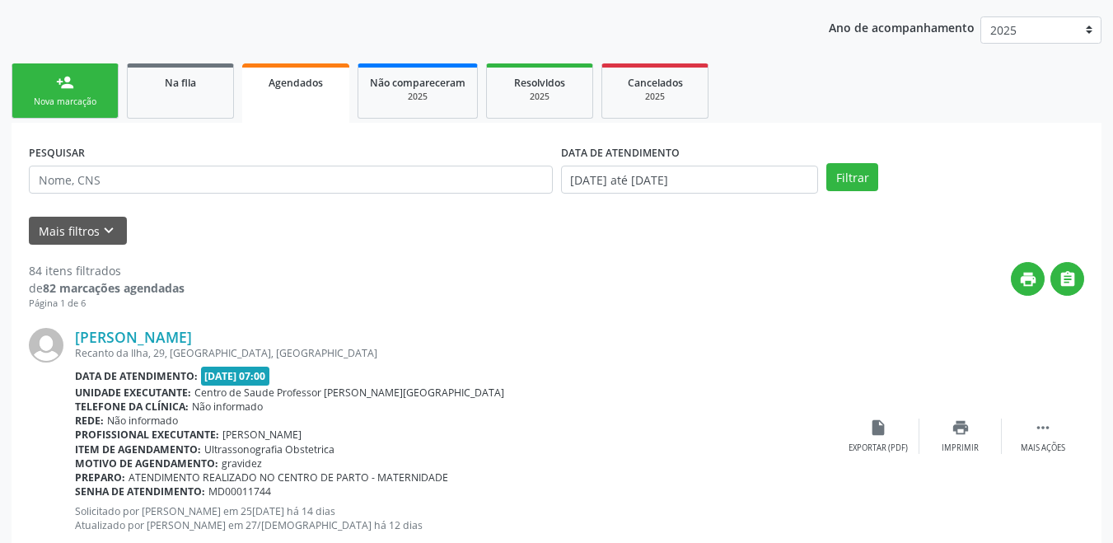
scroll to position [177, 0]
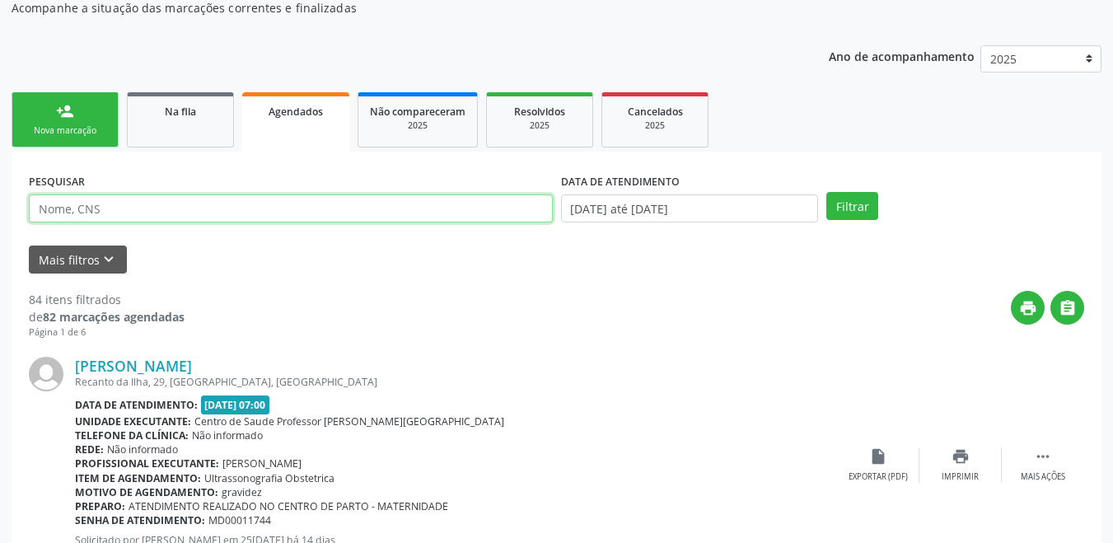
click at [126, 210] on input "text" at bounding box center [291, 208] width 524 height 28
drag, startPoint x: 124, startPoint y: 206, endPoint x: 31, endPoint y: 208, distance: 93.2
type input "03488744485"
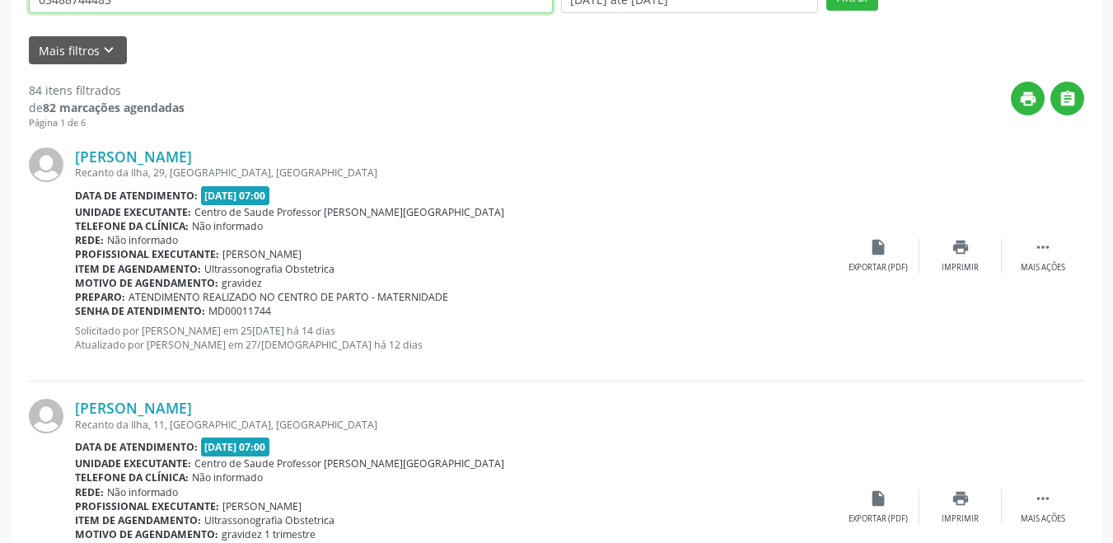
scroll to position [424, 0]
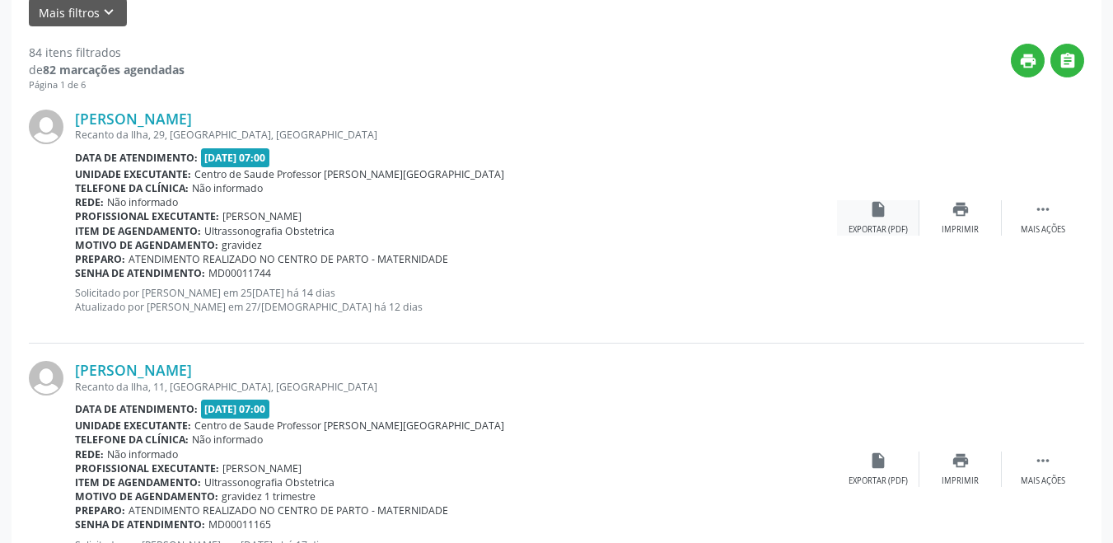
click at [880, 217] on icon "insert_drive_file" at bounding box center [878, 209] width 18 height 18
click at [878, 222] on div "insert_drive_file Exportar (PDF)" at bounding box center [878, 217] width 82 height 35
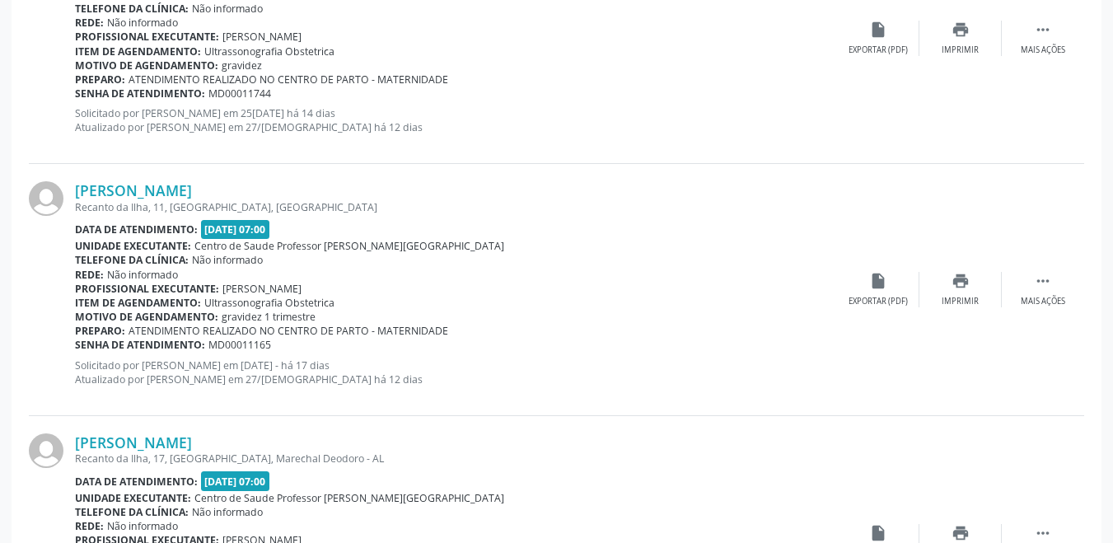
scroll to position [589, 0]
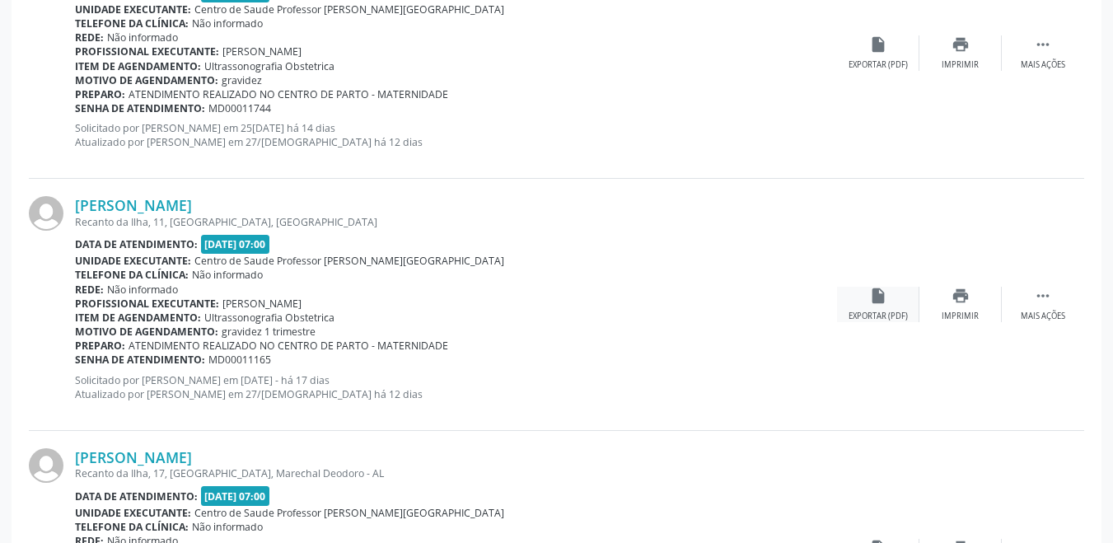
click at [873, 301] on icon "insert_drive_file" at bounding box center [878, 296] width 18 height 18
click at [863, 309] on div "insert_drive_file Exportar (PDF)" at bounding box center [878, 304] width 82 height 35
click at [884, 306] on div "insert_drive_file Exportar (PDF)" at bounding box center [878, 304] width 82 height 35
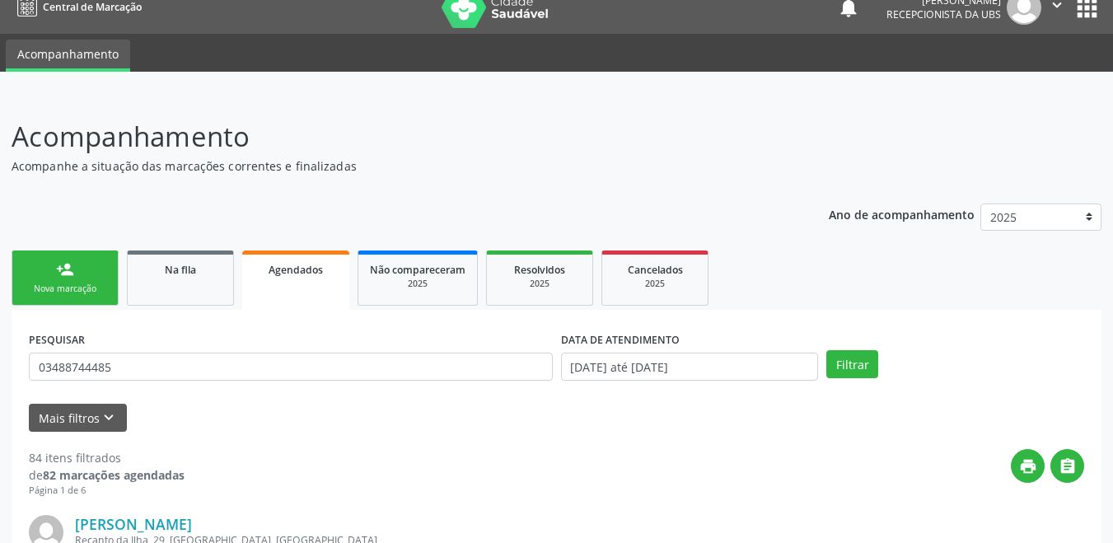
scroll to position [12, 0]
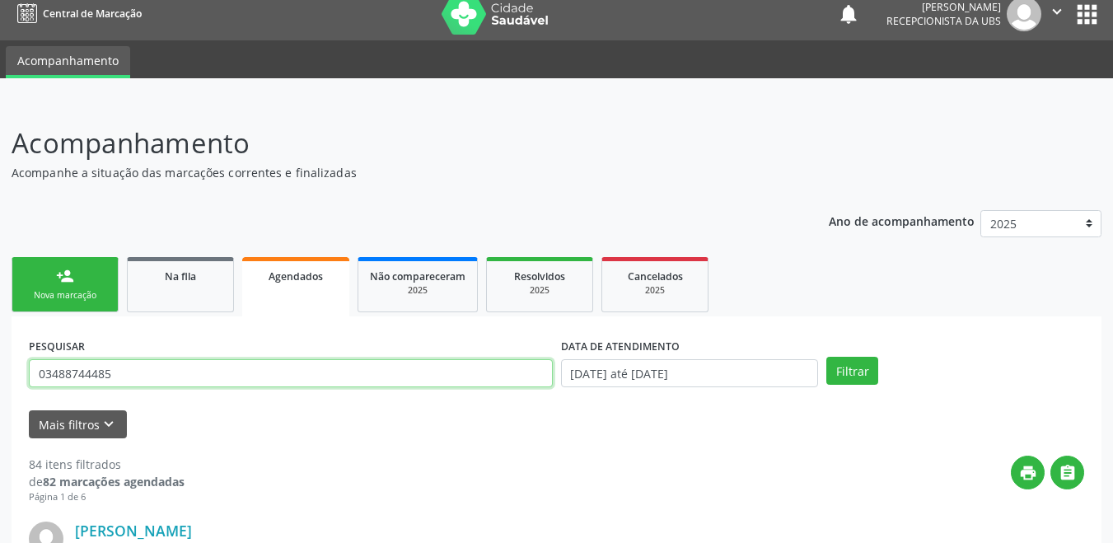
click at [137, 371] on input "03488744485" at bounding box center [291, 373] width 524 height 28
drag, startPoint x: 137, startPoint y: 371, endPoint x: 0, endPoint y: 355, distance: 137.7
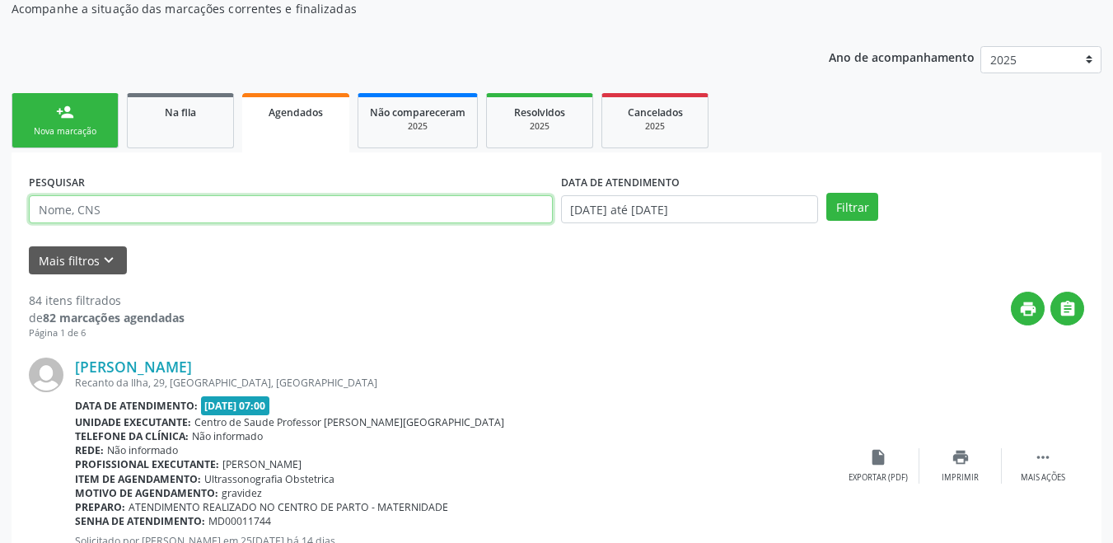
scroll to position [177, 0]
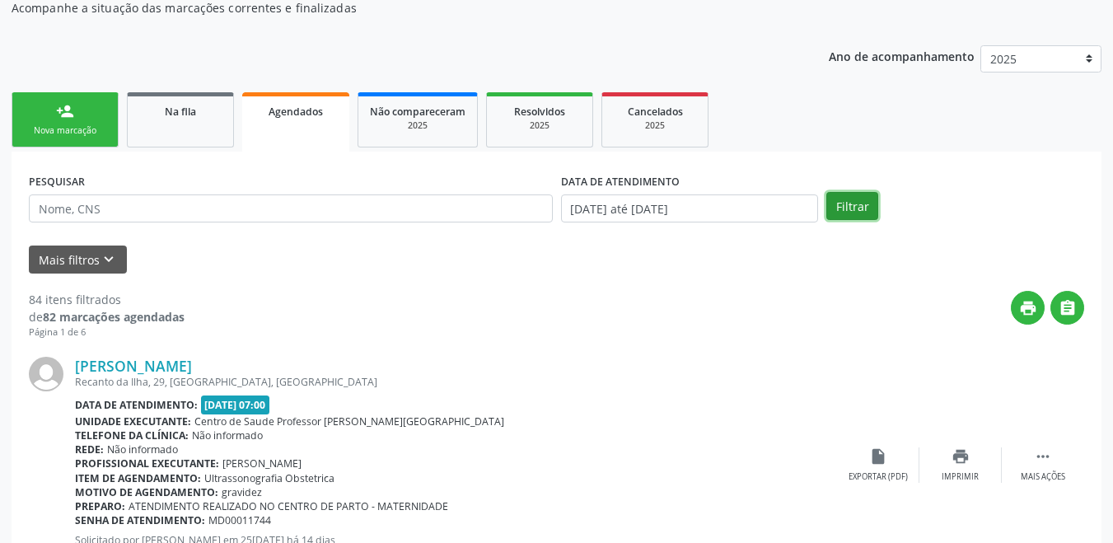
click at [841, 207] on button "Filtrar" at bounding box center [853, 206] width 52 height 28
click at [88, 112] on link "person_add Nova marcação" at bounding box center [65, 119] width 107 height 55
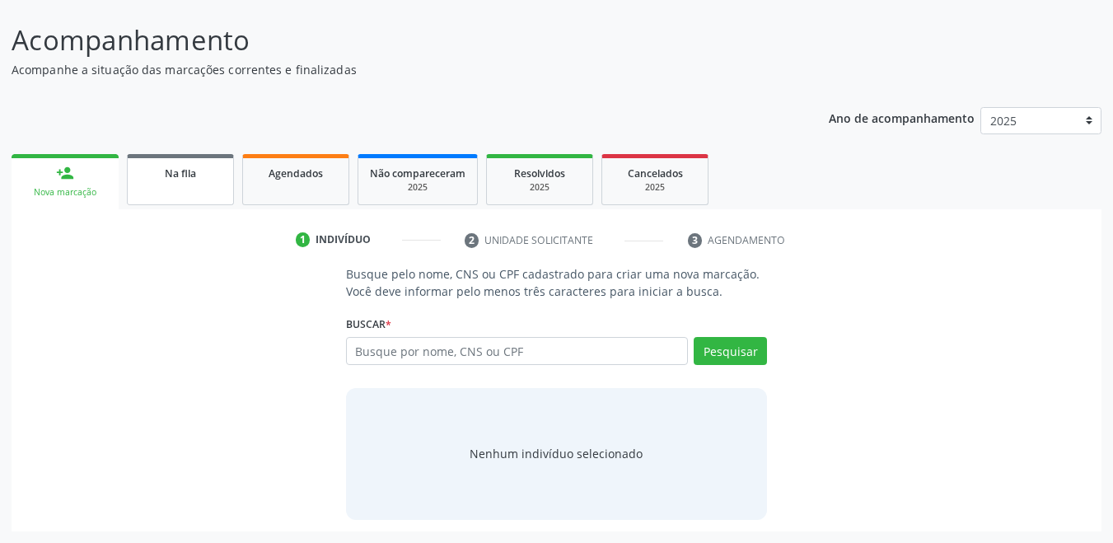
scroll to position [115, 0]
click at [451, 355] on input "text" at bounding box center [517, 351] width 343 height 28
type input "10773964495"
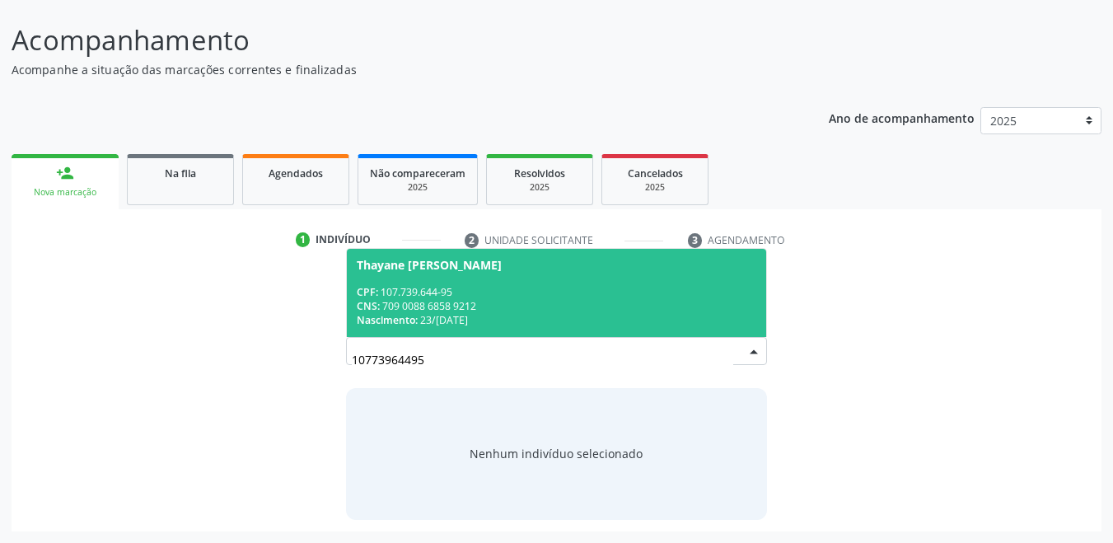
click at [450, 309] on div "CNS: 709 0088 6858 9212" at bounding box center [557, 306] width 400 height 14
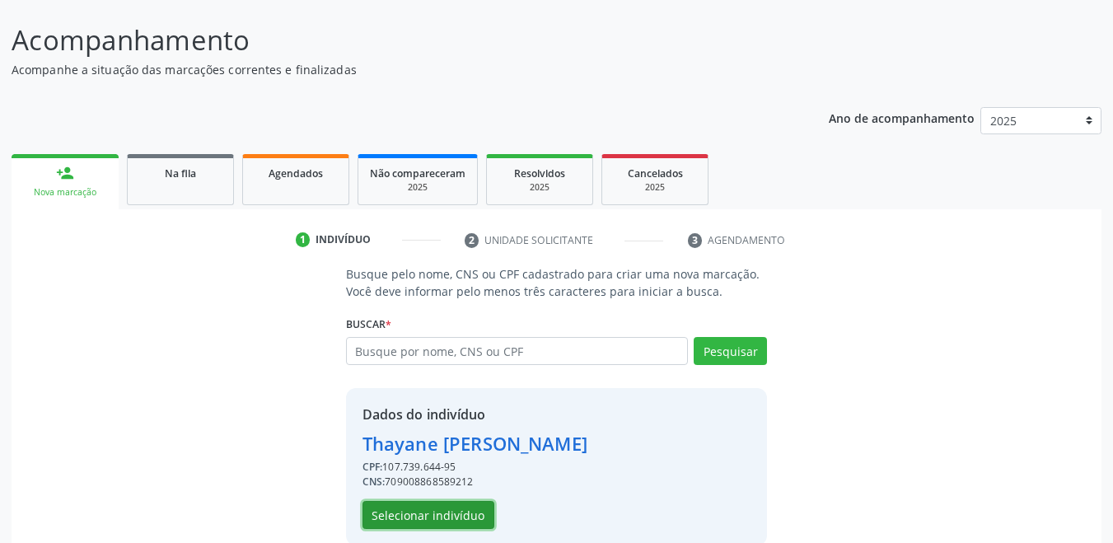
click at [389, 506] on button "Selecionar indivíduo" at bounding box center [429, 515] width 132 height 28
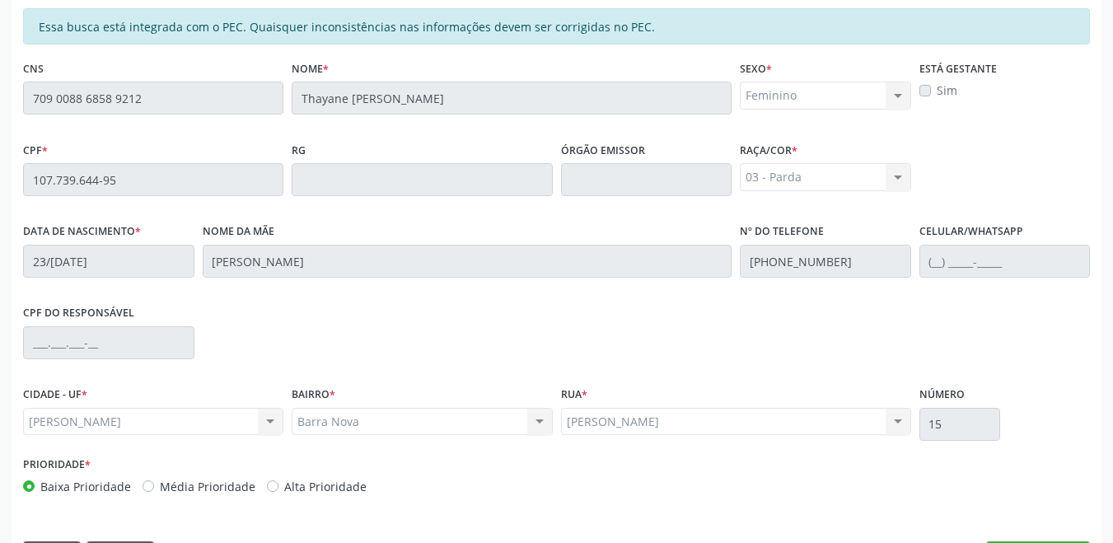
scroll to position [421, 0]
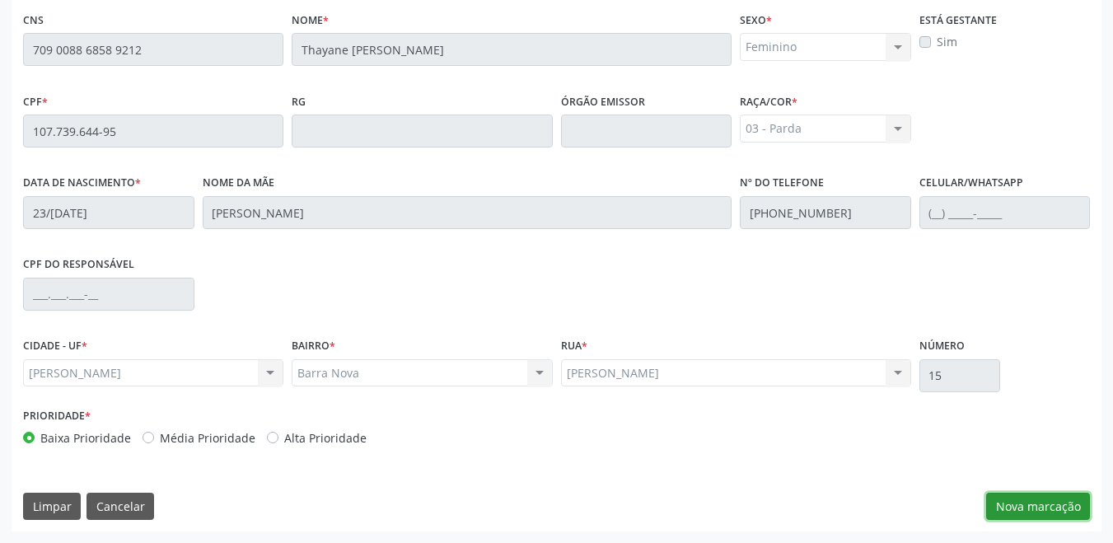
click at [1018, 508] on button "Nova marcação" at bounding box center [1038, 507] width 104 height 28
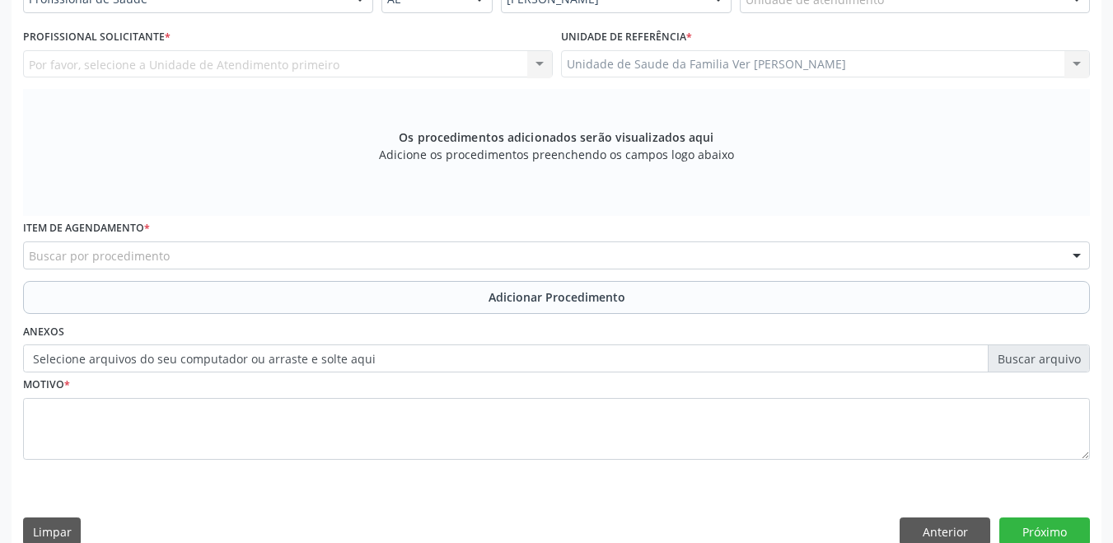
scroll to position [339, 0]
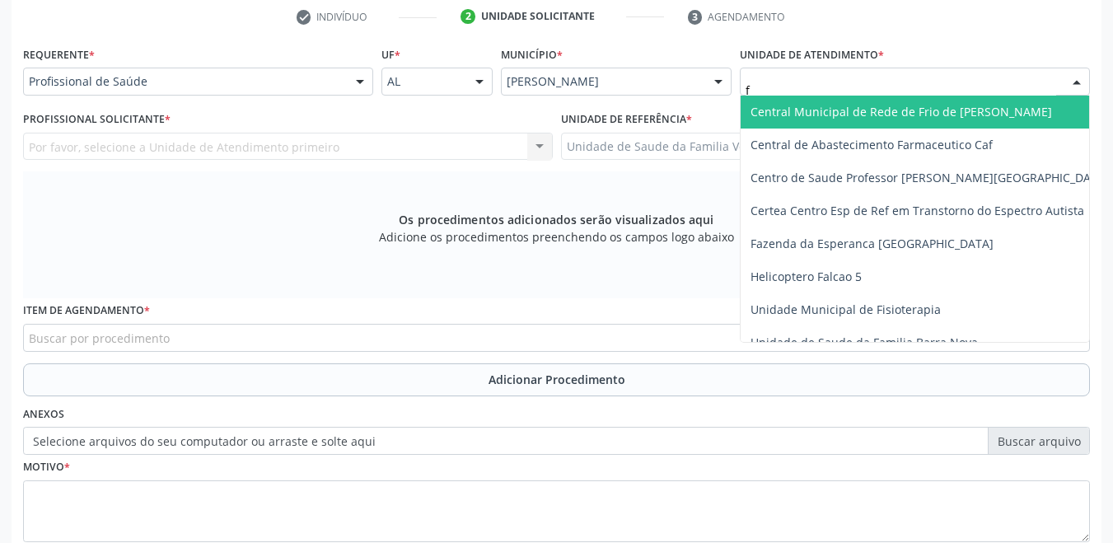
type input "fl"
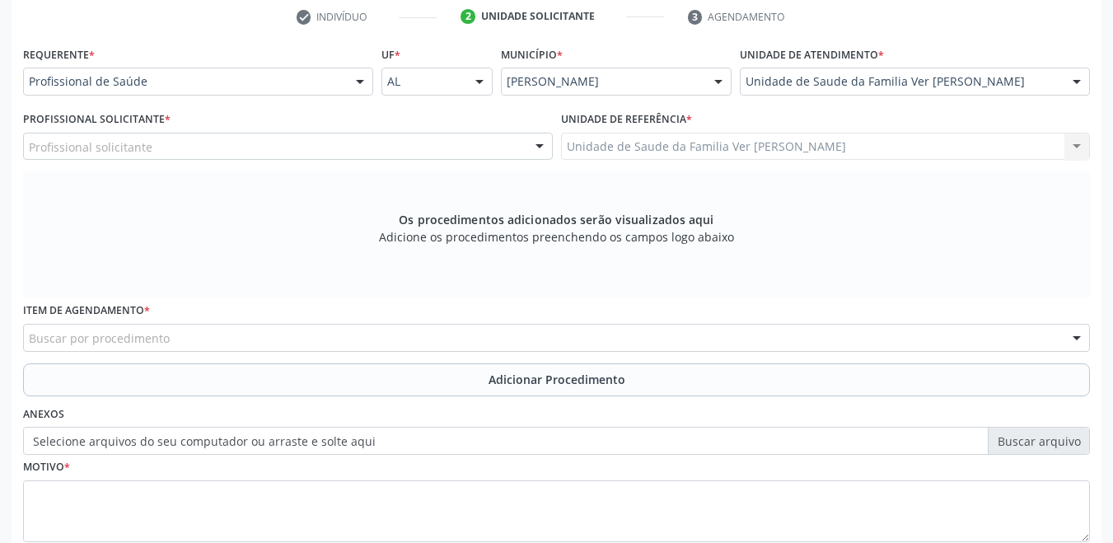
click at [469, 143] on div "Profissional solicitante" at bounding box center [288, 147] width 530 height 28
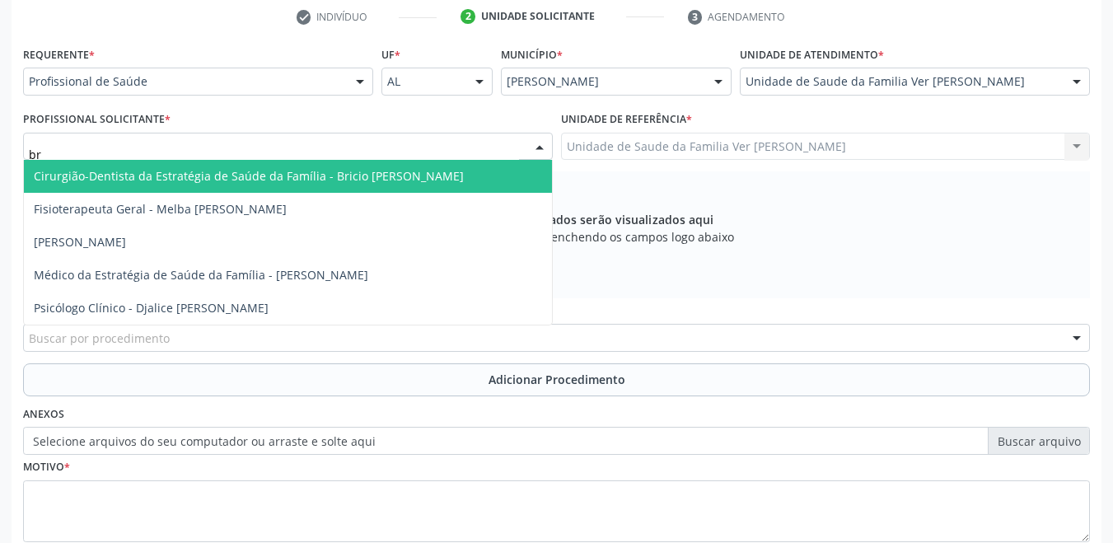
type input "bri"
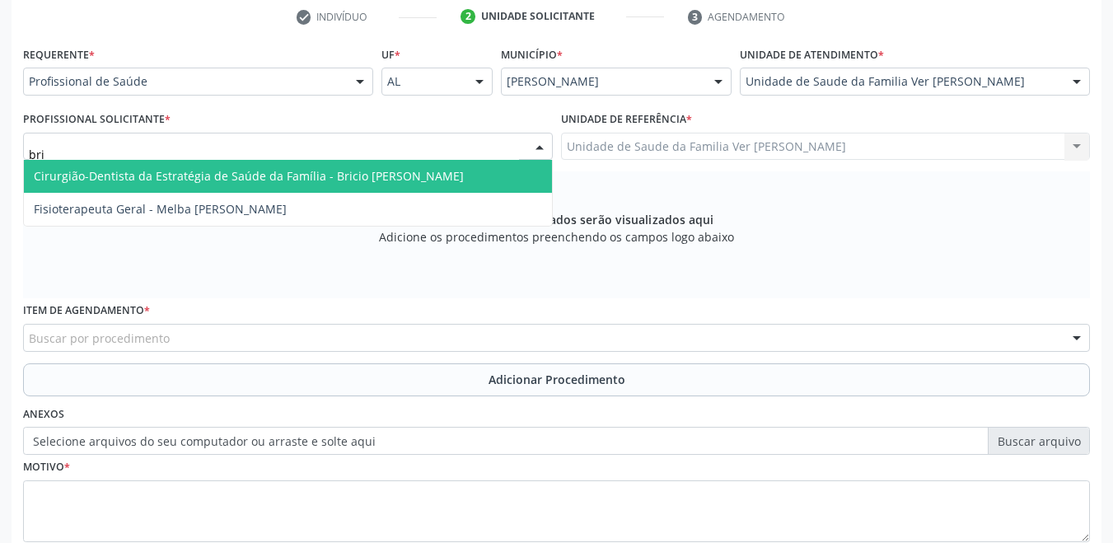
click at [462, 170] on span "Cirurgião-Dentista da Estratégia de Saúde da Família - Bricio [PERSON_NAME]" at bounding box center [288, 176] width 528 height 33
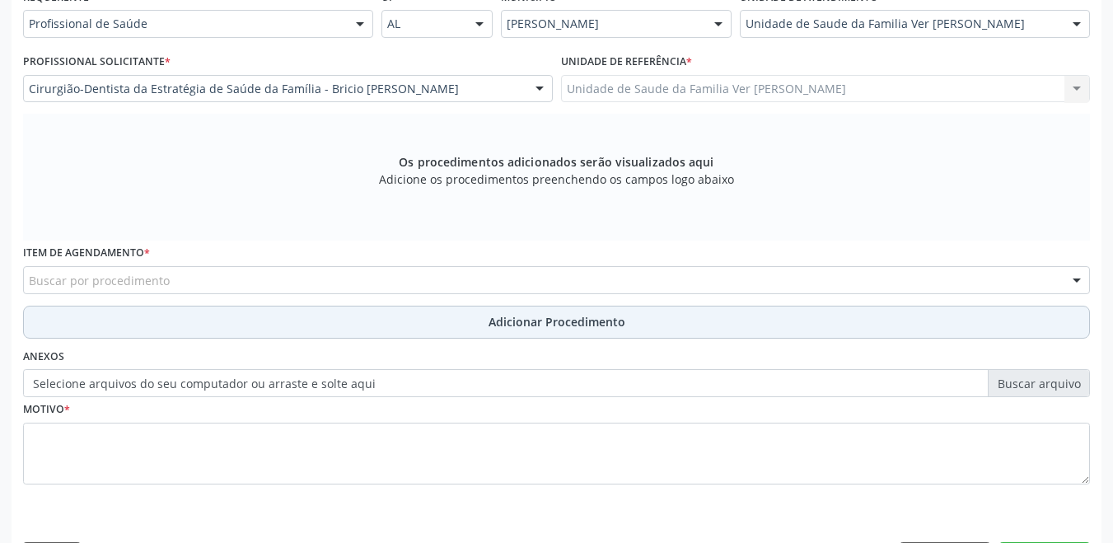
scroll to position [421, 0]
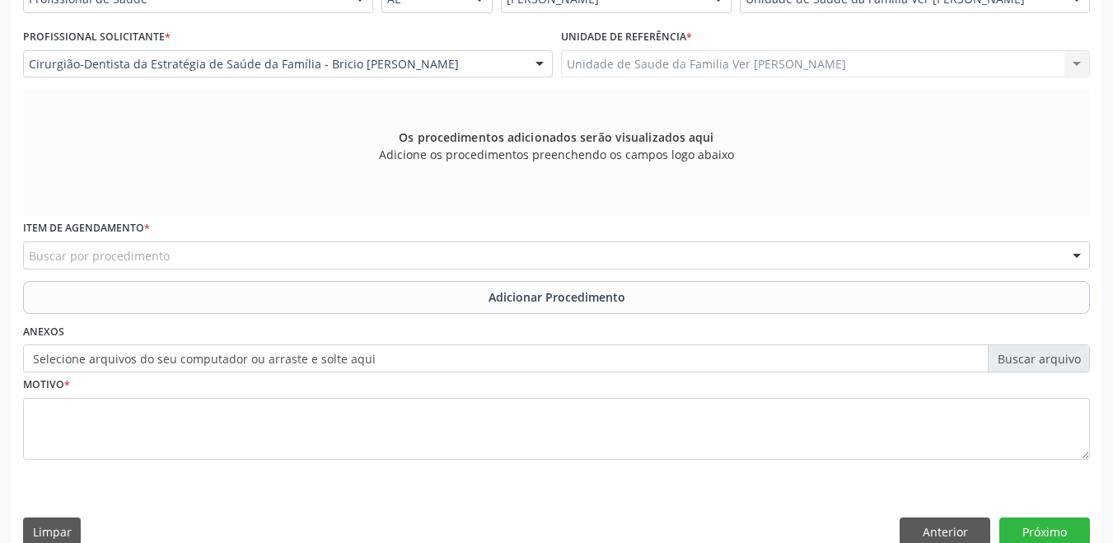
click at [325, 249] on div "Buscar por procedimento" at bounding box center [556, 255] width 1067 height 28
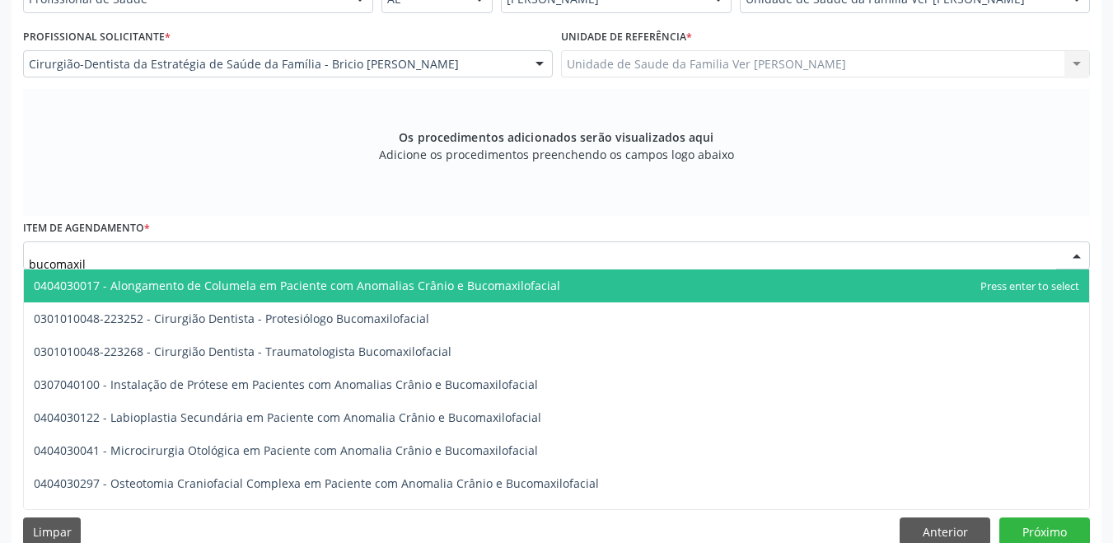
type input "bucomaxilo"
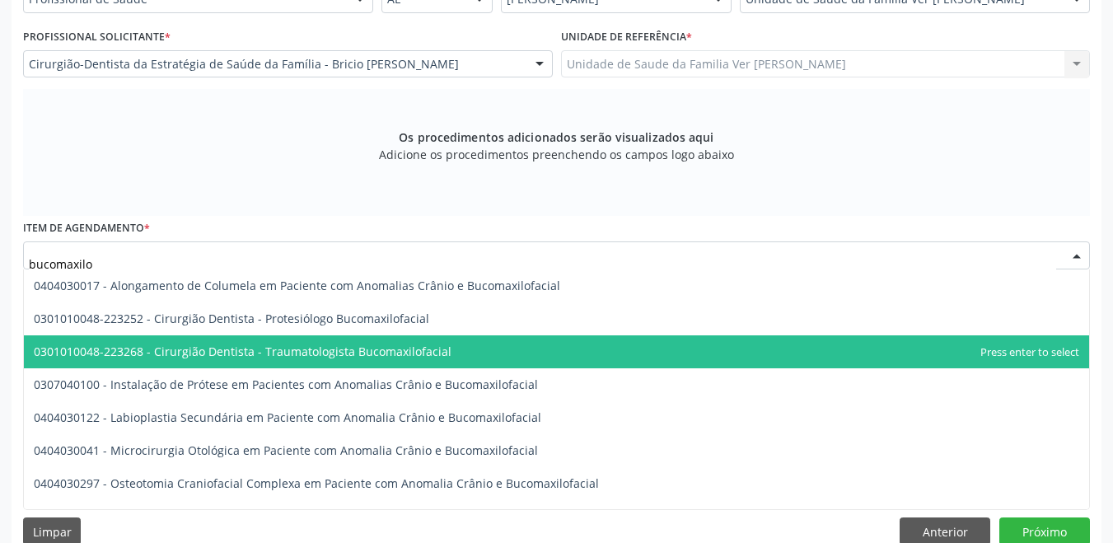
click at [423, 352] on span "0301010048-223268 - Cirurgião Dentista - Traumatologista Bucomaxilofacial" at bounding box center [243, 352] width 418 height 16
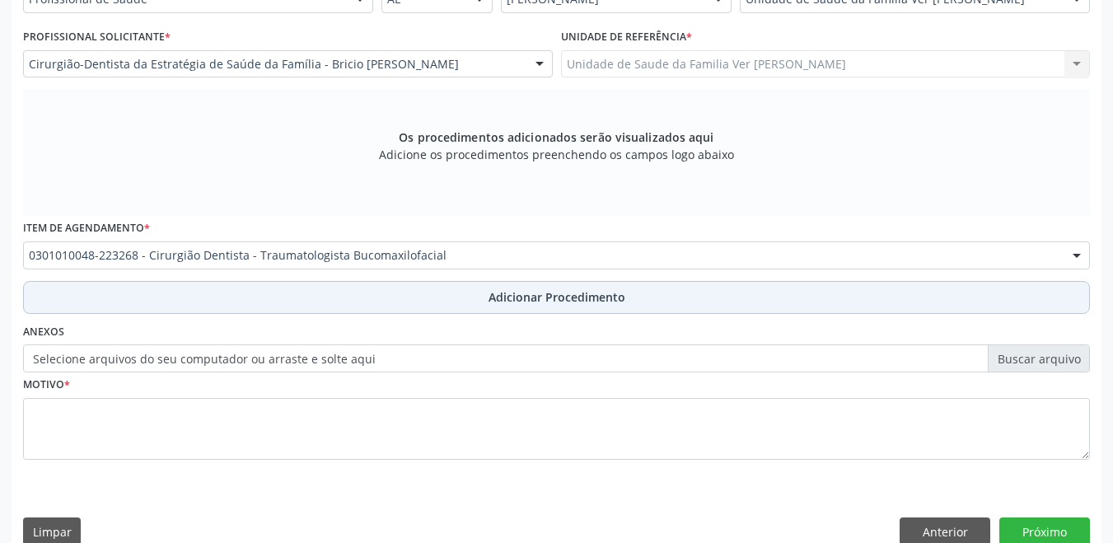
click at [330, 293] on button "Adicionar Procedimento" at bounding box center [556, 297] width 1067 height 33
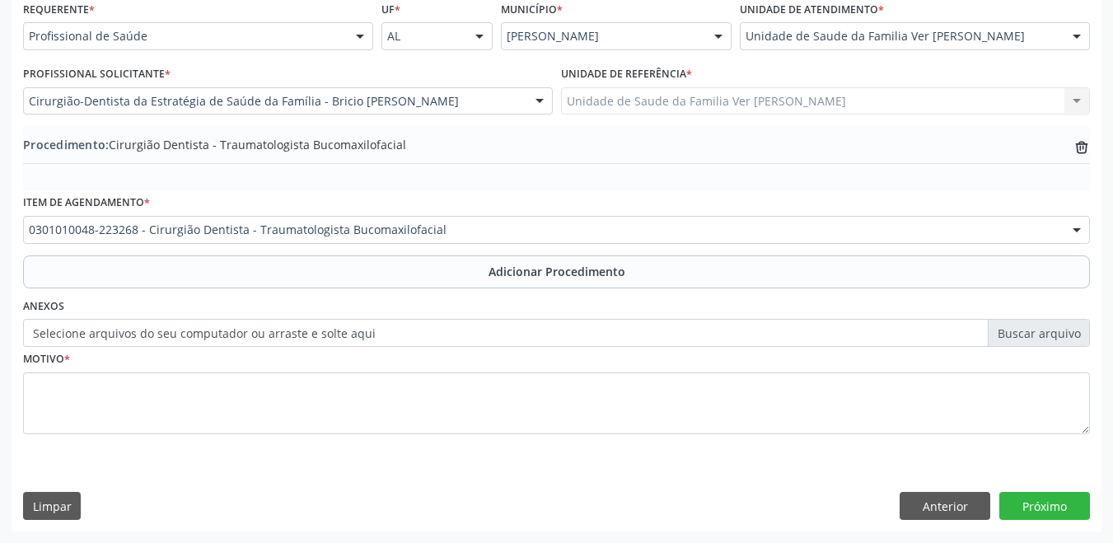
scroll to position [384, 0]
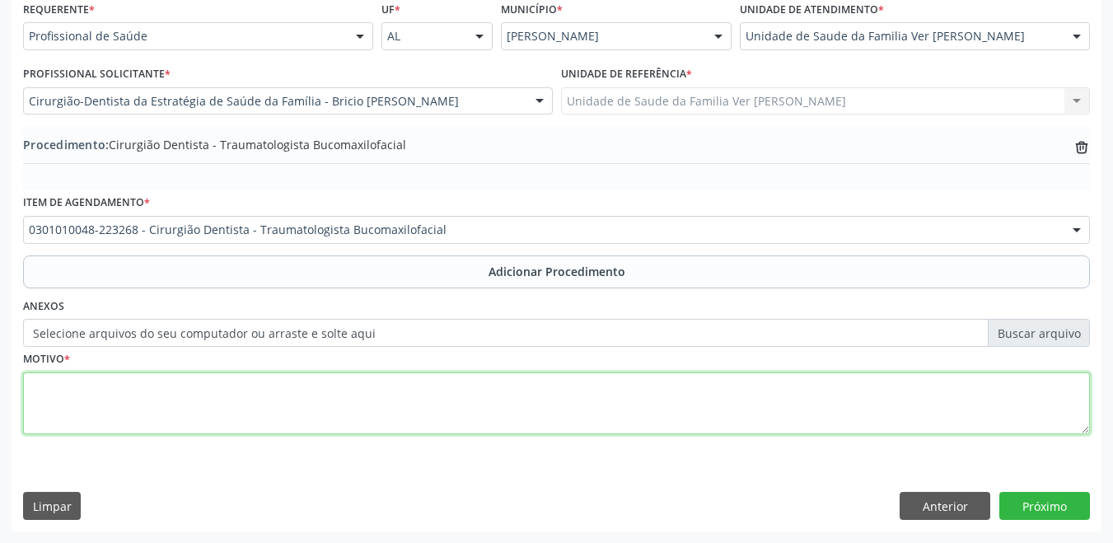
click at [316, 395] on textarea at bounding box center [556, 403] width 1067 height 63
type textarea "radiografia + [MEDICAL_DATA] do 18"
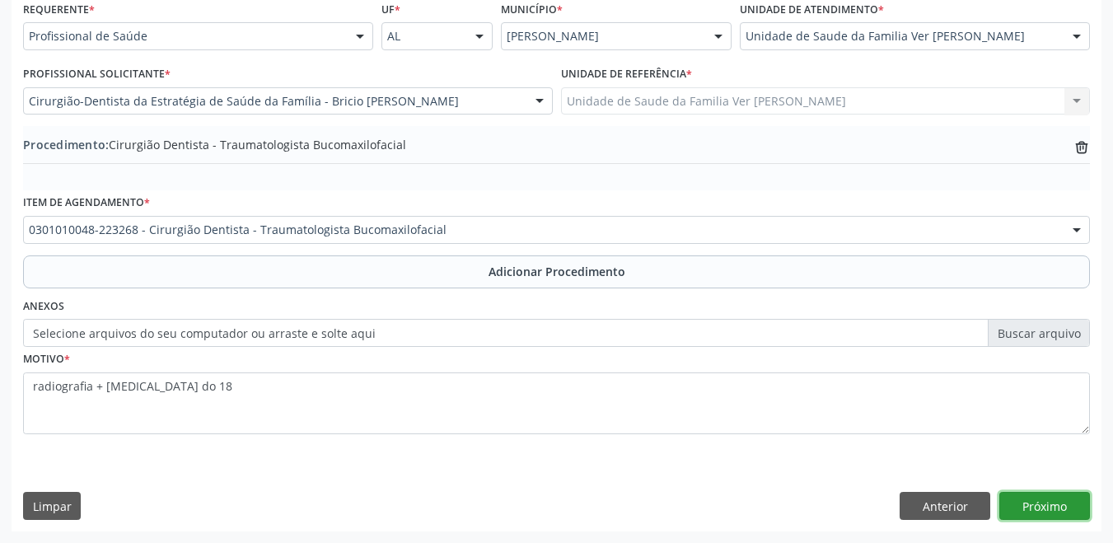
click at [1059, 505] on button "Próximo" at bounding box center [1045, 506] width 91 height 28
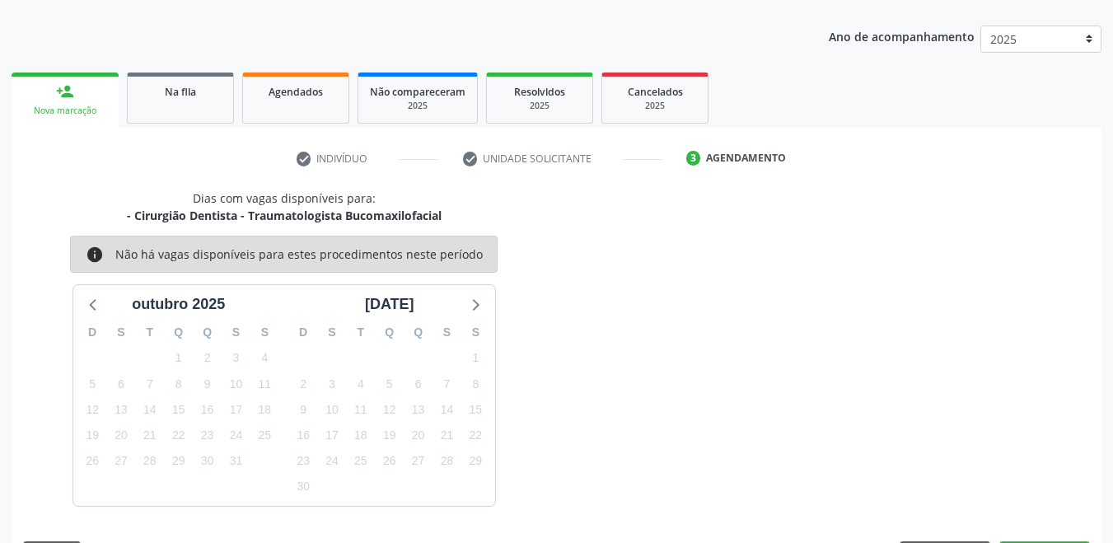
scroll to position [246, 0]
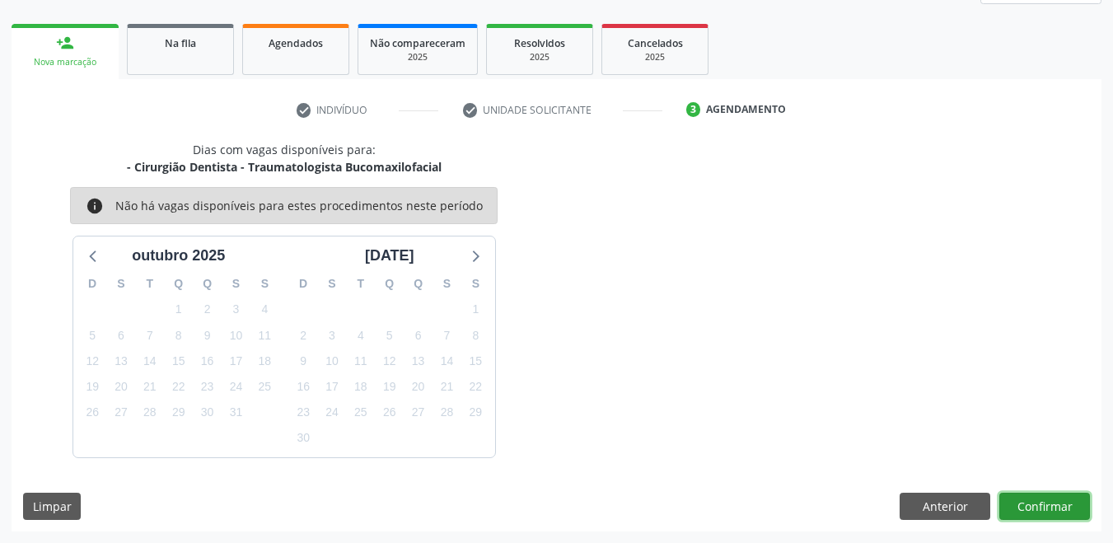
click at [1056, 511] on button "Confirmar" at bounding box center [1045, 507] width 91 height 28
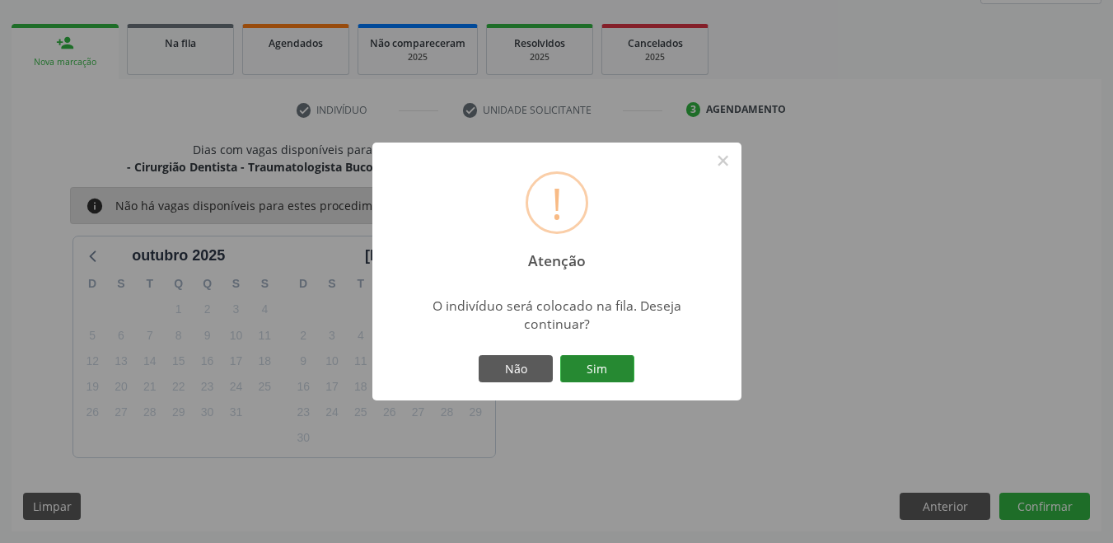
click at [614, 368] on button "Sim" at bounding box center [597, 369] width 74 height 28
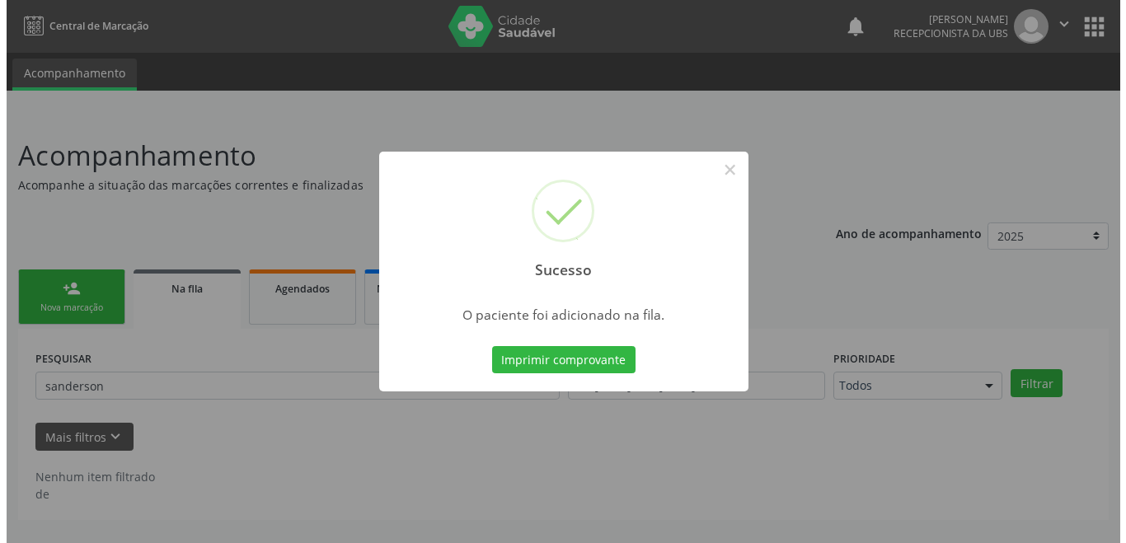
scroll to position [0, 0]
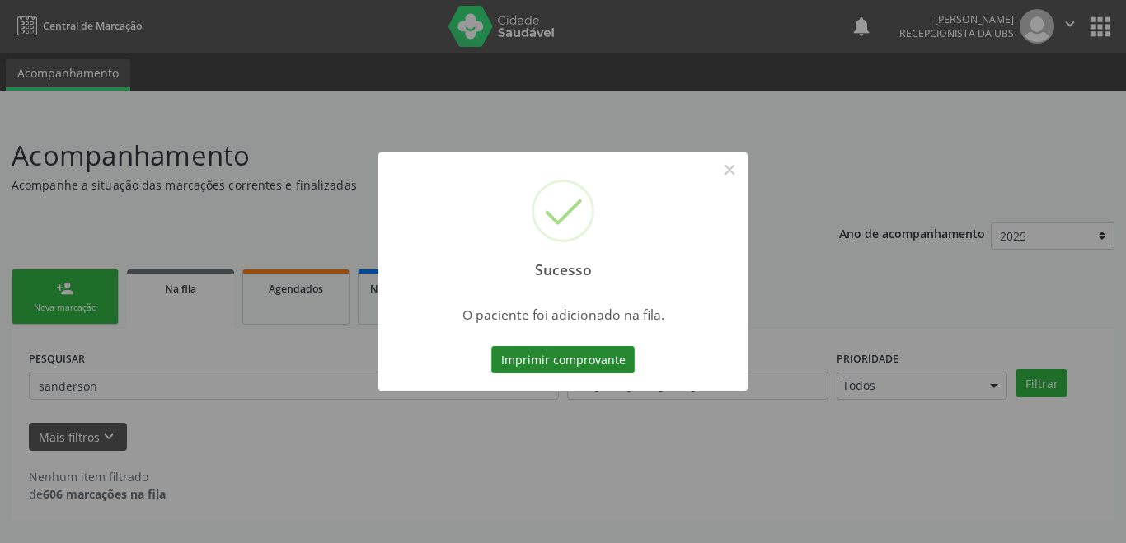
click at [559, 364] on button "Imprimir comprovante" at bounding box center [562, 360] width 143 height 28
